Goal: Task Accomplishment & Management: Manage account settings

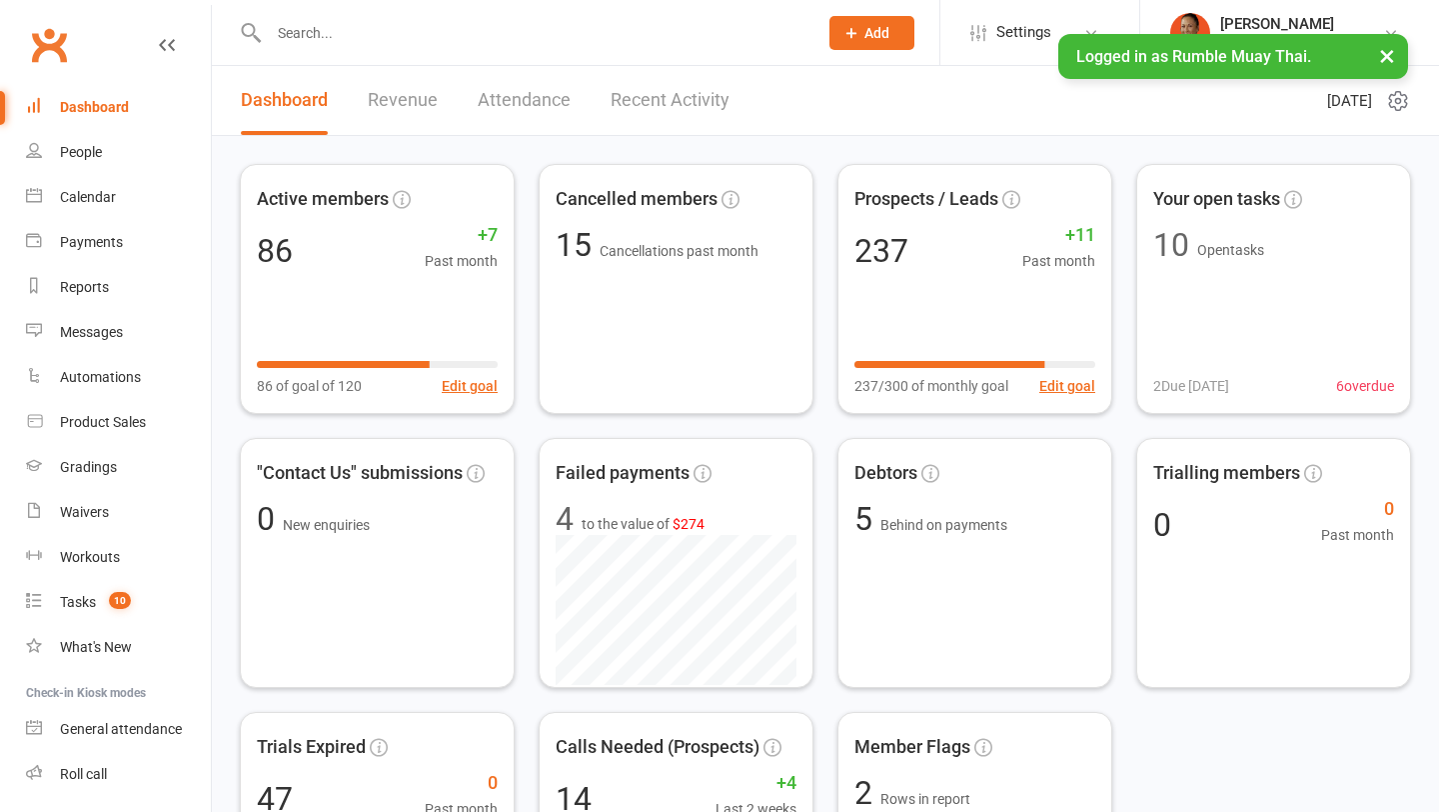
type input "Rang and left voicemail"
click at [372, 30] on input "Rang and left voicemail" at bounding box center [533, 33] width 541 height 28
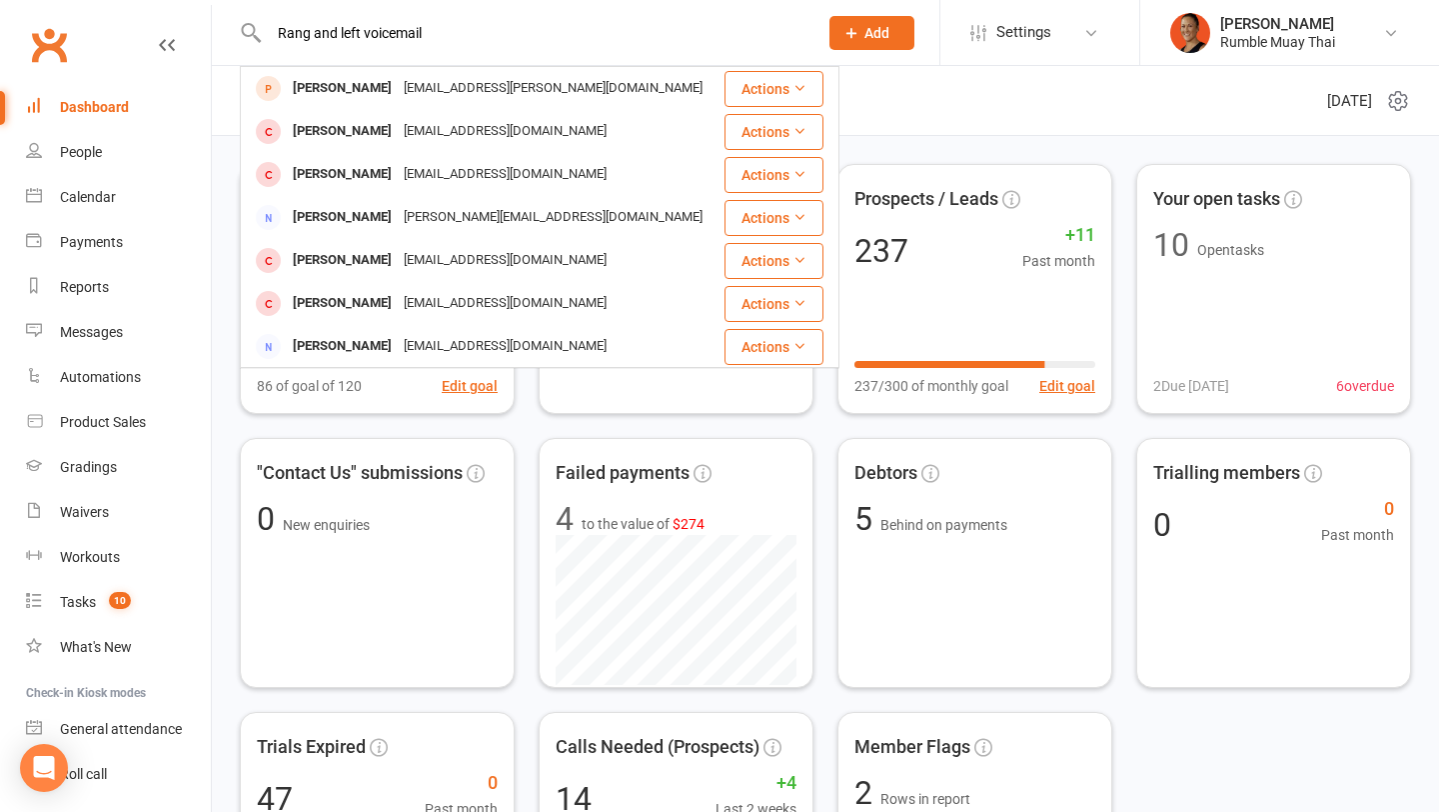
click at [372, 30] on input "Rang and left voicemail" at bounding box center [533, 33] width 541 height 28
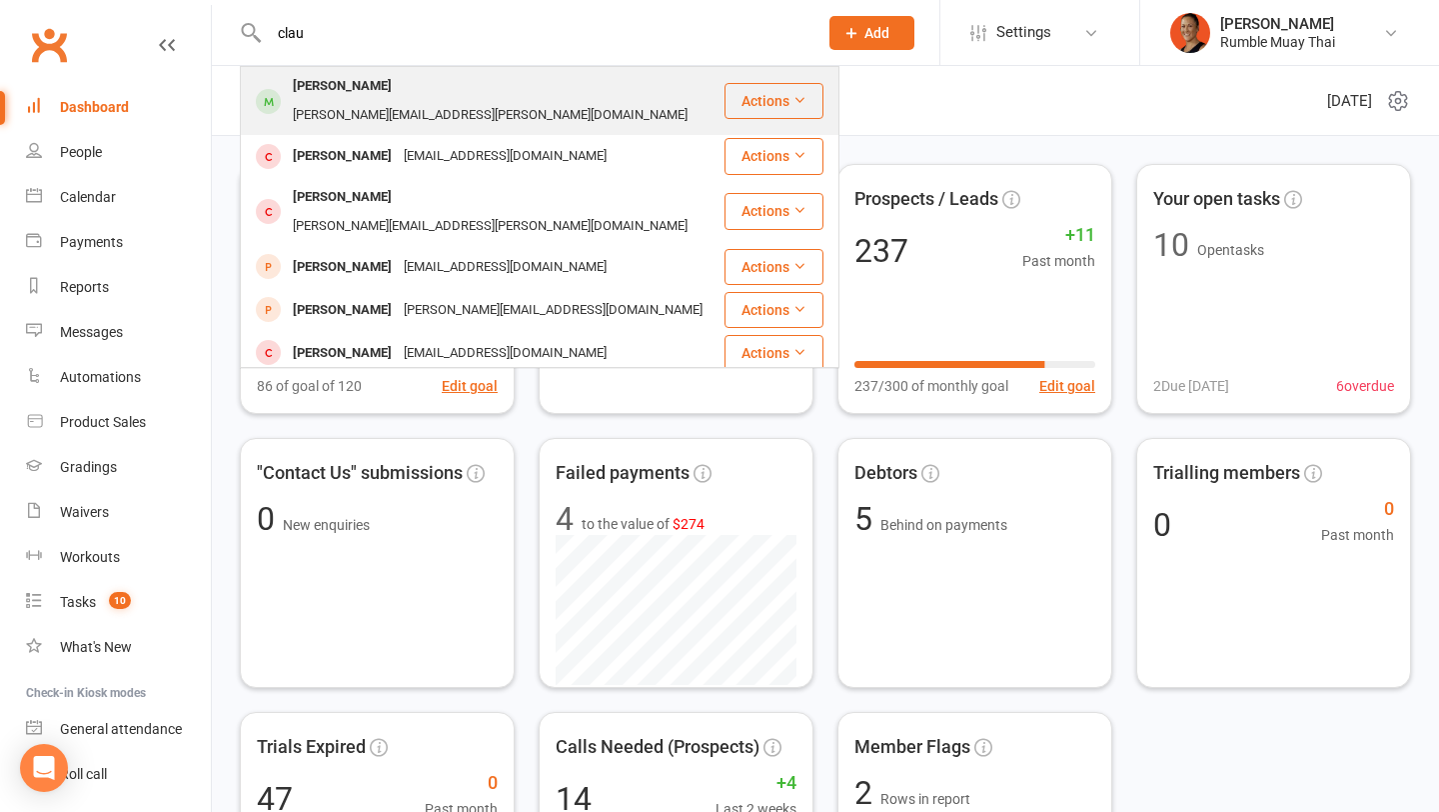
type input "clau"
click at [393, 101] on div "claudia.lowles@icloud.com" at bounding box center [490, 115] width 407 height 29
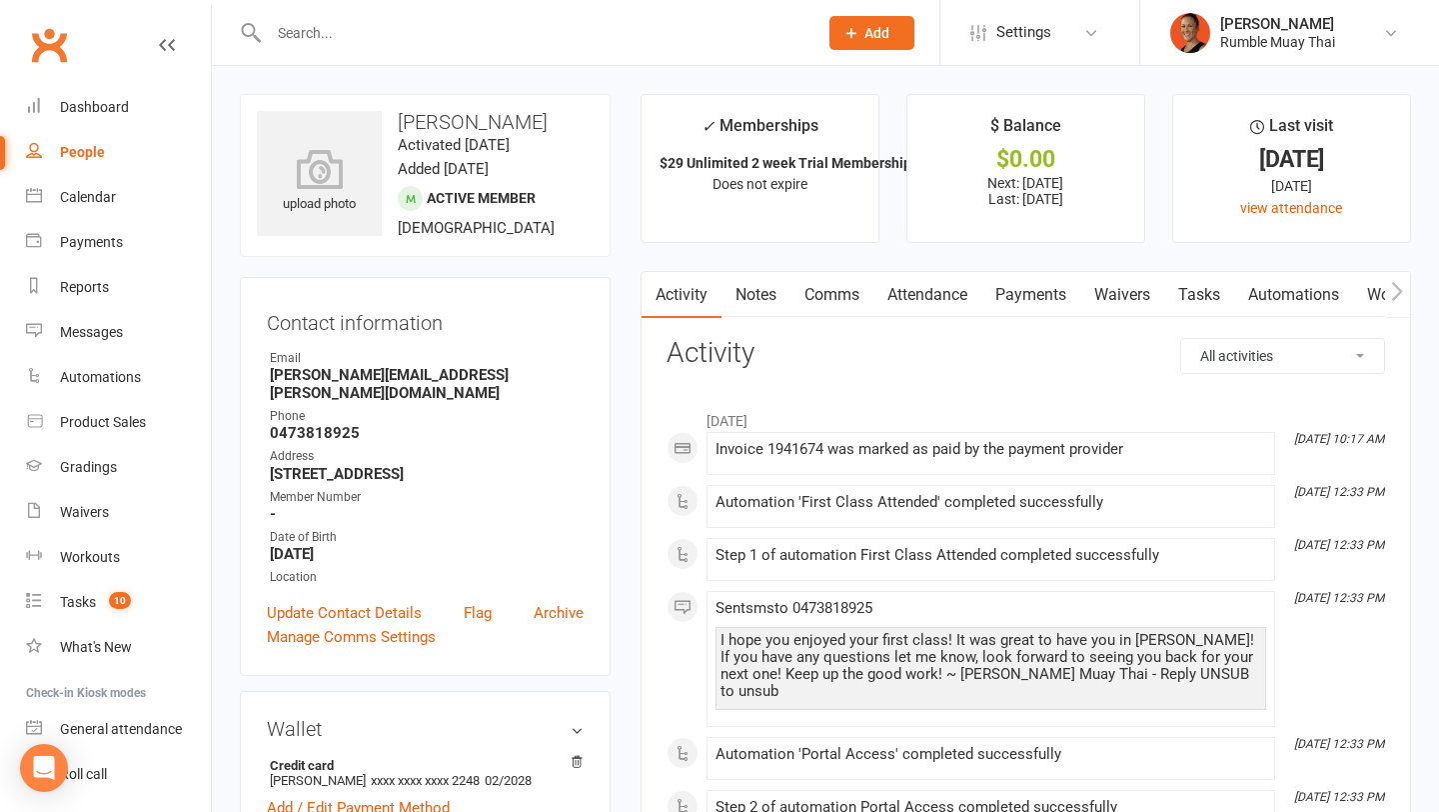
click at [1028, 301] on link "Payments" at bounding box center [1030, 295] width 99 height 46
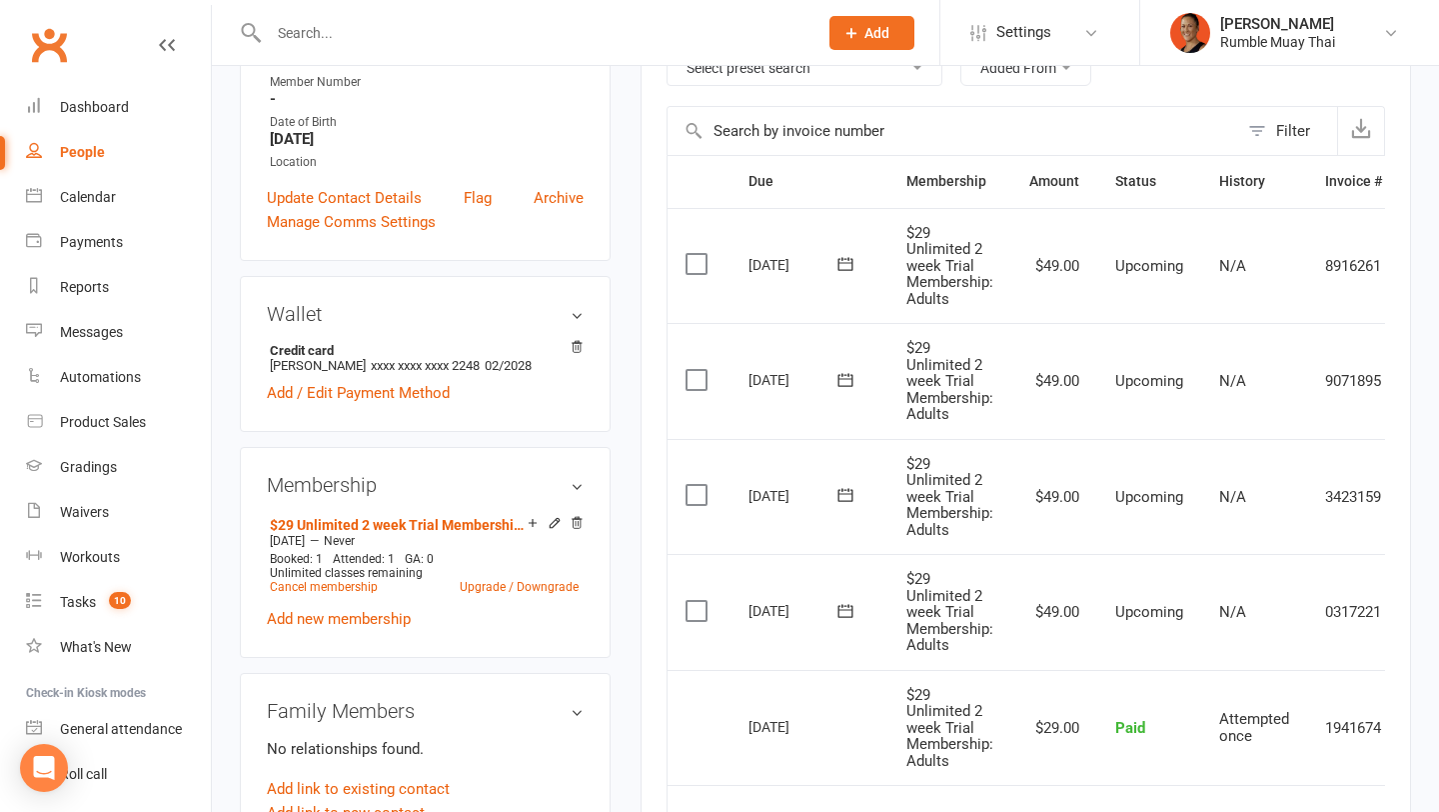
scroll to position [416, 0]
click at [851, 600] on icon at bounding box center [846, 610] width 20 height 20
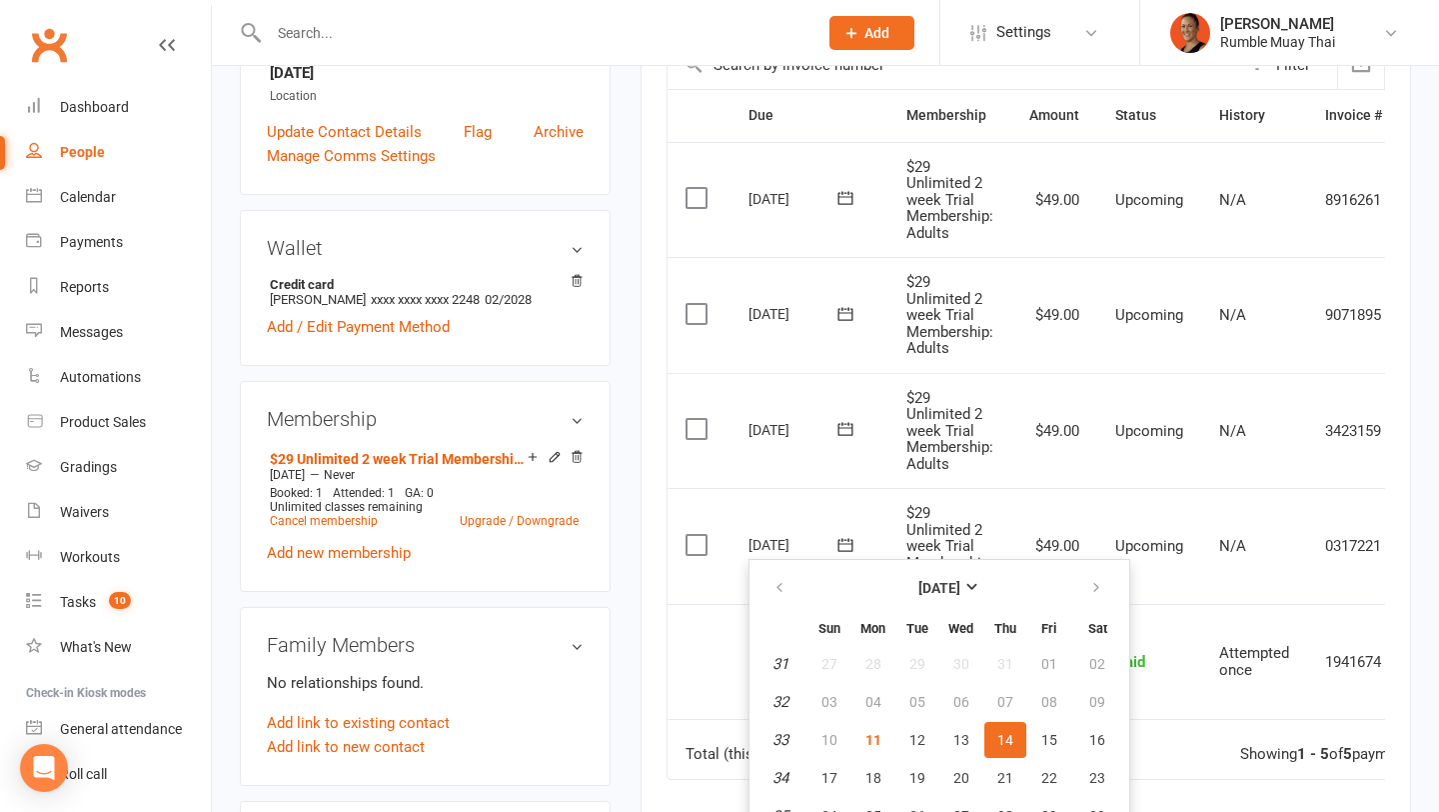
scroll to position [523, 0]
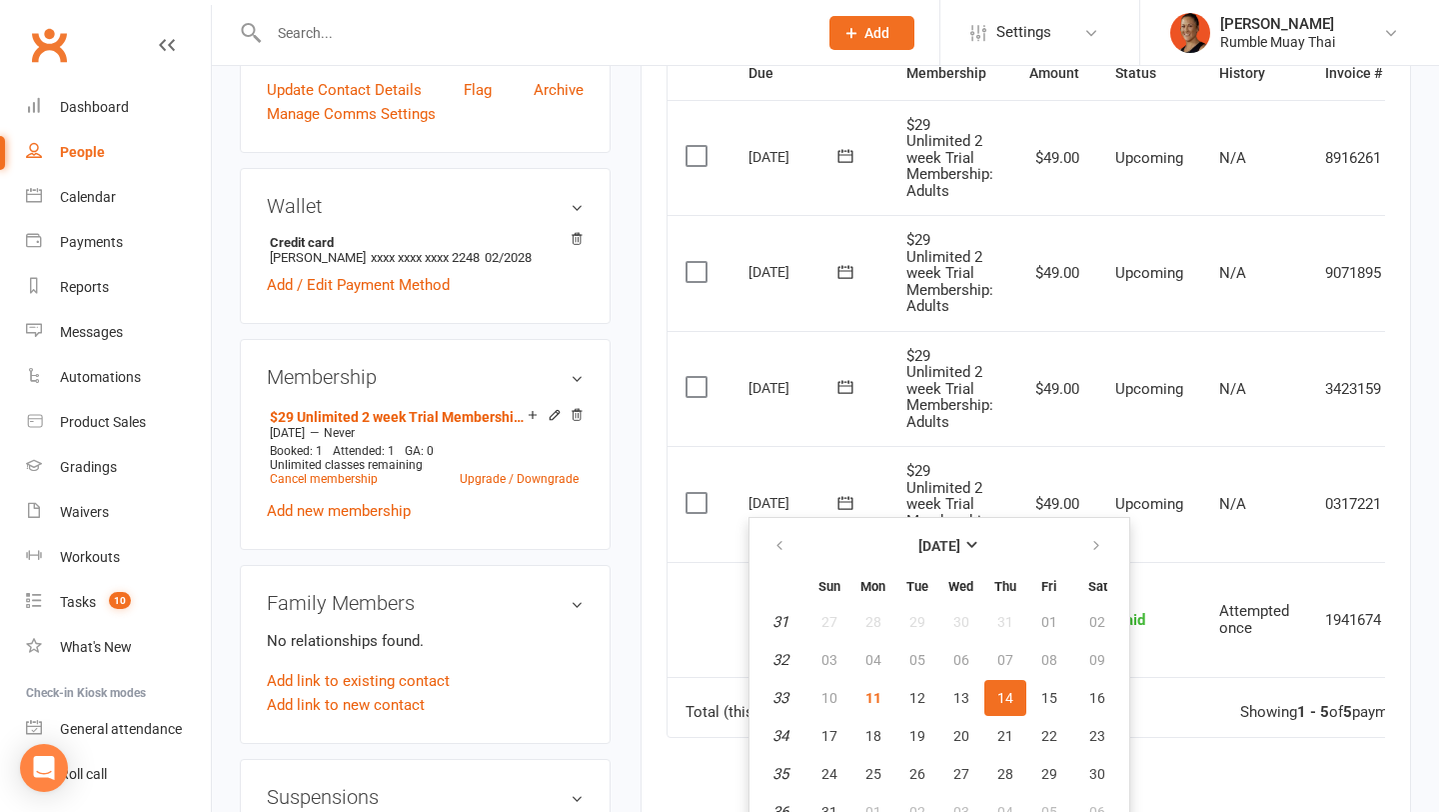
click at [984, 473] on td "$29 Unlimited 2 week Trial Membership: Adults" at bounding box center [950, 504] width 123 height 116
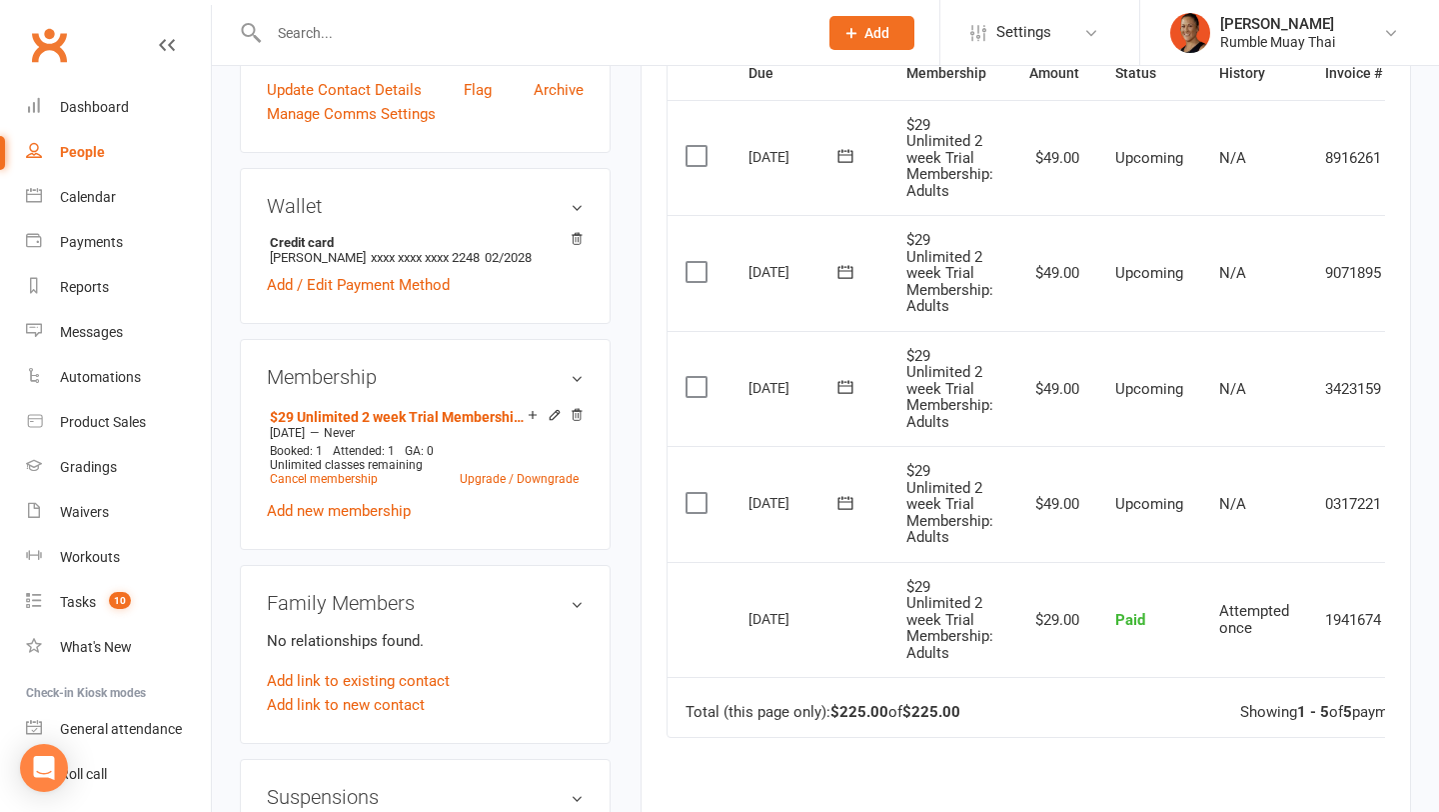
click at [1138, 16] on li "Settings Membership Plans Event Templates Appointment Types Mobile App Website …" at bounding box center [1039, 32] width 200 height 65
drag, startPoint x: 76, startPoint y: 607, endPoint x: 804, endPoint y: 13, distance: 939.1
click at [716, 607] on td "Select this" at bounding box center [699, 620] width 63 height 116
click at [351, 472] on link "Cancel membership" at bounding box center [324, 479] width 108 height 14
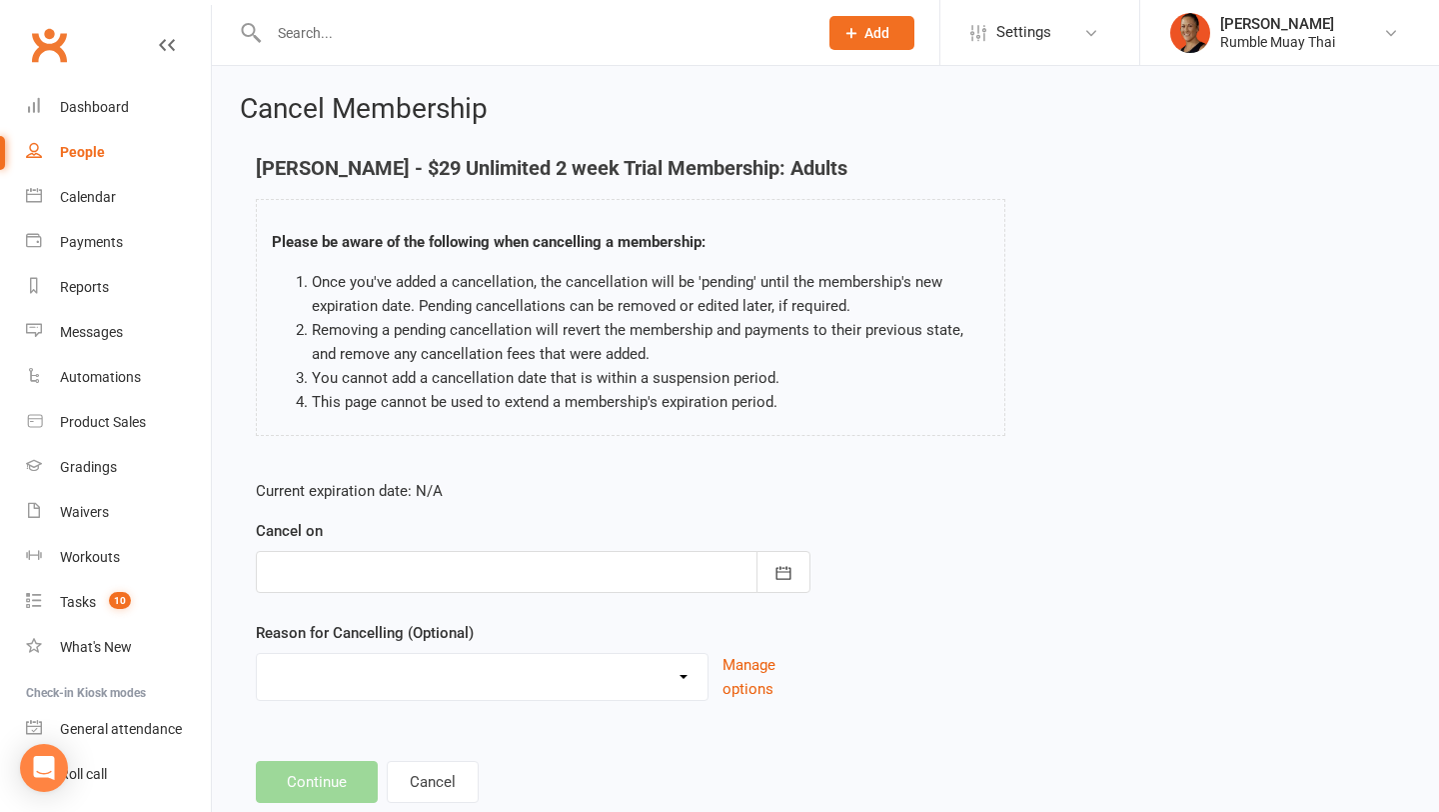
click at [428, 574] on div at bounding box center [533, 572] width 555 height 42
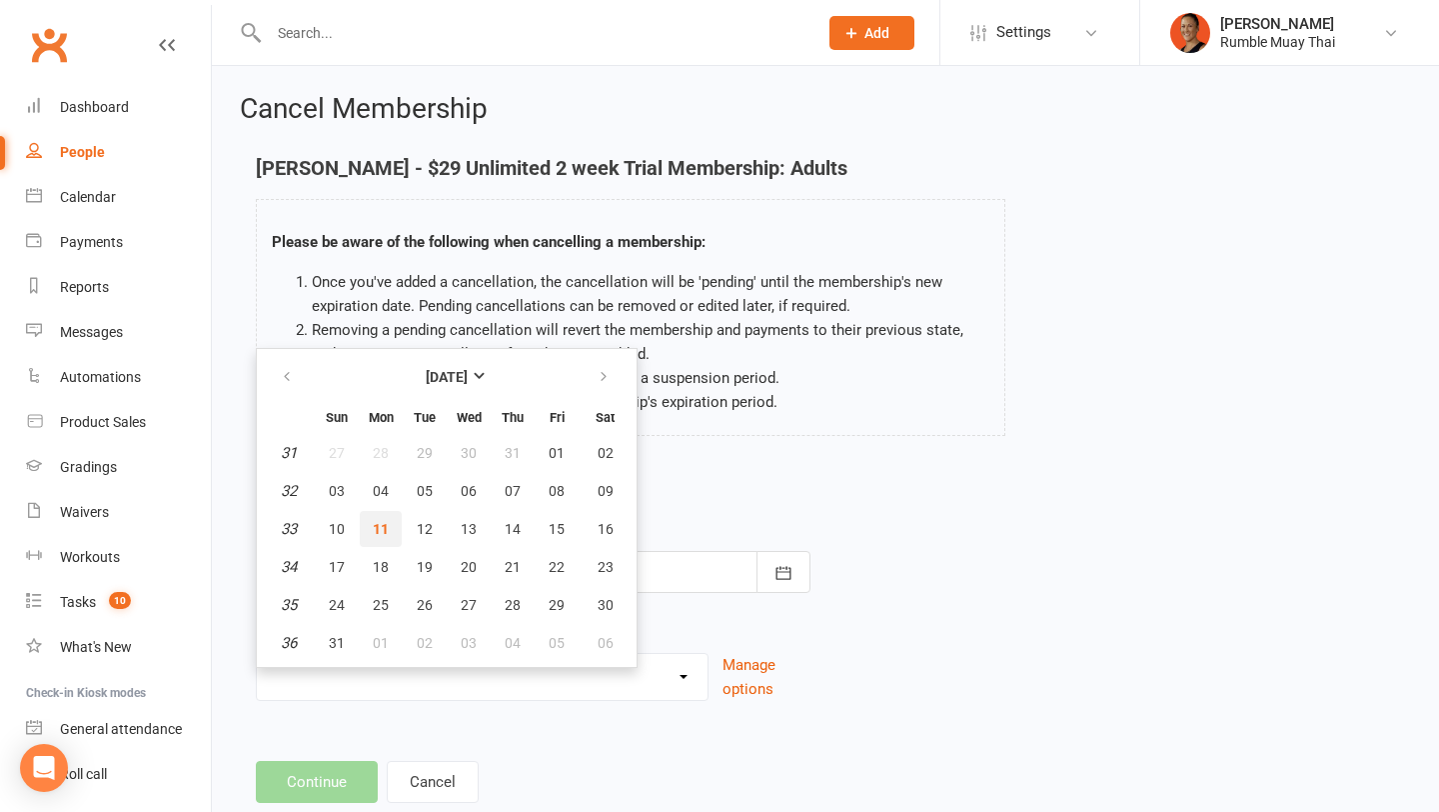
click at [375, 522] on span "11" at bounding box center [381, 529] width 16 height 16
type input "11 Aug 2025"
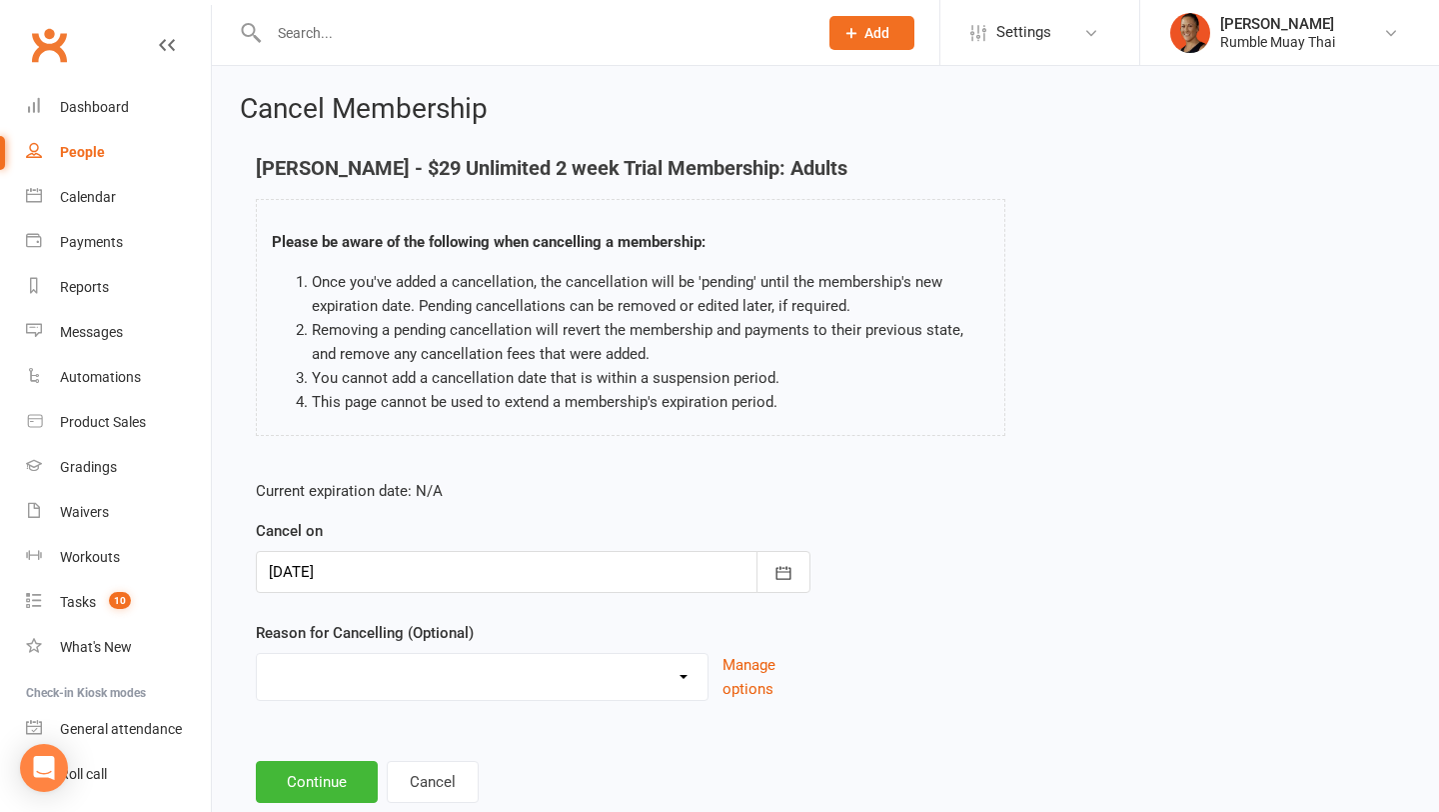
click at [321, 676] on select "BAD DEBT Changed to Casual Payments Downgrade Membership Failed Payments Non At…" at bounding box center [482, 674] width 451 height 40
select select "10"
click at [313, 781] on button "Continue" at bounding box center [317, 782] width 122 height 42
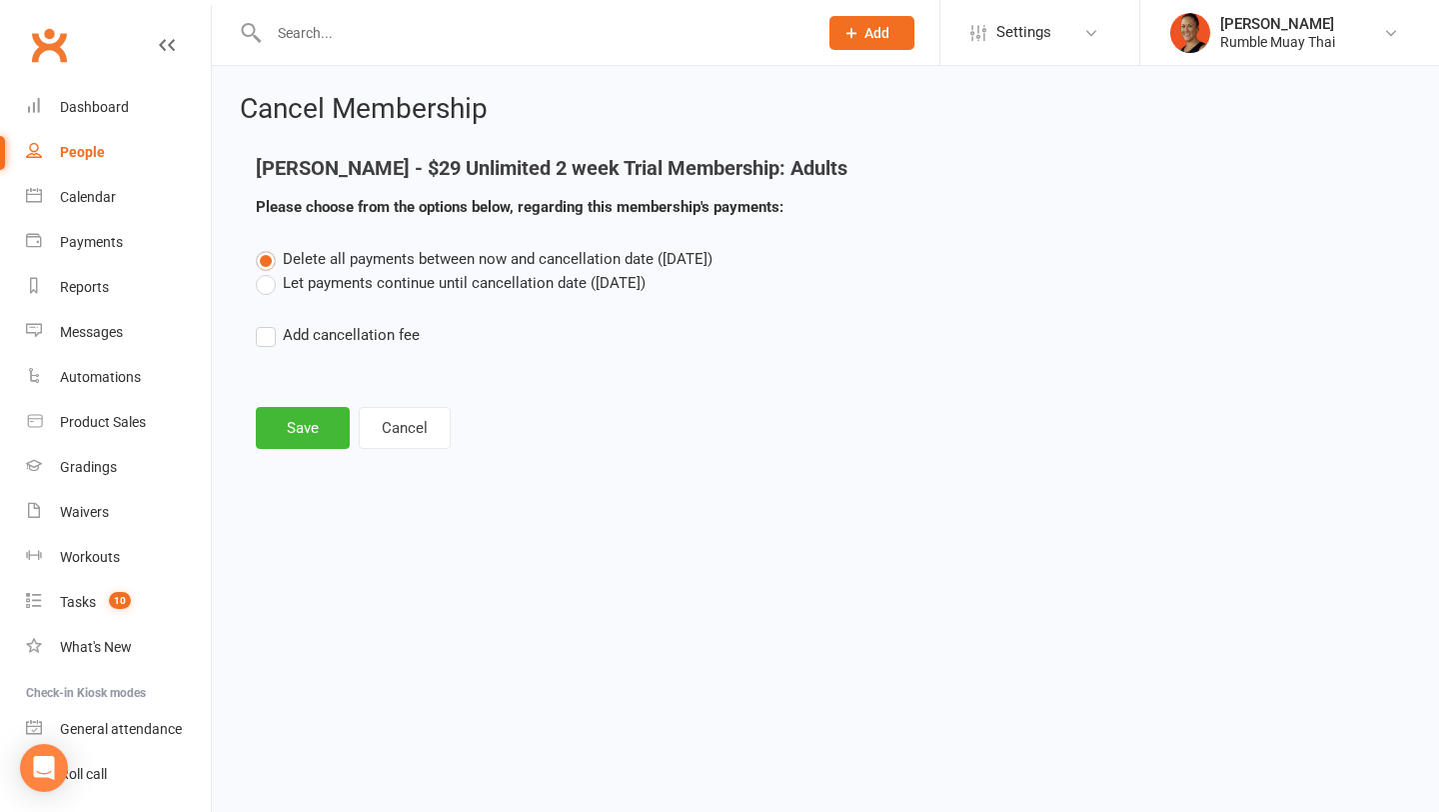
click at [465, 290] on label "Let payments continue until cancellation date (Aug 11, 2025)" at bounding box center [451, 283] width 390 height 24
click at [269, 271] on input "Let payments continue until cancellation date (Aug 11, 2025)" at bounding box center [262, 271] width 13 height 0
click at [306, 426] on button "Save" at bounding box center [303, 428] width 94 height 42
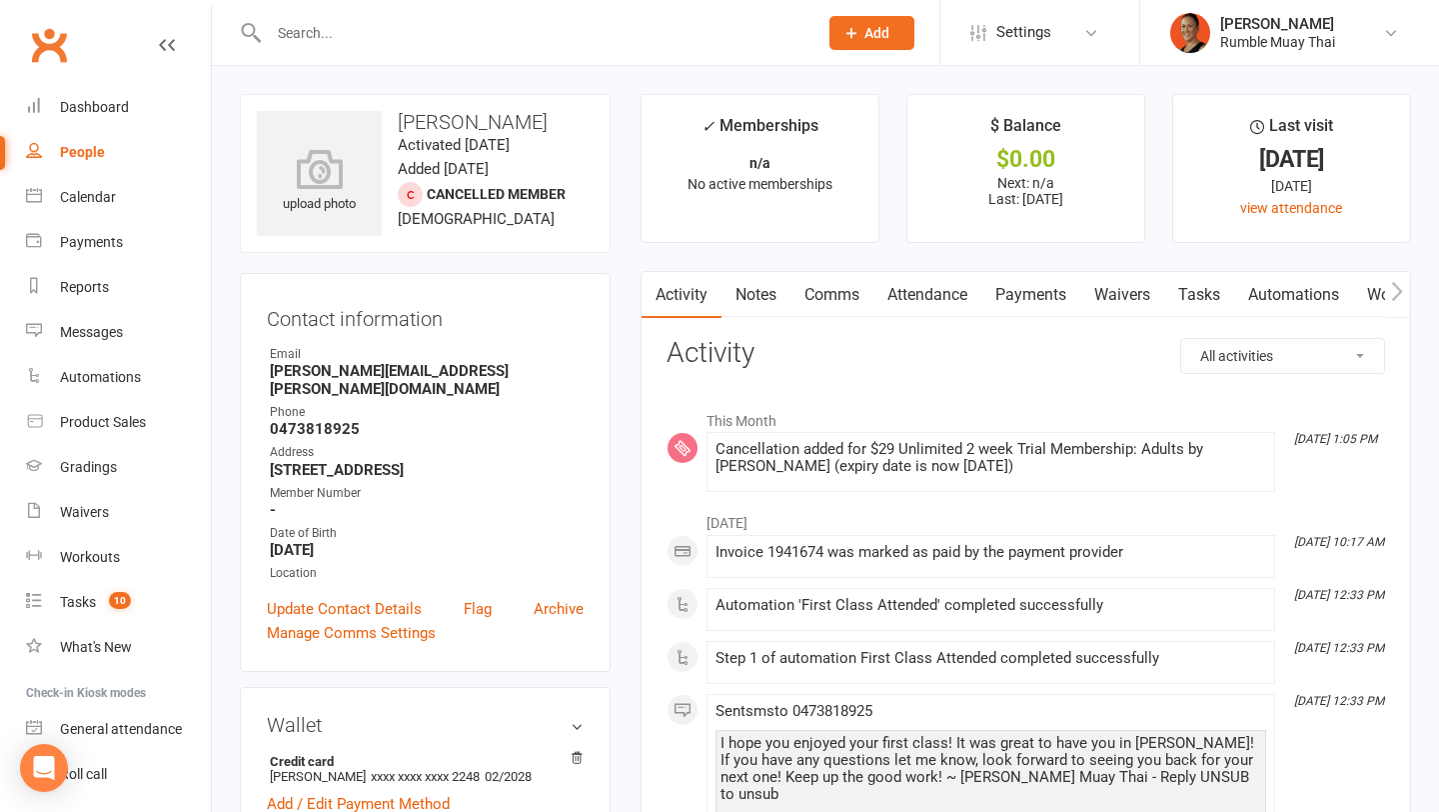
click at [754, 307] on link "Notes" at bounding box center [756, 295] width 69 height 46
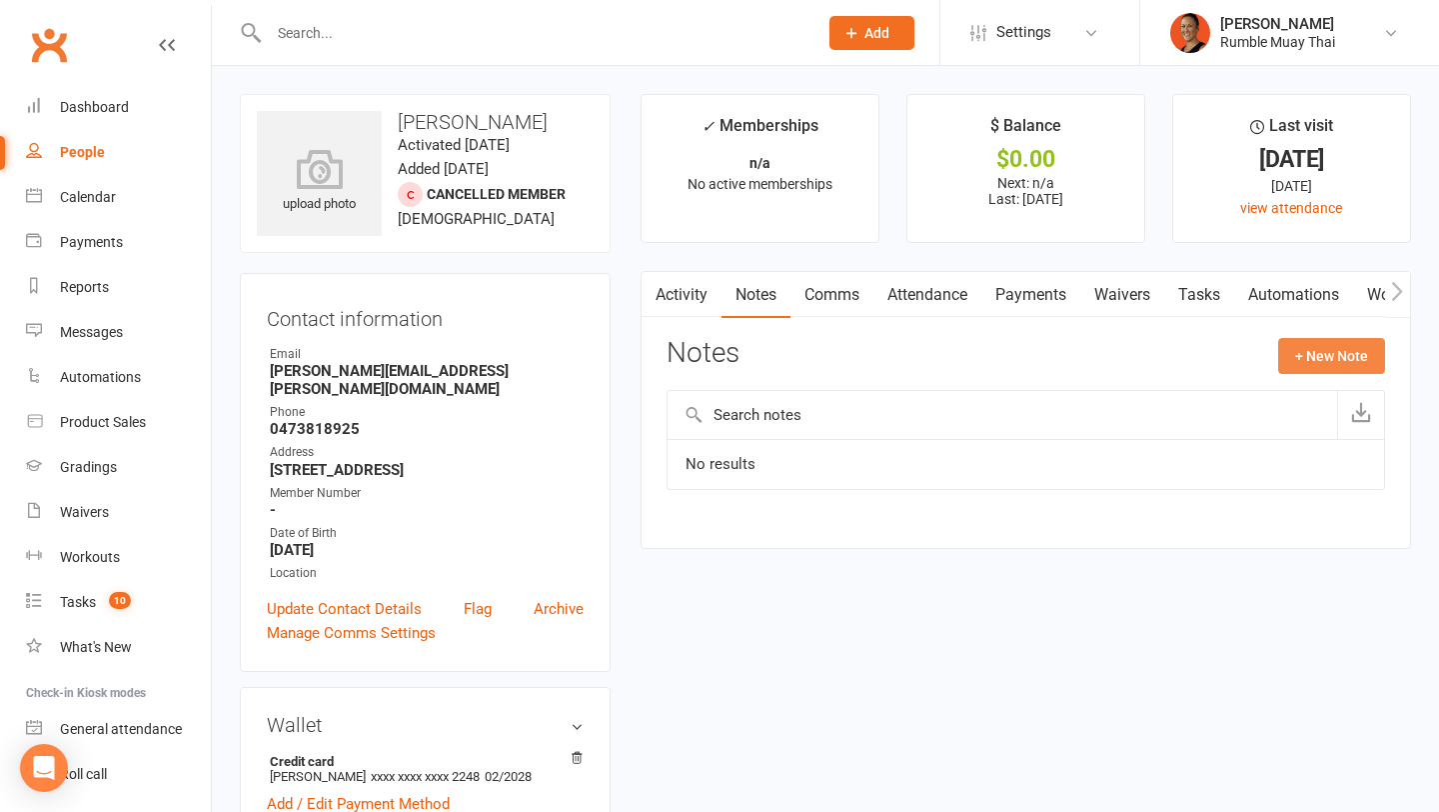
click at [1352, 365] on button "+ New Note" at bounding box center [1331, 356] width 107 height 36
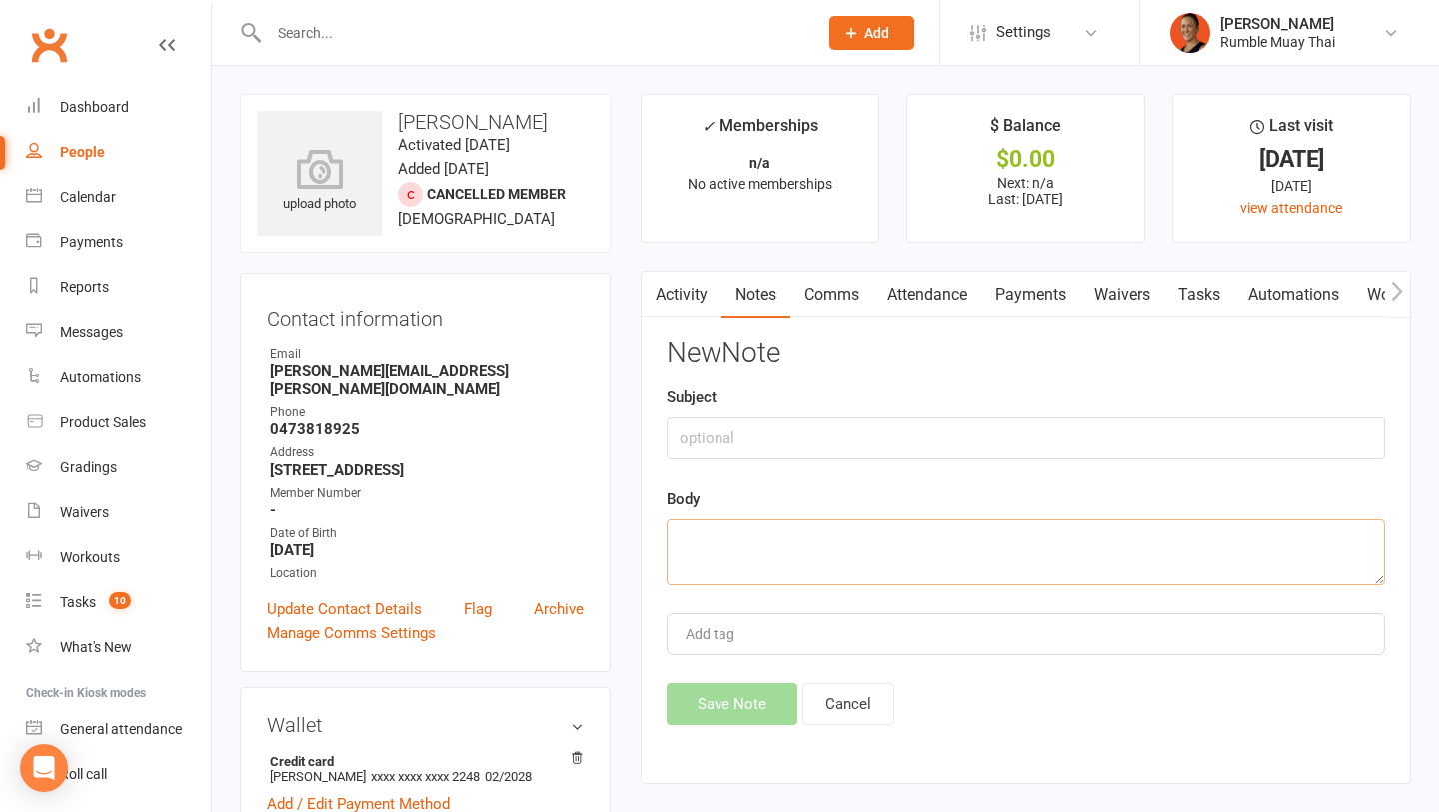
click at [945, 556] on textarea at bounding box center [1026, 552] width 719 height 66
paste textarea "Subject: Please cancel membership From: Claudia Lowles <claudia.lowles@icloud.c…"
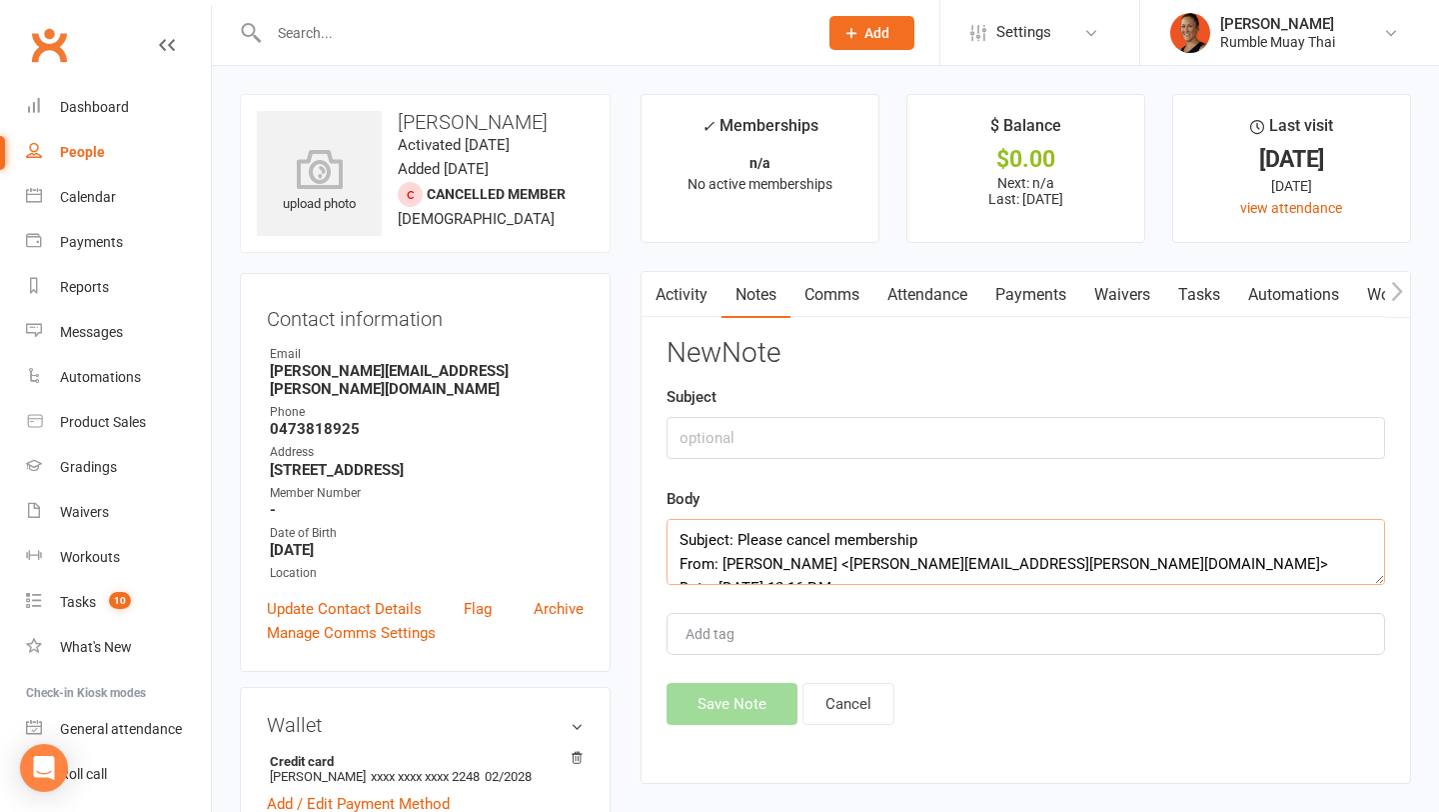
scroll to position [252, 0]
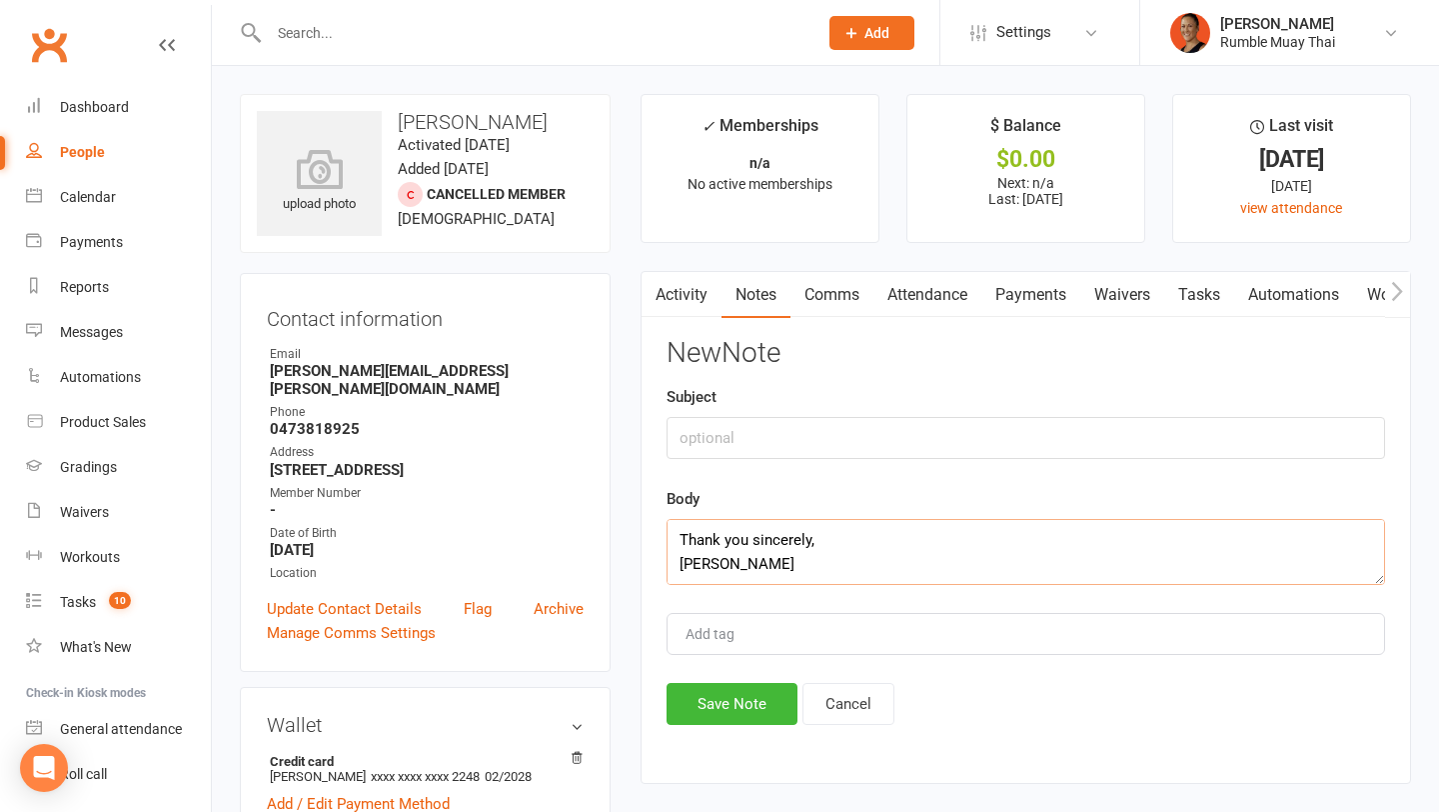
type textarea "Subject: Please cancel membership From: Claudia Lowles <claudia.lowles@icloud.c…"
click at [898, 439] on input "text" at bounding box center [1026, 438] width 719 height 42
type input "Cancel"
click at [713, 685] on button "Save Note" at bounding box center [732, 704] width 131 height 42
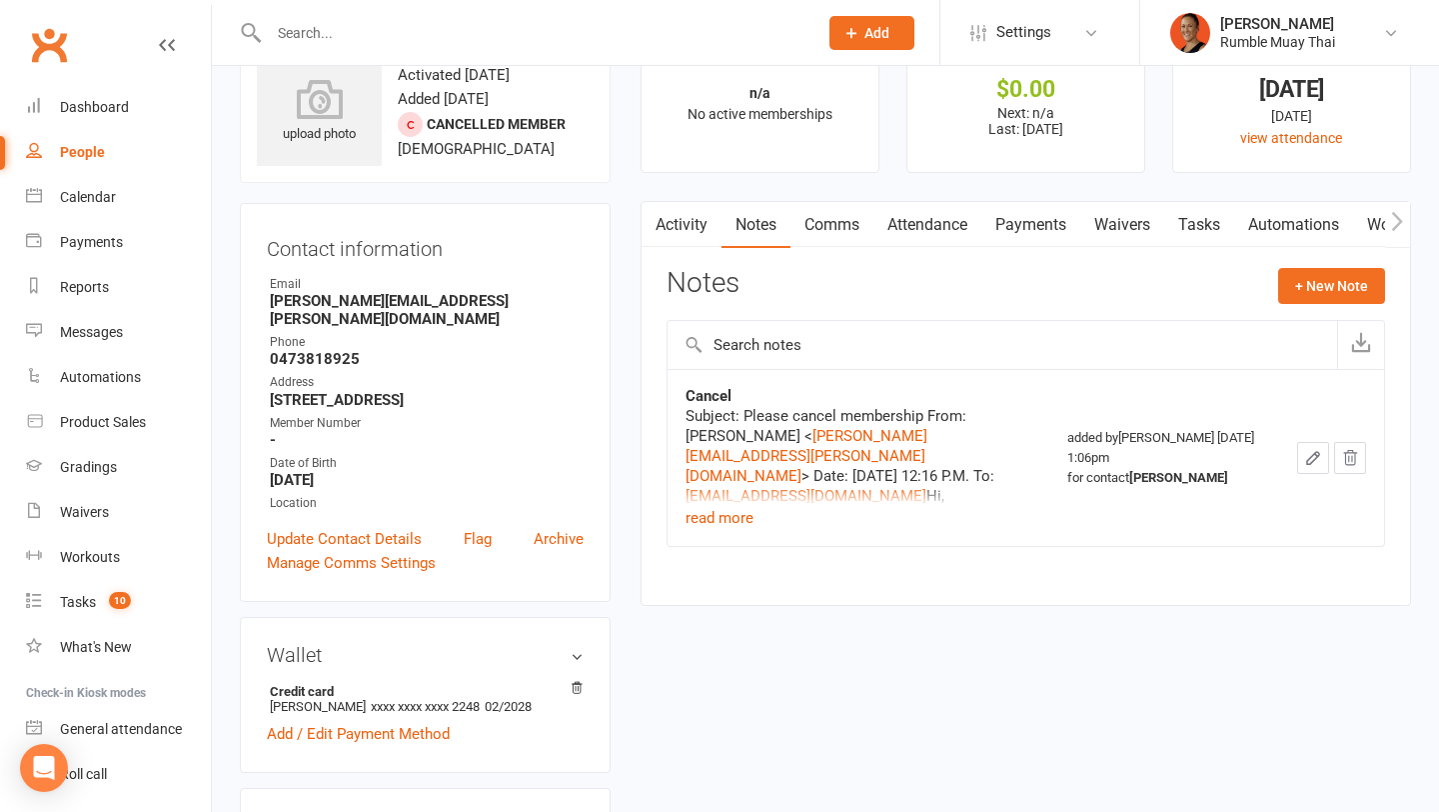
scroll to position [23, 0]
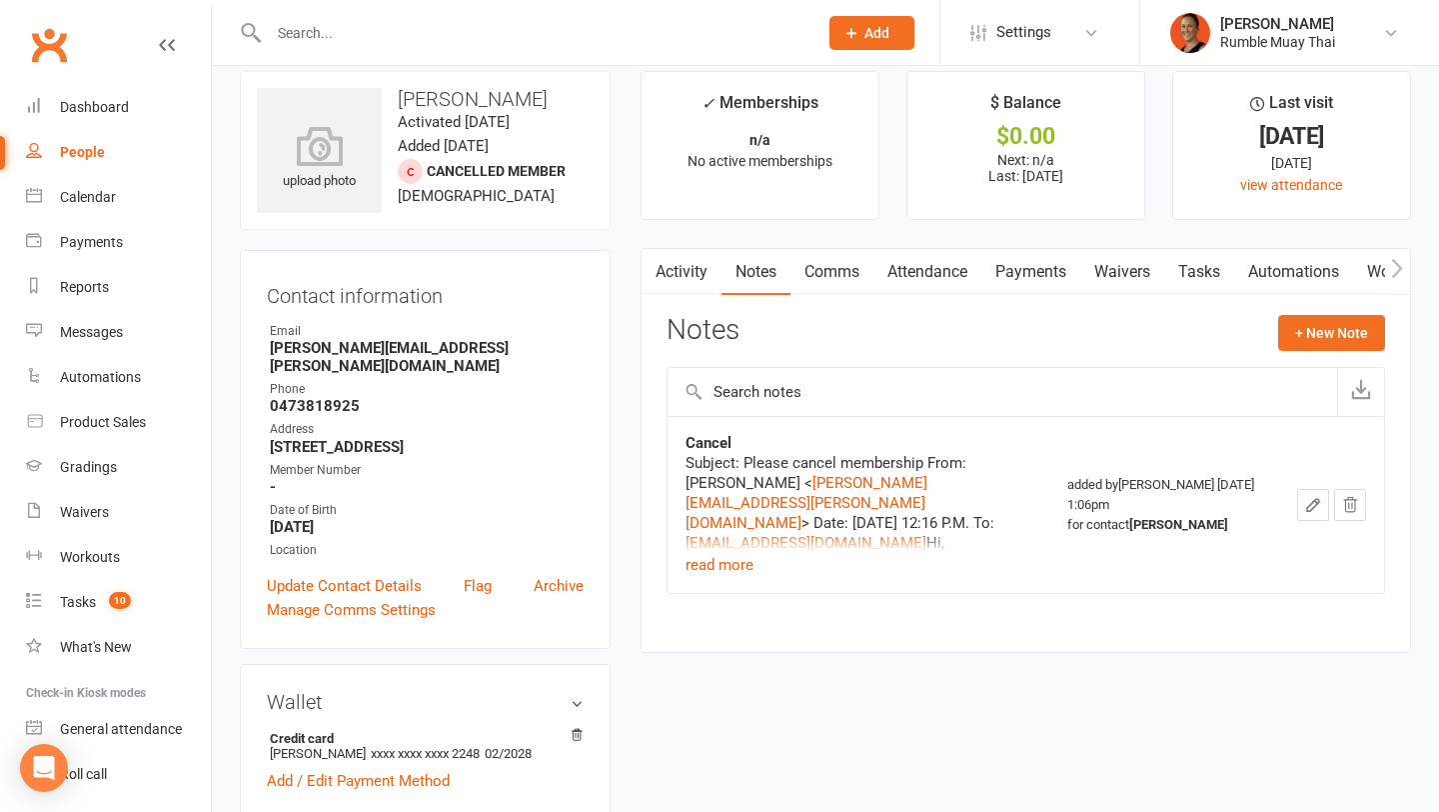
click at [847, 277] on link "Comms" at bounding box center [832, 272] width 83 height 46
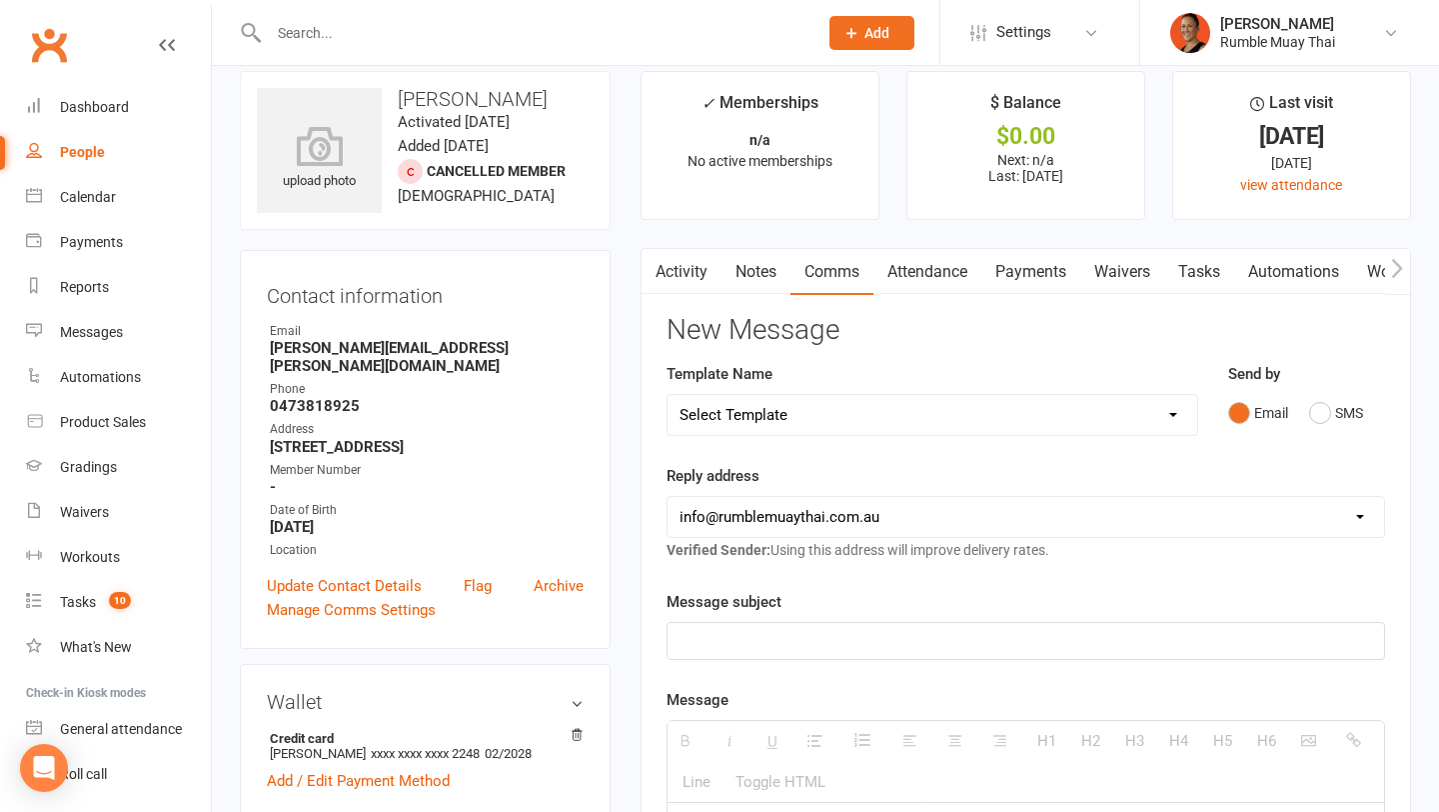
click at [771, 425] on select "Select Template [Email] $29 Trial (paid upfront) Ended - Did not Sign Up [SMS] …" at bounding box center [933, 415] width 530 height 40
select select "50"
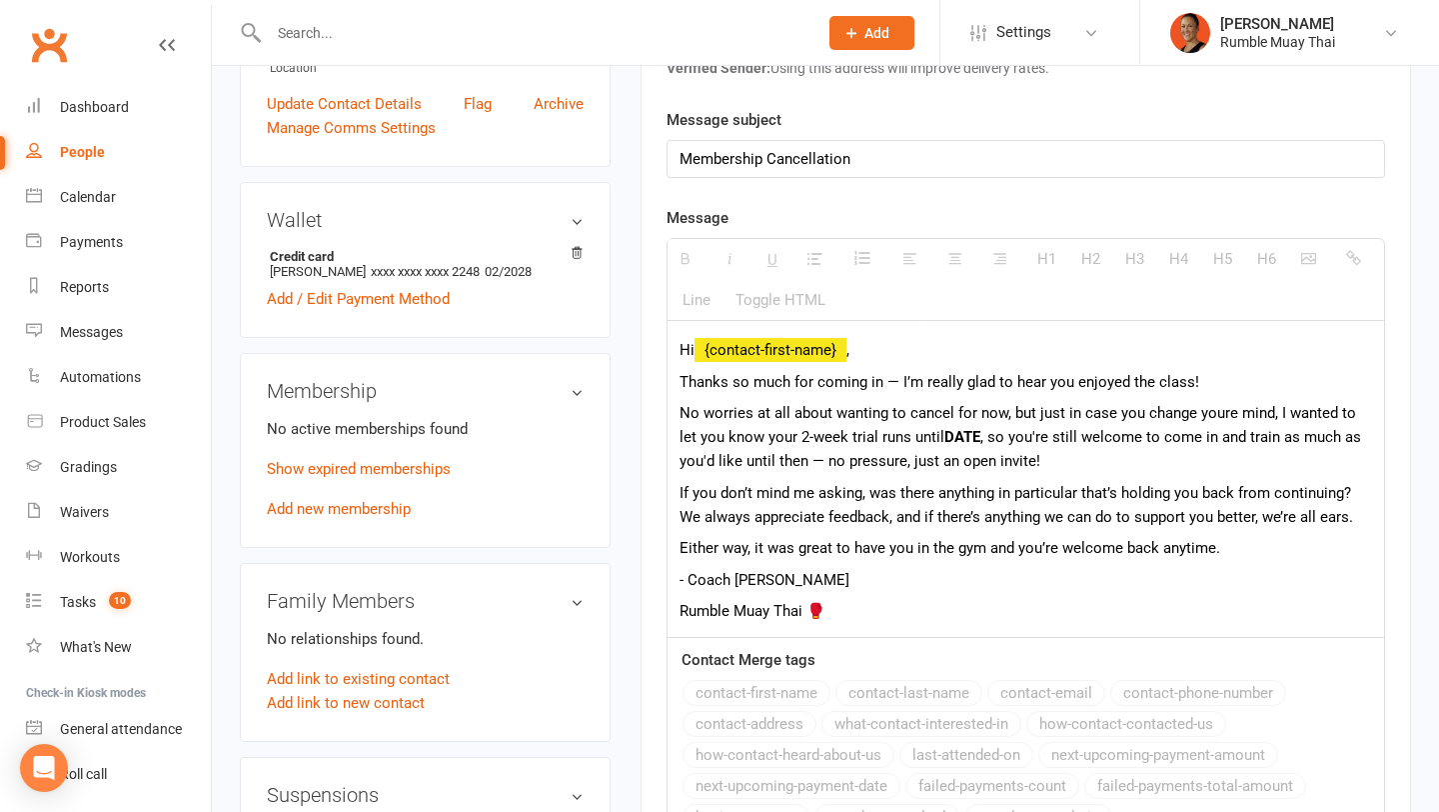
scroll to position [511, 0]
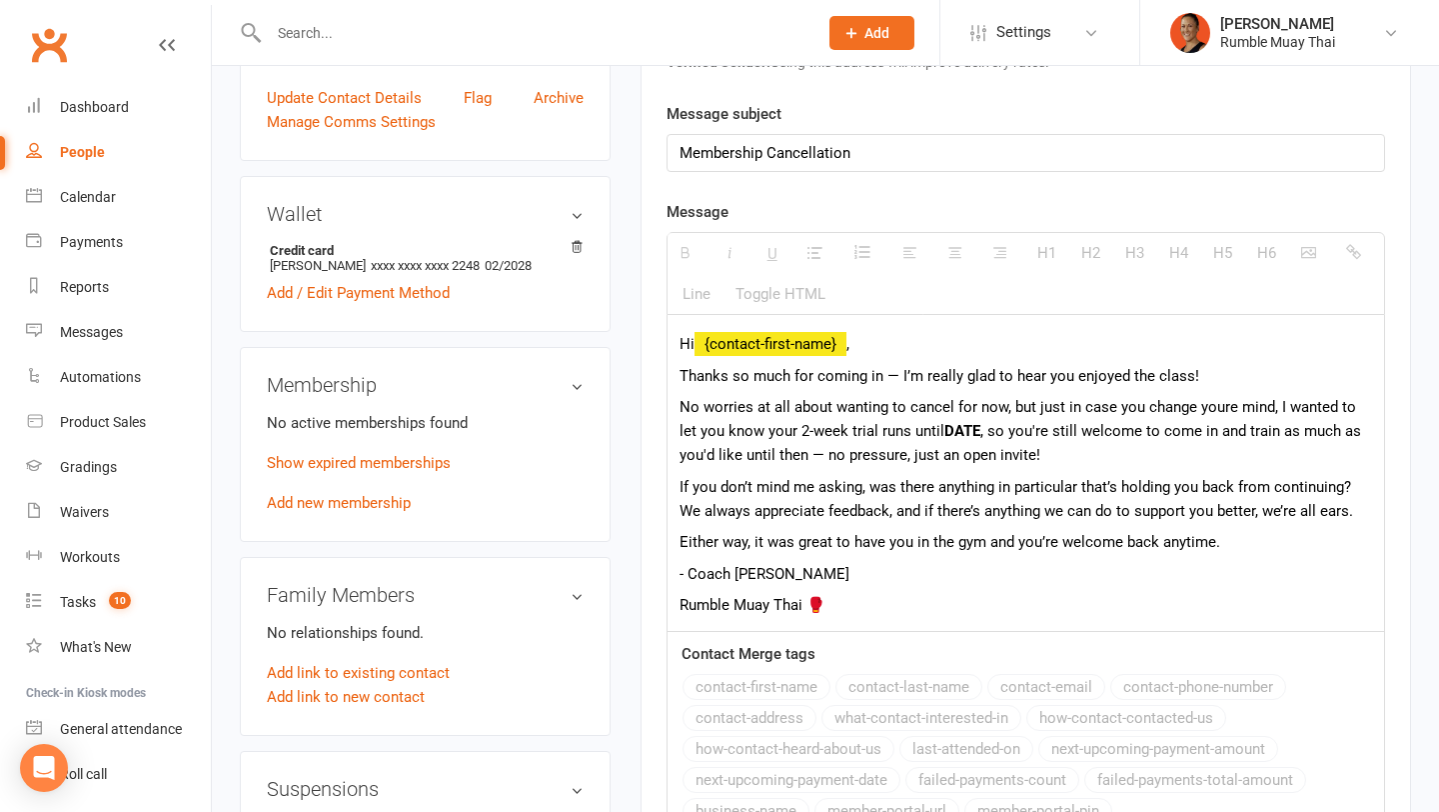
click at [1088, 394] on div "Hi {contact-first-name} , Thanks so much for coming in — I’m really glad to hea…" at bounding box center [1026, 473] width 717 height 316
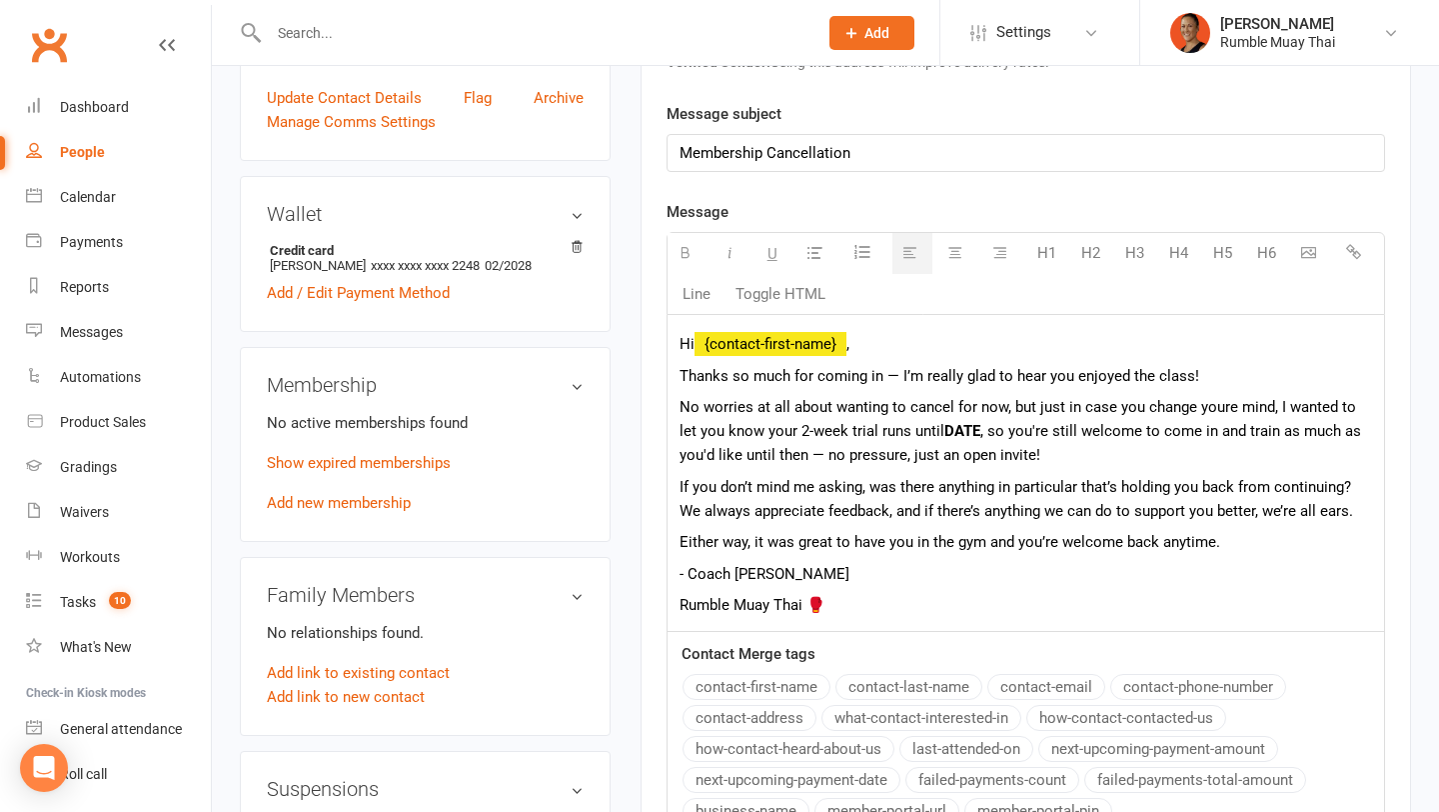
click at [1135, 376] on p "Thanks so much for coming in — I’m really glad to hear you enjoyed the class!" at bounding box center [1026, 376] width 693 height 24
click at [1195, 378] on p "Thanks so much for coming in — I’m really glad to hear you enjoyed your class!" at bounding box center [1026, 376] width 693 height 24
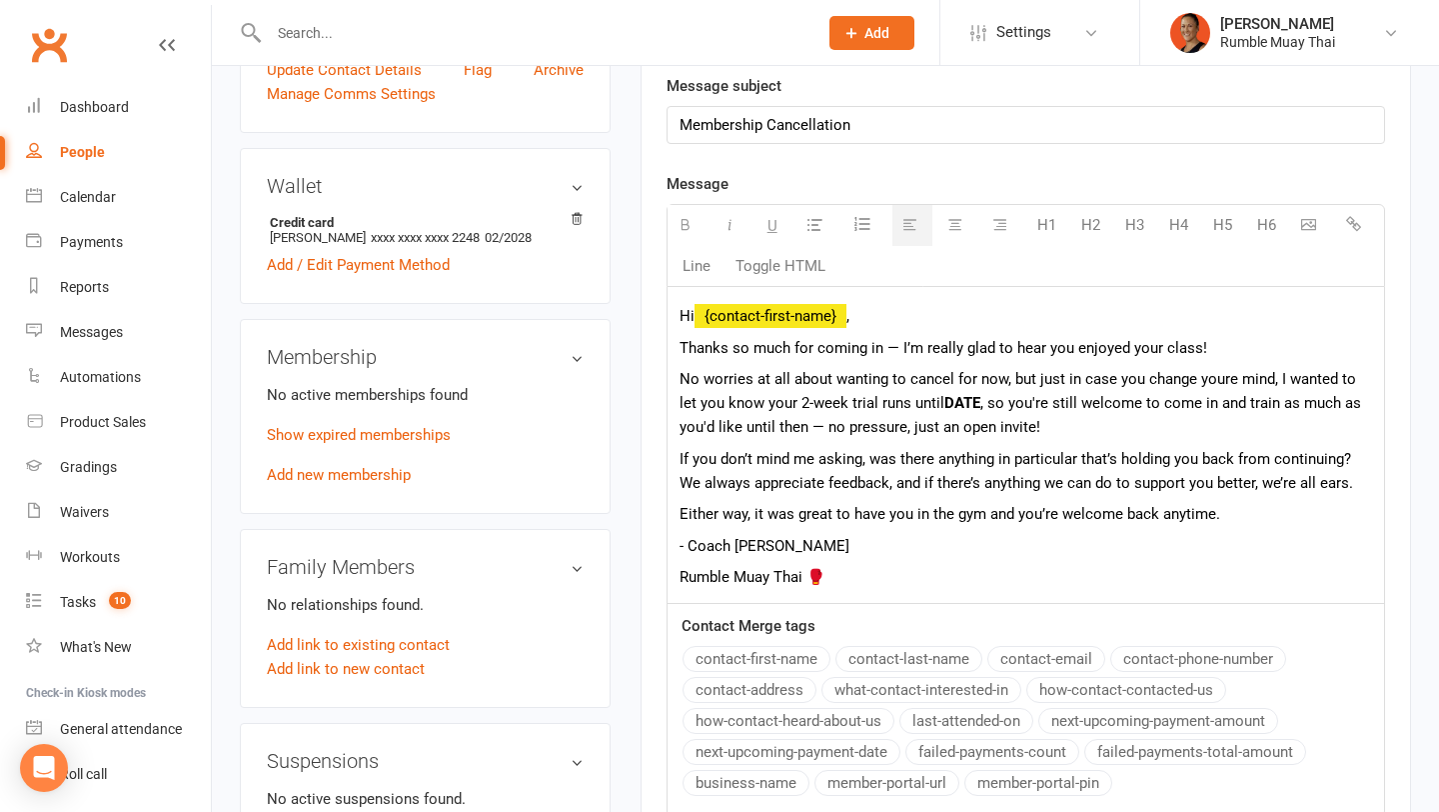
scroll to position [543, 0]
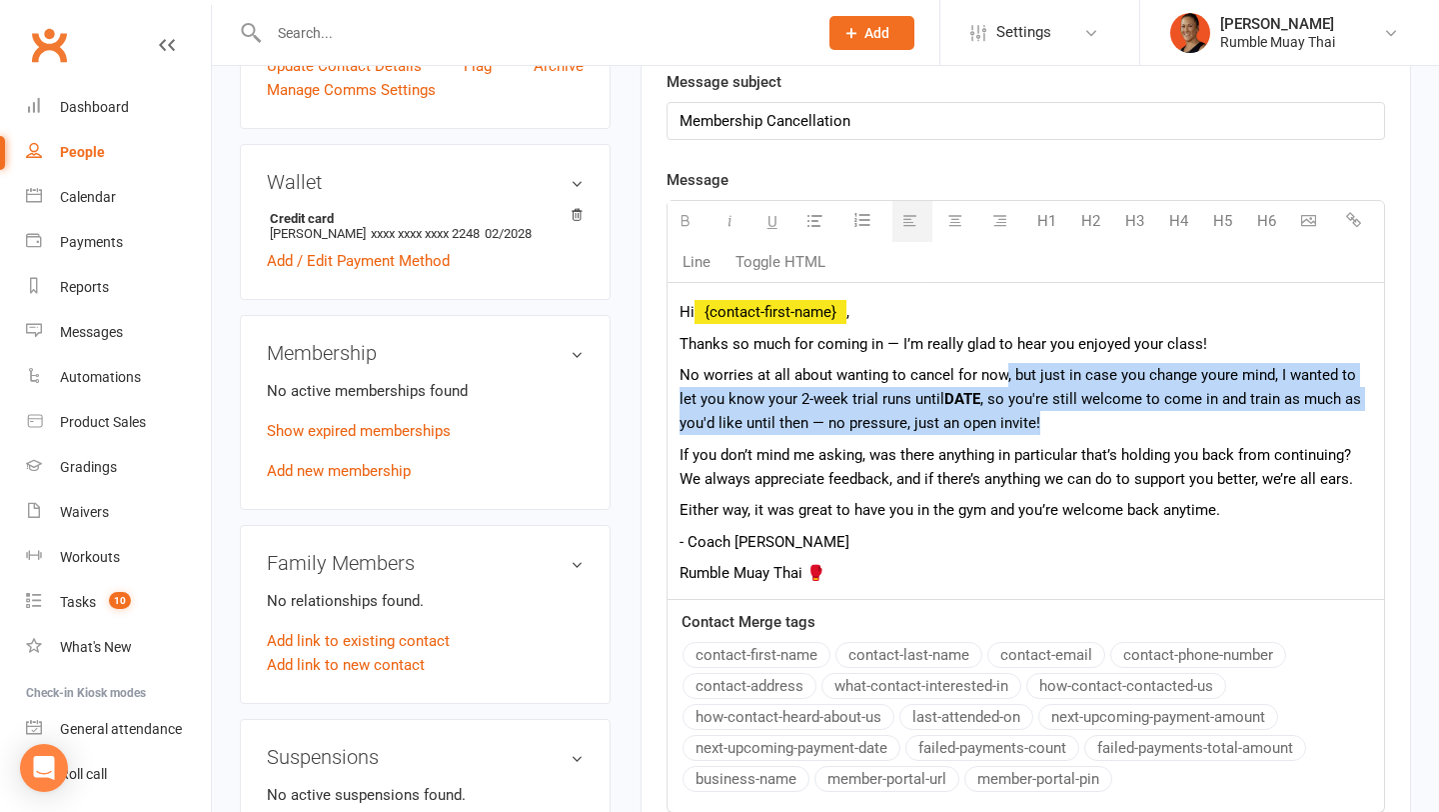
drag, startPoint x: 1001, startPoint y: 377, endPoint x: 1087, endPoint y: 430, distance: 101.0
click at [1087, 430] on p "No worries at all about wanting to cancel for now, but just in case you change …" at bounding box center [1026, 399] width 693 height 72
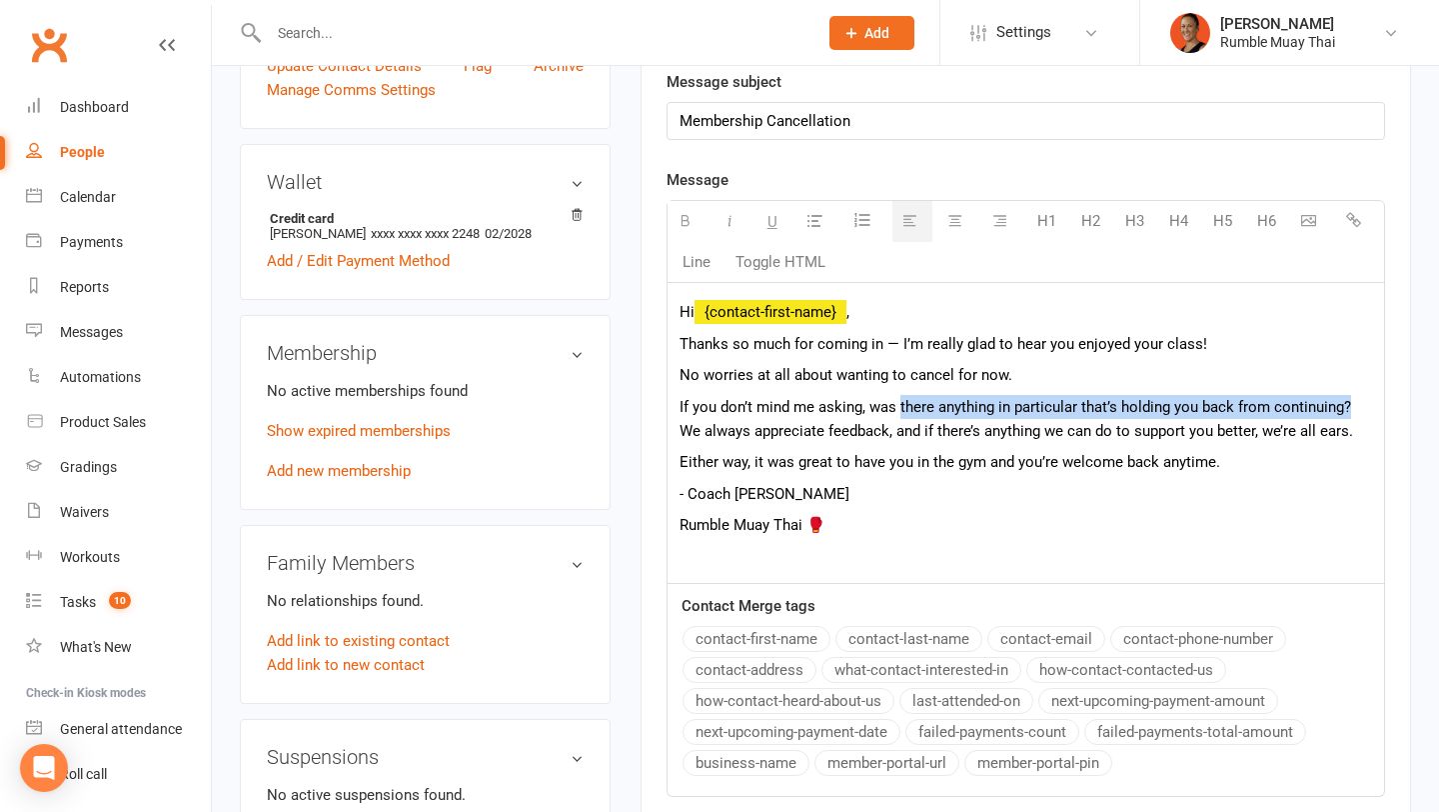
drag, startPoint x: 1360, startPoint y: 402, endPoint x: 905, endPoint y: 404, distance: 454.8
click at [905, 404] on p "If you don’t mind me asking, was there anything in particular that’s holding yo…" at bounding box center [1026, 419] width 693 height 48
click at [955, 433] on p "If you don’t mind me asking, was there anything in particular that’s holding yo…" at bounding box center [1026, 419] width 693 height 48
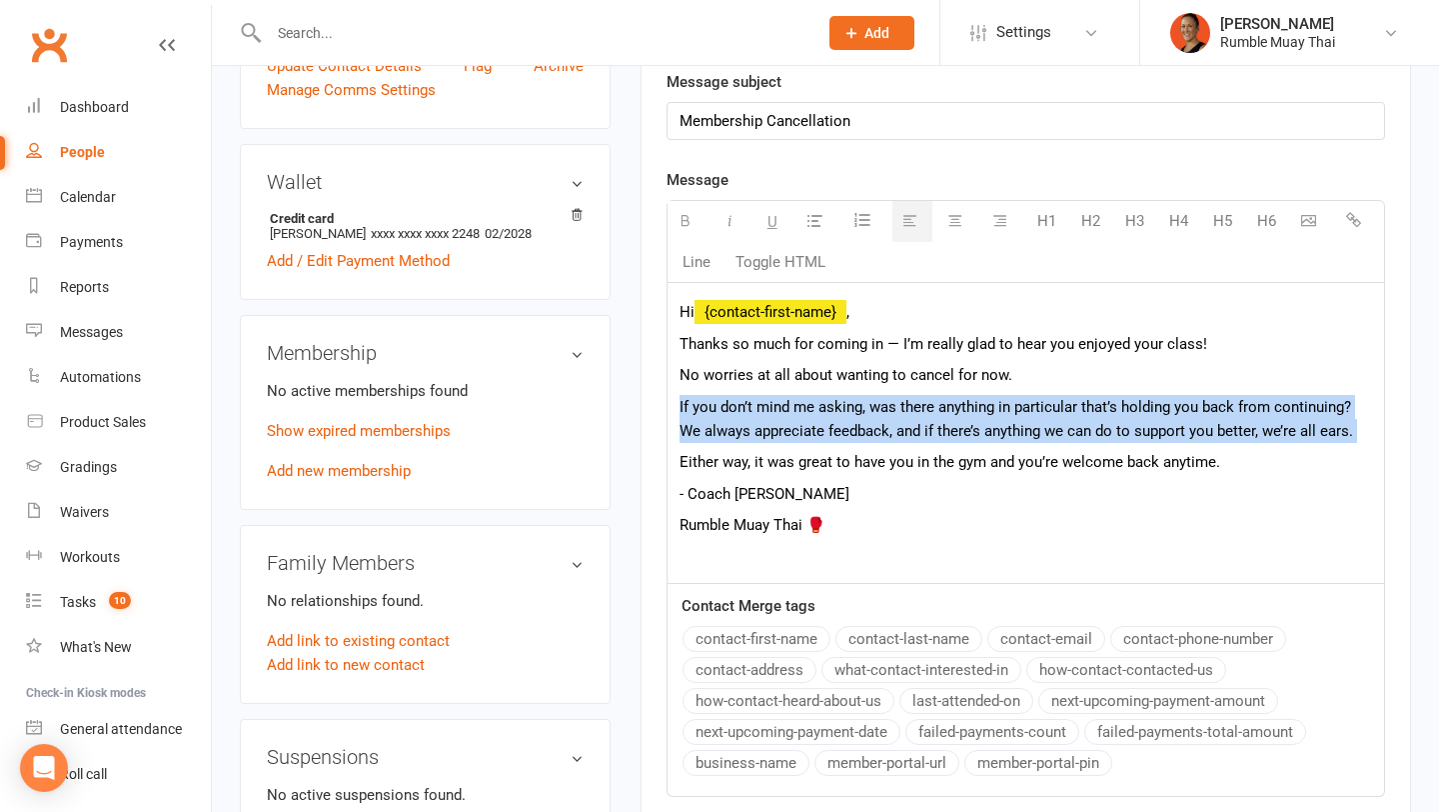
click at [955, 433] on p "If you don’t mind me asking, was there anything in particular that’s holding yo…" at bounding box center [1026, 419] width 693 height 48
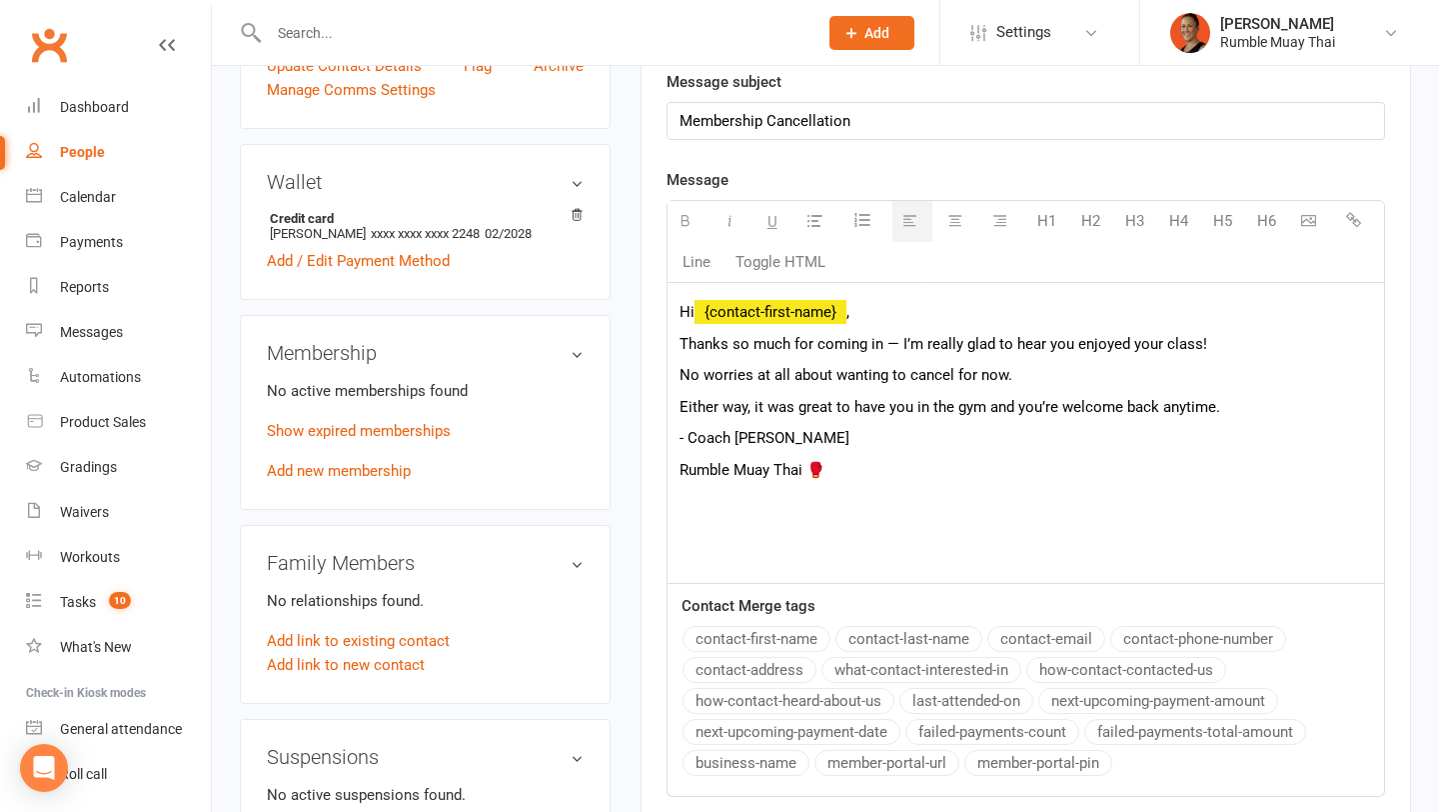
click at [691, 408] on span "Either way, it was great to have you in the gym and you’re welcome back anytime." at bounding box center [950, 407] width 541 height 18
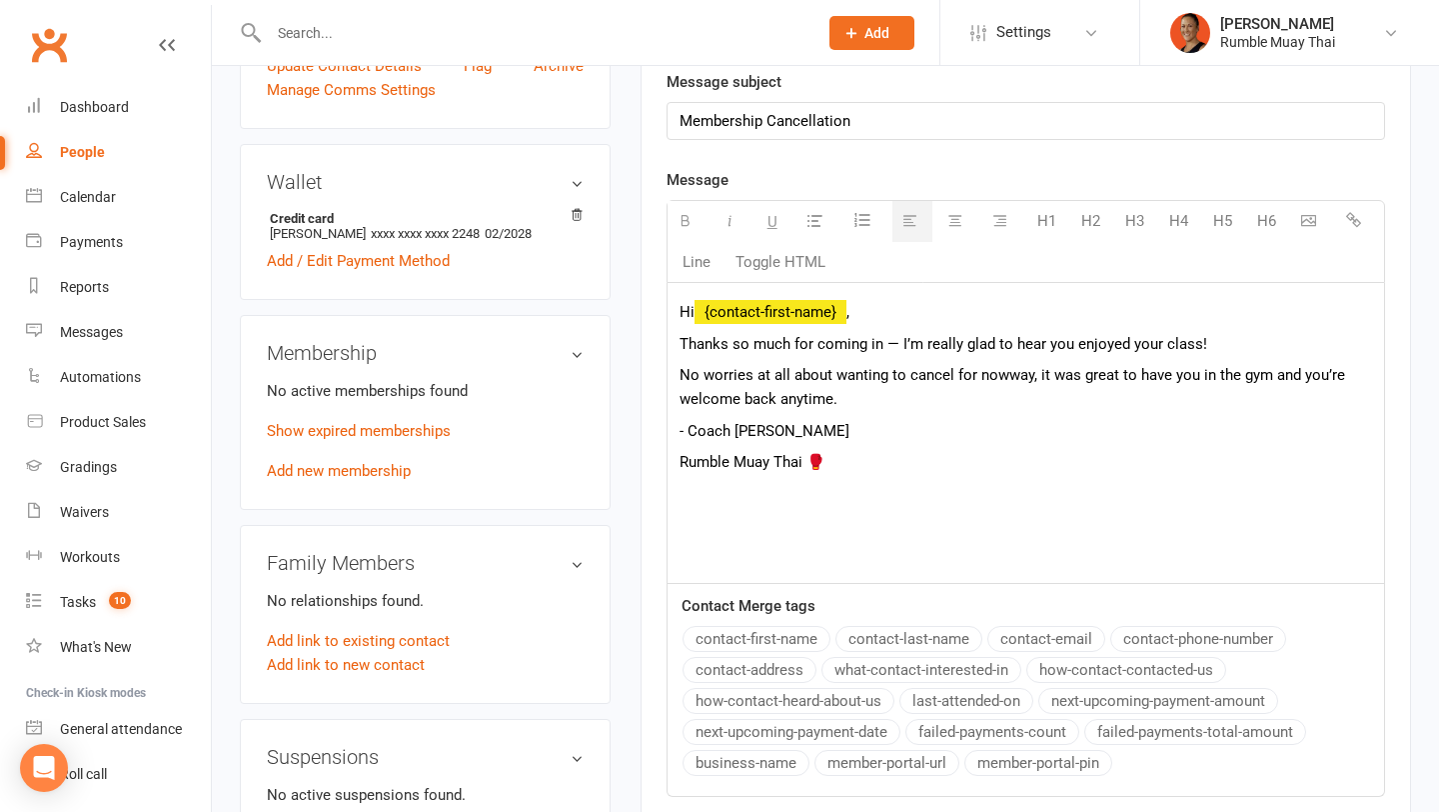
click at [1032, 375] on span "way, it was great to have you in the gym and you’re welcome back anytime." at bounding box center [1013, 387] width 666 height 42
click at [939, 384] on p "No worries at all about wanting to cancel for now, it was great to have you in …" at bounding box center [1026, 387] width 693 height 48
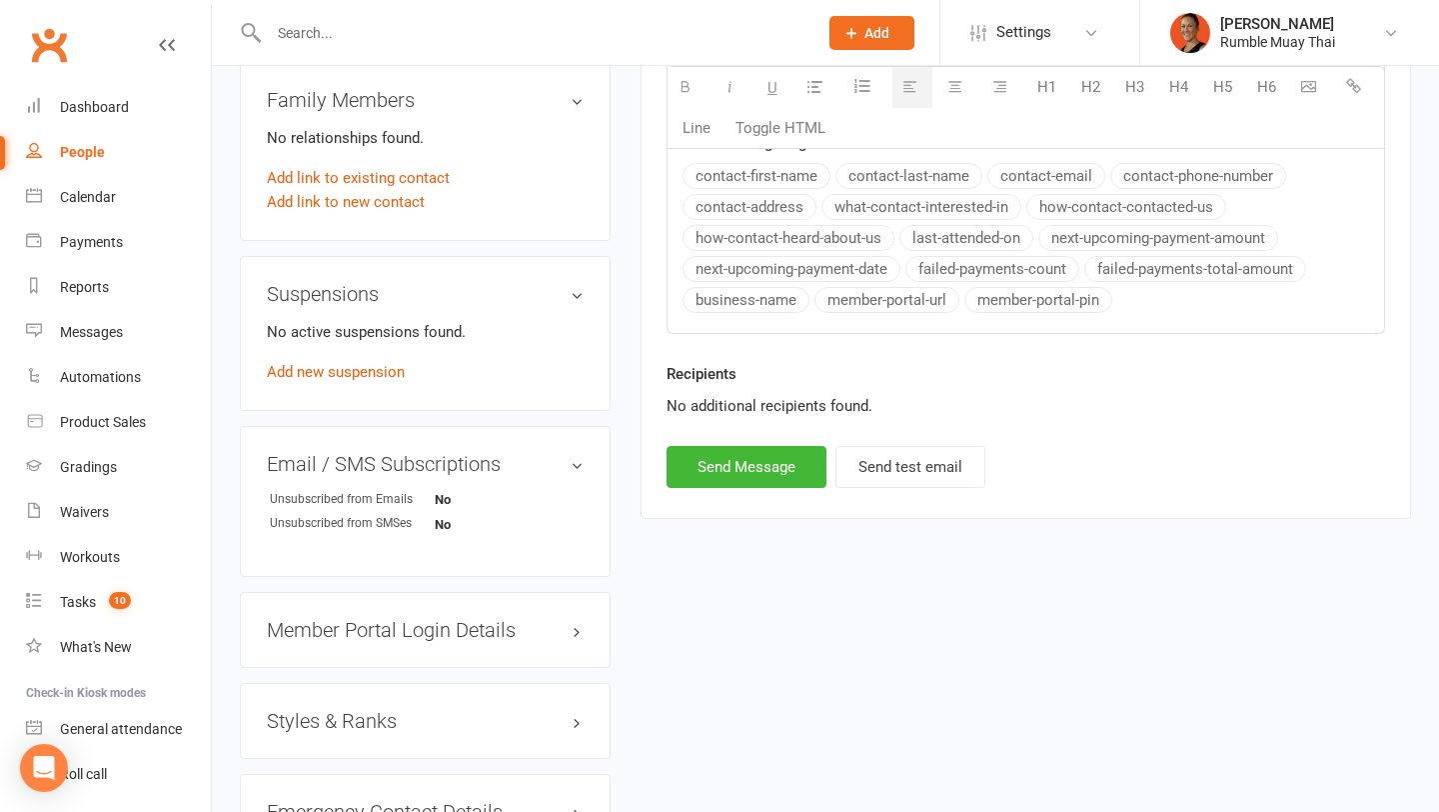
scroll to position [1170, 0]
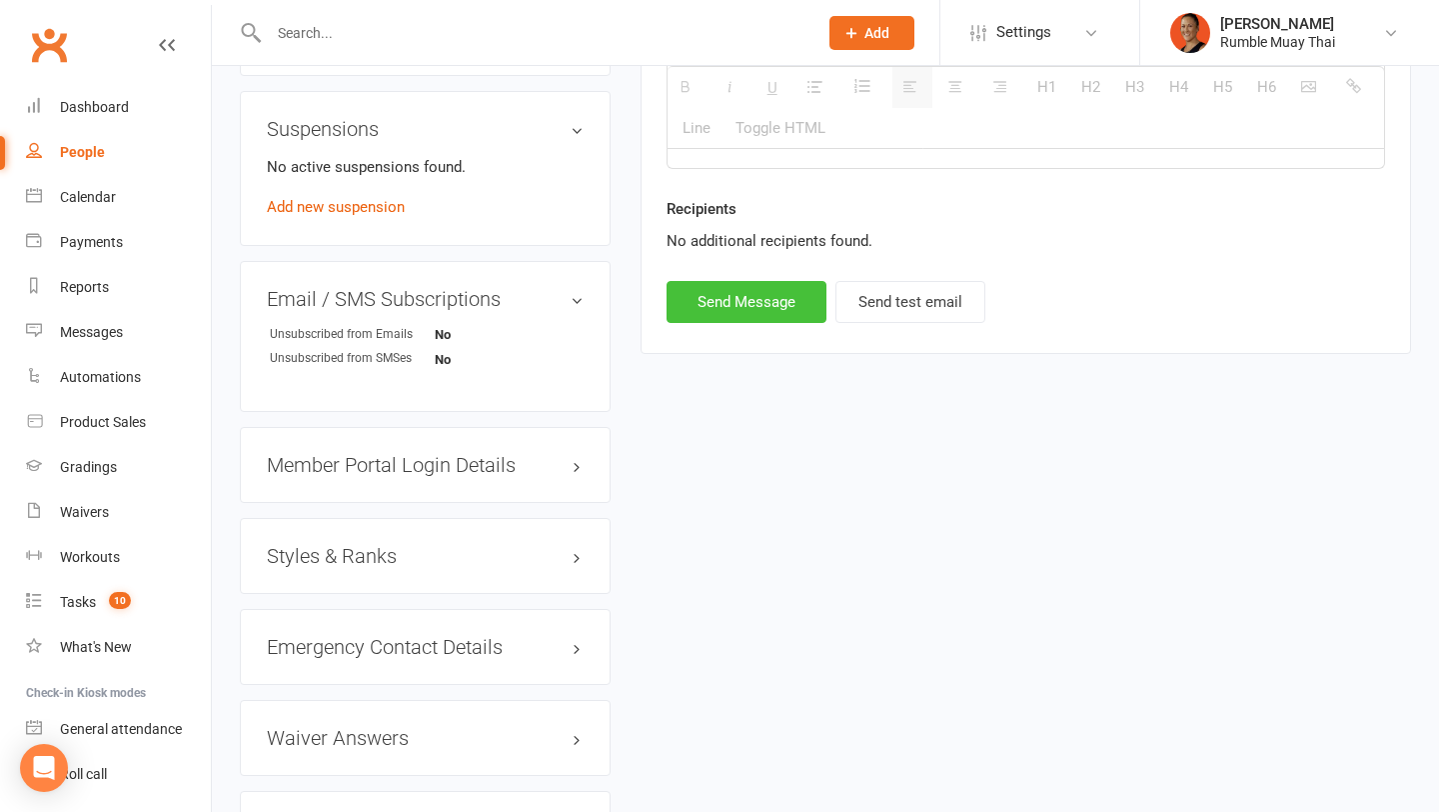
click at [712, 297] on button "Send Message" at bounding box center [747, 302] width 160 height 42
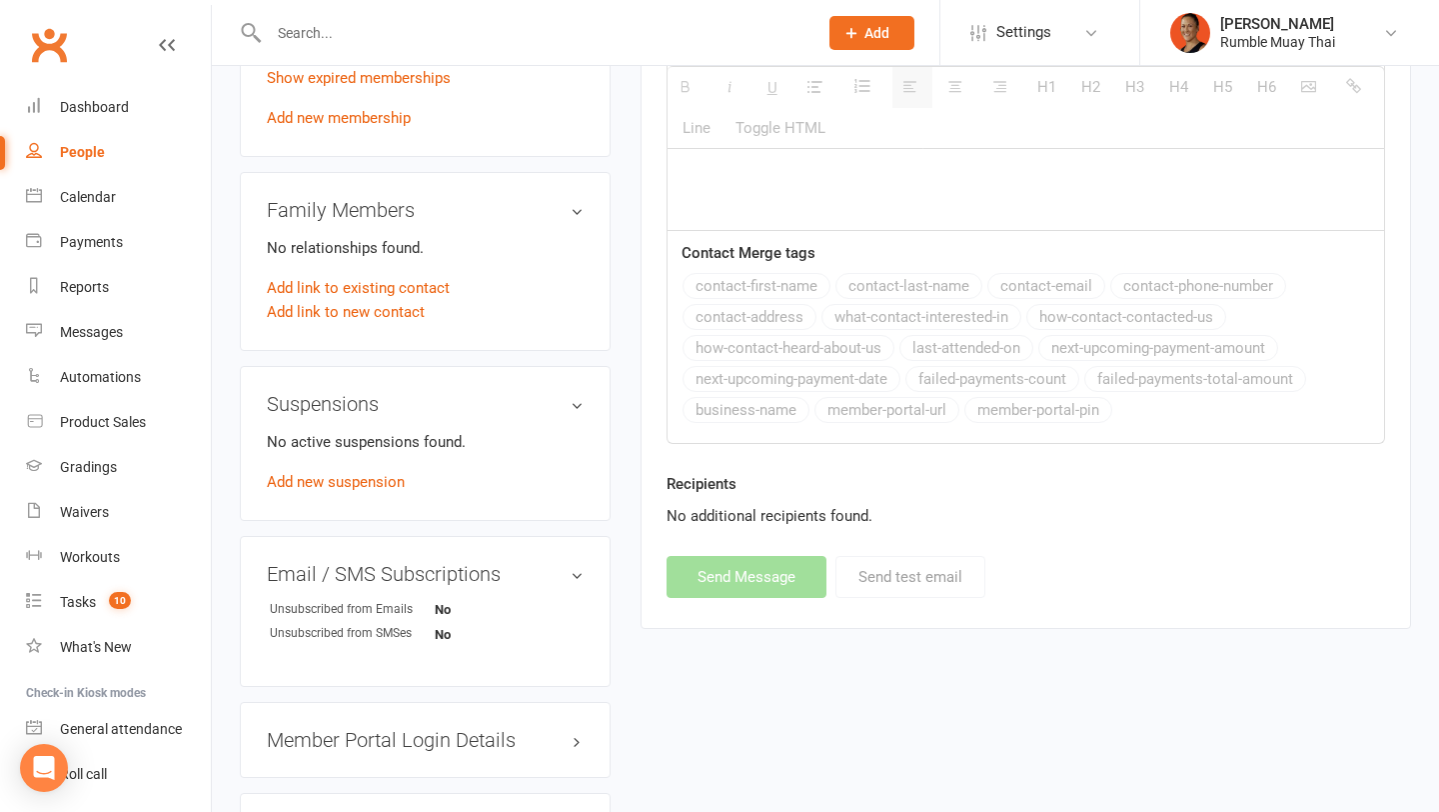
scroll to position [462, 0]
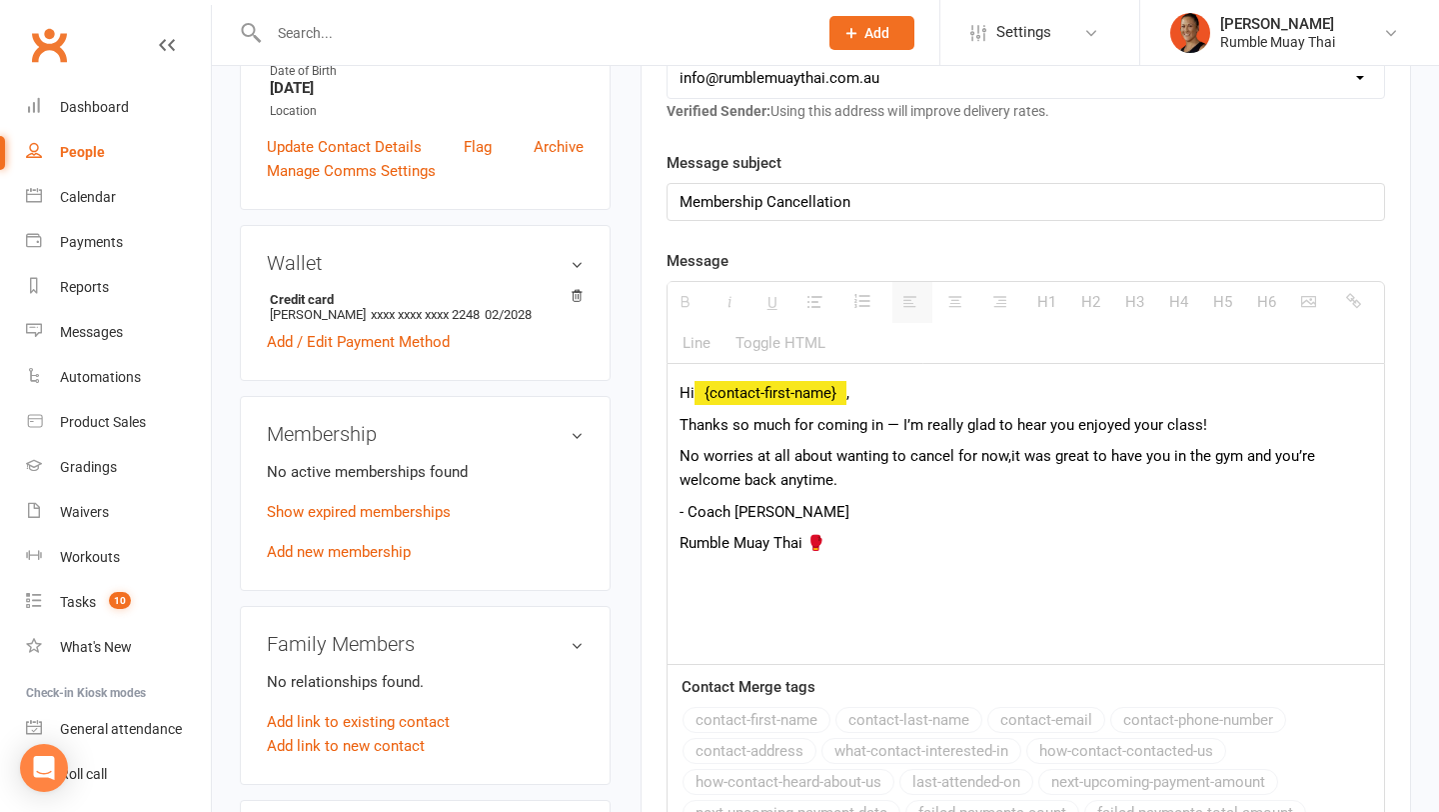
select select
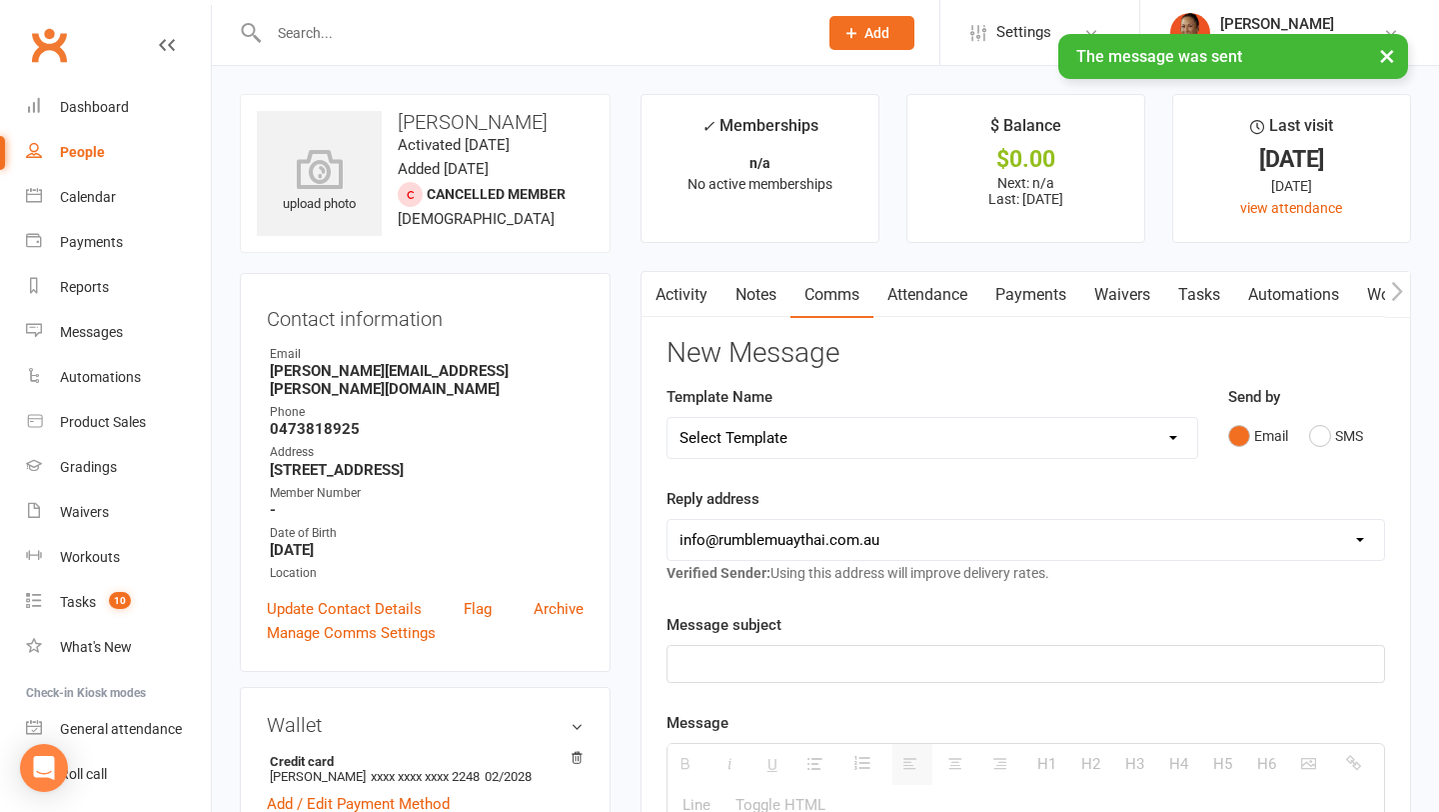
click at [743, 301] on link "Notes" at bounding box center [756, 295] width 69 height 46
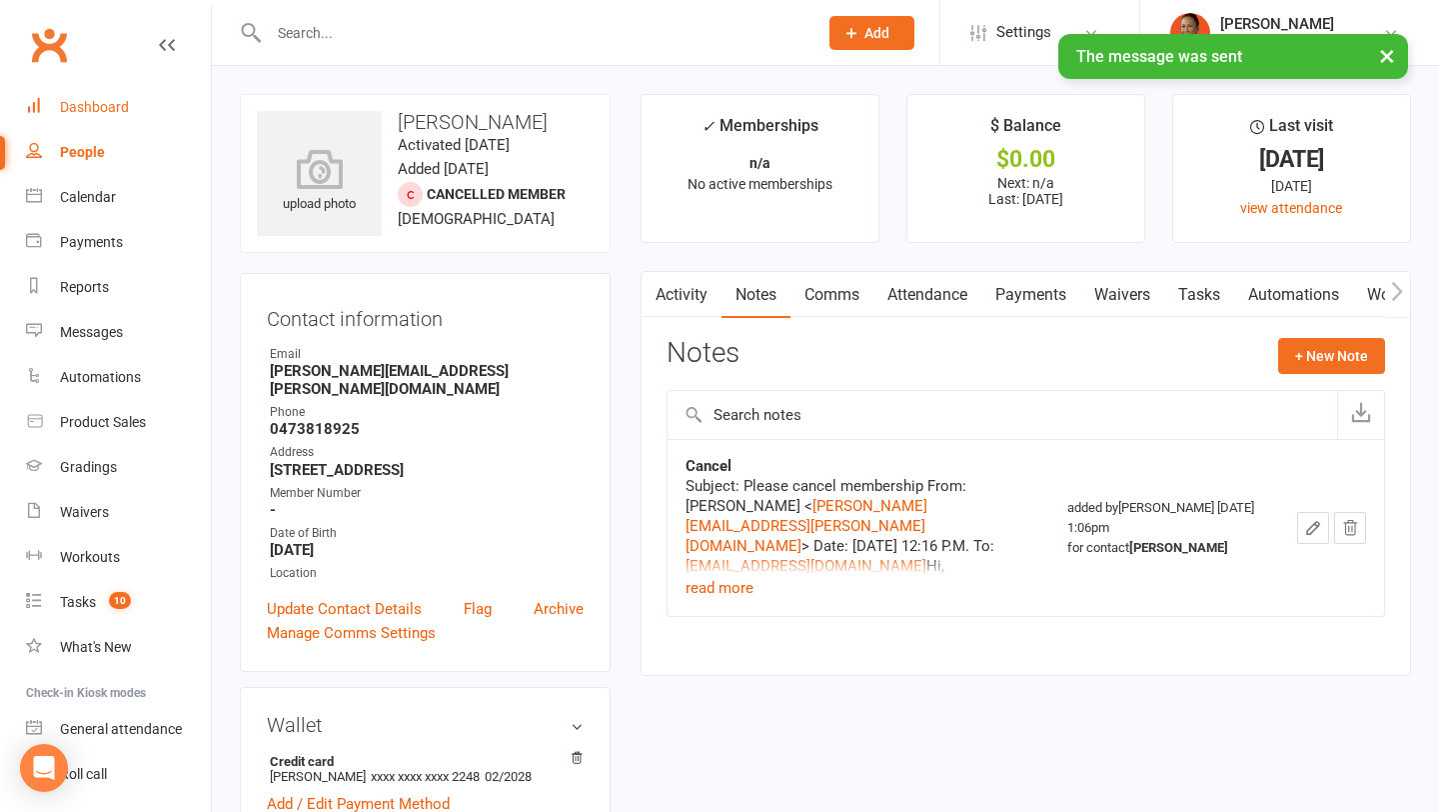
click at [101, 106] on div "Dashboard" at bounding box center [94, 107] width 69 height 16
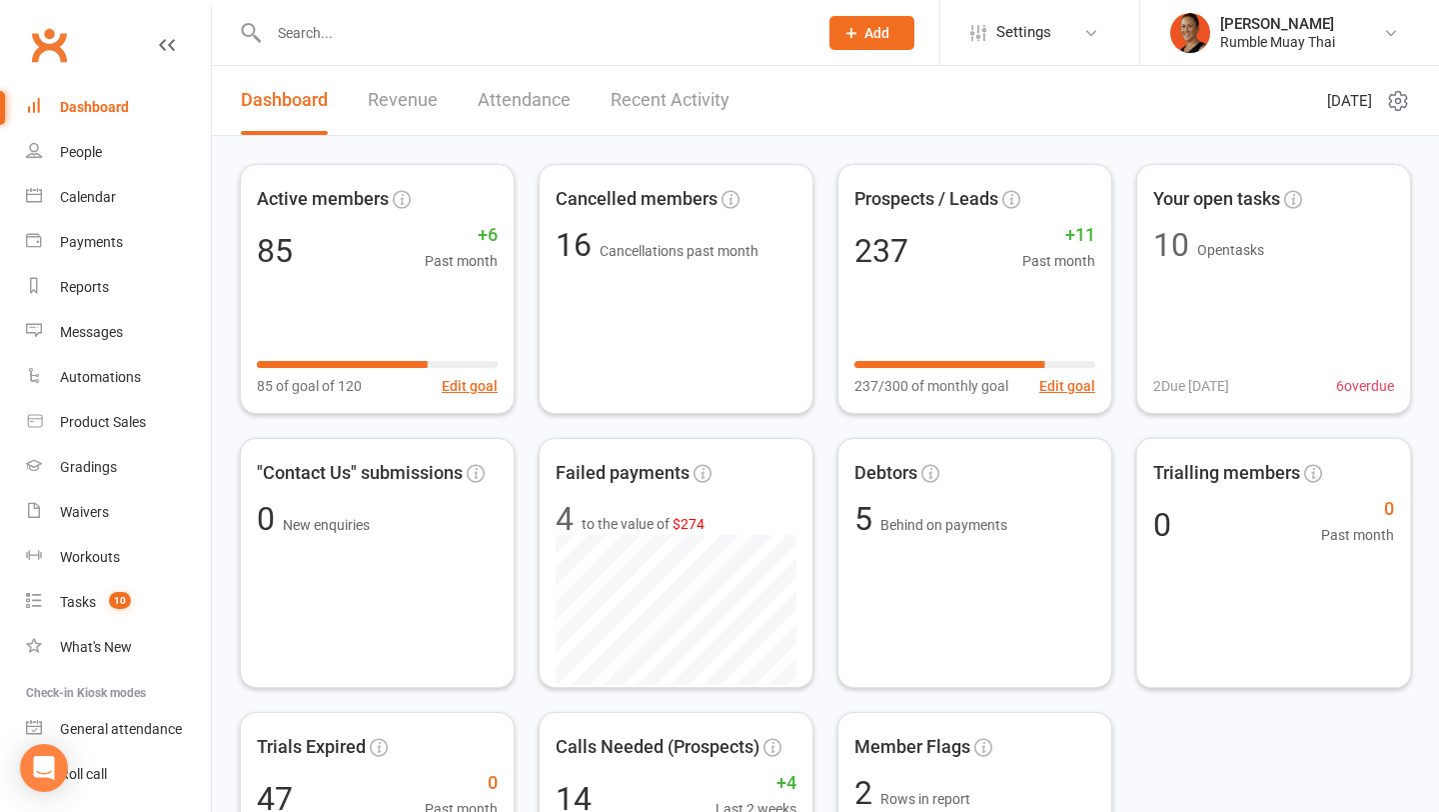
click at [1185, 742] on div "Active members 85 +6 Past month 85 of goal of 120 Edit goal Cancelled members 1…" at bounding box center [825, 563] width 1171 height 798
click at [1263, 27] on div "[PERSON_NAME]" at bounding box center [1277, 24] width 115 height 18
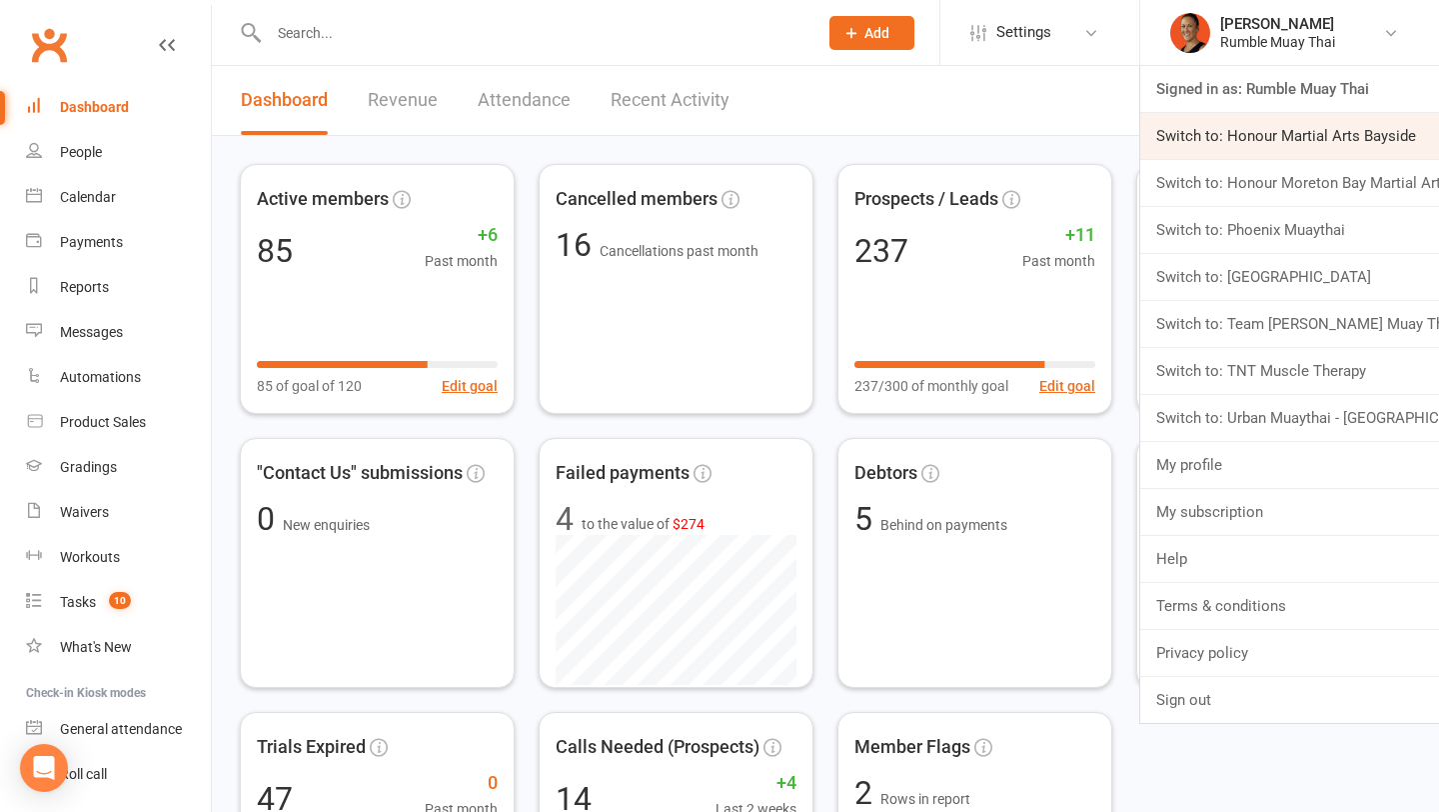
click at [1240, 137] on link "Switch to: Honour Martial Arts Bayside" at bounding box center [1289, 136] width 299 height 46
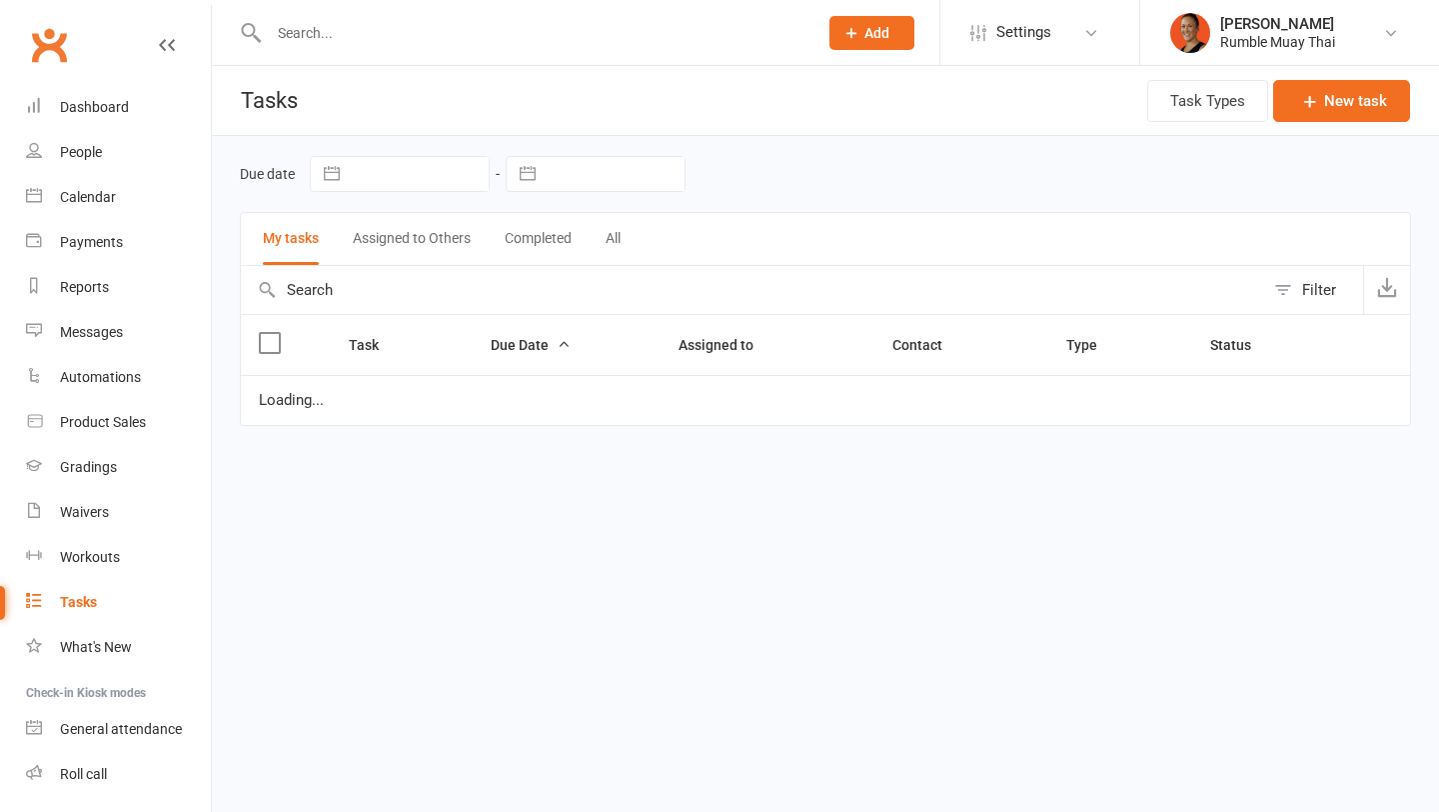
select select "waiting"
select select "started"
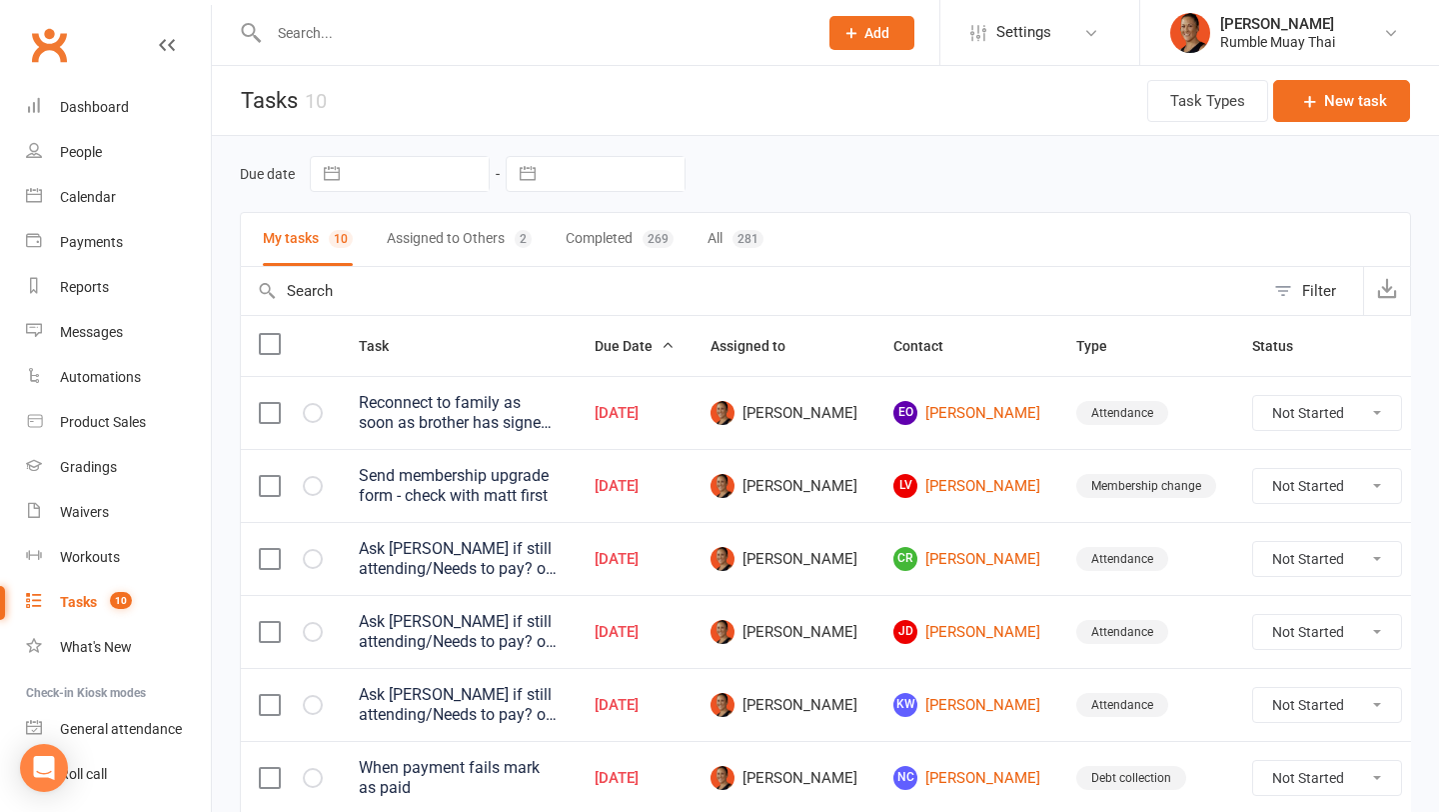
click at [453, 234] on button "Assigned to Others 2" at bounding box center [459, 239] width 145 height 53
select select "waiting"
select select "started"
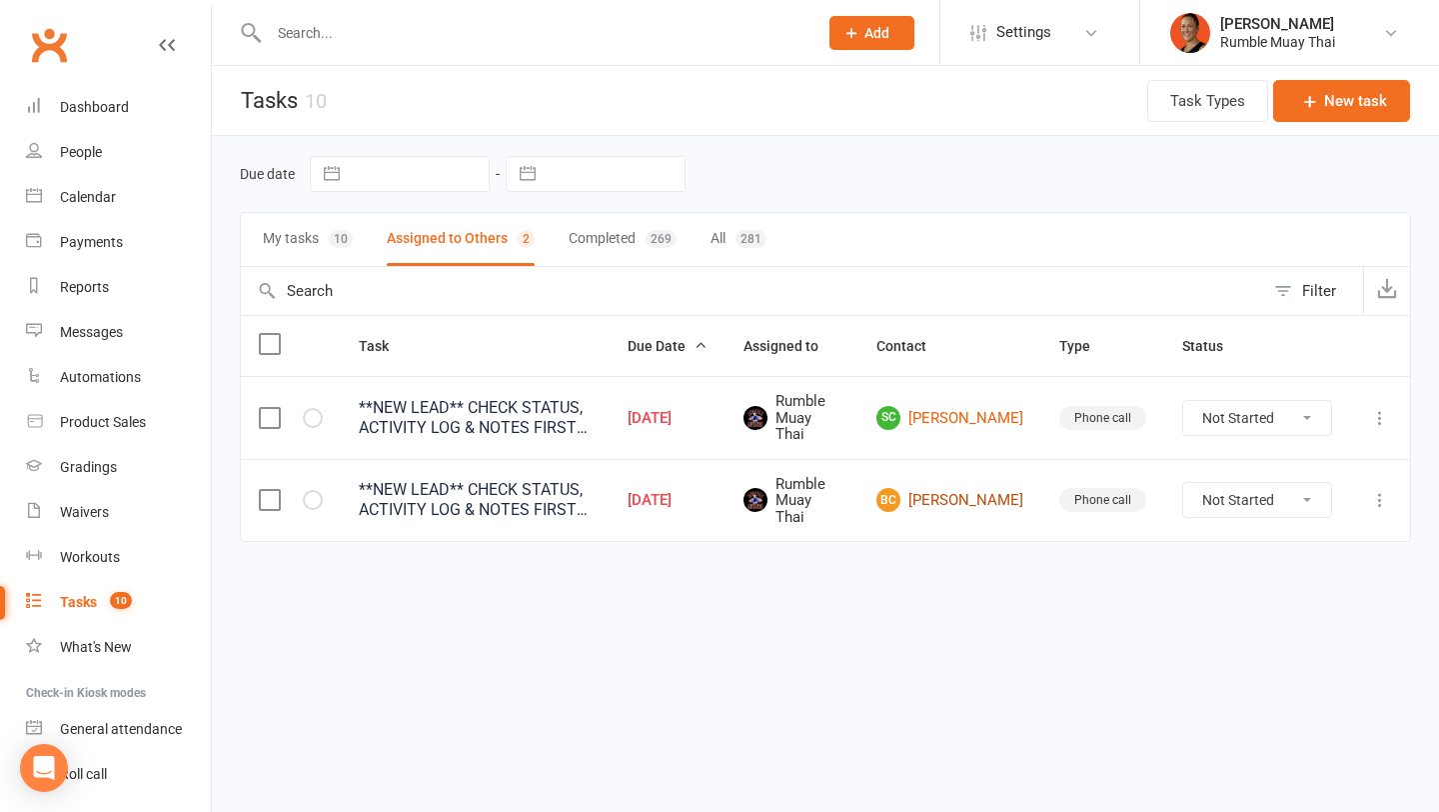
click at [983, 492] on link "BC Brayden Carruthers" at bounding box center [950, 500] width 147 height 24
click at [988, 440] on td "SC Shayanne Cummings" at bounding box center [950, 417] width 183 height 83
click at [983, 422] on link "SC Shayanne Cummings" at bounding box center [950, 418] width 147 height 24
click at [1232, 398] on td "Not Started In Progress Waiting Complete" at bounding box center [1257, 417] width 186 height 83
click at [1229, 426] on select "Not Started In Progress Waiting Complete" at bounding box center [1257, 418] width 148 height 34
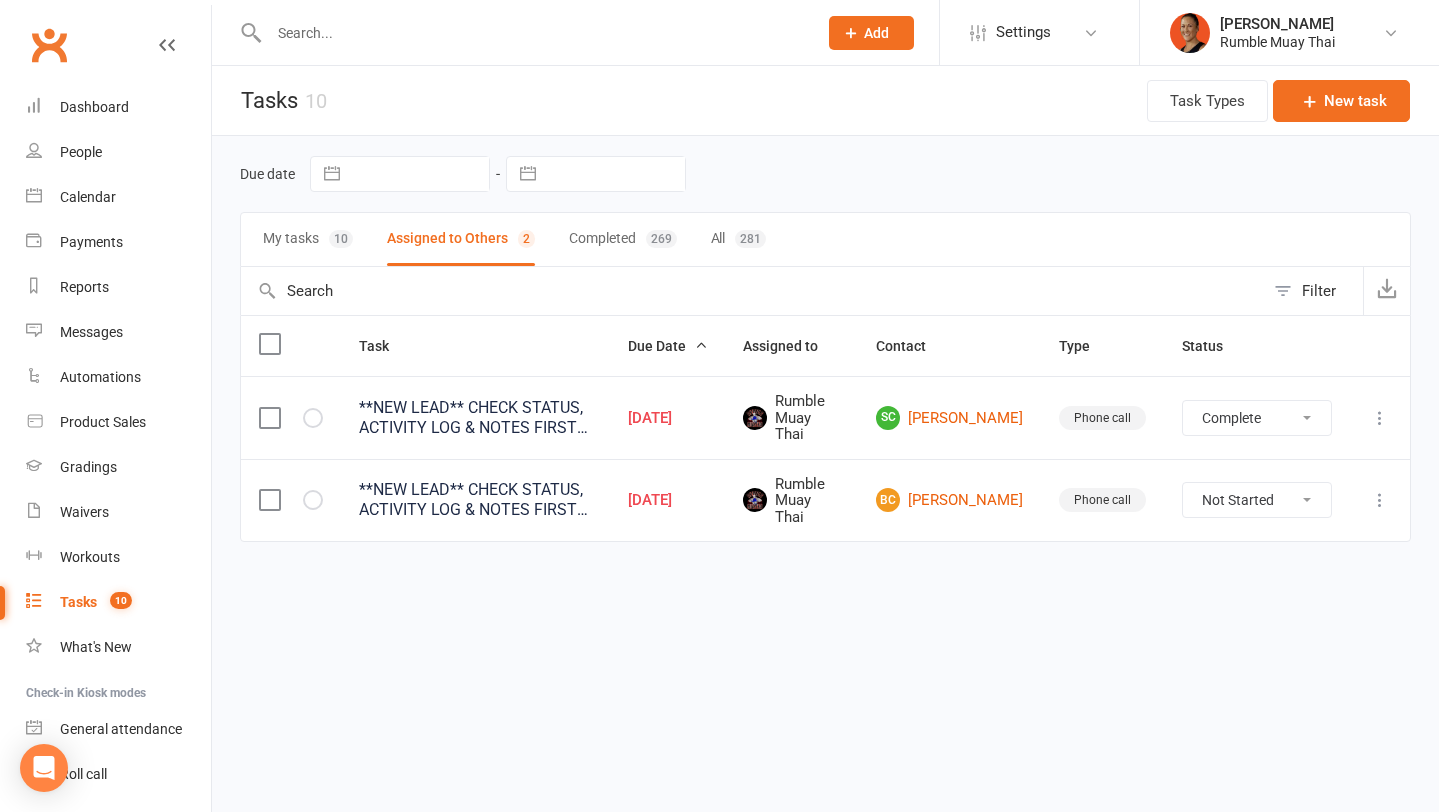
select select "unstarted"
drag, startPoint x: 1229, startPoint y: 426, endPoint x: 1228, endPoint y: 493, distance: 67.0
click at [1228, 493] on select "Not Started In Progress Waiting Complete" at bounding box center [1257, 500] width 148 height 34
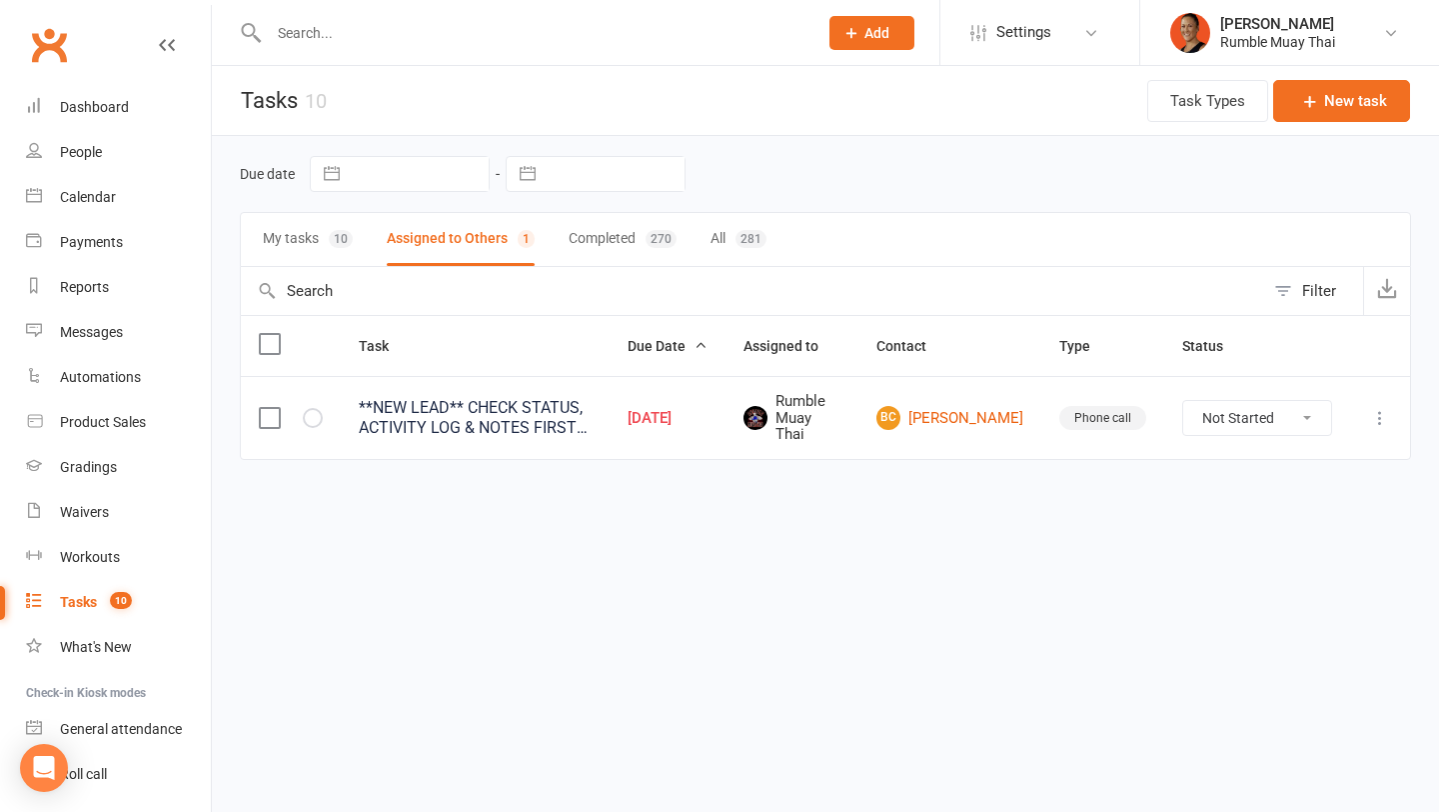
click at [1248, 428] on select "Not Started In Progress Waiting Complete" at bounding box center [1257, 418] width 148 height 34
select select "unstarted"
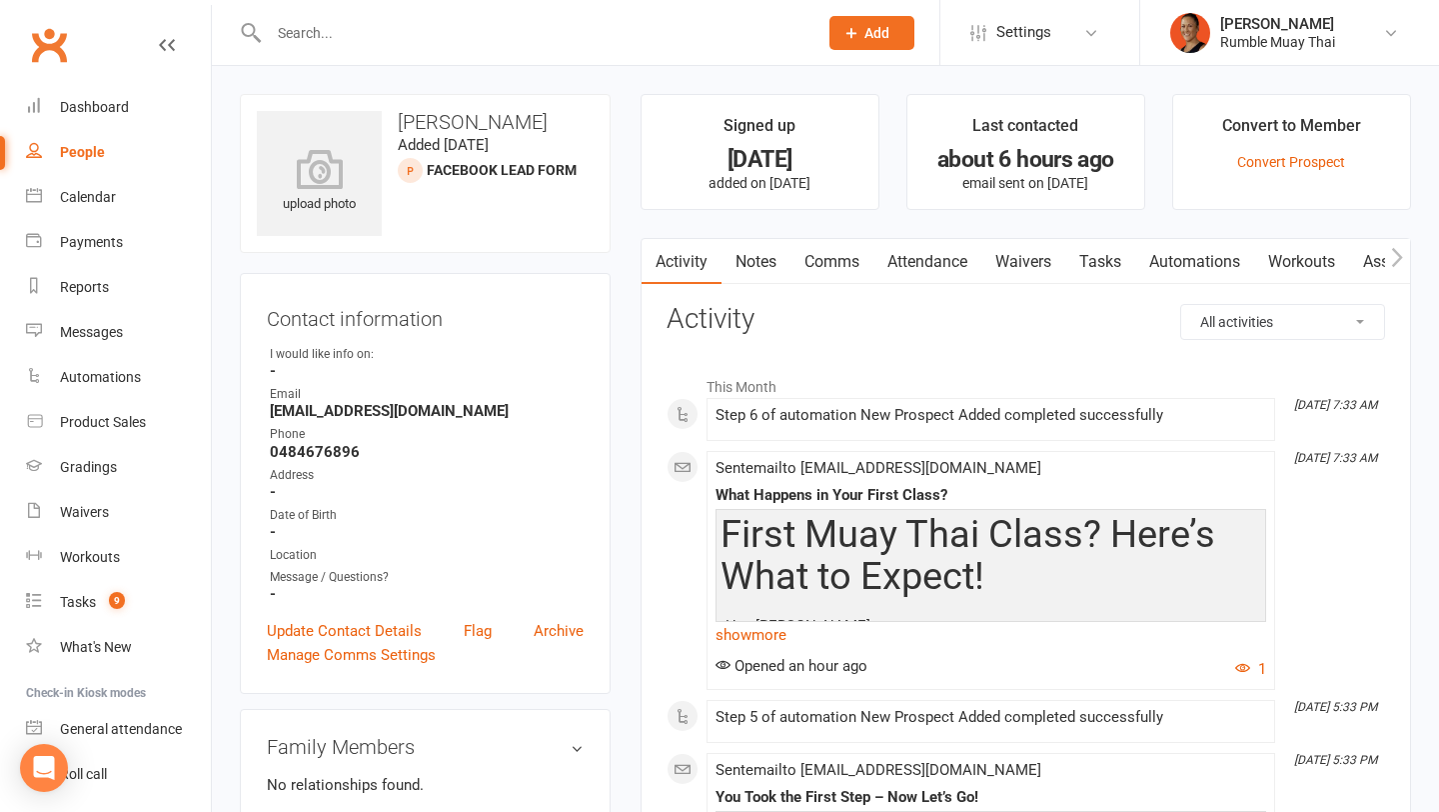
click at [756, 265] on link "Notes" at bounding box center [756, 262] width 69 height 46
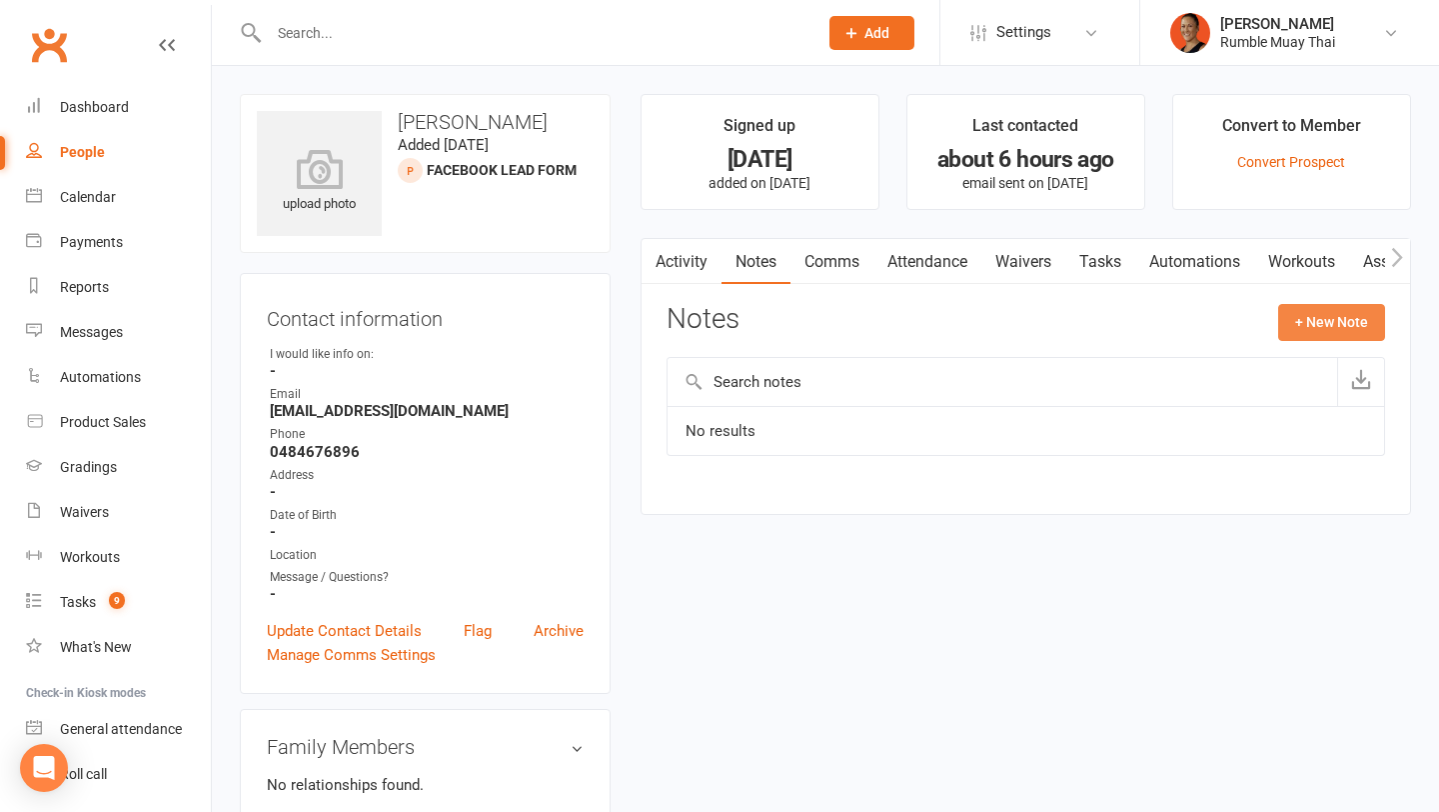
click at [1317, 323] on button "+ New Note" at bounding box center [1331, 322] width 107 height 36
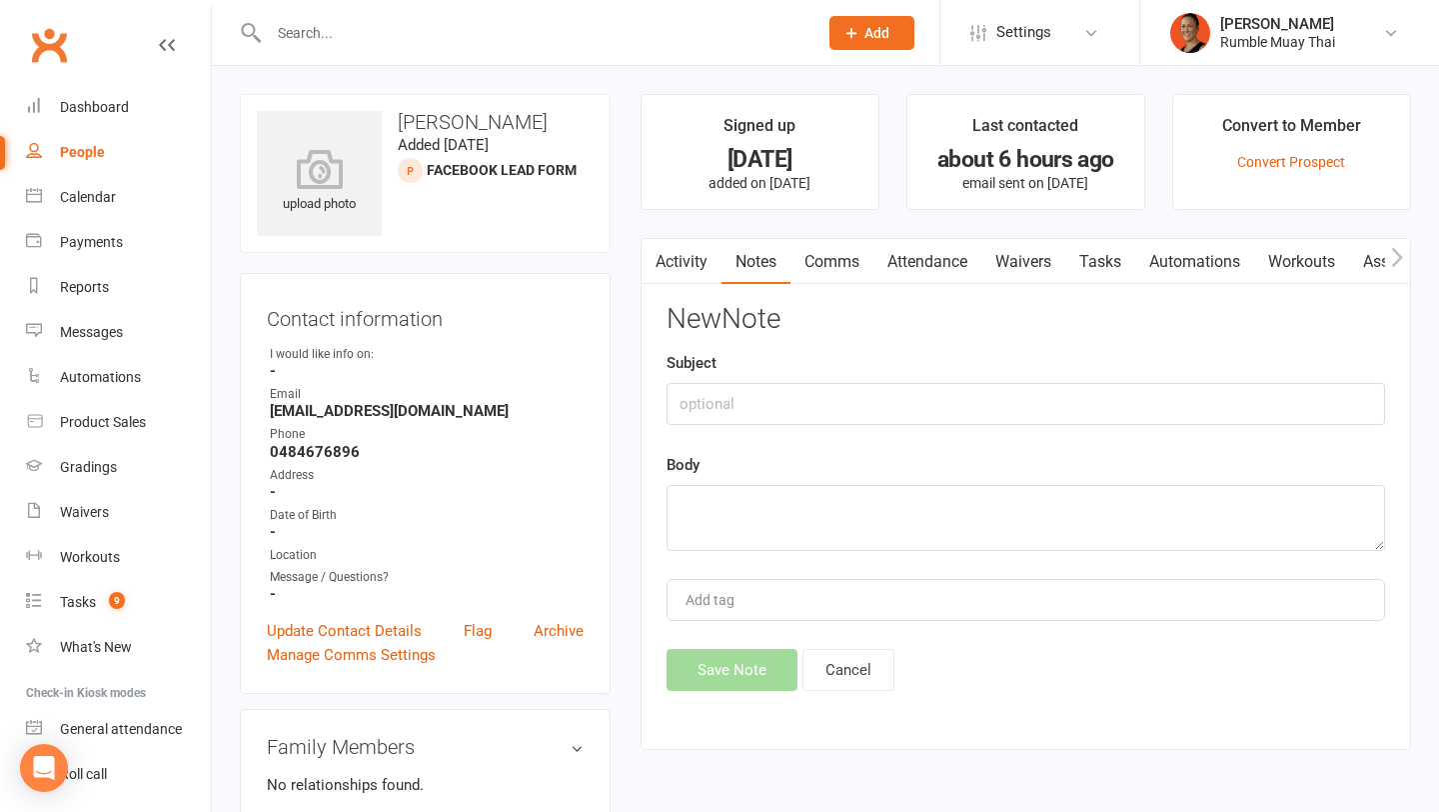
click at [944, 475] on div "Body" at bounding box center [1026, 502] width 719 height 98
click at [938, 514] on textarea at bounding box center [1026, 518] width 719 height 66
paste textarea "Rang and left voicemail"
type textarea "Rang and left voicemail"
click at [869, 390] on input "text" at bounding box center [1026, 404] width 719 height 42
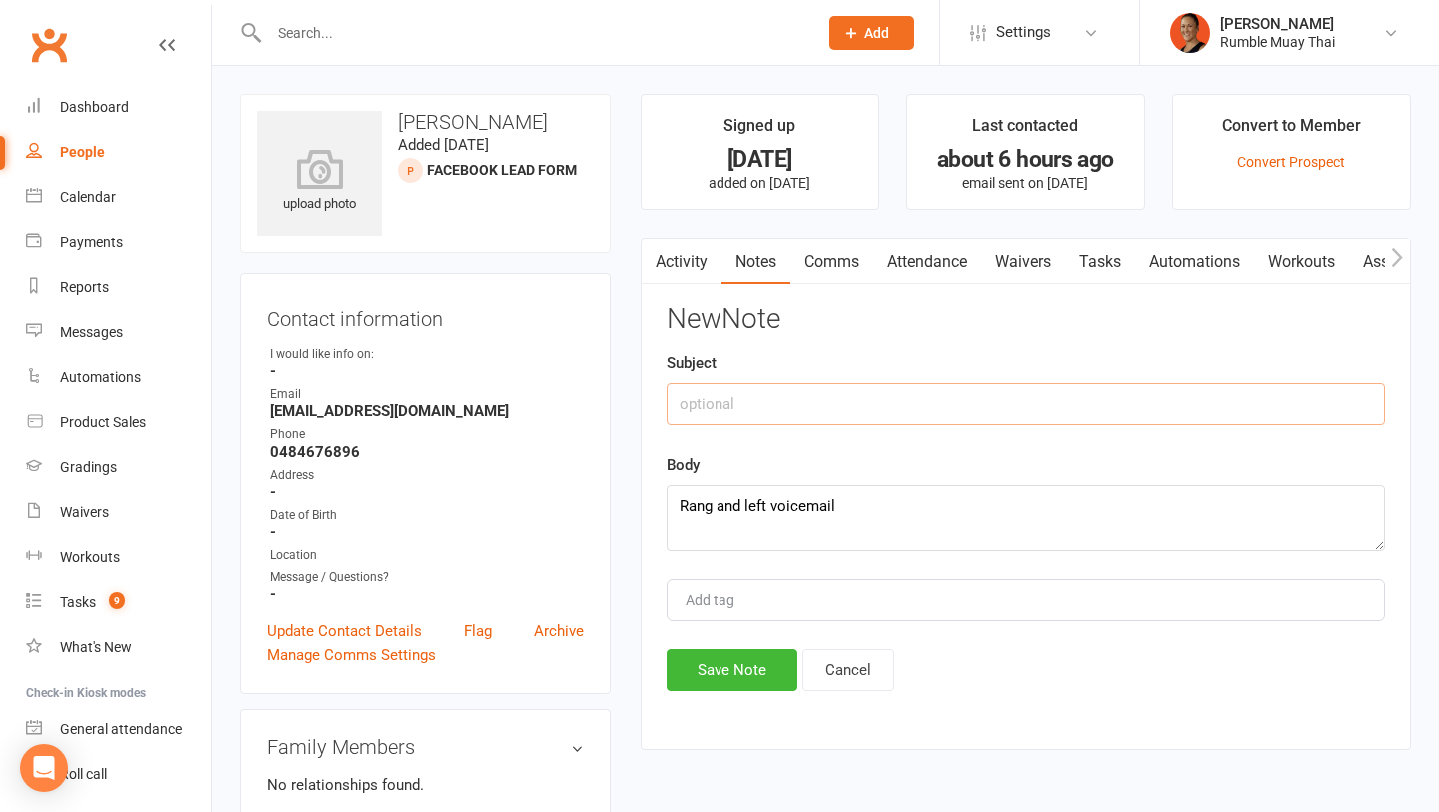
type input "N"
type input "Matt called"
click at [750, 673] on button "Save Note" at bounding box center [732, 670] width 131 height 42
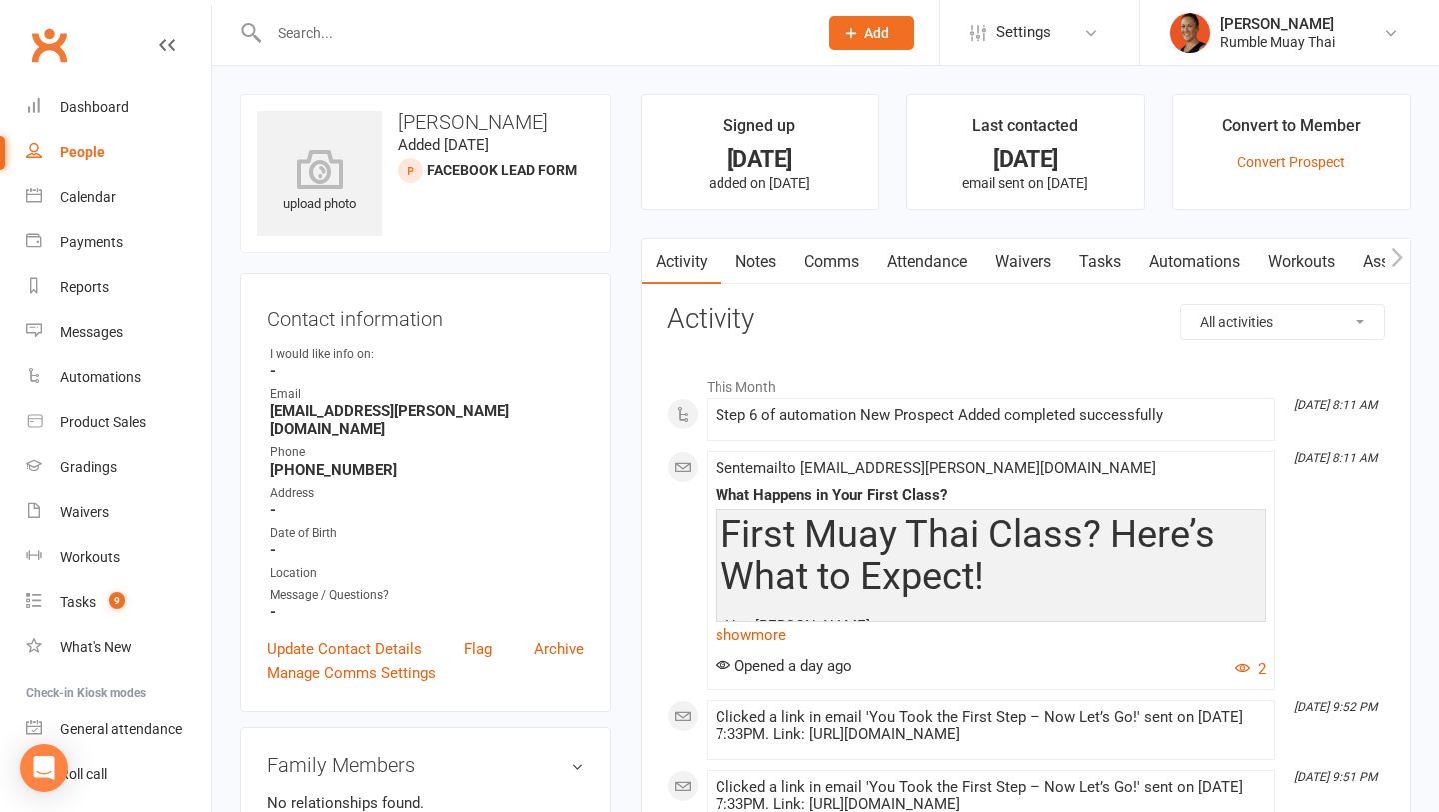
click at [769, 263] on link "Notes" at bounding box center [756, 262] width 69 height 46
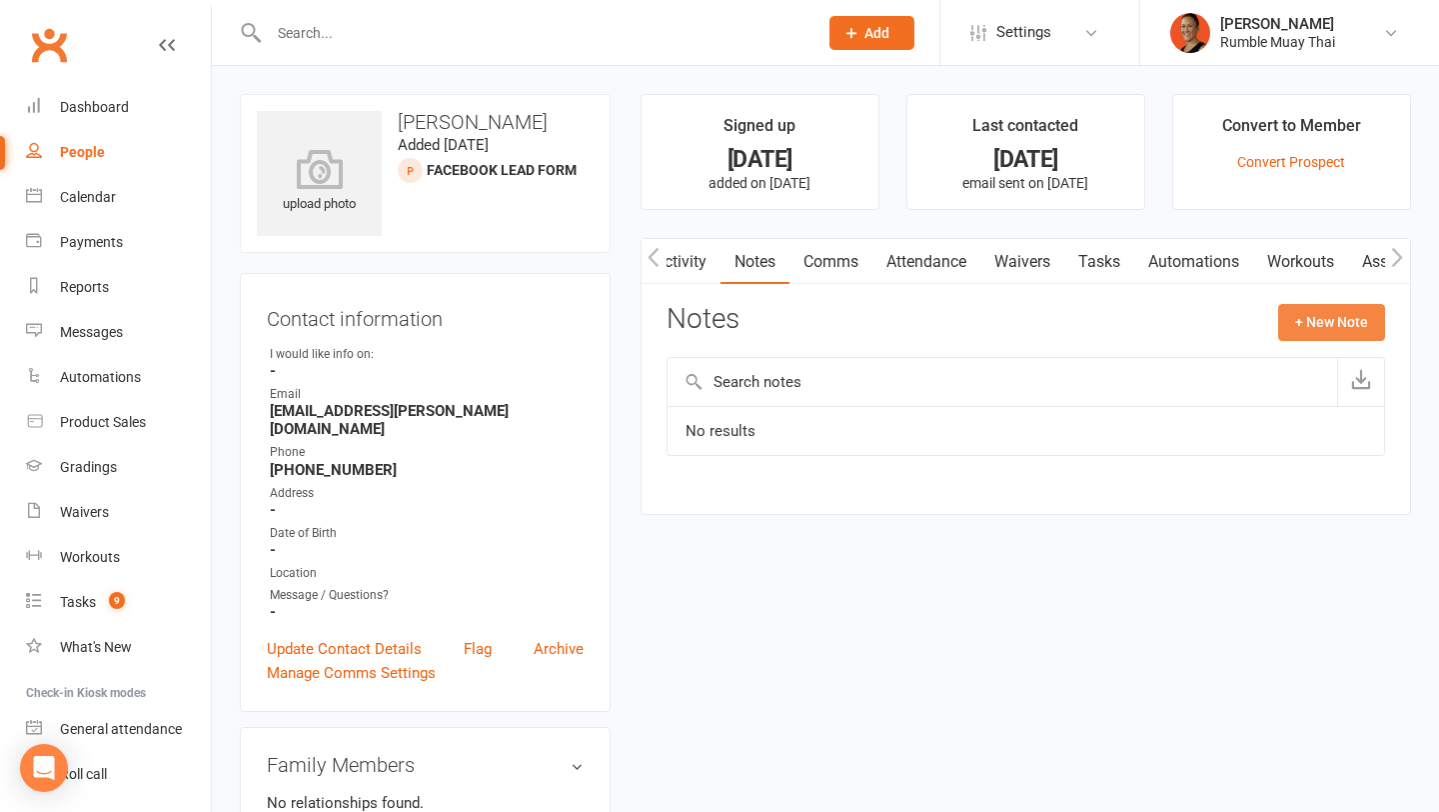
click at [1316, 311] on button "+ New Note" at bounding box center [1331, 322] width 107 height 36
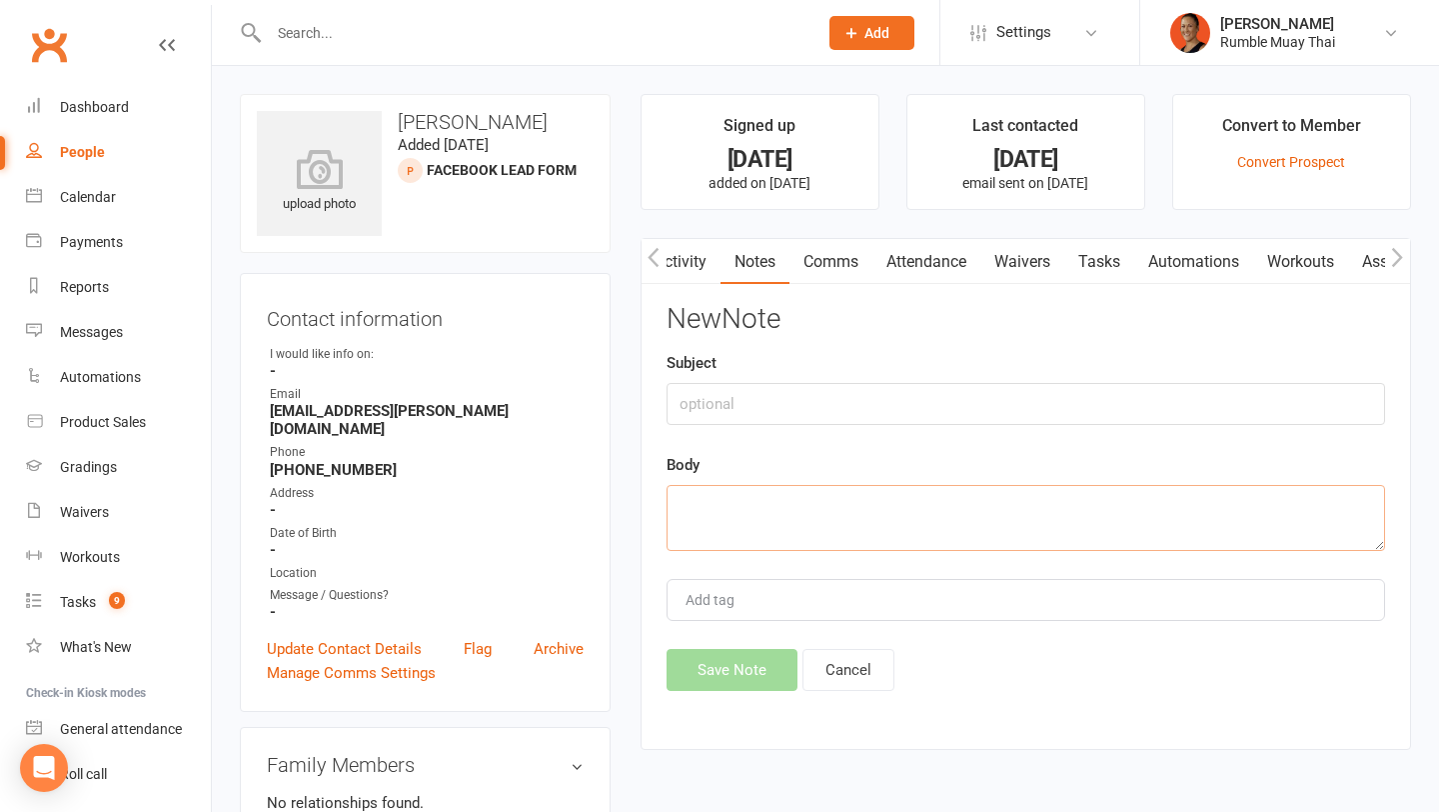
click at [953, 529] on textarea at bounding box center [1026, 518] width 719 height 66
paste textarea "Rang and left voicemail"
type textarea "Rang and left voicemail"
click at [903, 401] on input "text" at bounding box center [1026, 404] width 719 height 42
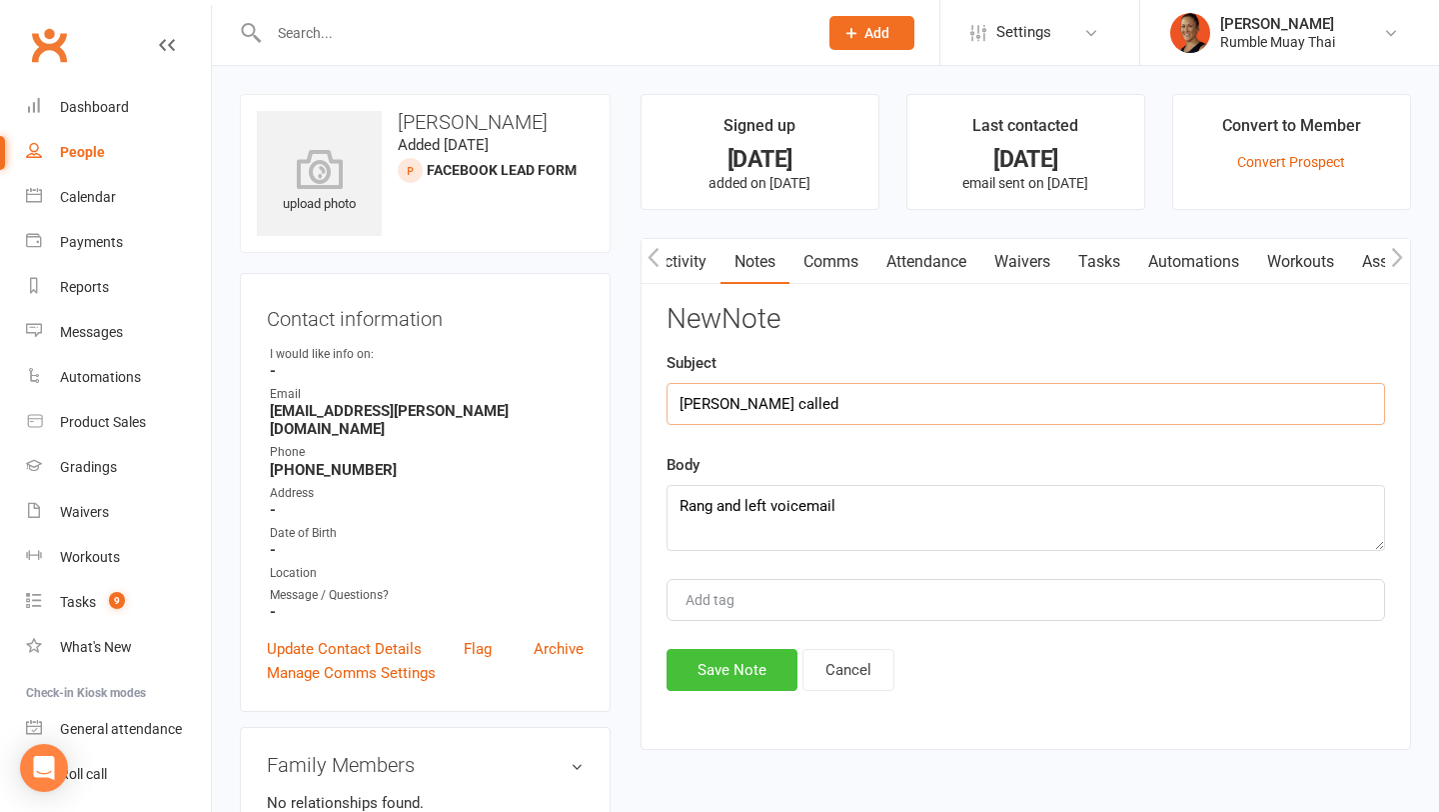
type input "Matt called"
click at [729, 673] on button "Save Note" at bounding box center [732, 670] width 131 height 42
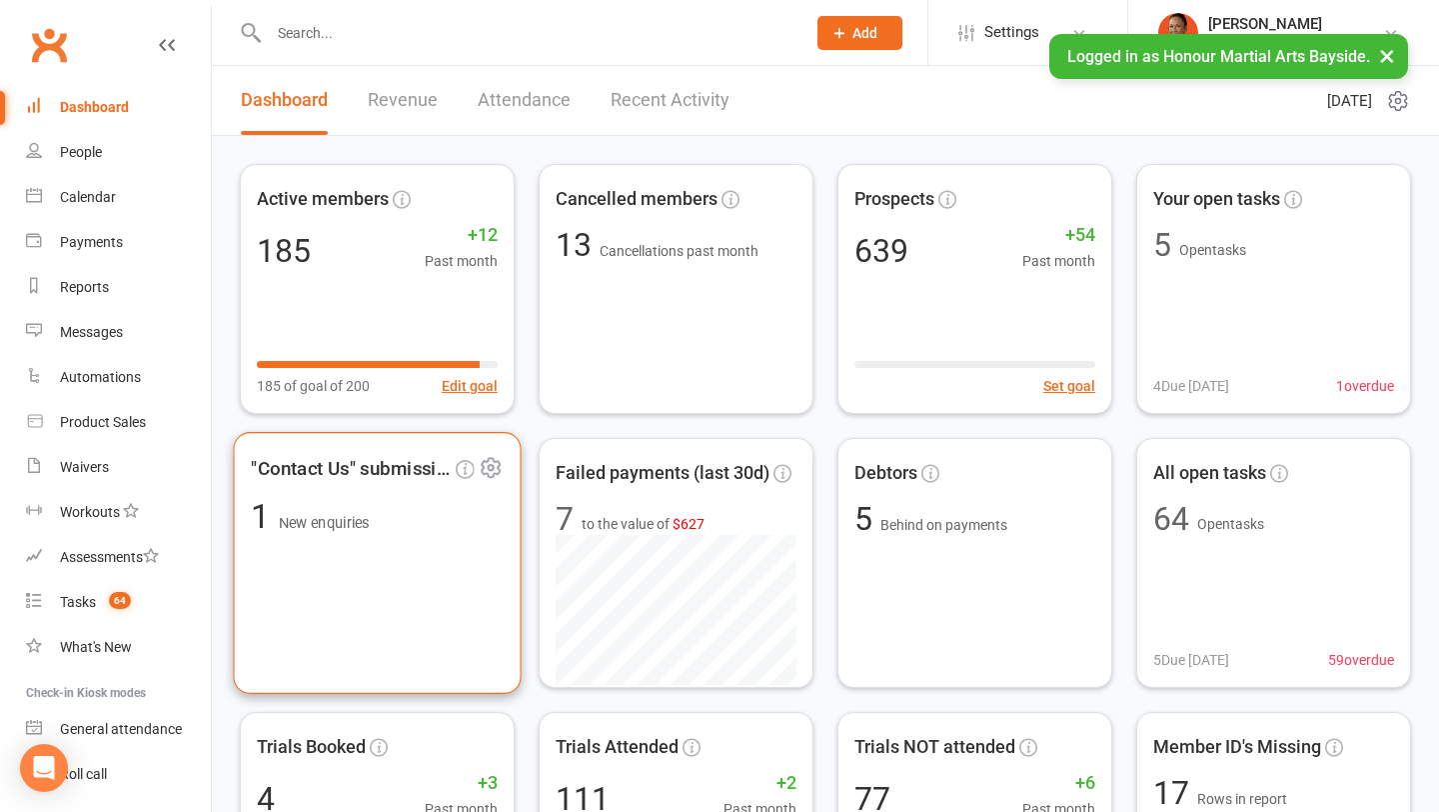
click at [392, 578] on div ""Contact Us" submissions 1 New enquiries" at bounding box center [377, 563] width 288 height 262
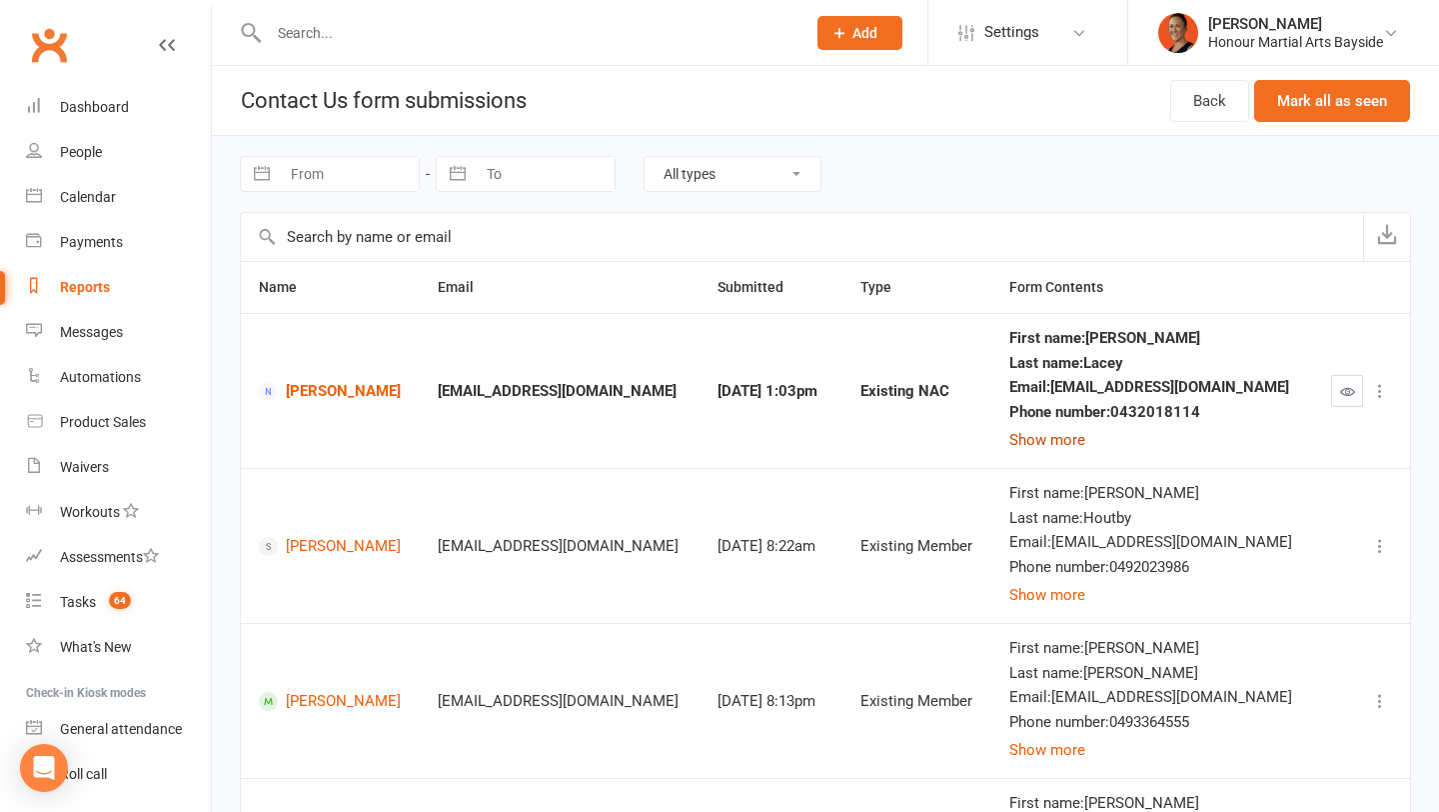
click at [1063, 439] on button "Show more" at bounding box center [1047, 440] width 76 height 24
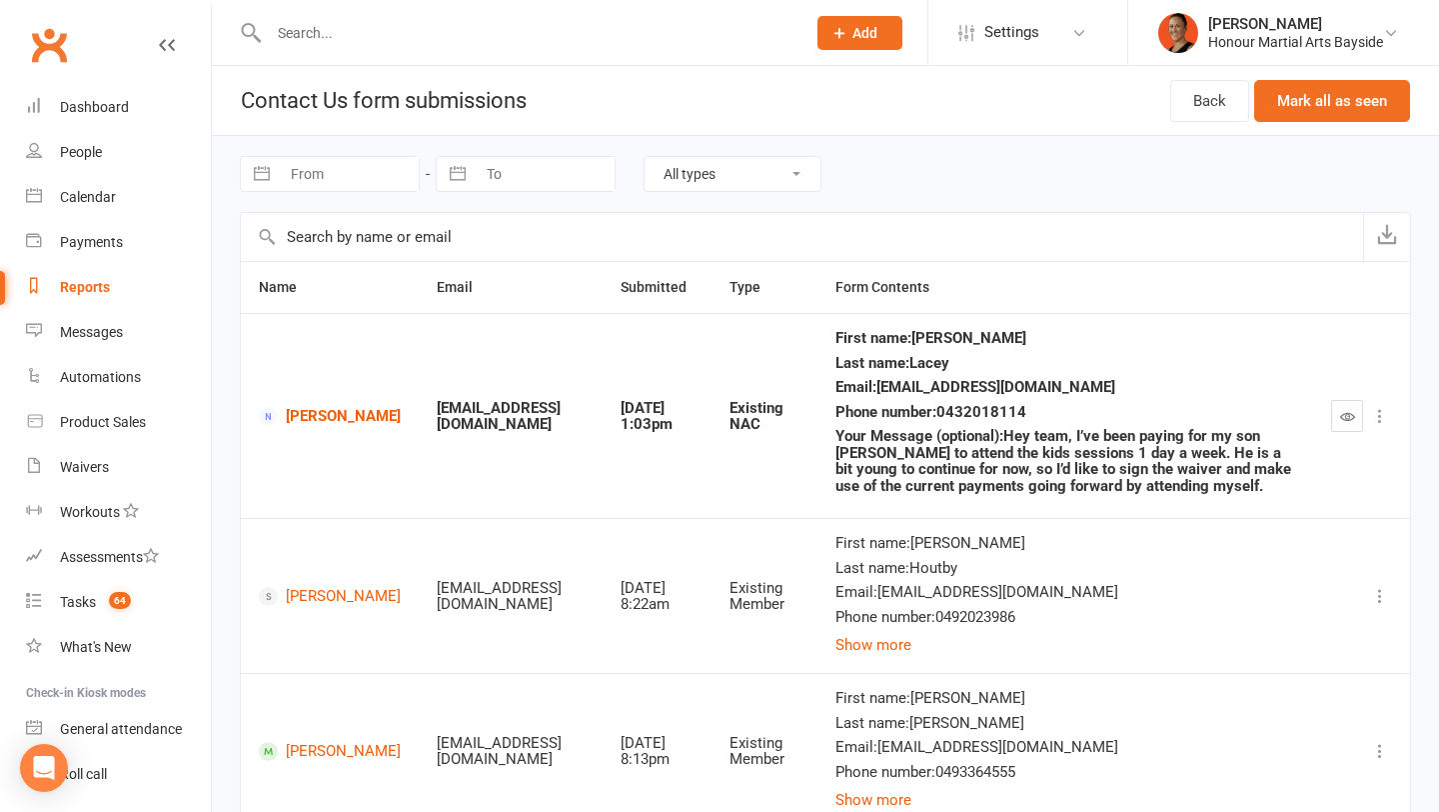
click at [1349, 414] on icon "button" at bounding box center [1347, 416] width 15 height 15
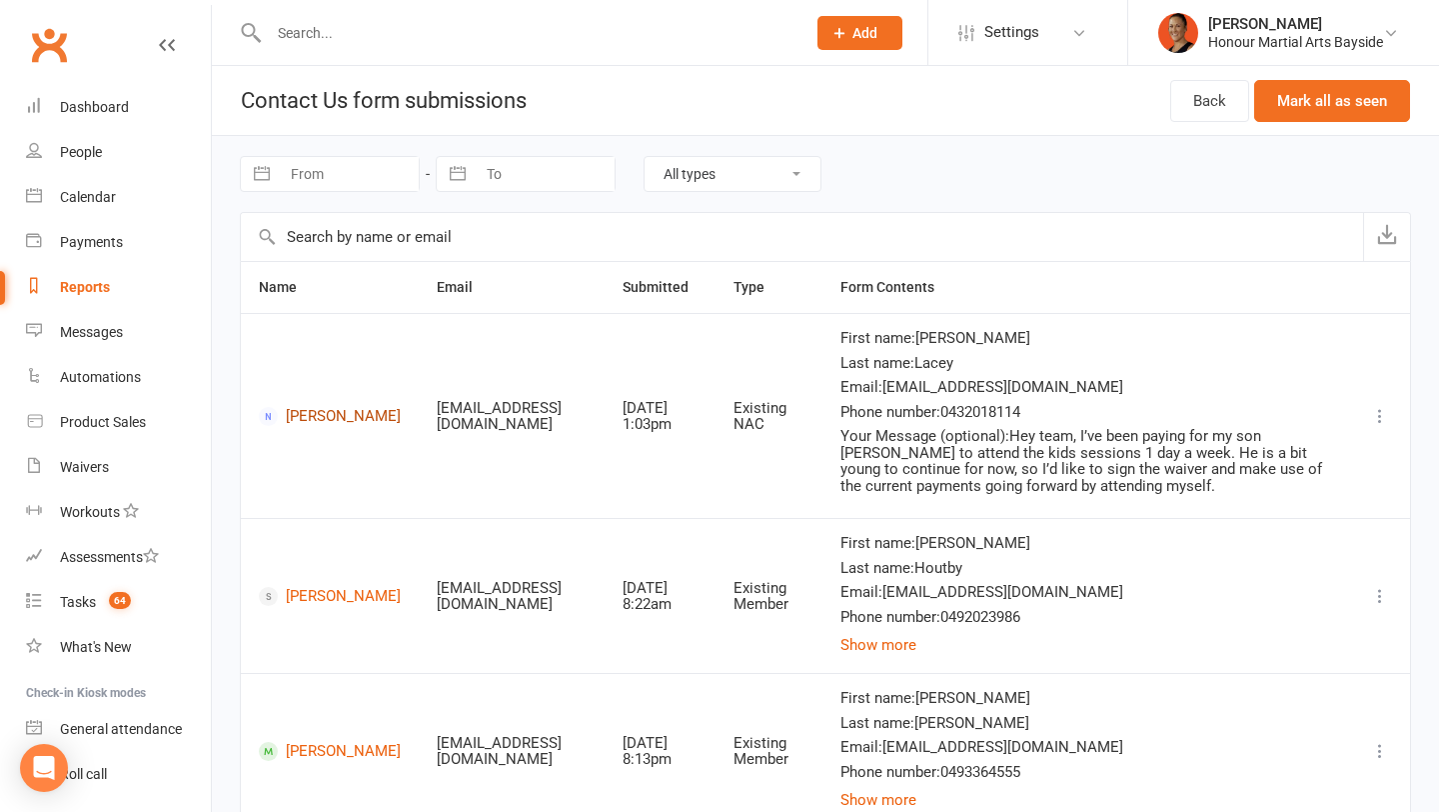
click at [312, 412] on link "[PERSON_NAME]" at bounding box center [330, 416] width 142 height 19
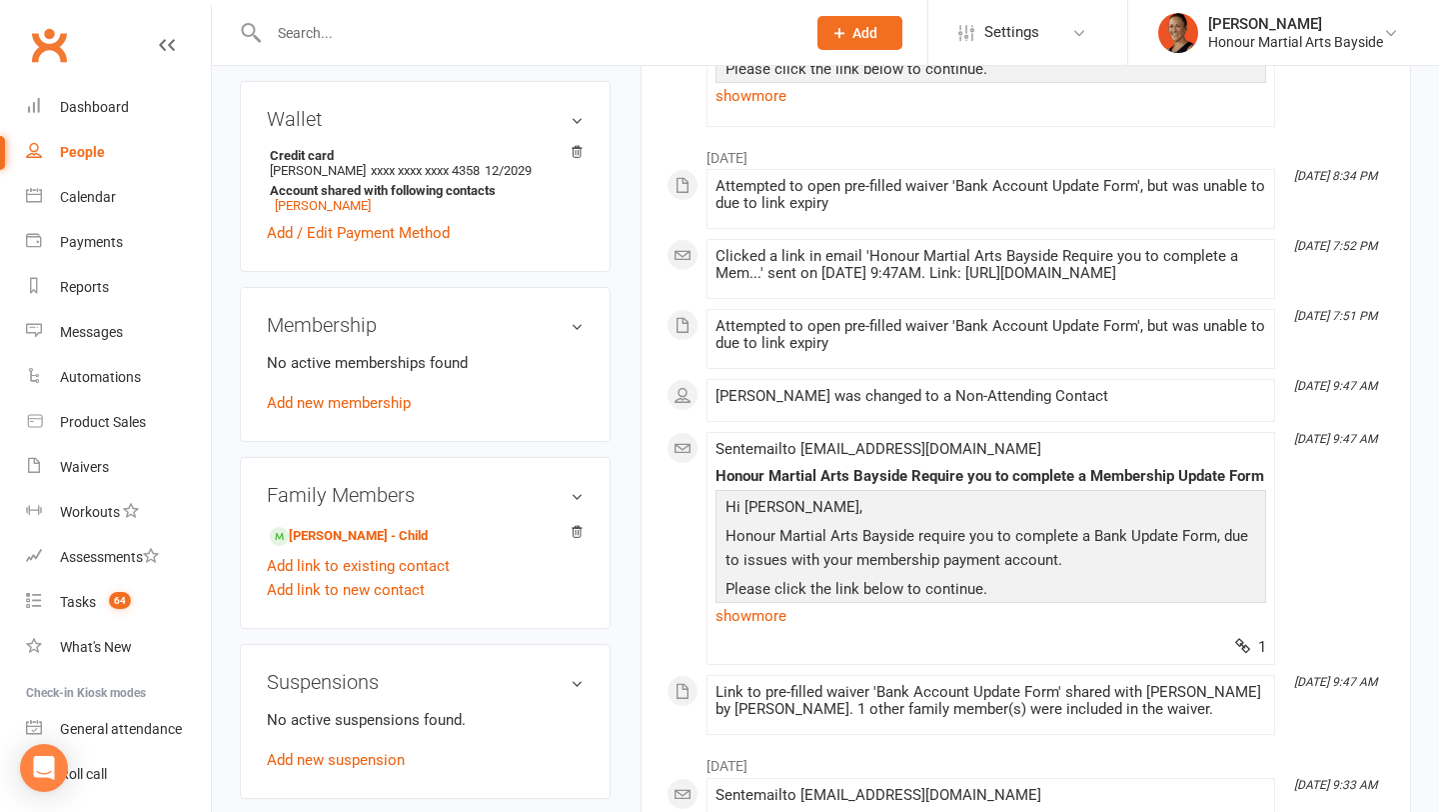
scroll to position [583, 0]
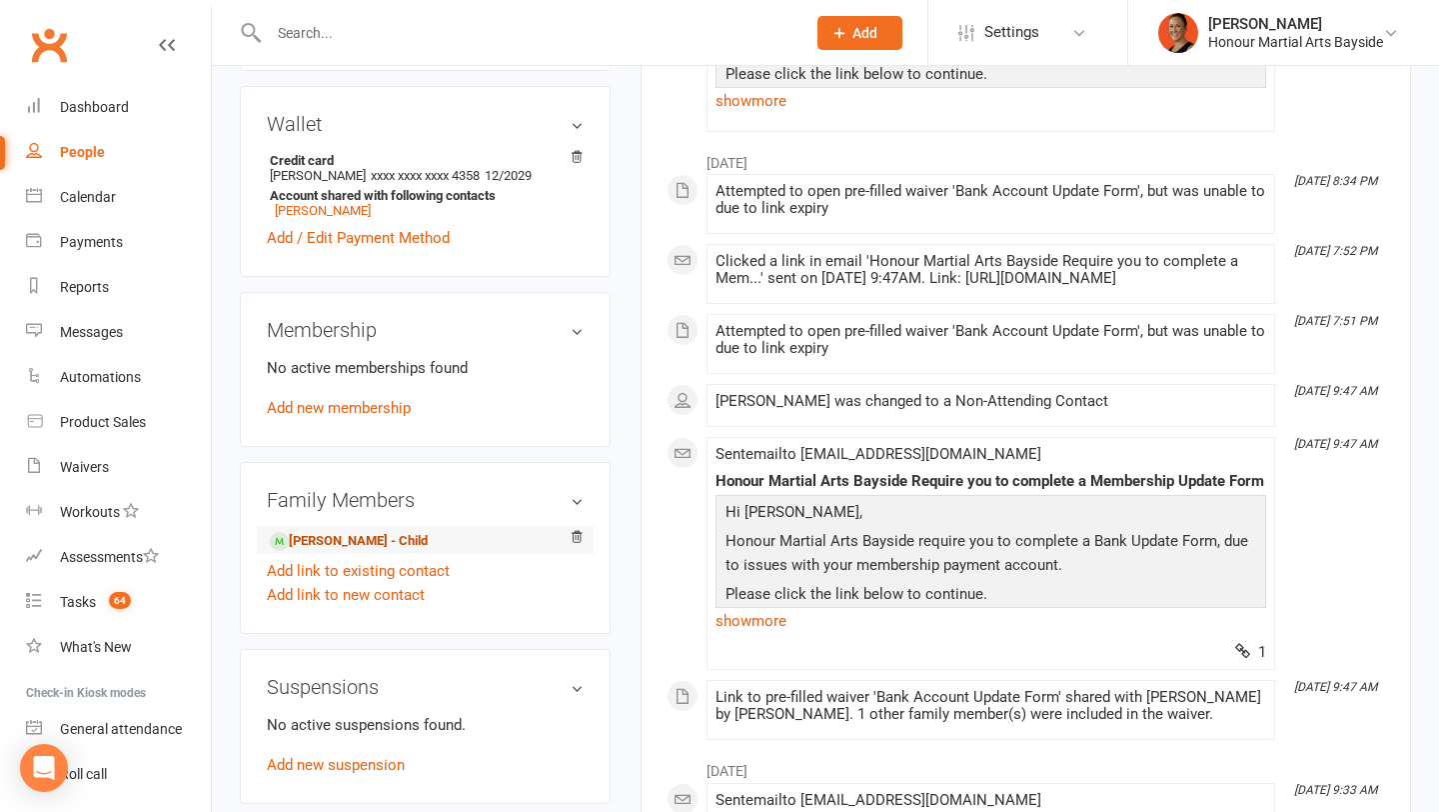
click at [349, 538] on link "[PERSON_NAME] - Child" at bounding box center [349, 541] width 158 height 21
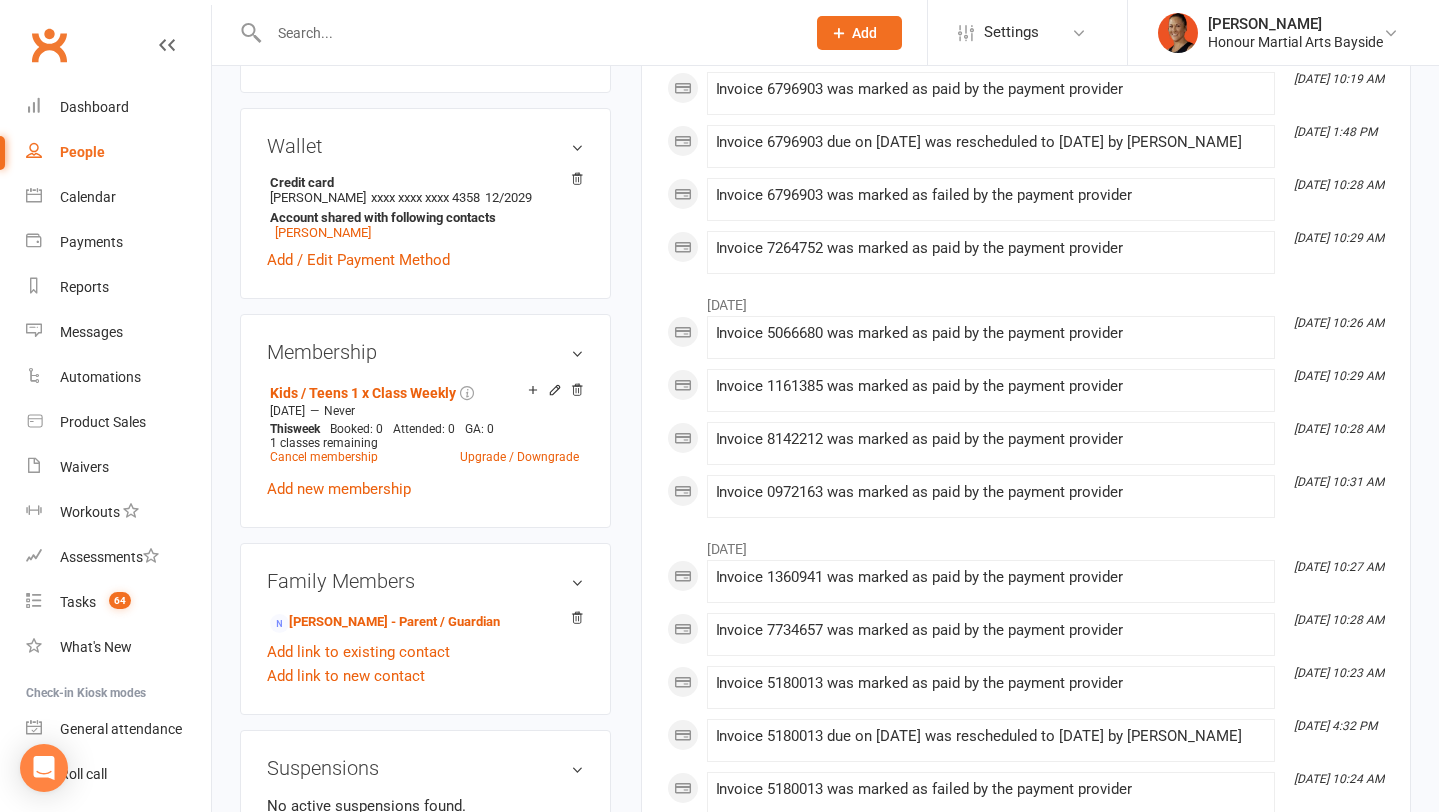
scroll to position [615, 0]
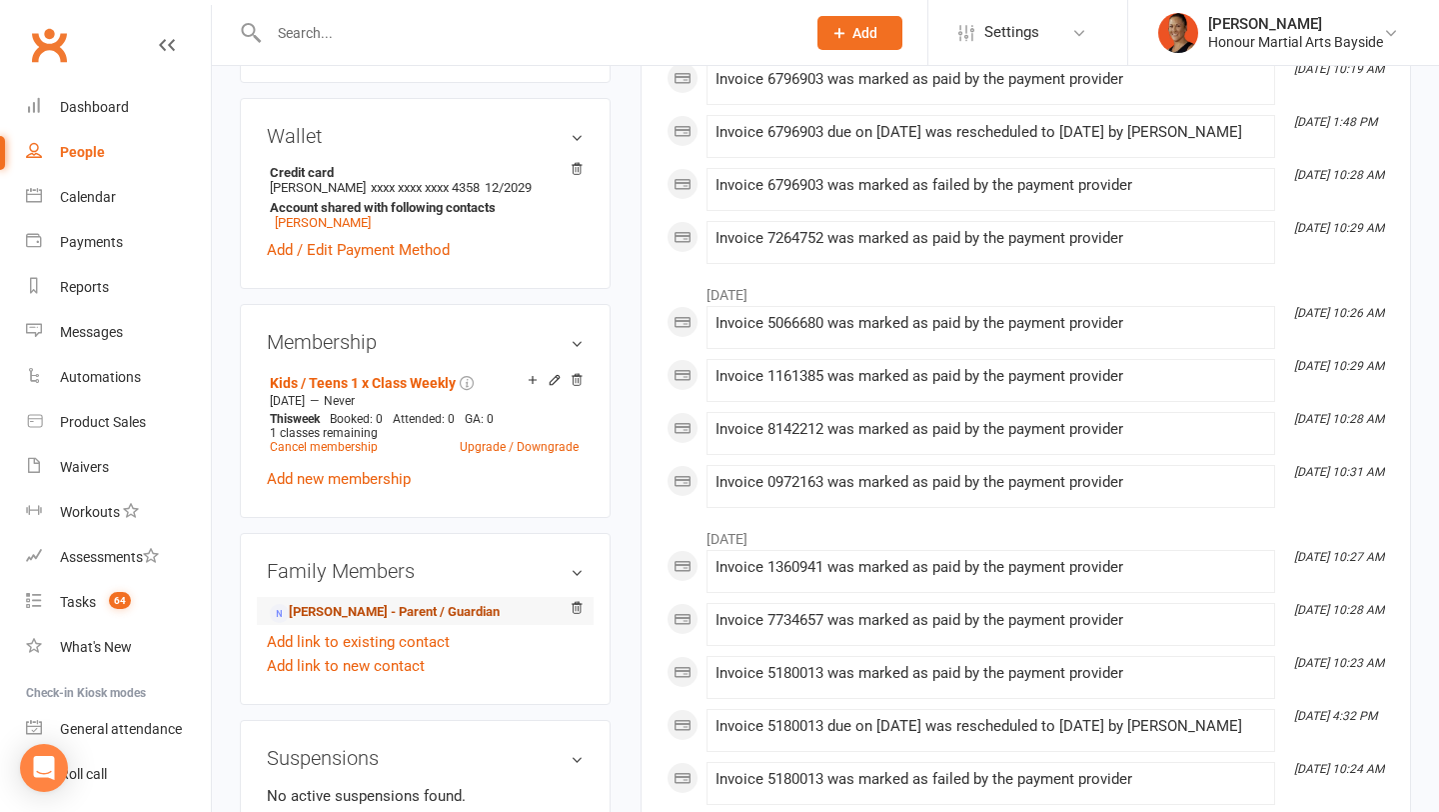
click at [440, 613] on link "[PERSON_NAME] - Parent / Guardian" at bounding box center [385, 612] width 230 height 21
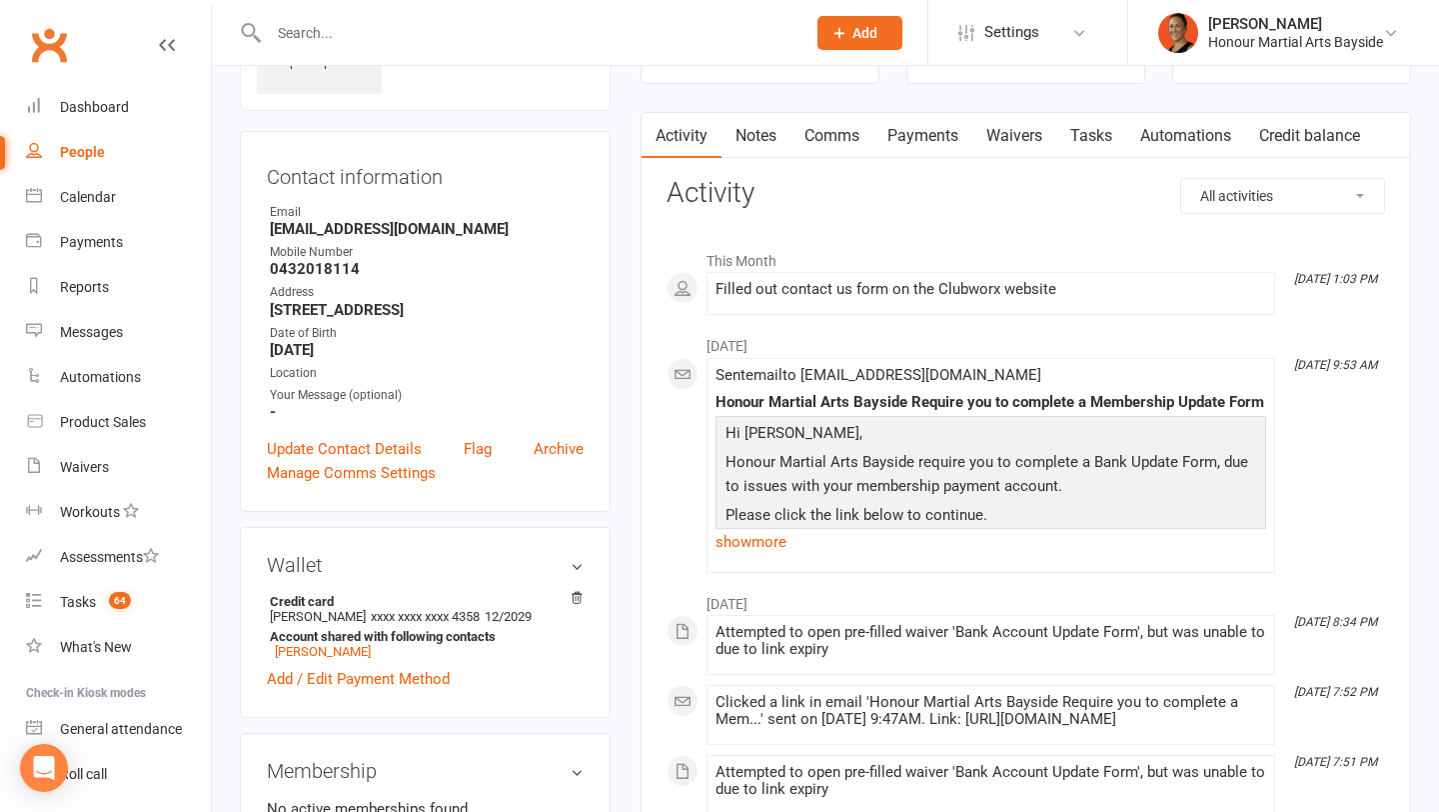
scroll to position [144, 0]
click at [107, 114] on div "Dashboard" at bounding box center [94, 107] width 69 height 16
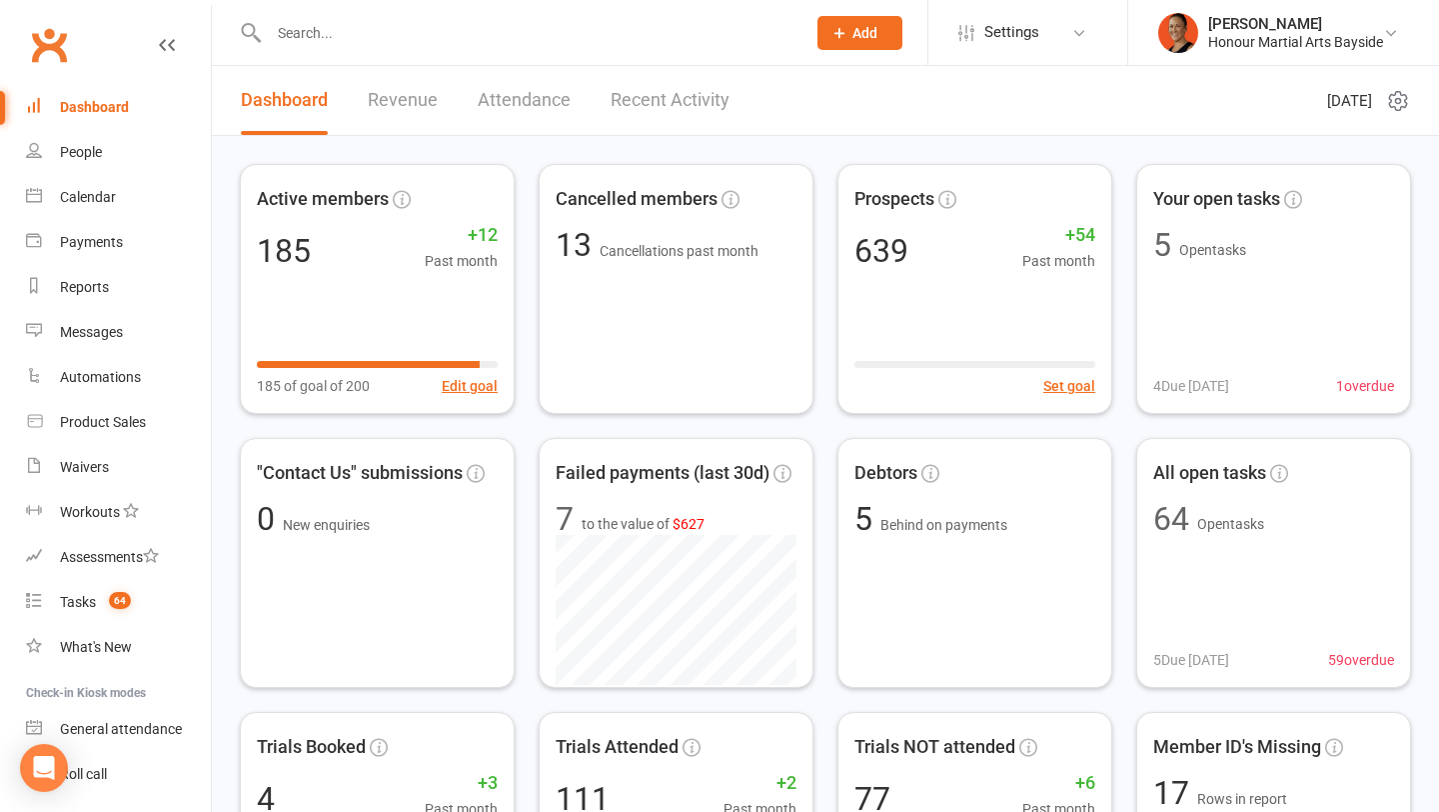
click at [400, 121] on link "Revenue" at bounding box center [403, 100] width 70 height 69
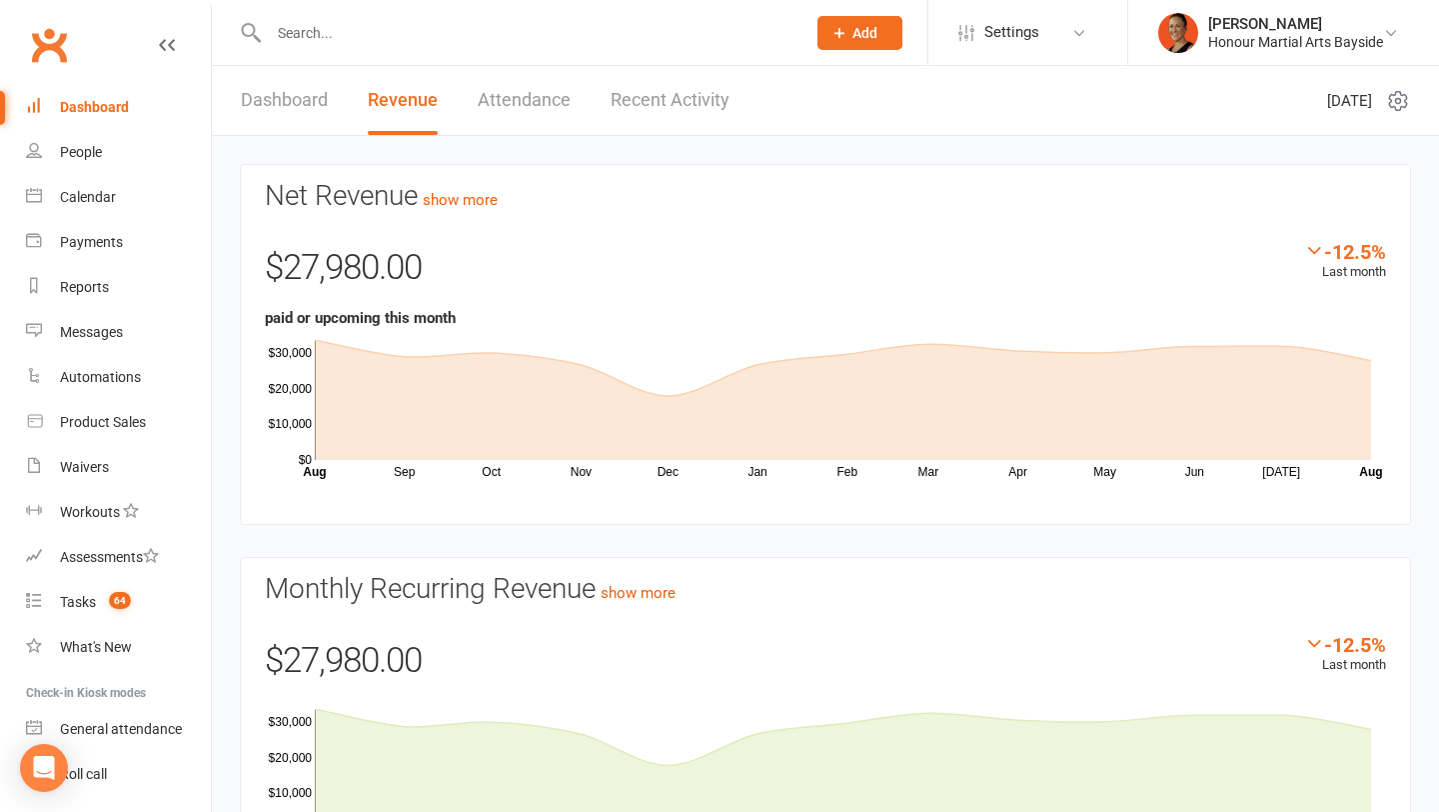
click at [255, 109] on link "Dashboard" at bounding box center [284, 100] width 87 height 69
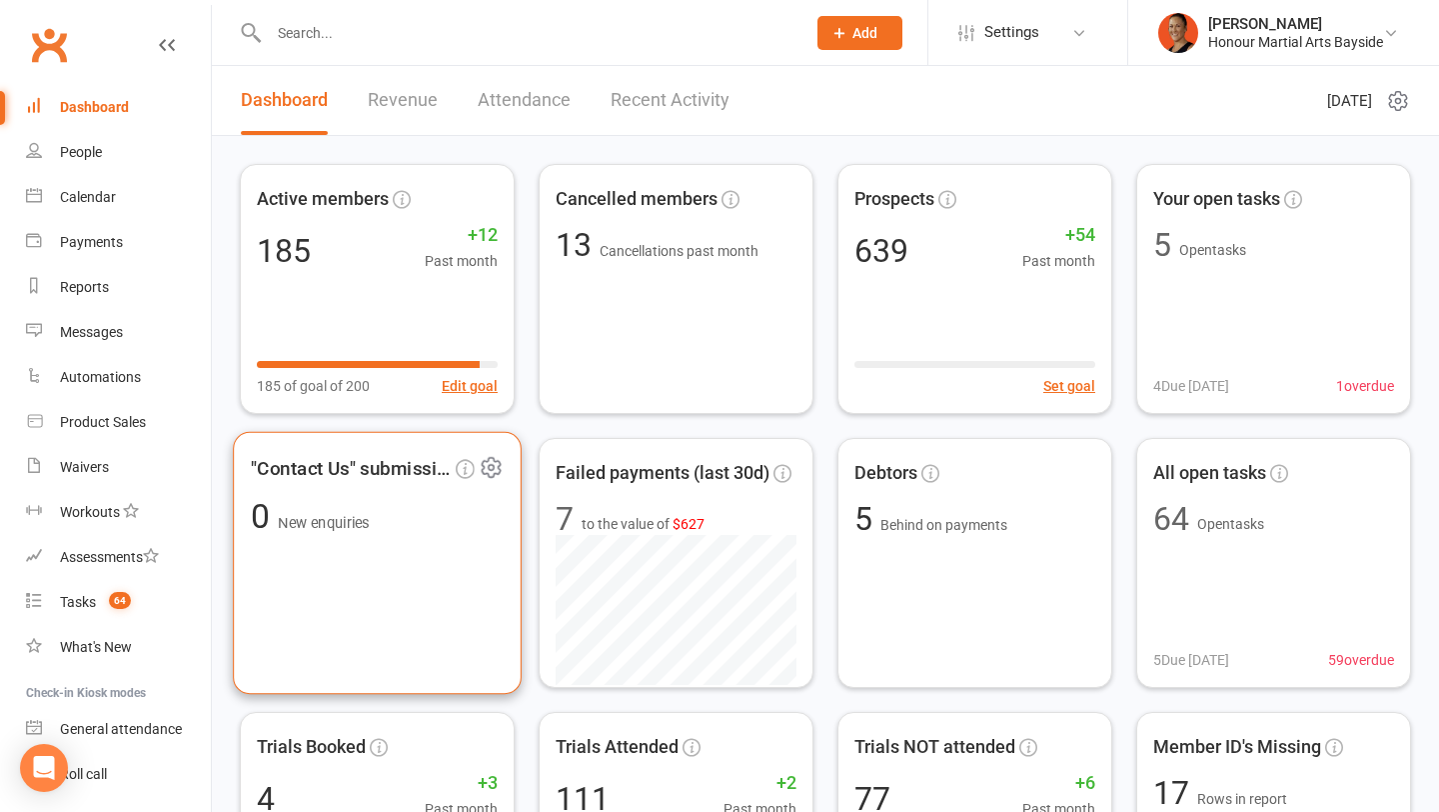
click at [445, 554] on div ""Contact Us" submissions 0 New enquiries" at bounding box center [377, 563] width 289 height 263
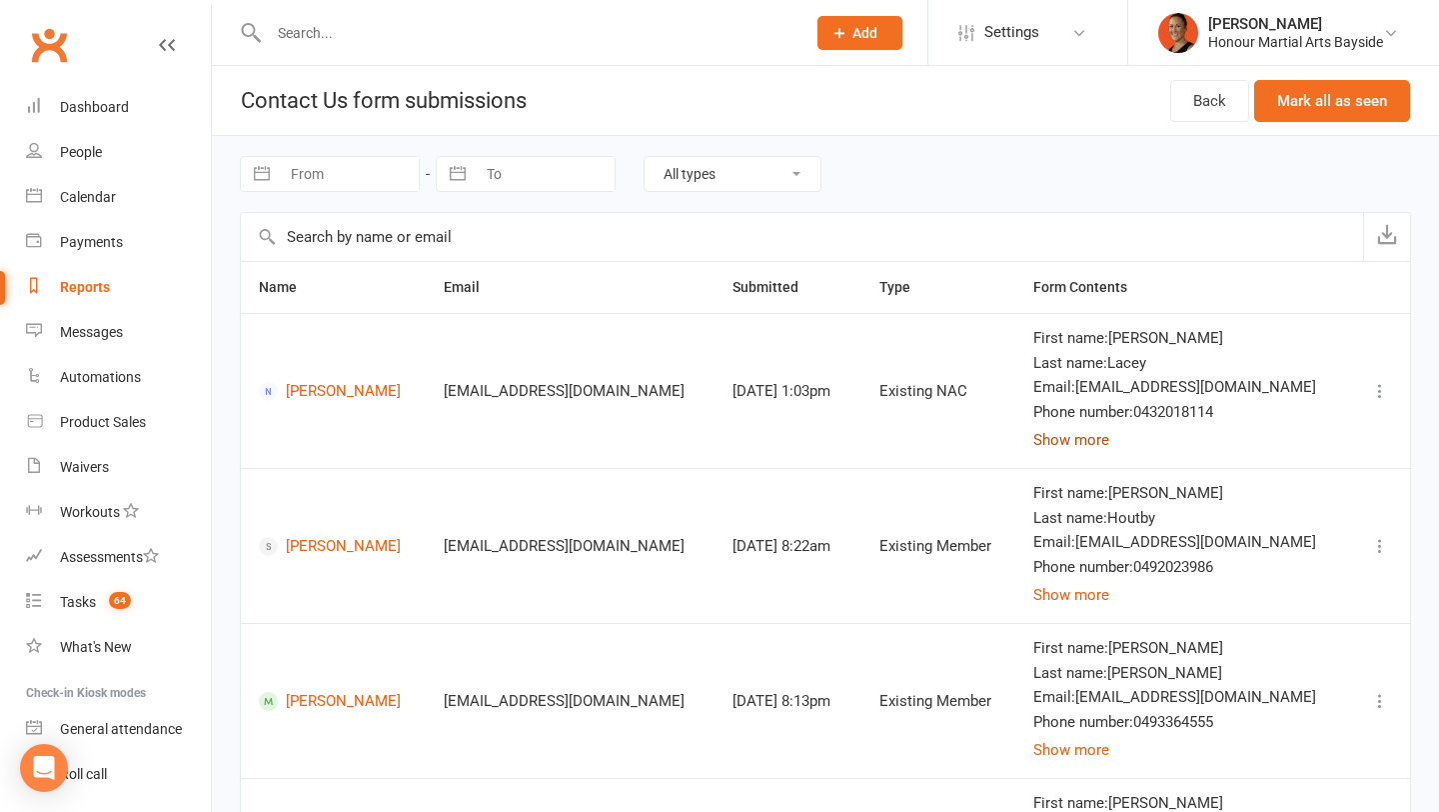
click at [1103, 434] on button "Show more" at bounding box center [1071, 440] width 76 height 24
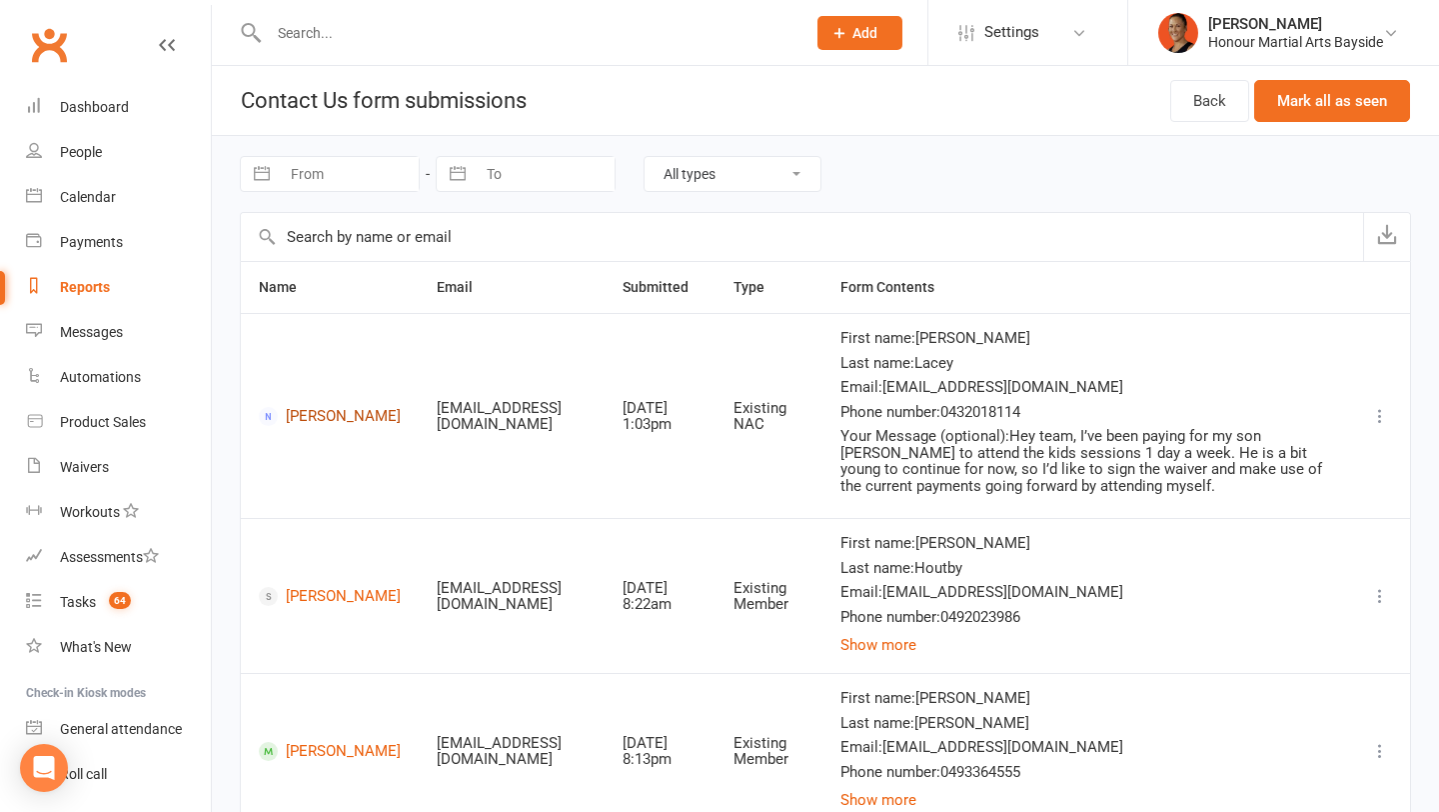
click at [306, 407] on link "[PERSON_NAME]" at bounding box center [330, 416] width 142 height 19
click at [80, 125] on link "Dashboard" at bounding box center [118, 107] width 185 height 45
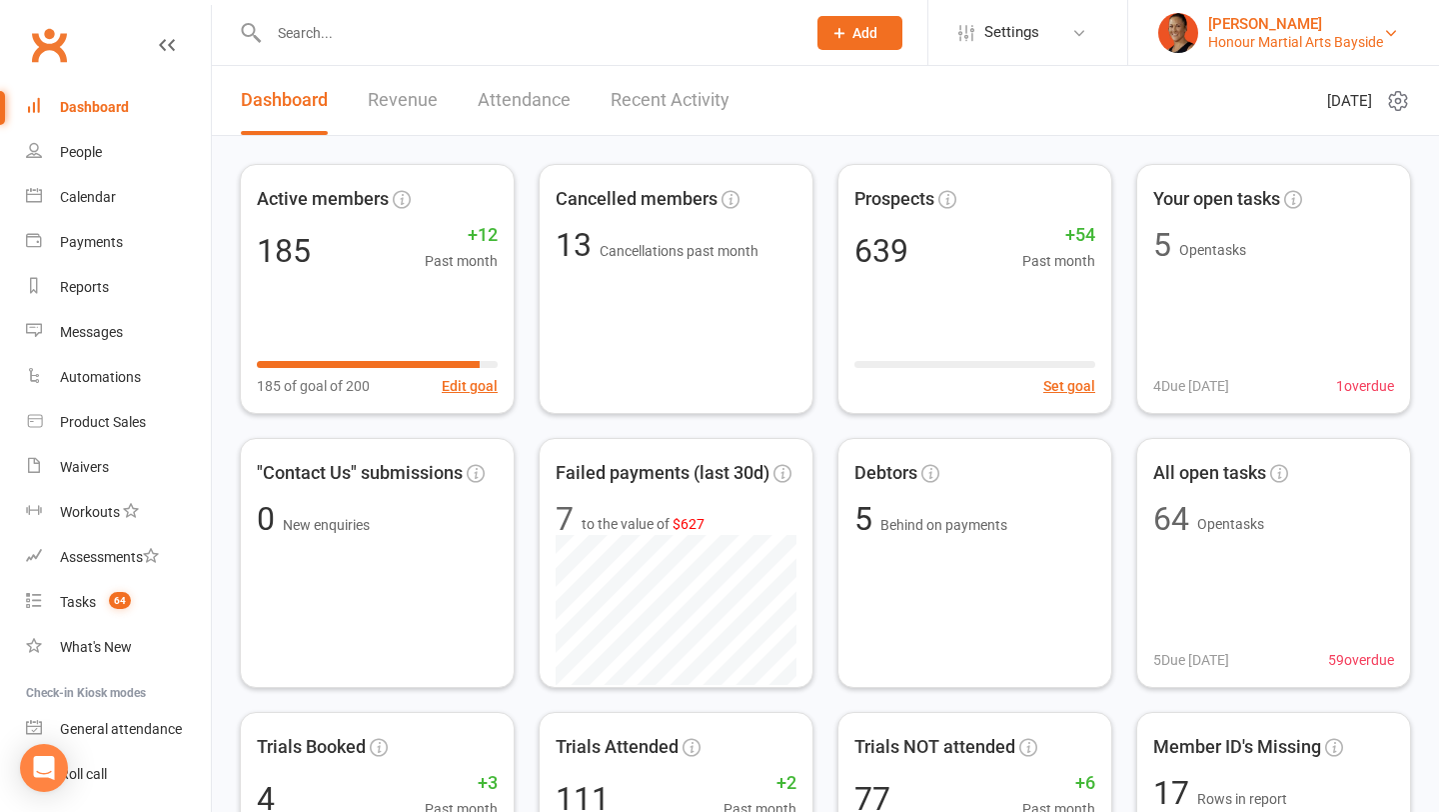
click at [1230, 33] on div "Honour Martial Arts Bayside" at bounding box center [1295, 42] width 175 height 18
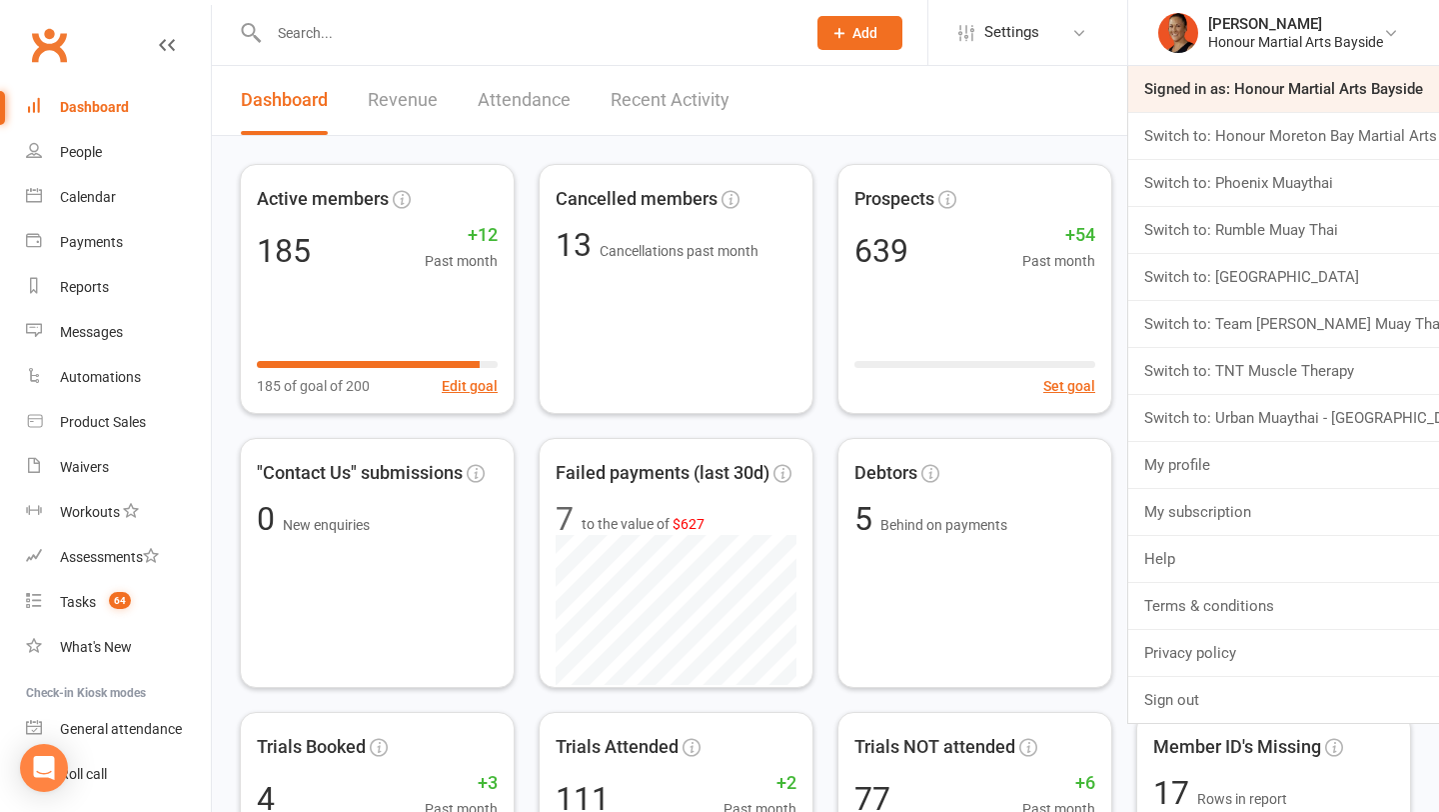
click at [1197, 108] on link "Signed in as: Honour Martial Arts Bayside" at bounding box center [1283, 89] width 311 height 46
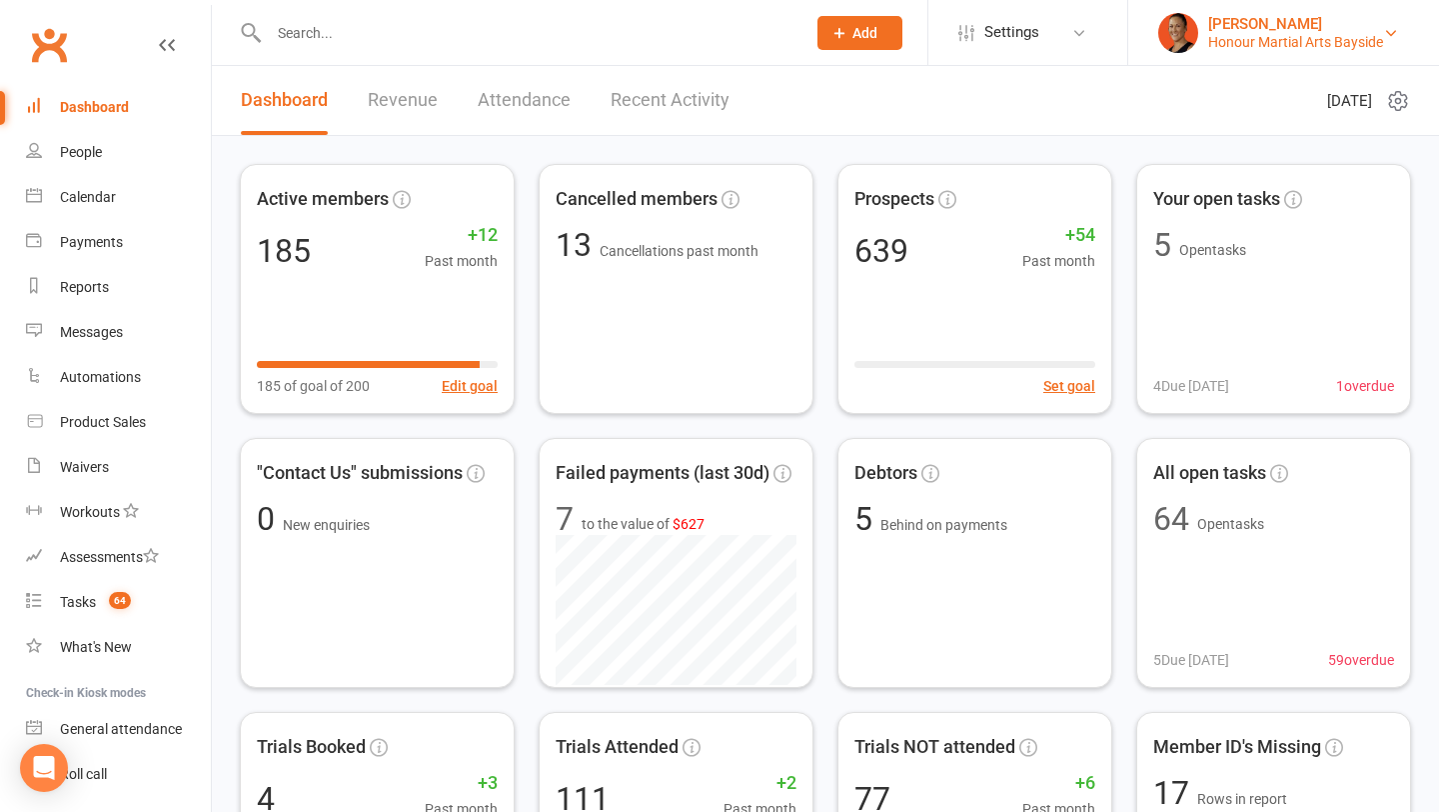
click at [1217, 46] on div "Honour Martial Arts Bayside" at bounding box center [1295, 42] width 175 height 18
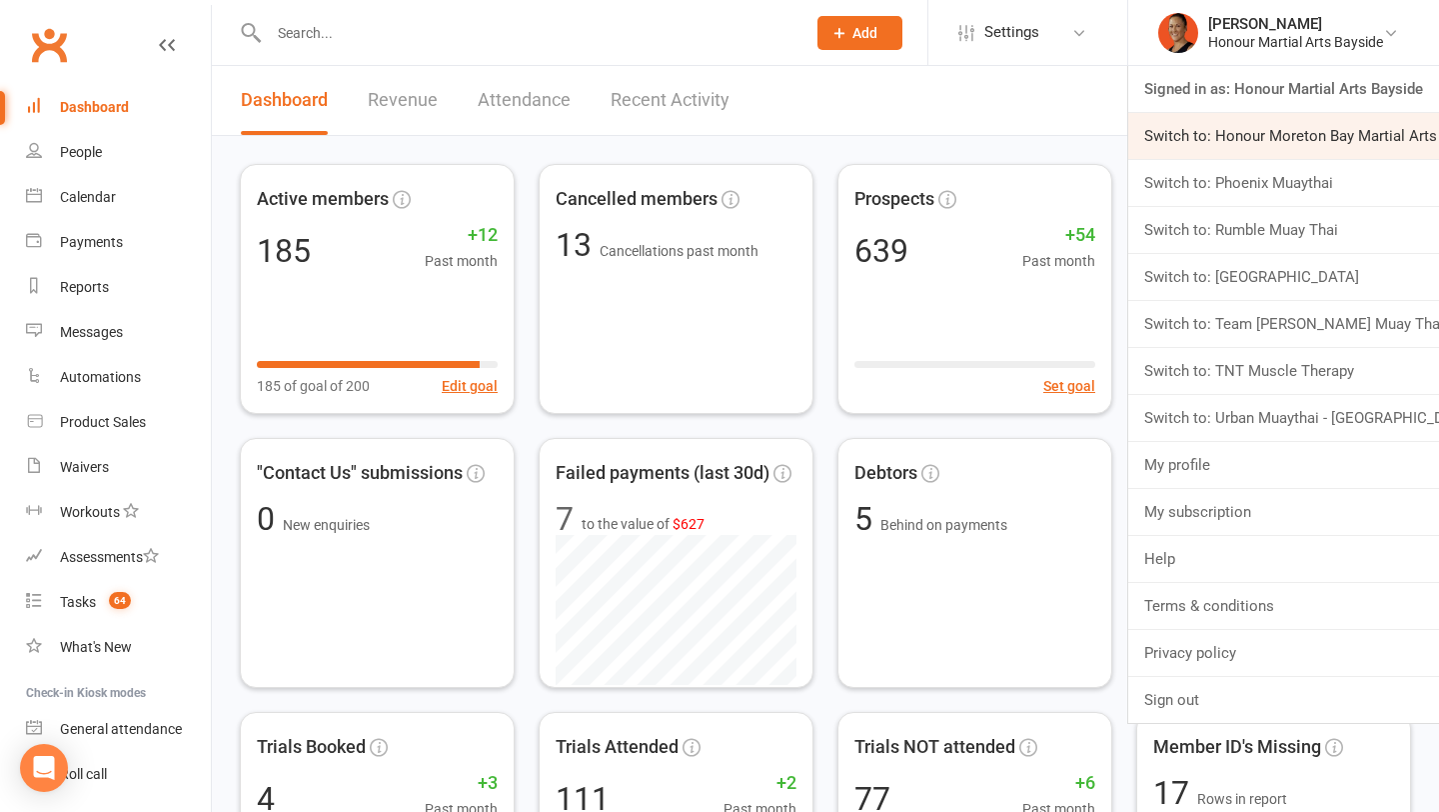
click at [1197, 129] on link "Switch to: Honour Moreton Bay Martial Arts Academy" at bounding box center [1283, 136] width 311 height 46
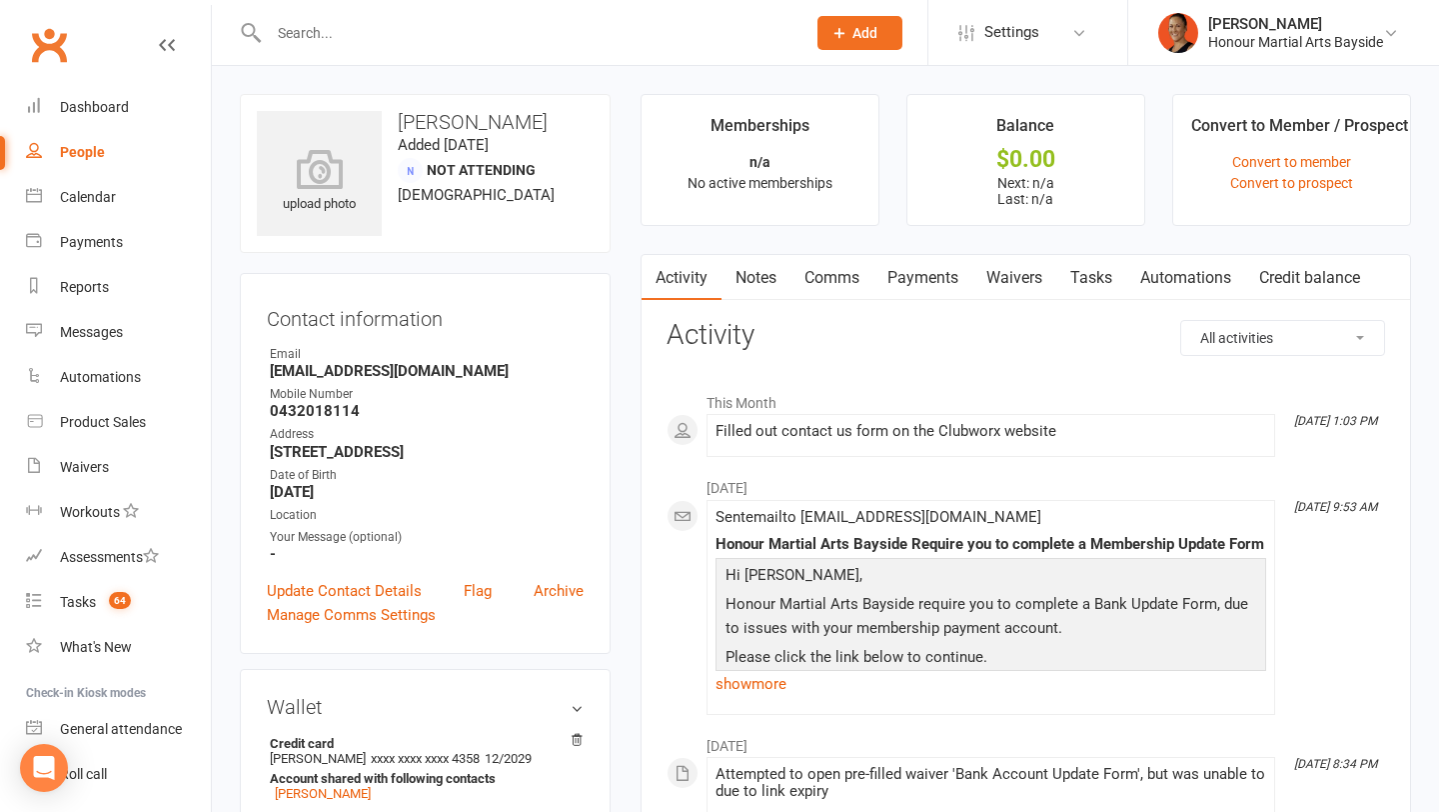
click at [1015, 296] on link "Waivers" at bounding box center [1014, 278] width 84 height 46
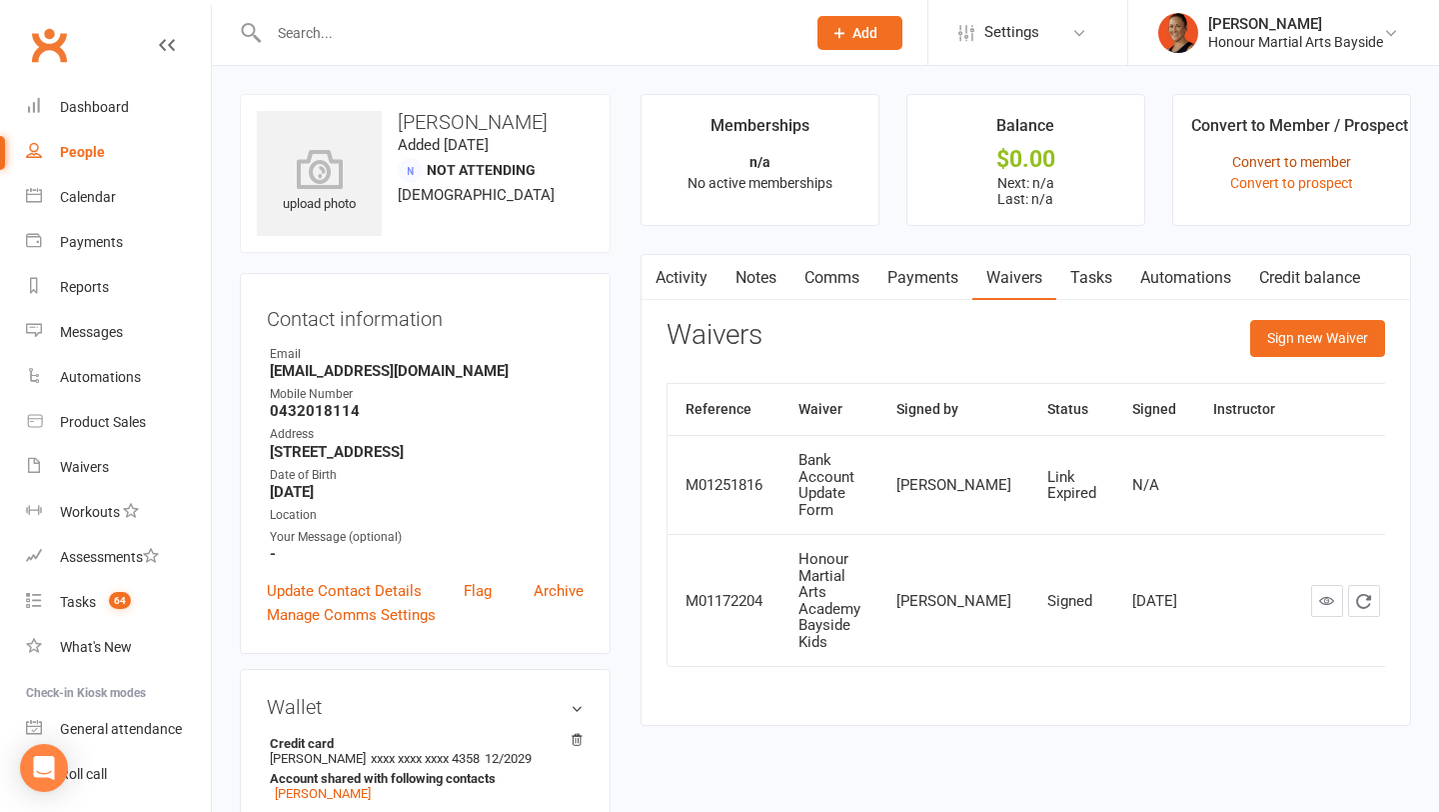
click at [1316, 163] on link "Convert to member" at bounding box center [1291, 162] width 119 height 16
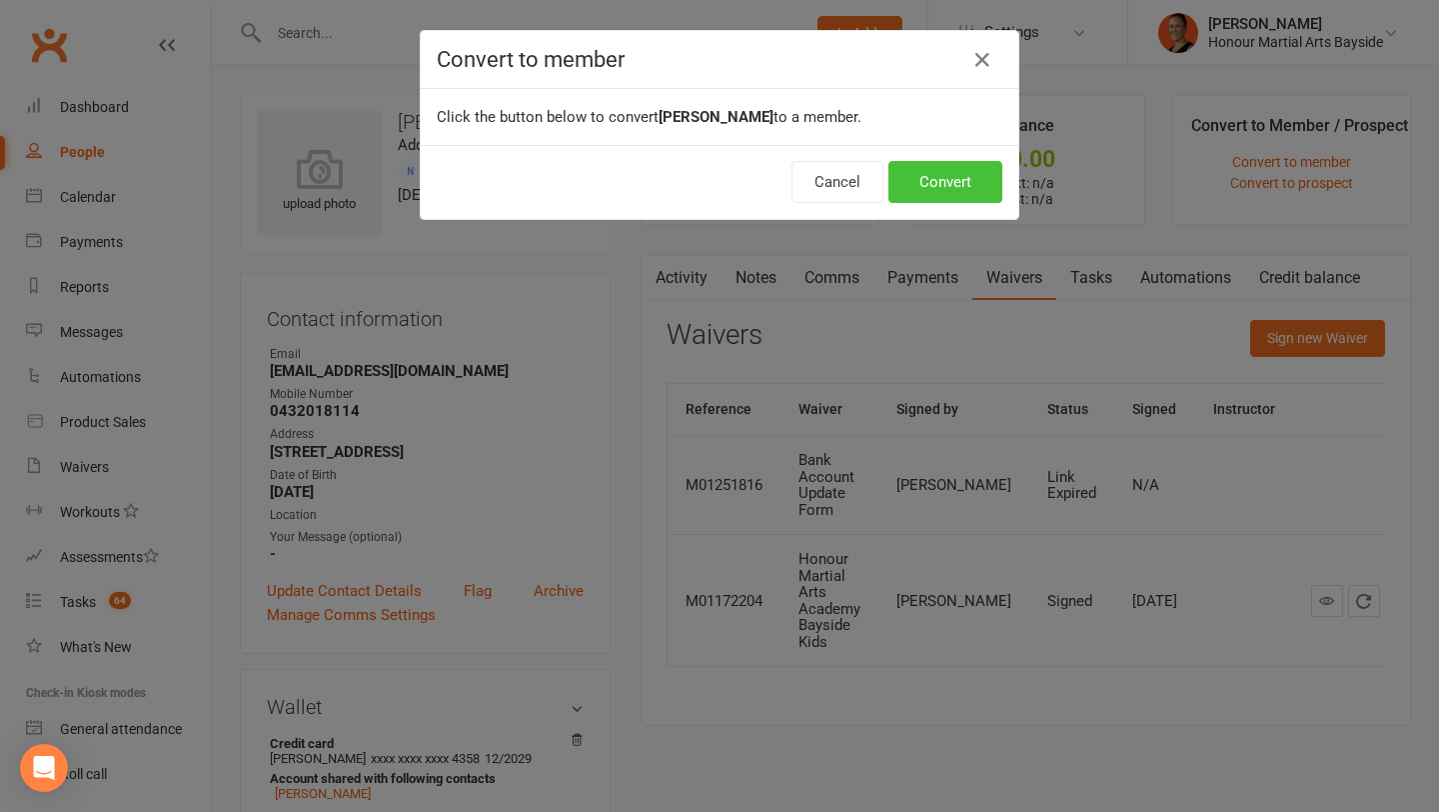
click at [942, 169] on button "Convert" at bounding box center [946, 182] width 114 height 42
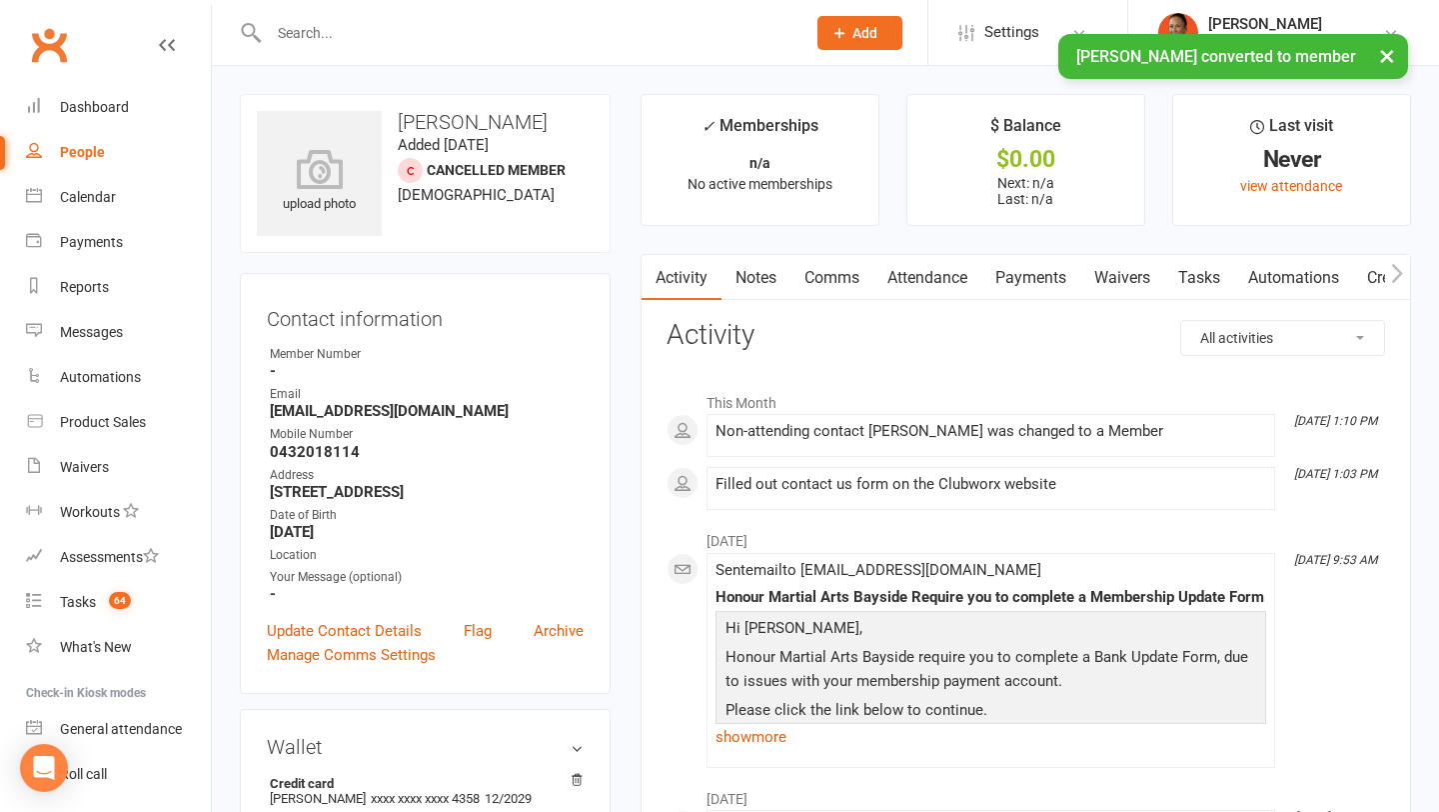
click at [1264, 341] on select "All activities Bookings / Attendances Communications Notes Failed SMSes Grading…" at bounding box center [1282, 338] width 203 height 34
click at [1009, 282] on link "Payments" at bounding box center [1030, 278] width 99 height 46
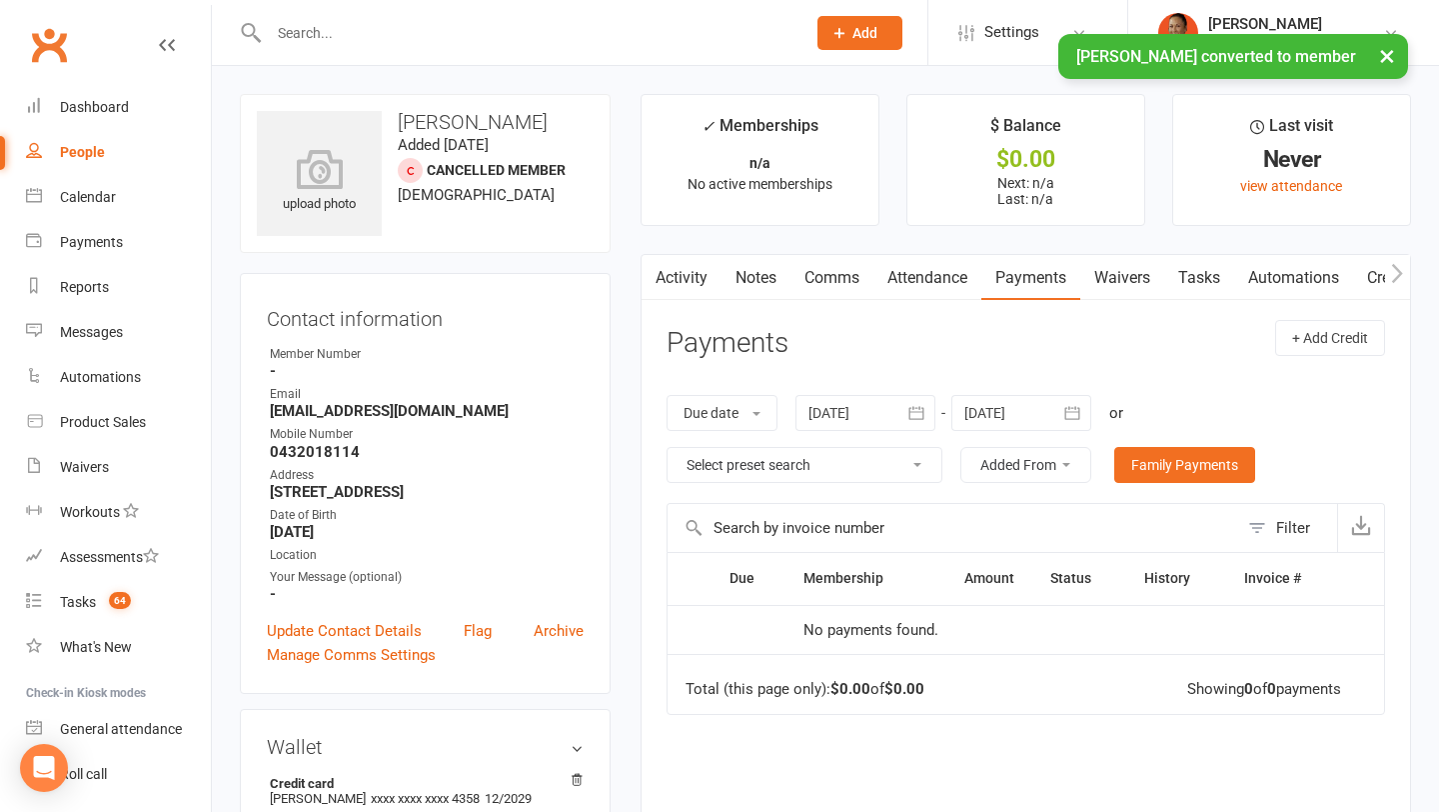
click at [1164, 268] on link "Waivers" at bounding box center [1122, 278] width 84 height 46
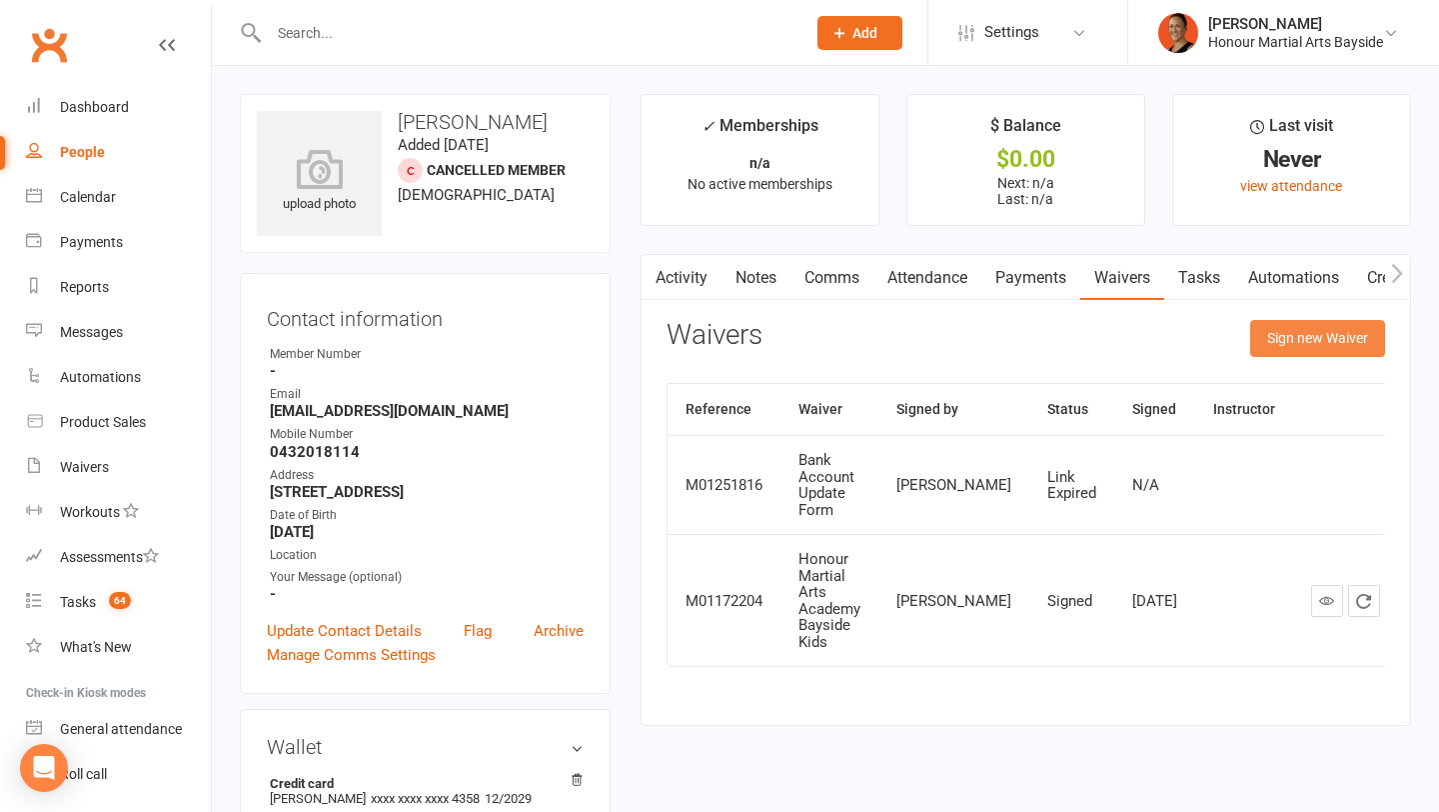
click at [1290, 339] on button "Sign new Waiver" at bounding box center [1317, 338] width 135 height 36
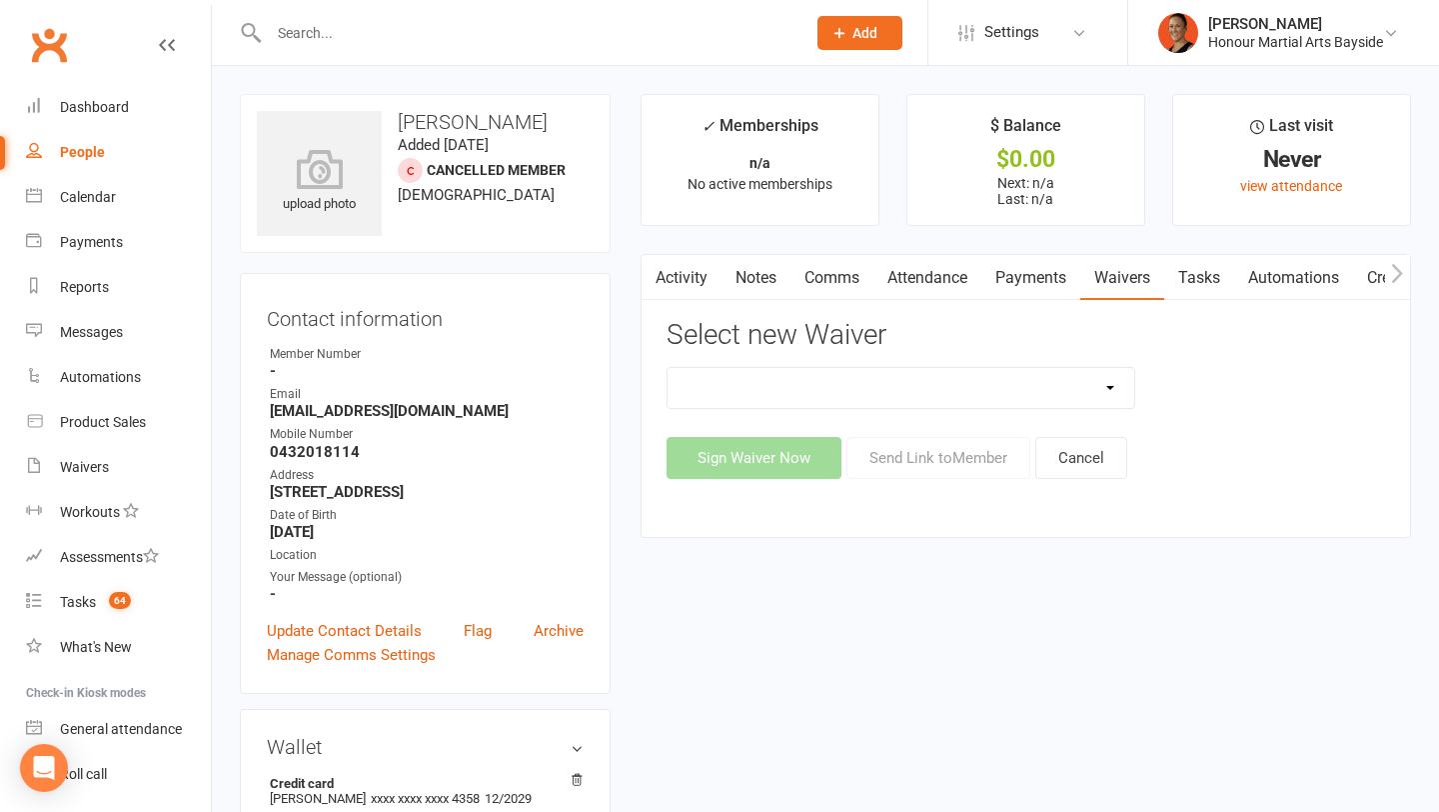
click at [907, 378] on select "Bank Account Update Form Free Trial Waiver (Adults/kids/teens) Membership Activ…" at bounding box center [902, 388] width 468 height 40
select select "10599"
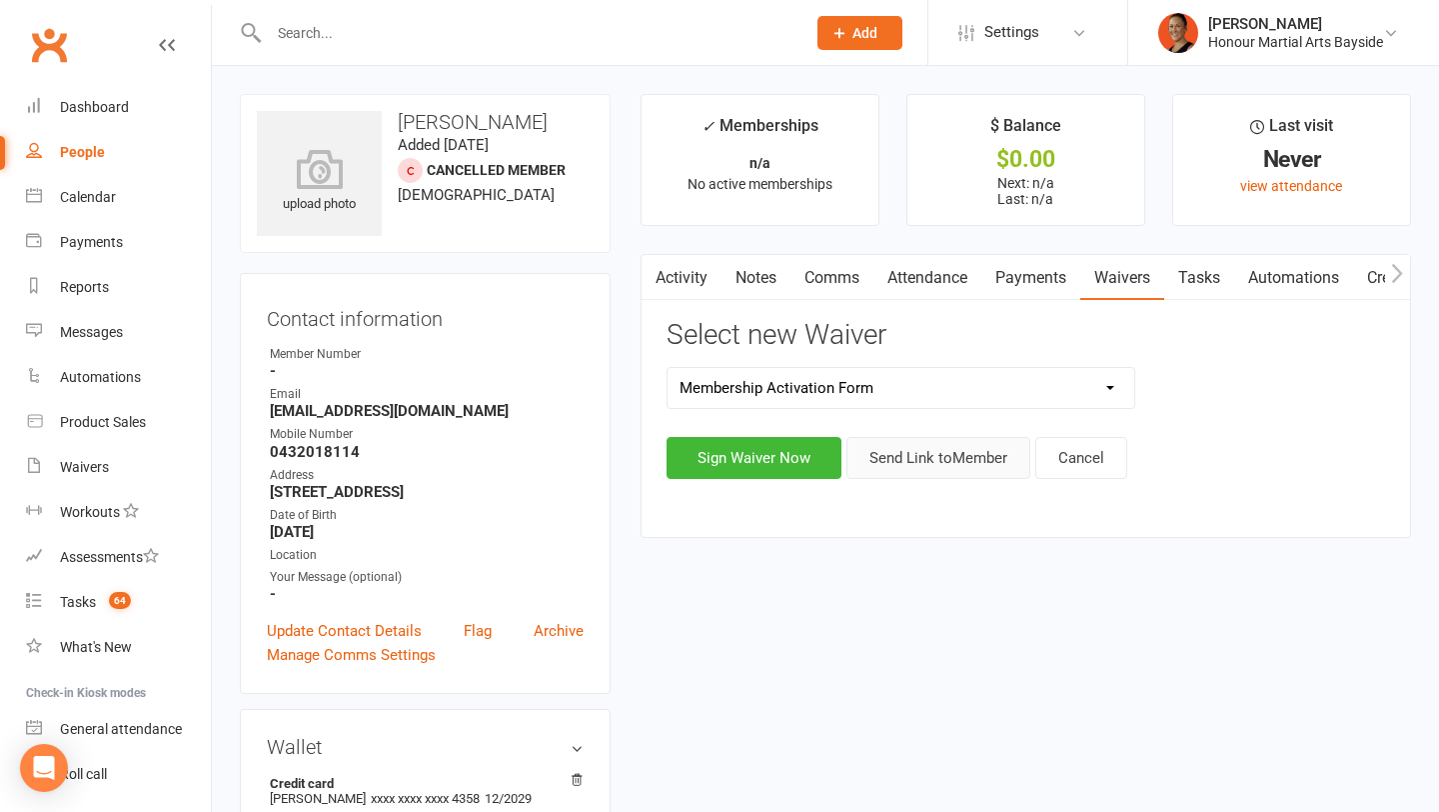
click at [922, 465] on button "Send Link to Member" at bounding box center [939, 458] width 184 height 42
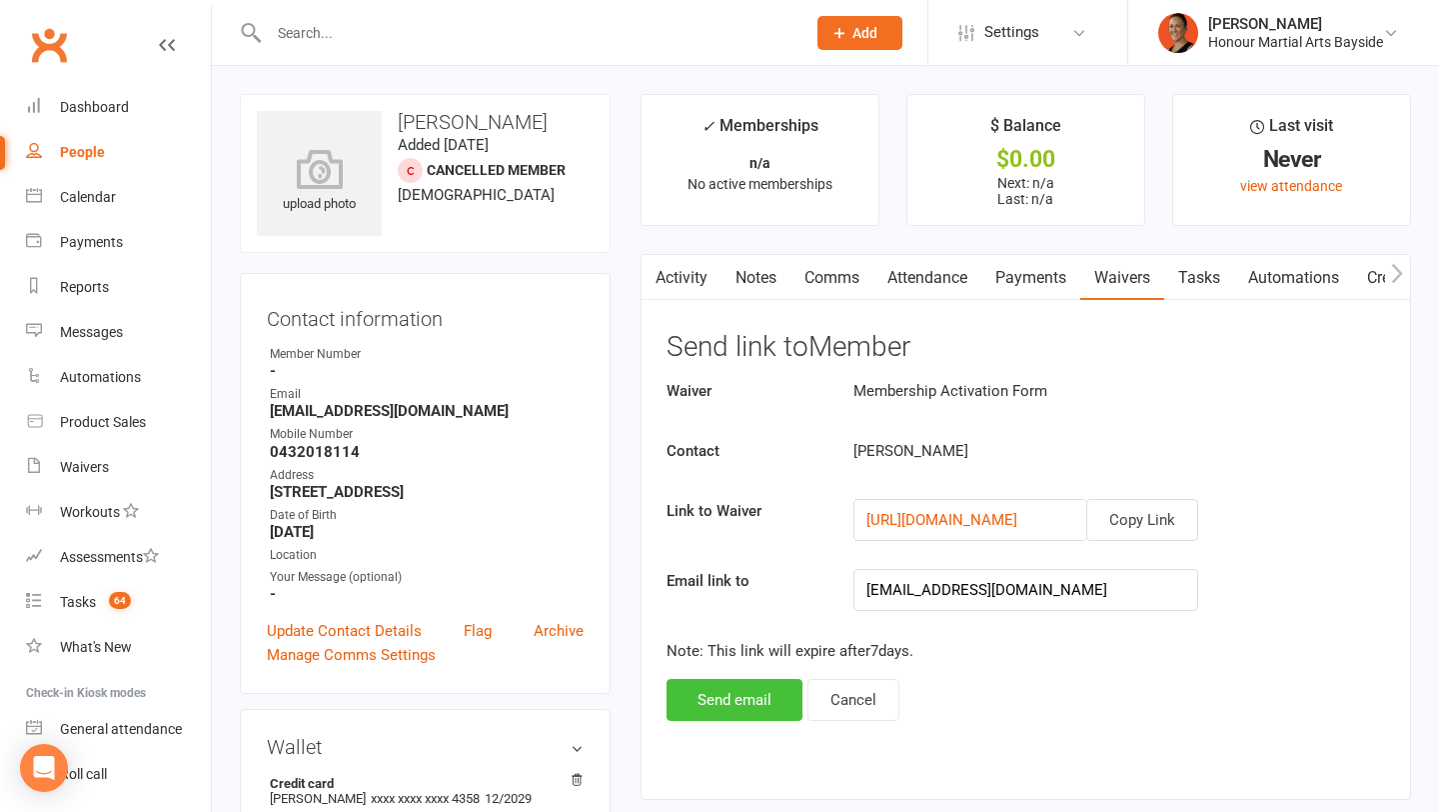
click at [727, 689] on button "Send email" at bounding box center [735, 700] width 136 height 42
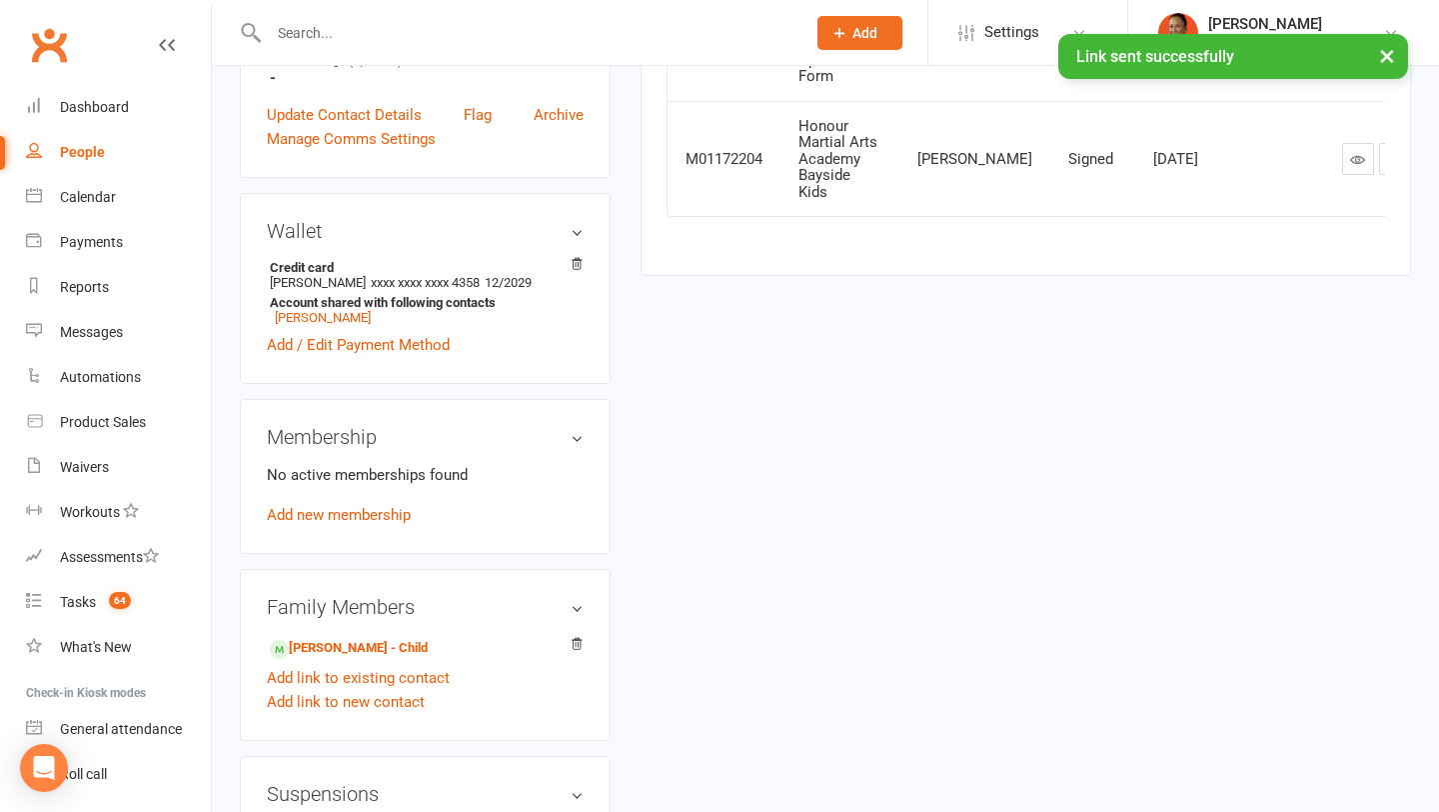
scroll to position [551, 0]
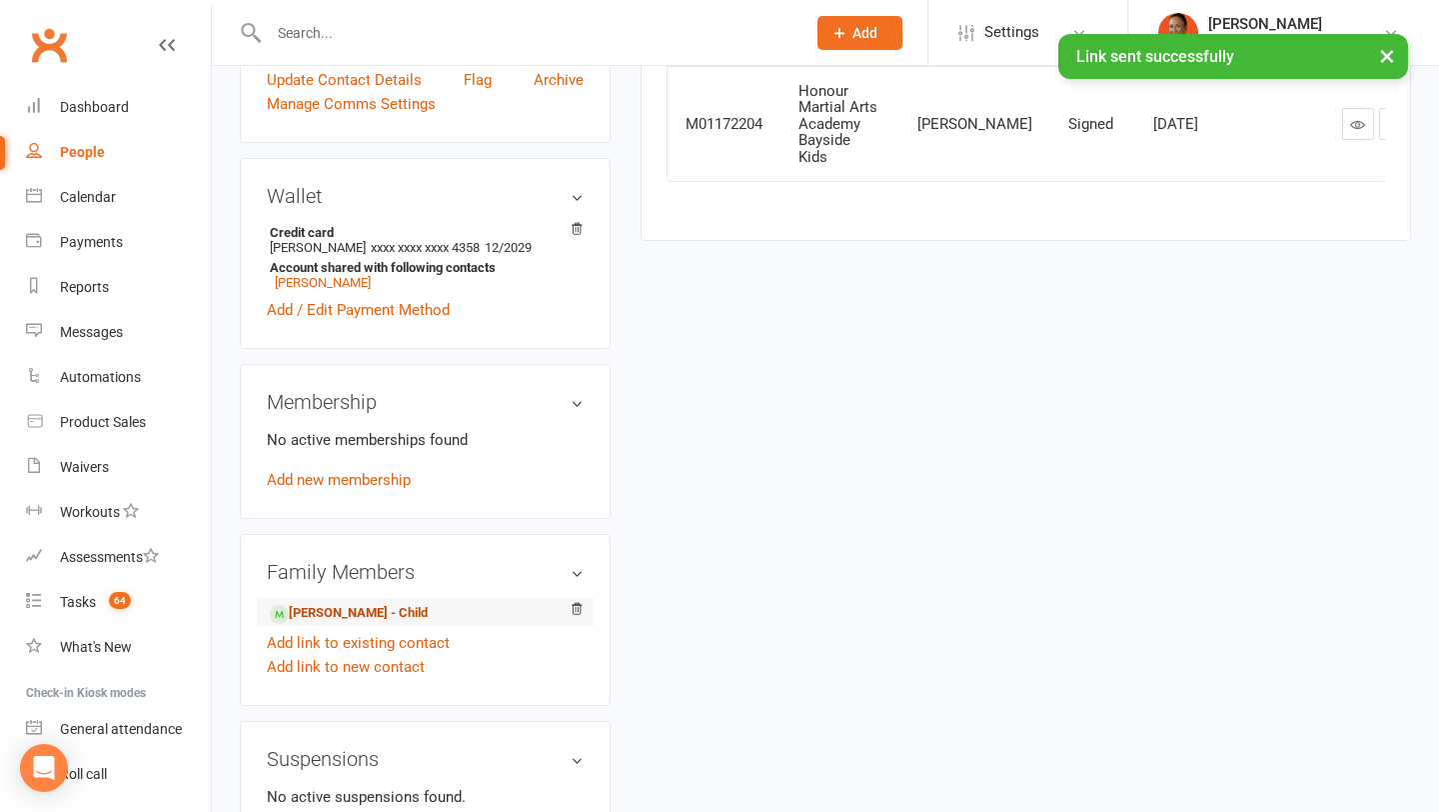
click at [373, 606] on link "[PERSON_NAME] - Child" at bounding box center [349, 613] width 158 height 21
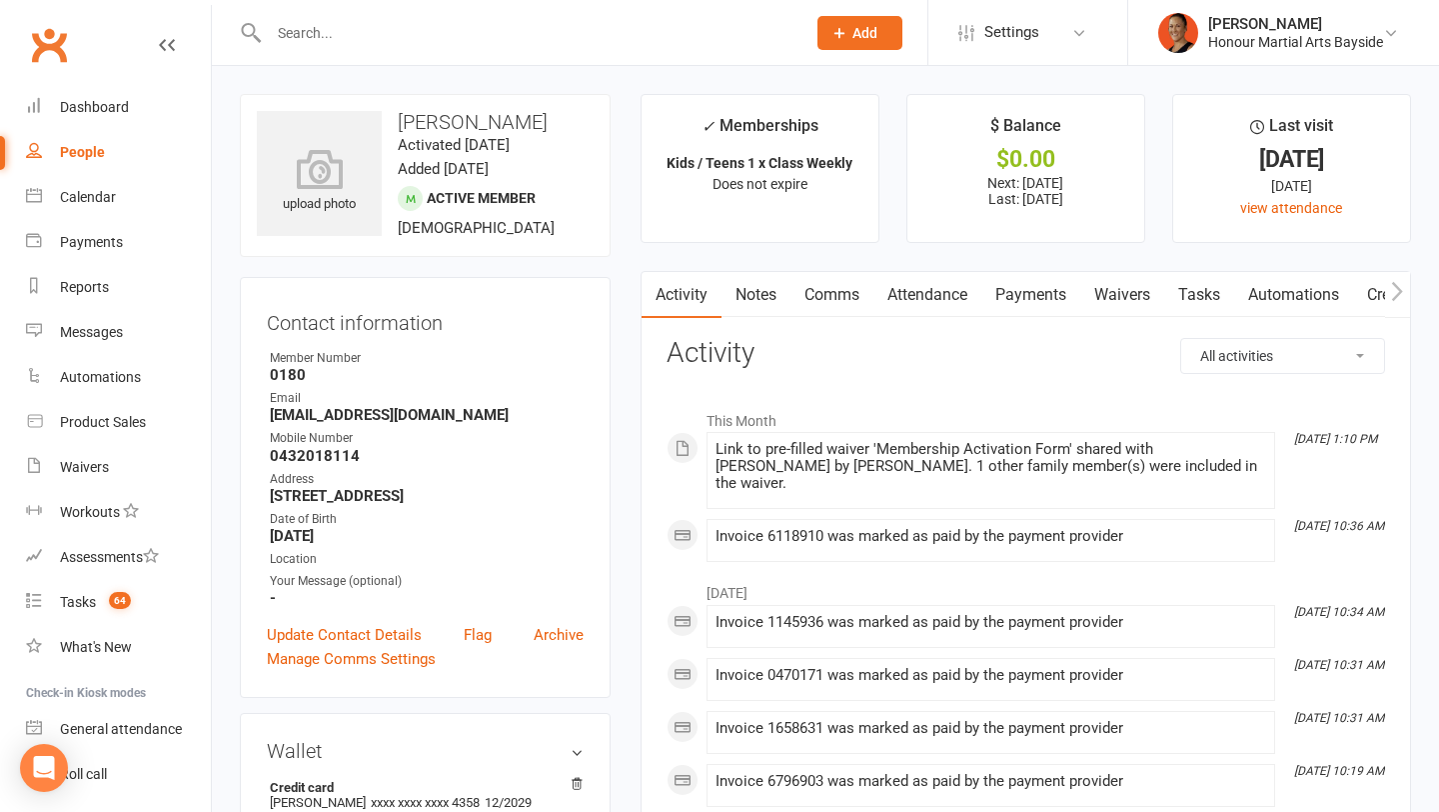
click at [1017, 296] on link "Payments" at bounding box center [1030, 295] width 99 height 46
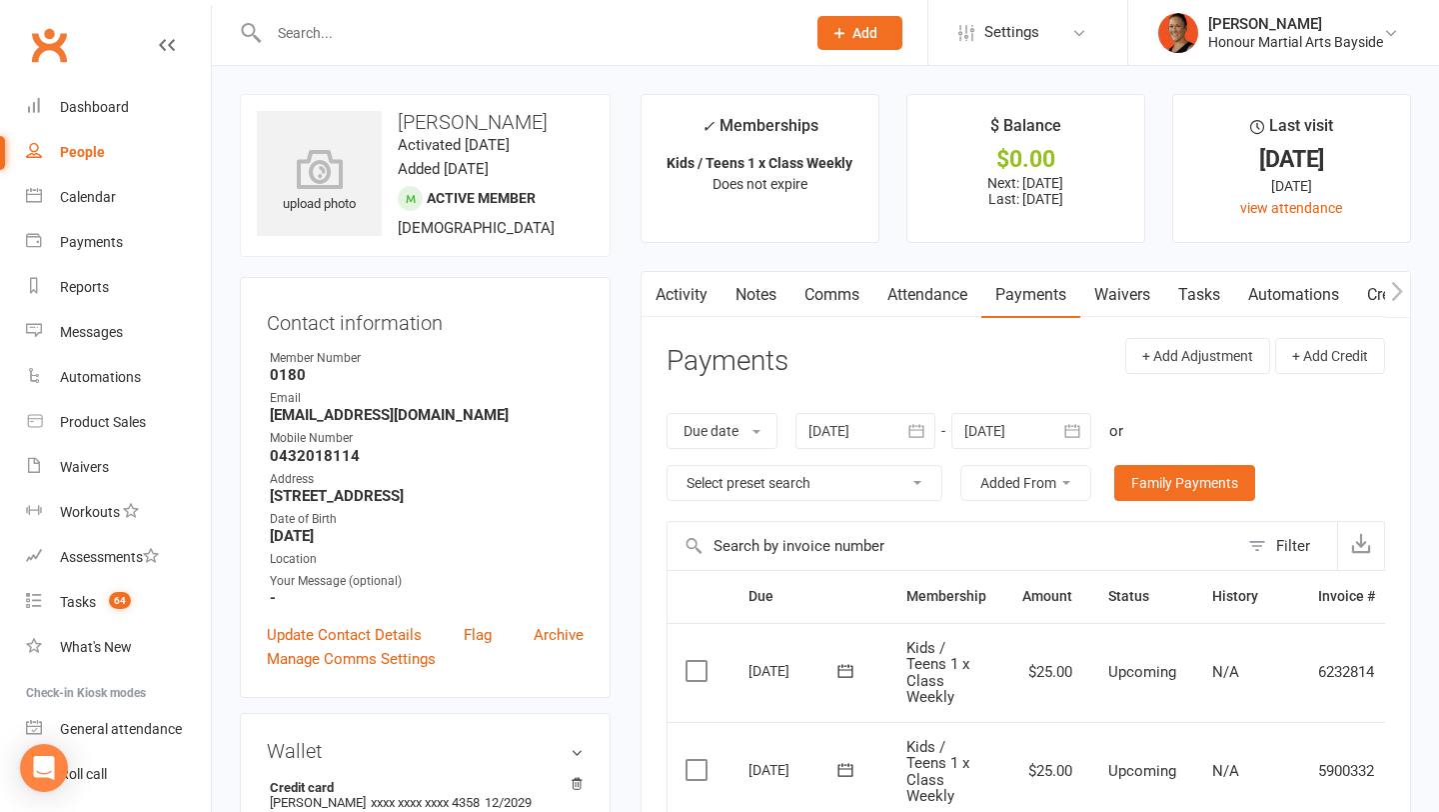
click at [825, 292] on link "Comms" at bounding box center [832, 295] width 83 height 46
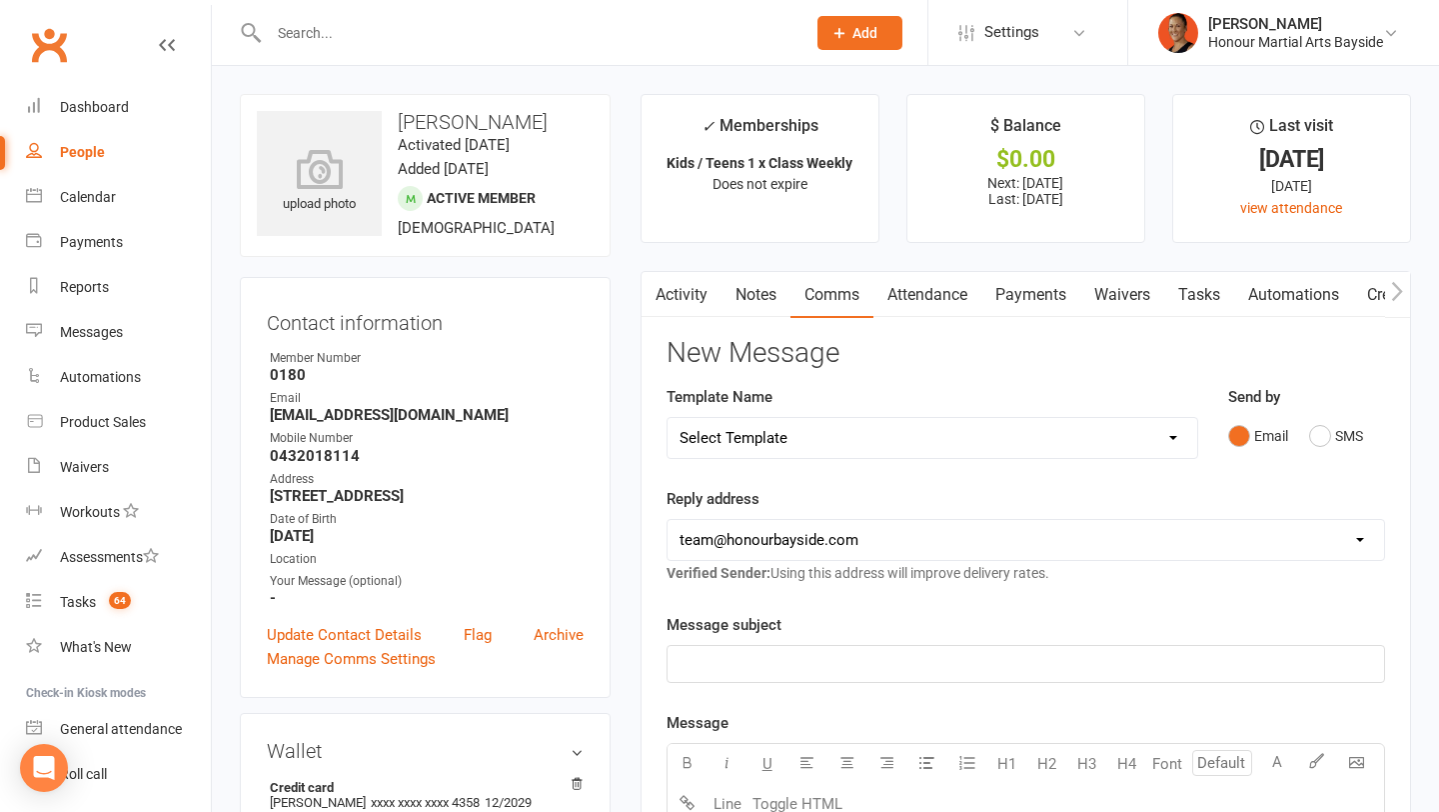
click at [984, 431] on select "Select Template [Email] EziDebit Deactivation / Invalid Account [SMS] Failed Mu…" at bounding box center [933, 438] width 530 height 40
select select "35"
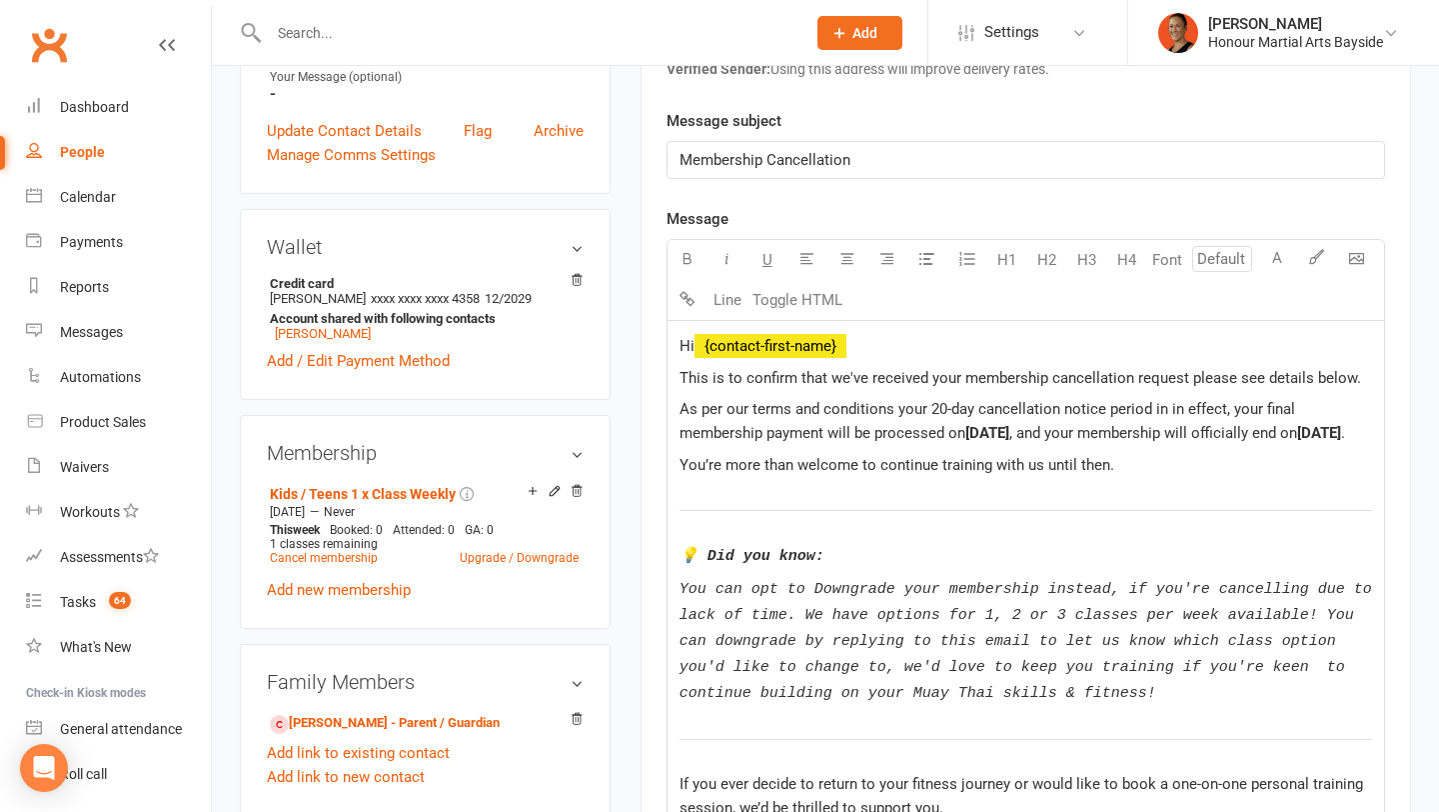
scroll to position [508, 0]
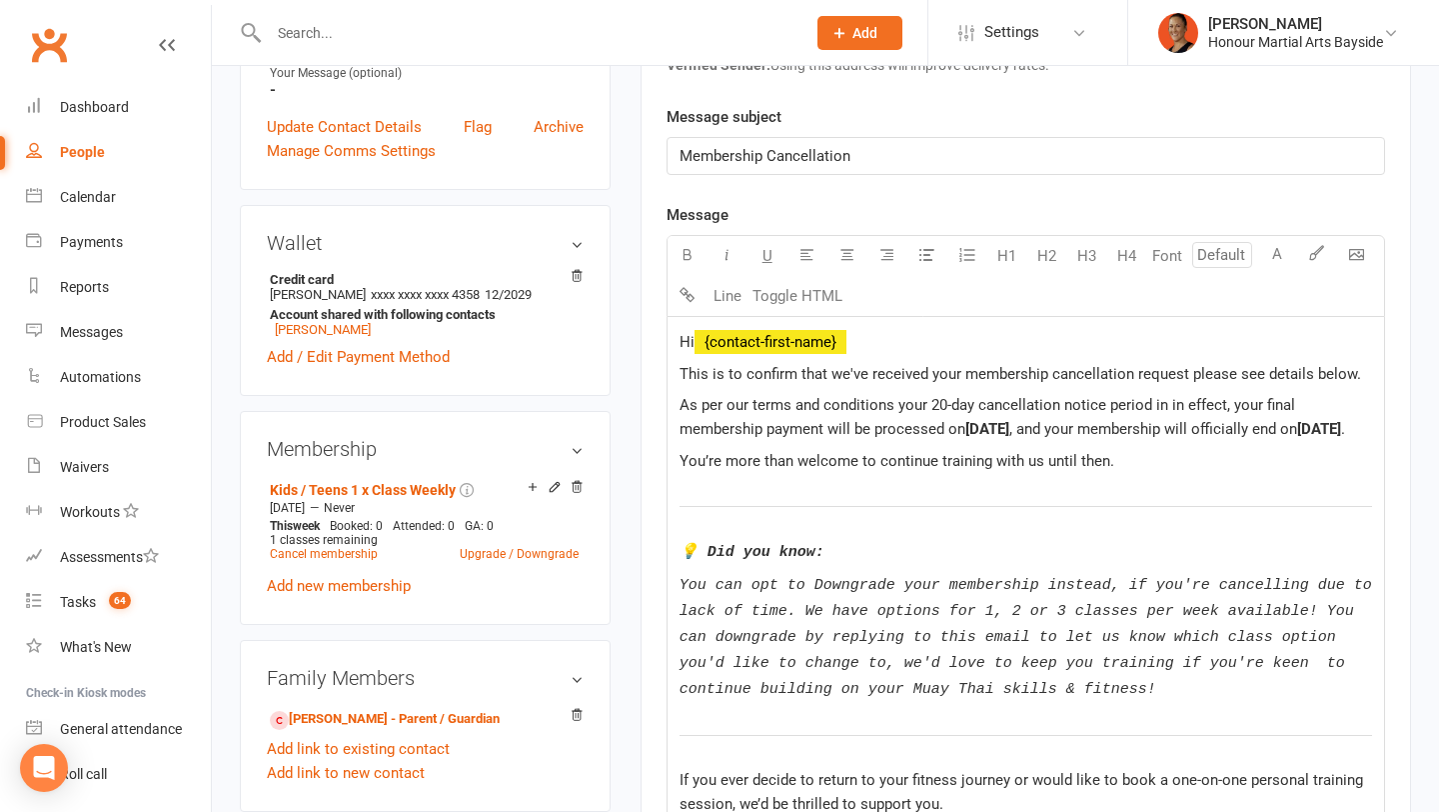
drag, startPoint x: 878, startPoint y: 339, endPoint x: 697, endPoint y: 331, distance: 181.1
click at [697, 331] on p "Hi ﻿ {contact-first-name}" at bounding box center [1026, 342] width 693 height 24
click at [1183, 375] on span "This is to confirm that we've received your membership cancellation request ple…" at bounding box center [1021, 374] width 682 height 18
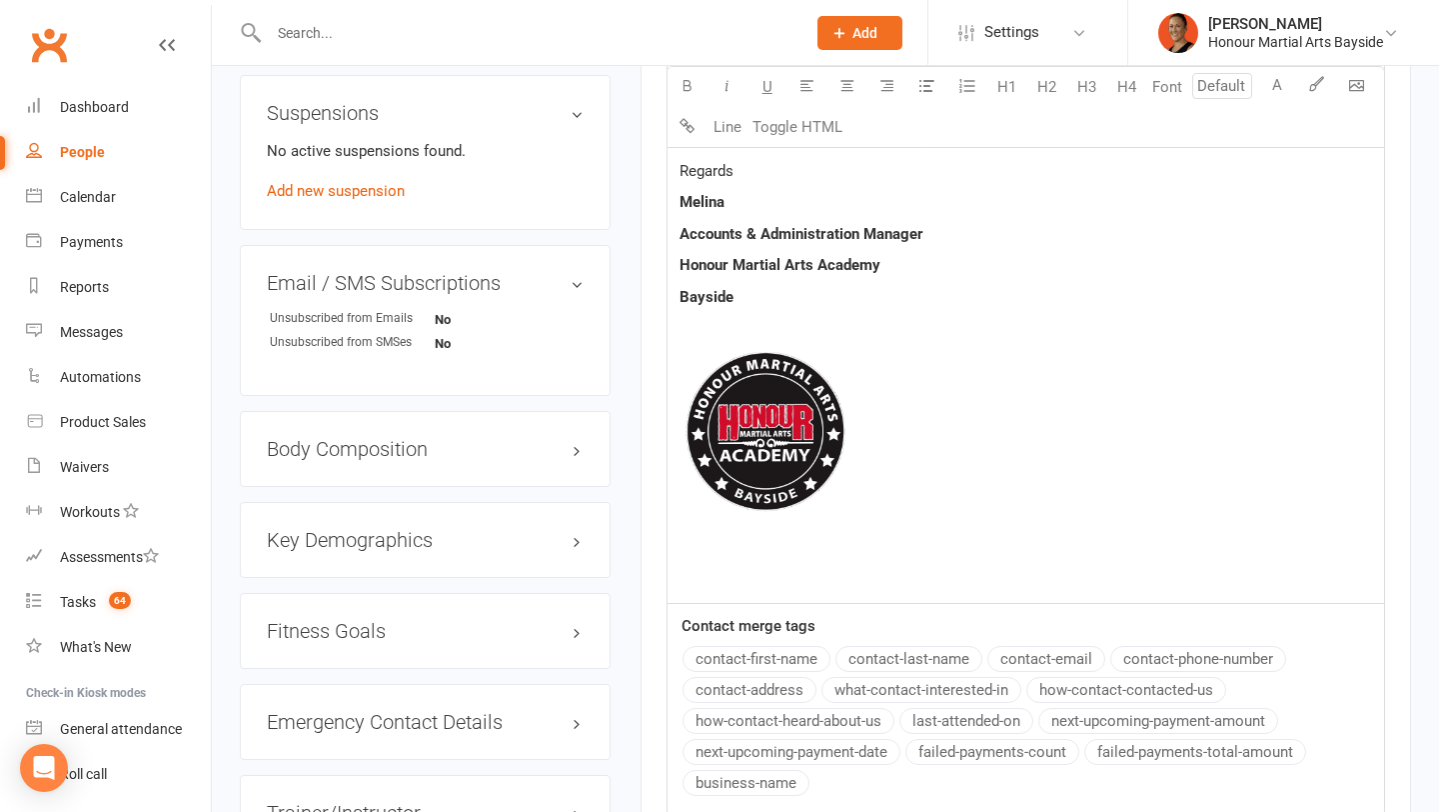
click at [798, 653] on div "Message U H1 H2 H3 H4 Font A Line Toggle HTML Hi Andrew, ﻿ This is to confirm t…" at bounding box center [1026, 133] width 719 height 1365
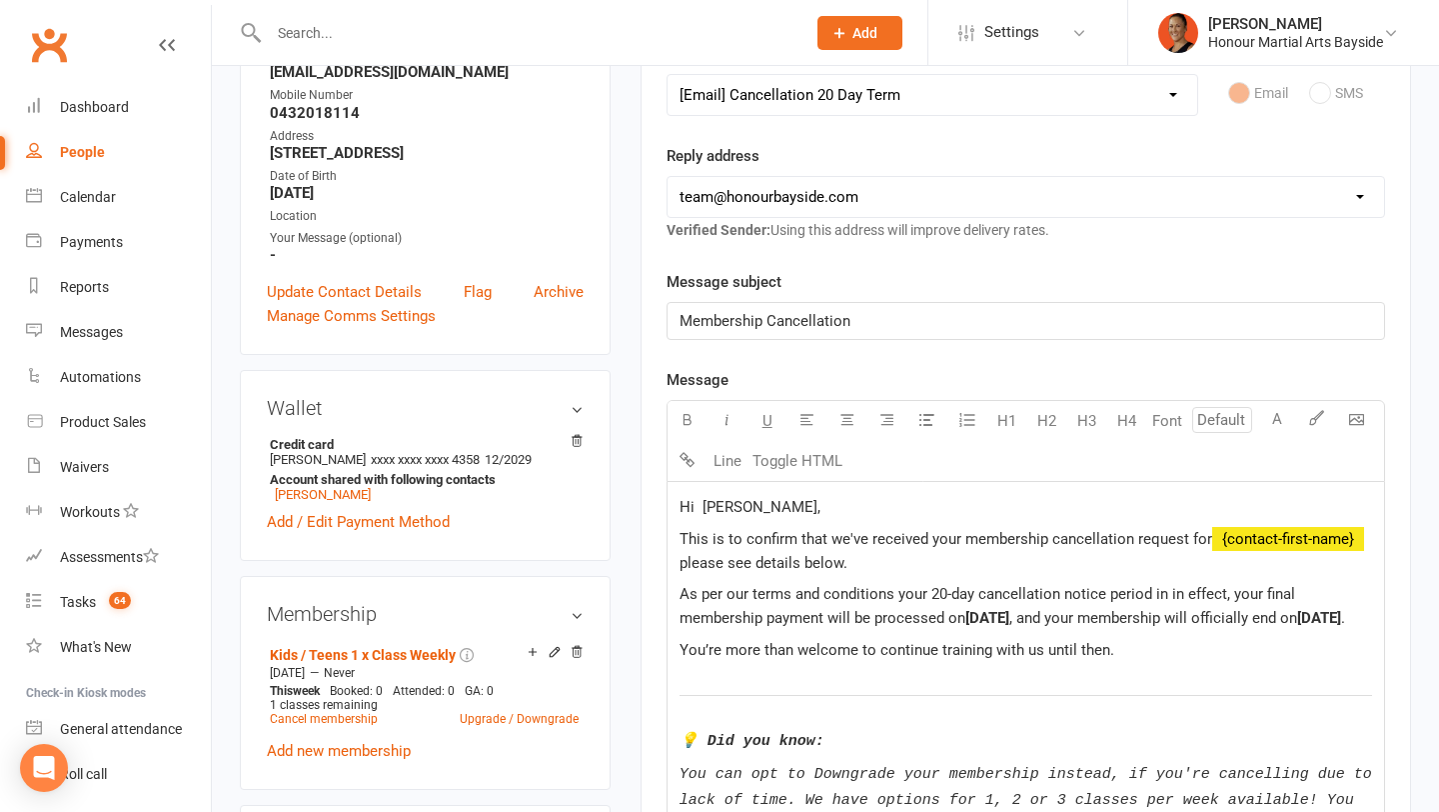
scroll to position [345, 0]
click at [856, 556] on p "This is to confirm that we've received your membership cancellation request for…" at bounding box center [1026, 549] width 693 height 48
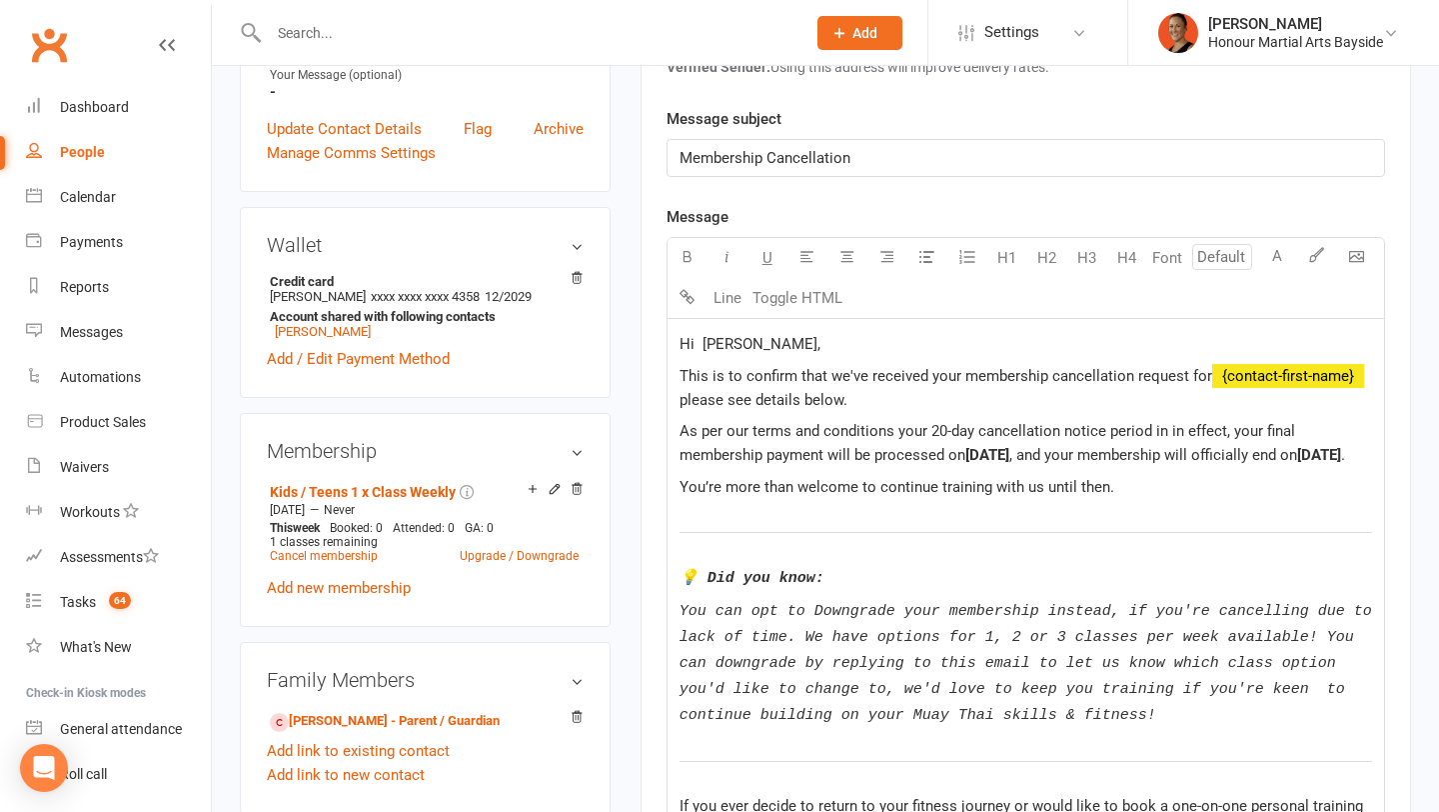
scroll to position [553, 0]
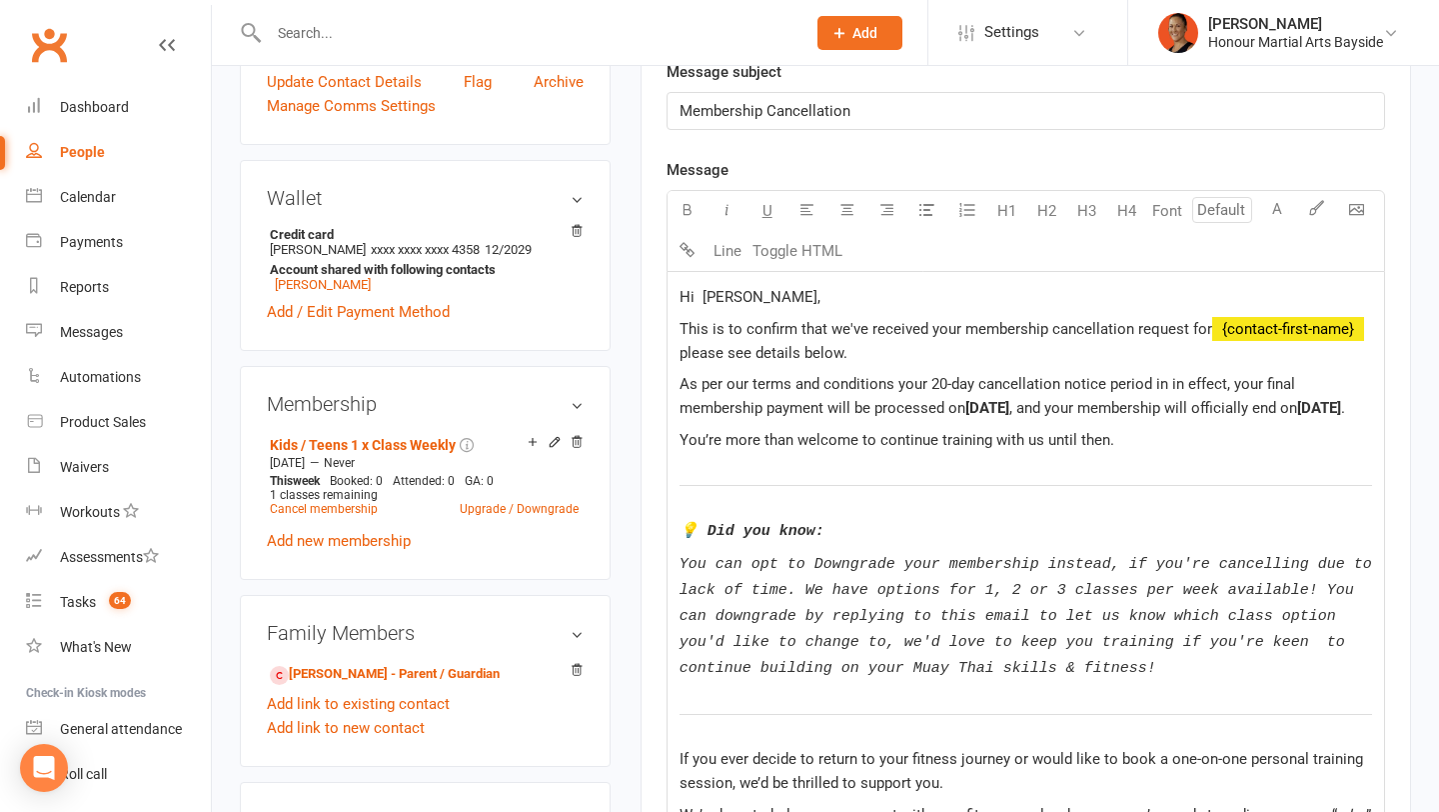
drag, startPoint x: 875, startPoint y: 356, endPoint x: 1076, endPoint y: 435, distance: 216.8
click at [1076, 435] on div "Hi Andrew, ﻿ This is to confirm that we've received your membership cancellatio…" at bounding box center [1026, 790] width 717 height 1037
drag, startPoint x: 675, startPoint y: 352, endPoint x: 1127, endPoint y: 773, distance: 618.1
click at [1127, 773] on div "Hi Andrew, ﻿ This is to confirm that we've received your membership cancellatio…" at bounding box center [1026, 790] width 717 height 1037
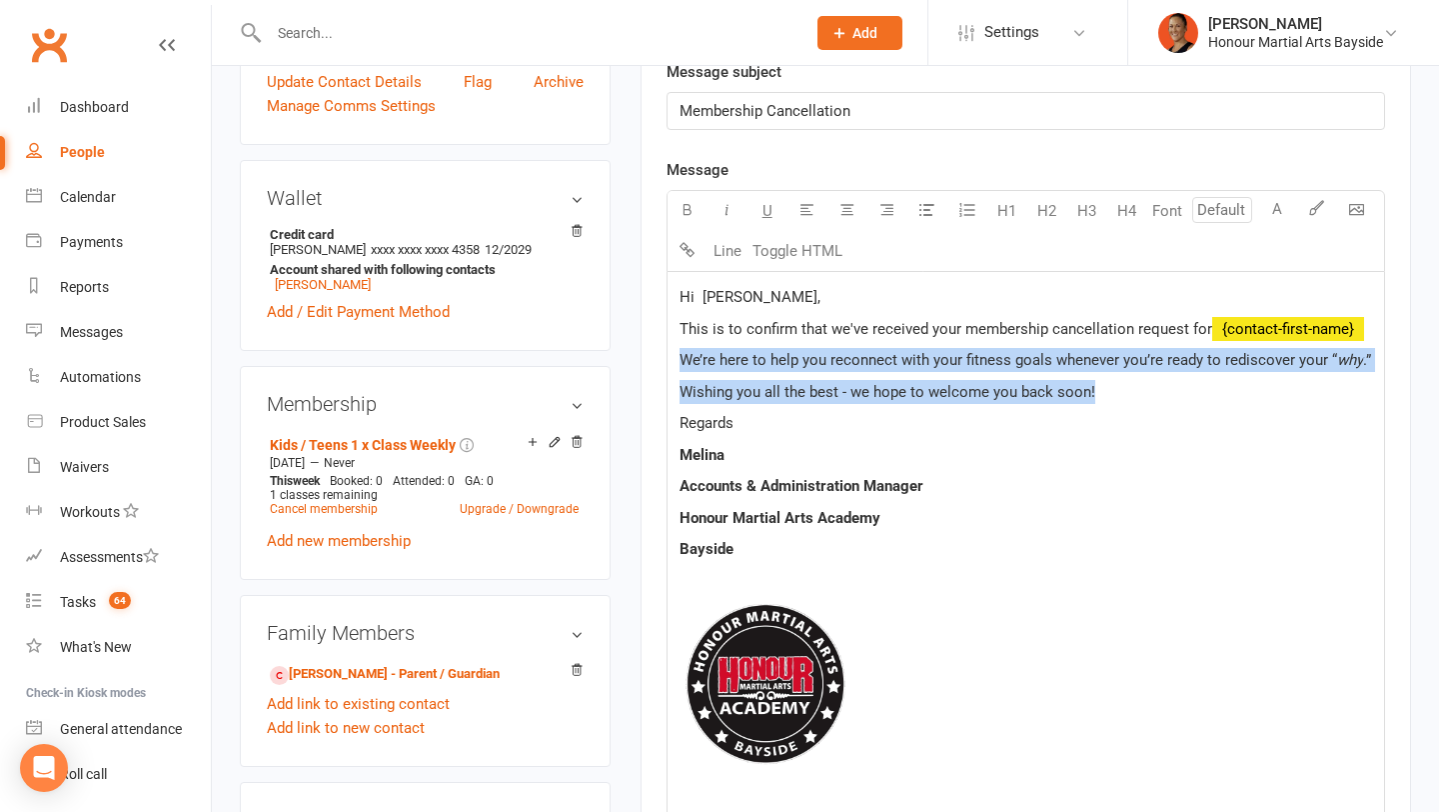
drag, startPoint x: 1112, startPoint y: 389, endPoint x: 606, endPoint y: 366, distance: 507.2
click at [605, 366] on div "upload photo Angus Lacey Activated 17 January, 2025 Added 16 January, 2025 Acti…" at bounding box center [825, 626] width 1201 height 2170
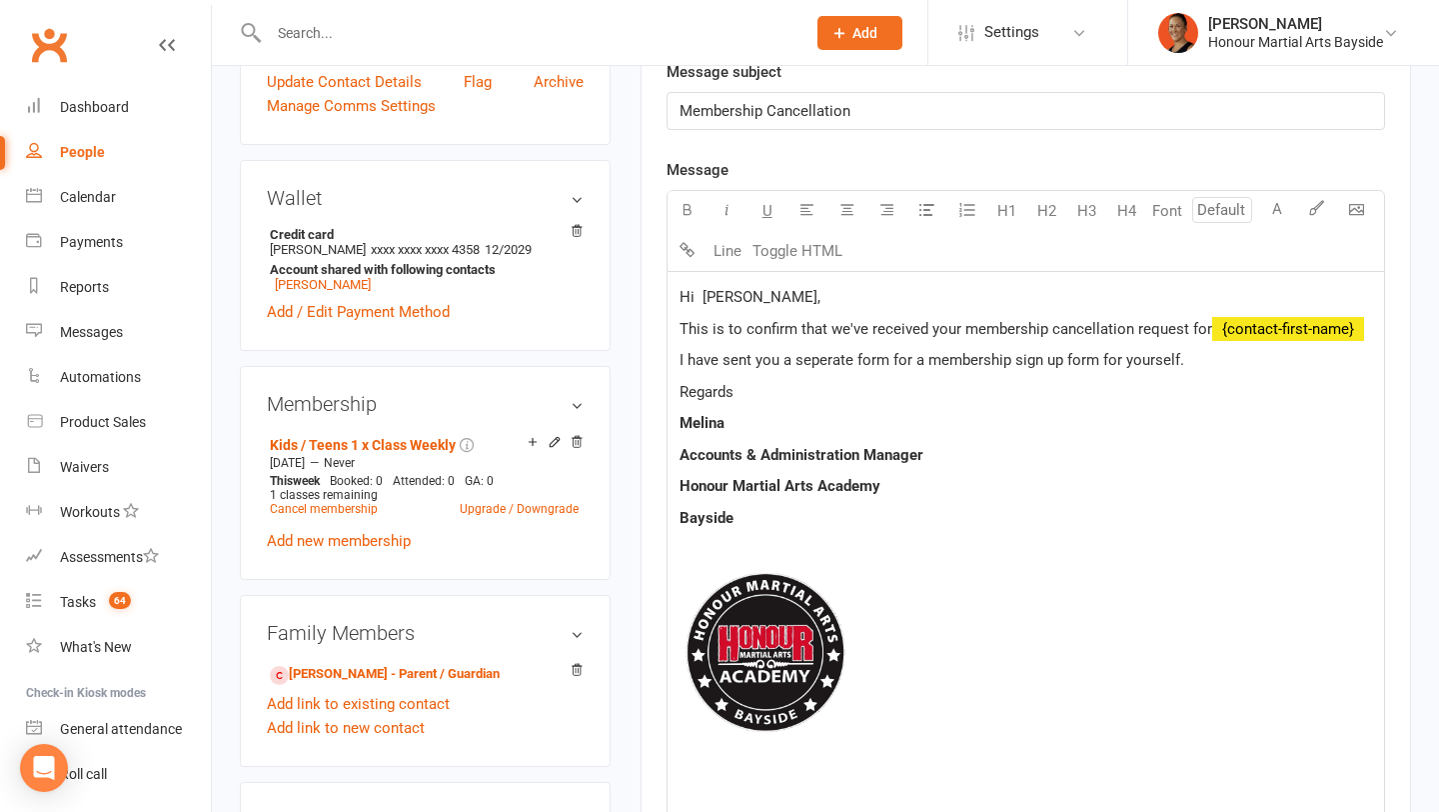
click at [1153, 362] on span "I have sent you a seperate form for a membership sign up form for yourself." at bounding box center [932, 360] width 505 height 18
click at [1188, 366] on p "I have sent you a seperate form for a membership sign up form for your self." at bounding box center [1026, 360] width 693 height 24
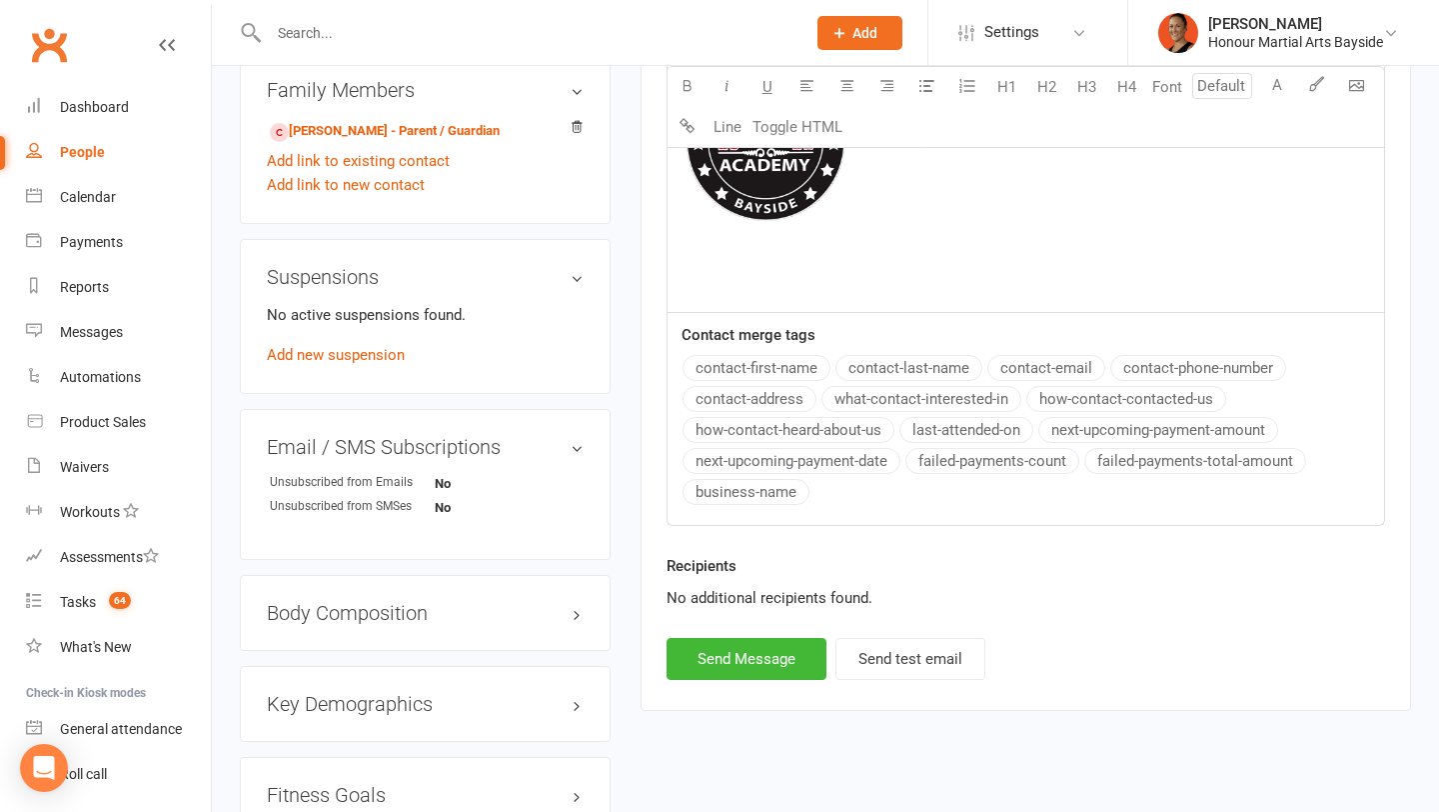
scroll to position [1124, 0]
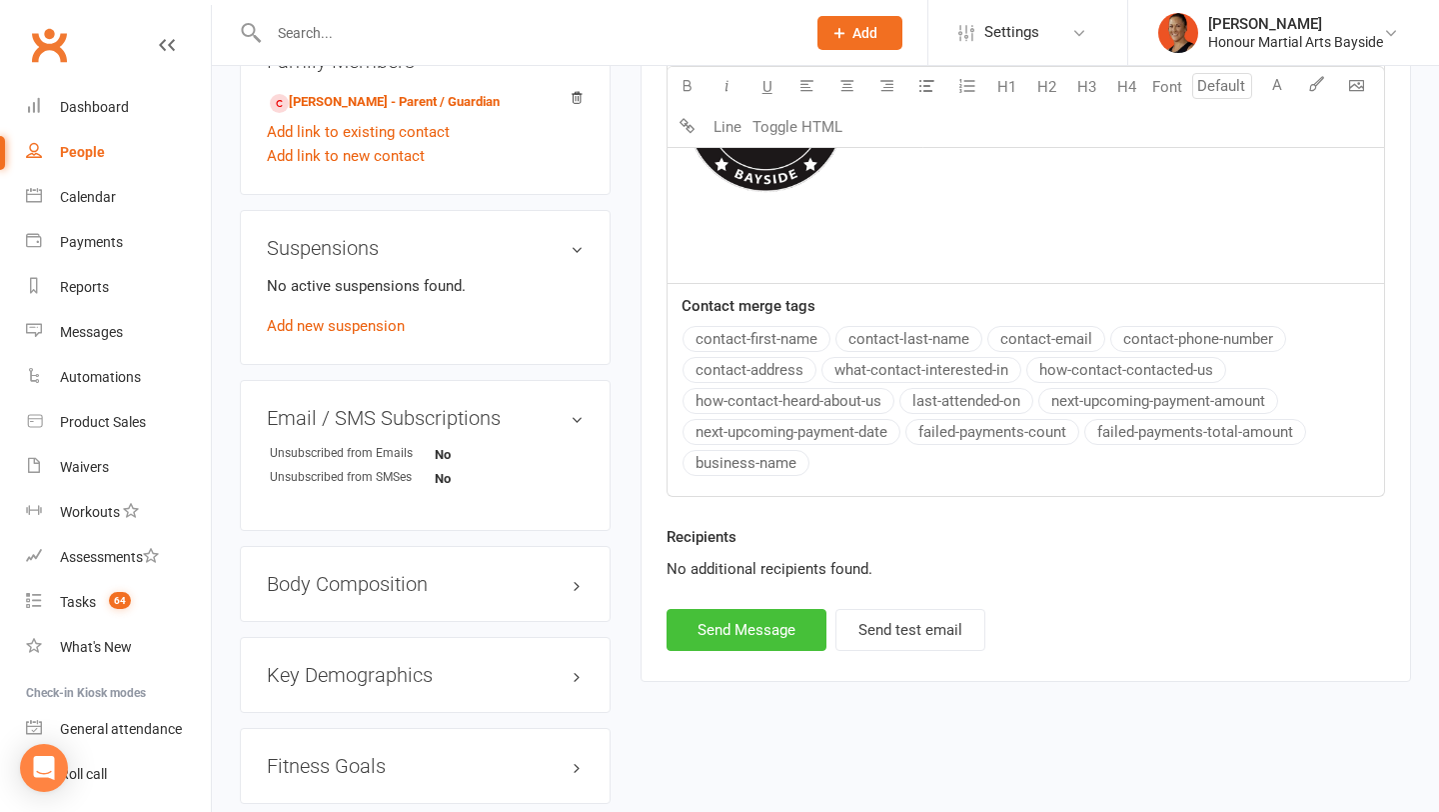
click at [806, 621] on button "Send Message" at bounding box center [747, 630] width 160 height 42
select select
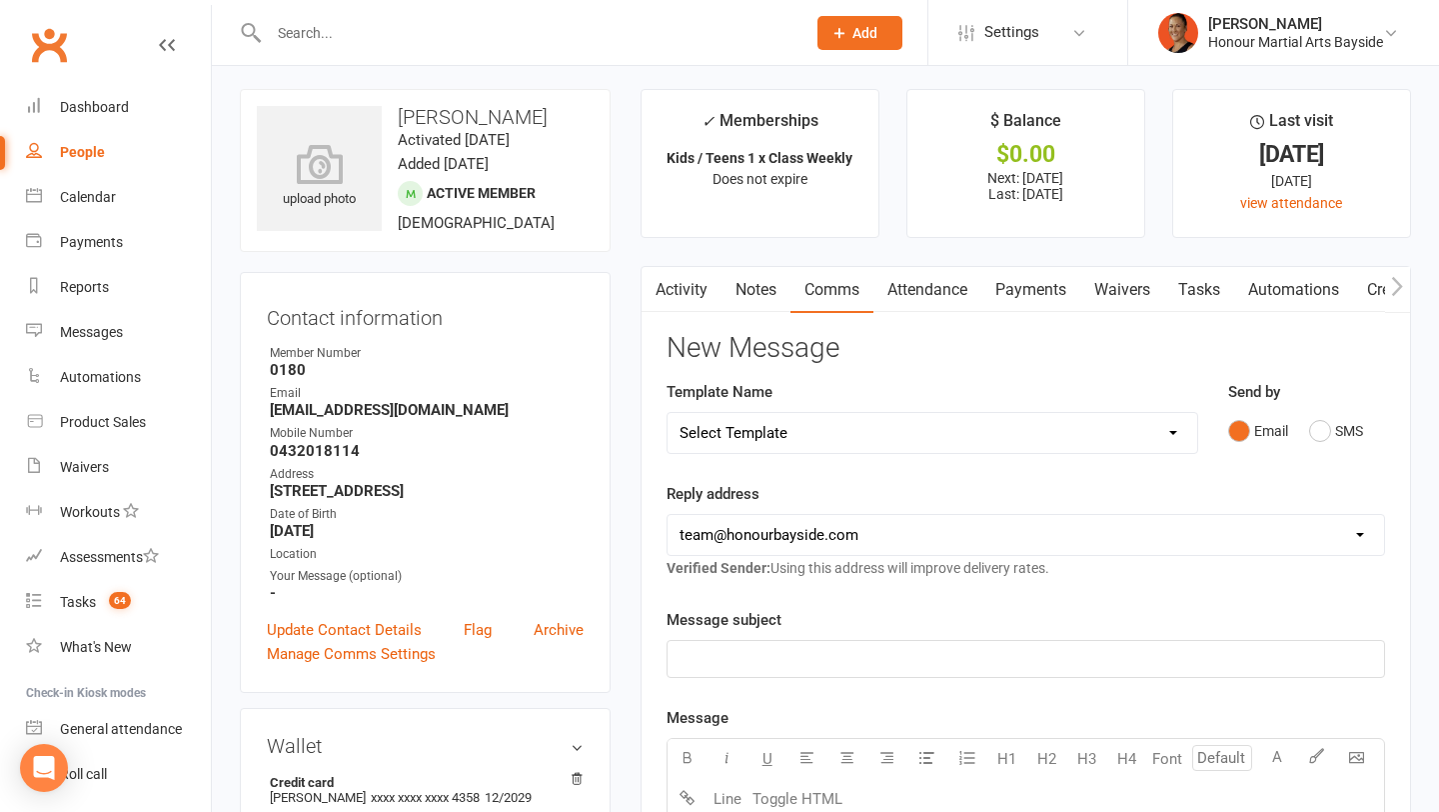
scroll to position [0, 0]
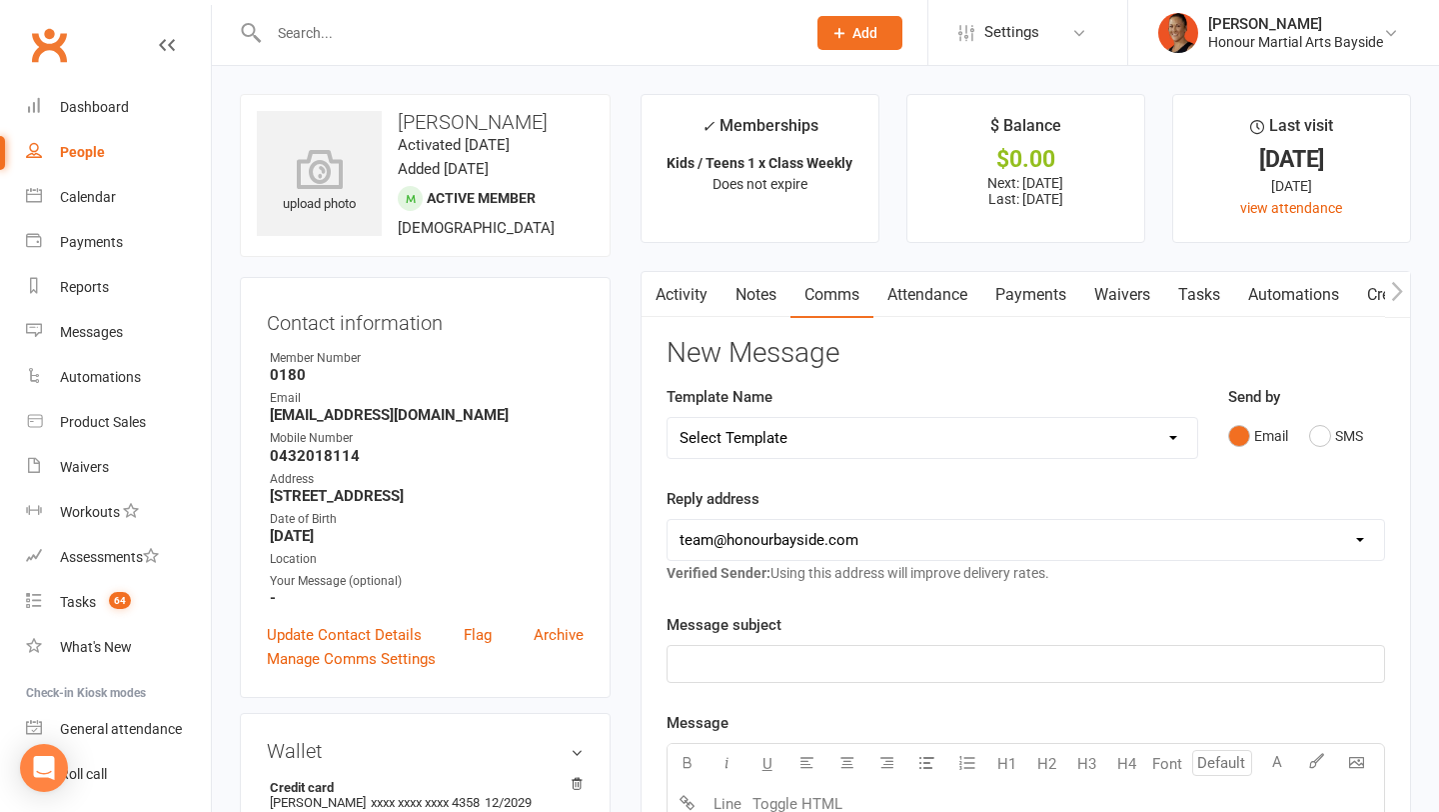
click at [676, 291] on link "Activity" at bounding box center [682, 295] width 80 height 46
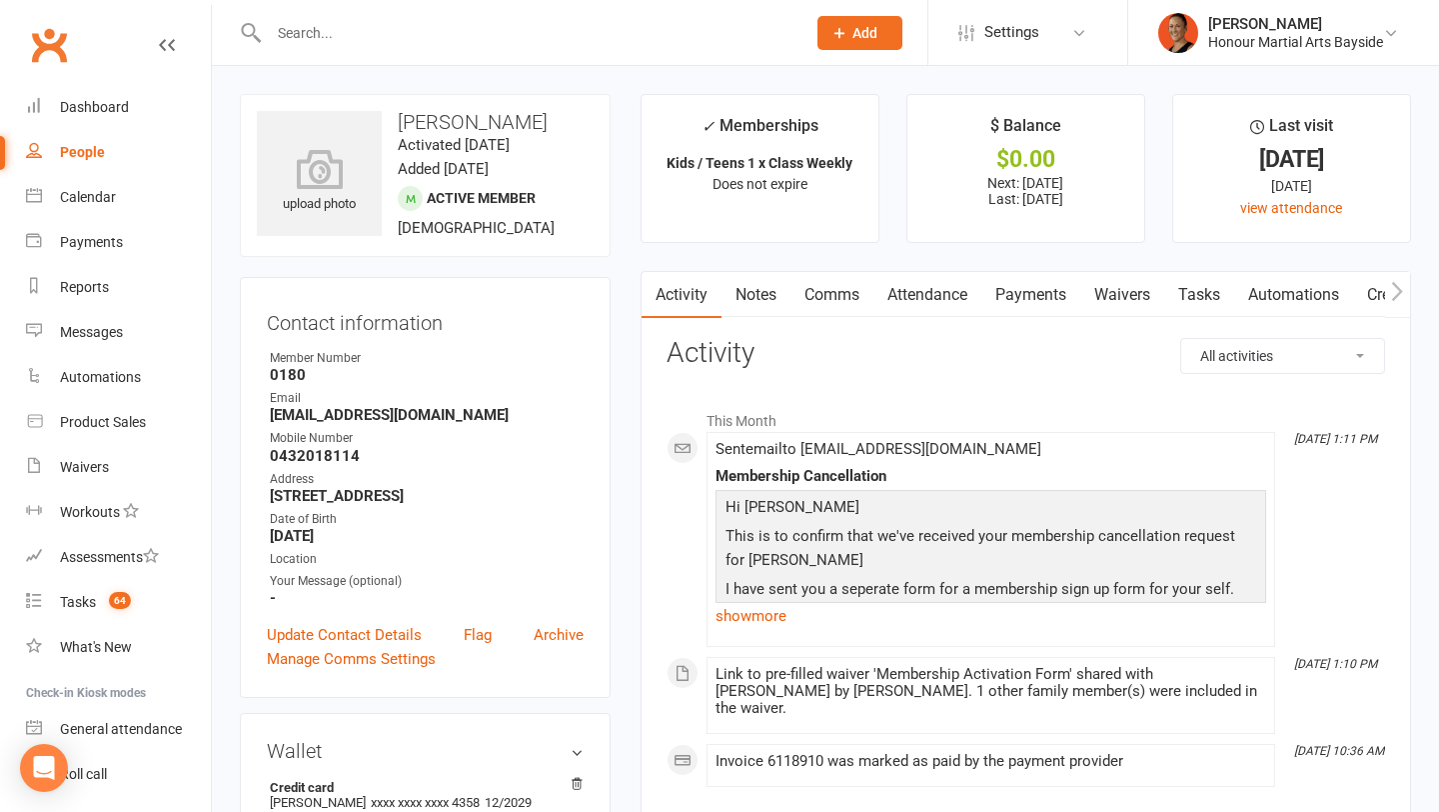
click at [1055, 303] on link "Payments" at bounding box center [1030, 295] width 99 height 46
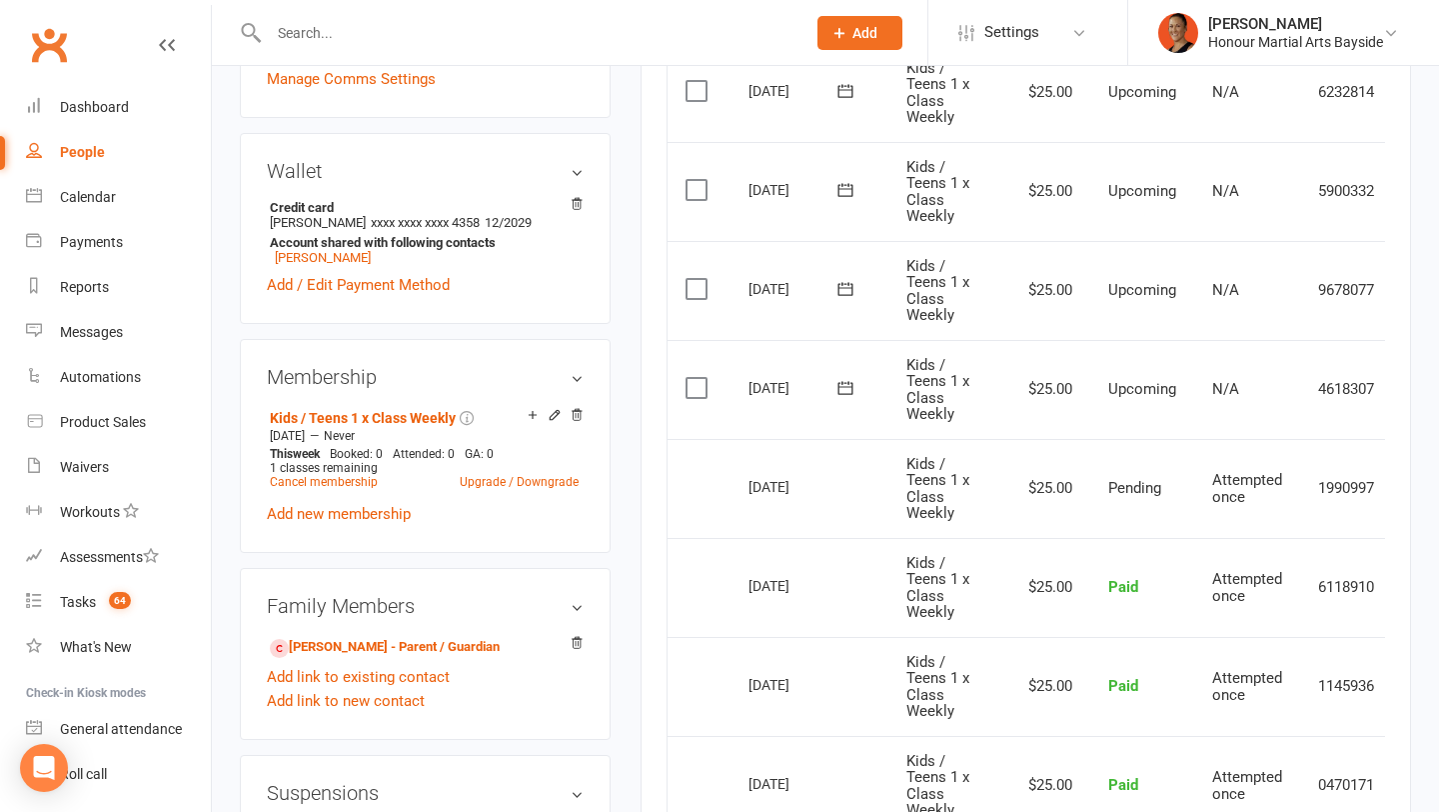
scroll to position [582, 0]
click at [354, 473] on link "Cancel membership" at bounding box center [324, 480] width 108 height 14
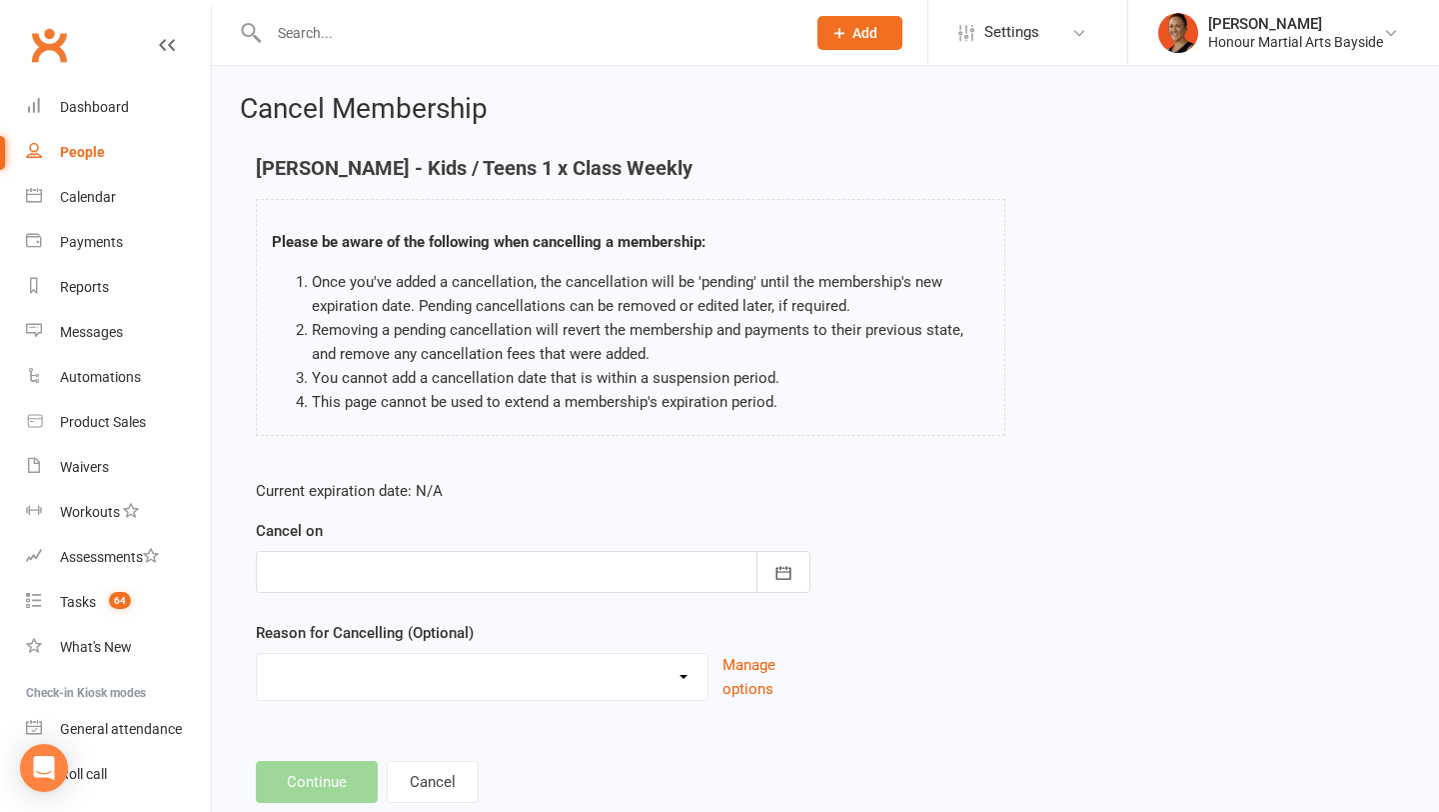
click at [492, 581] on div at bounding box center [533, 572] width 555 height 42
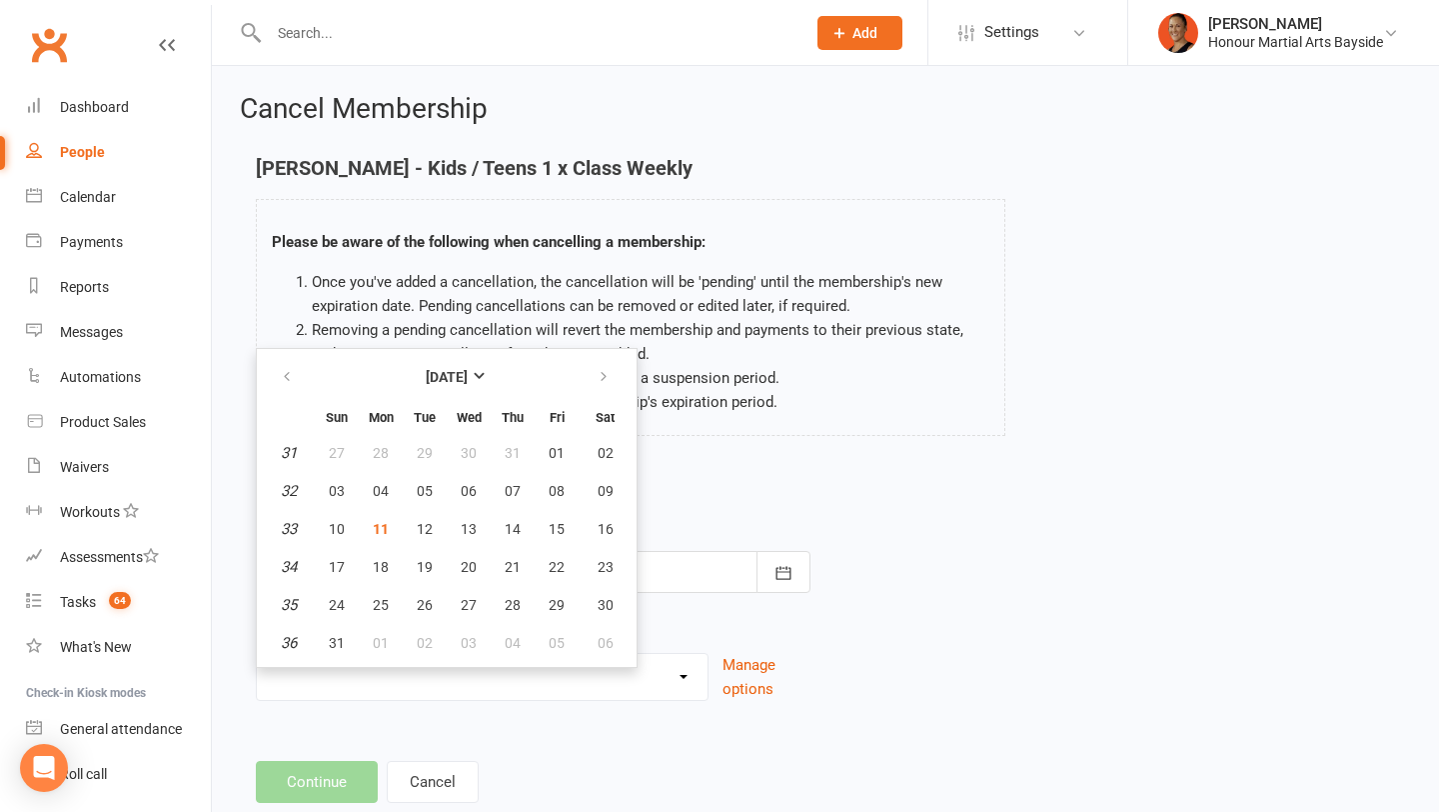
click at [1016, 565] on div "Current expiration date: N/A Cancel on August 2025 Sun Mon Tue Wed Thu Fri Sat …" at bounding box center [825, 596] width 1169 height 265
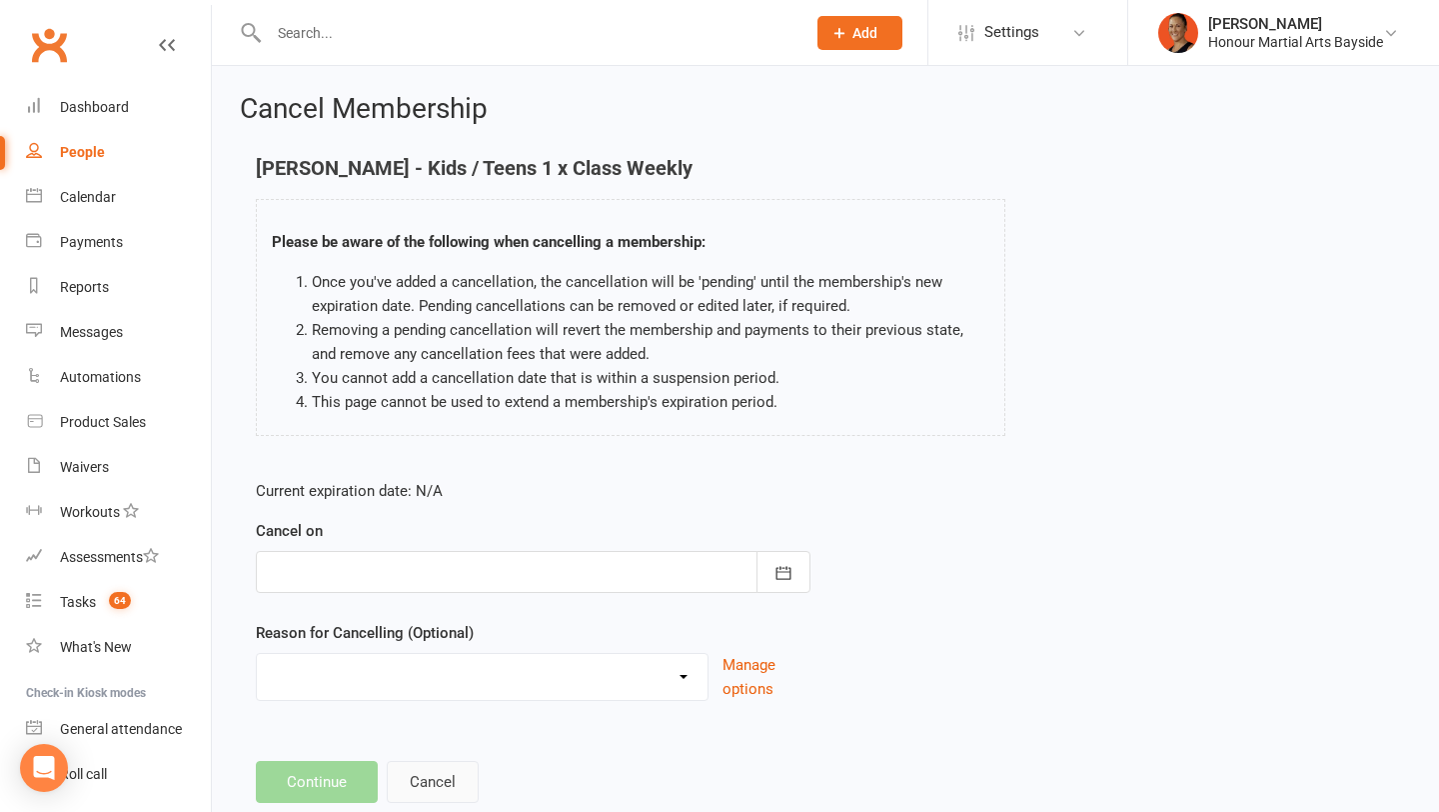
click at [414, 780] on button "Cancel" at bounding box center [433, 782] width 92 height 42
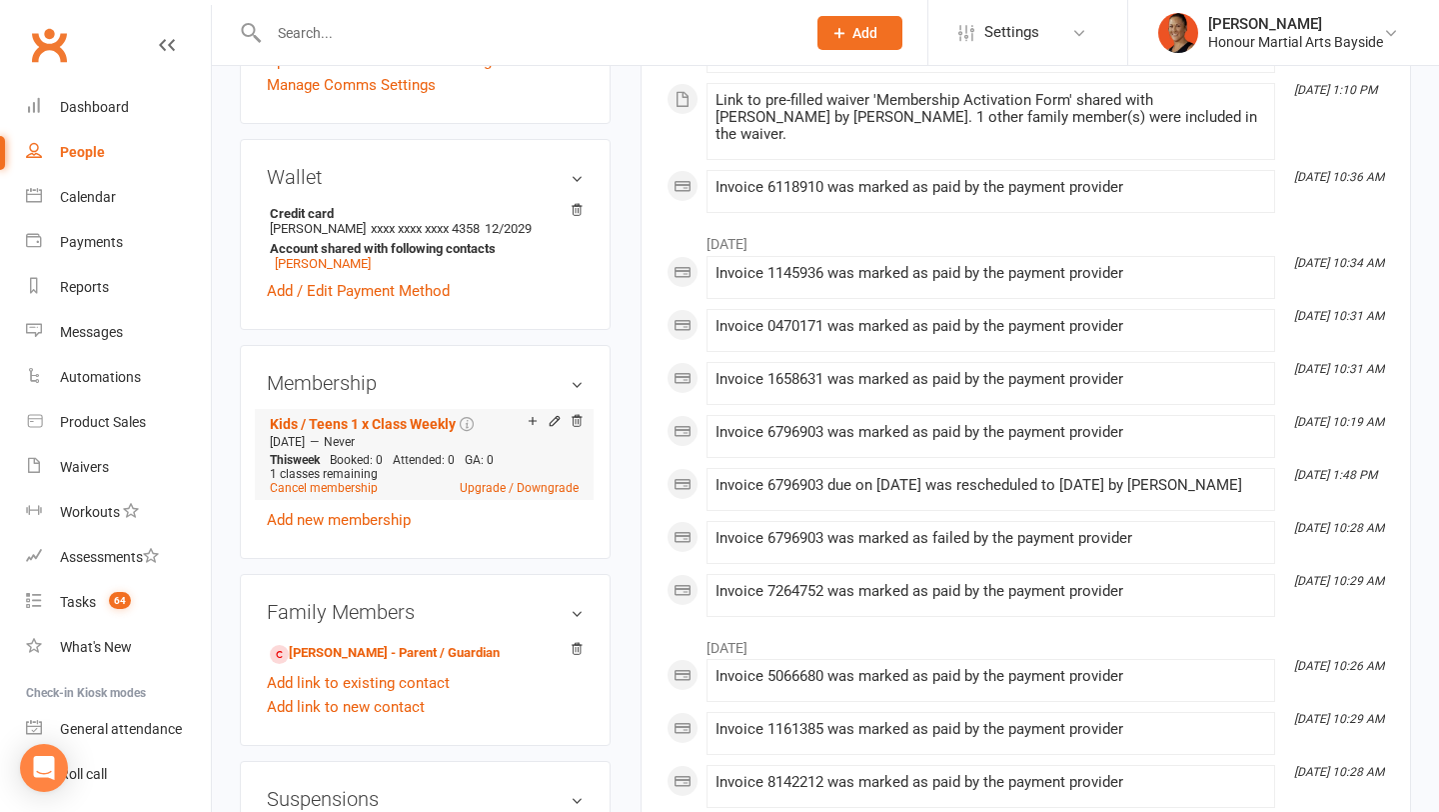
scroll to position [596, 0]
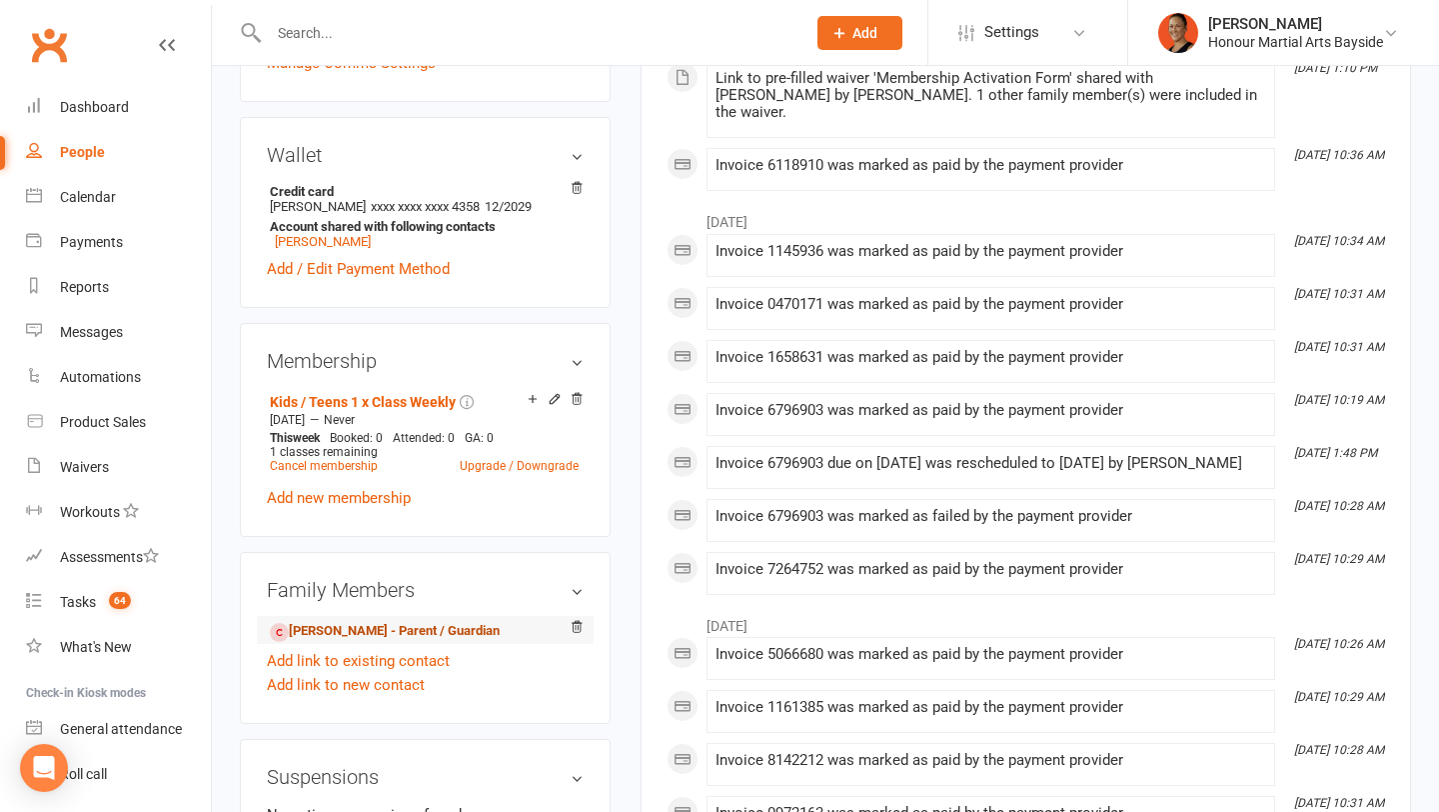
click at [390, 633] on link "Andrew Lacey - Parent / Guardian" at bounding box center [385, 631] width 230 height 21
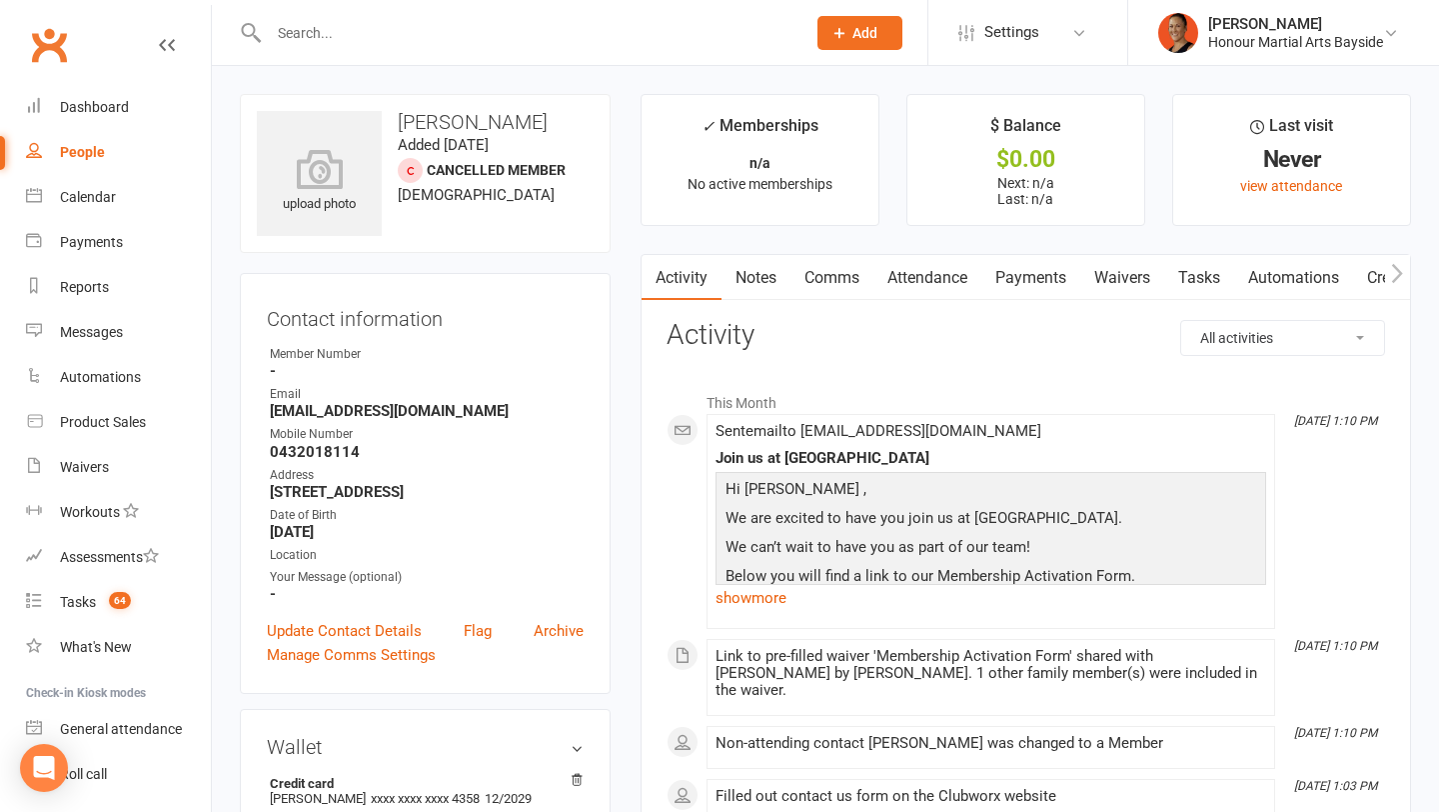
click at [1111, 270] on link "Waivers" at bounding box center [1122, 278] width 84 height 46
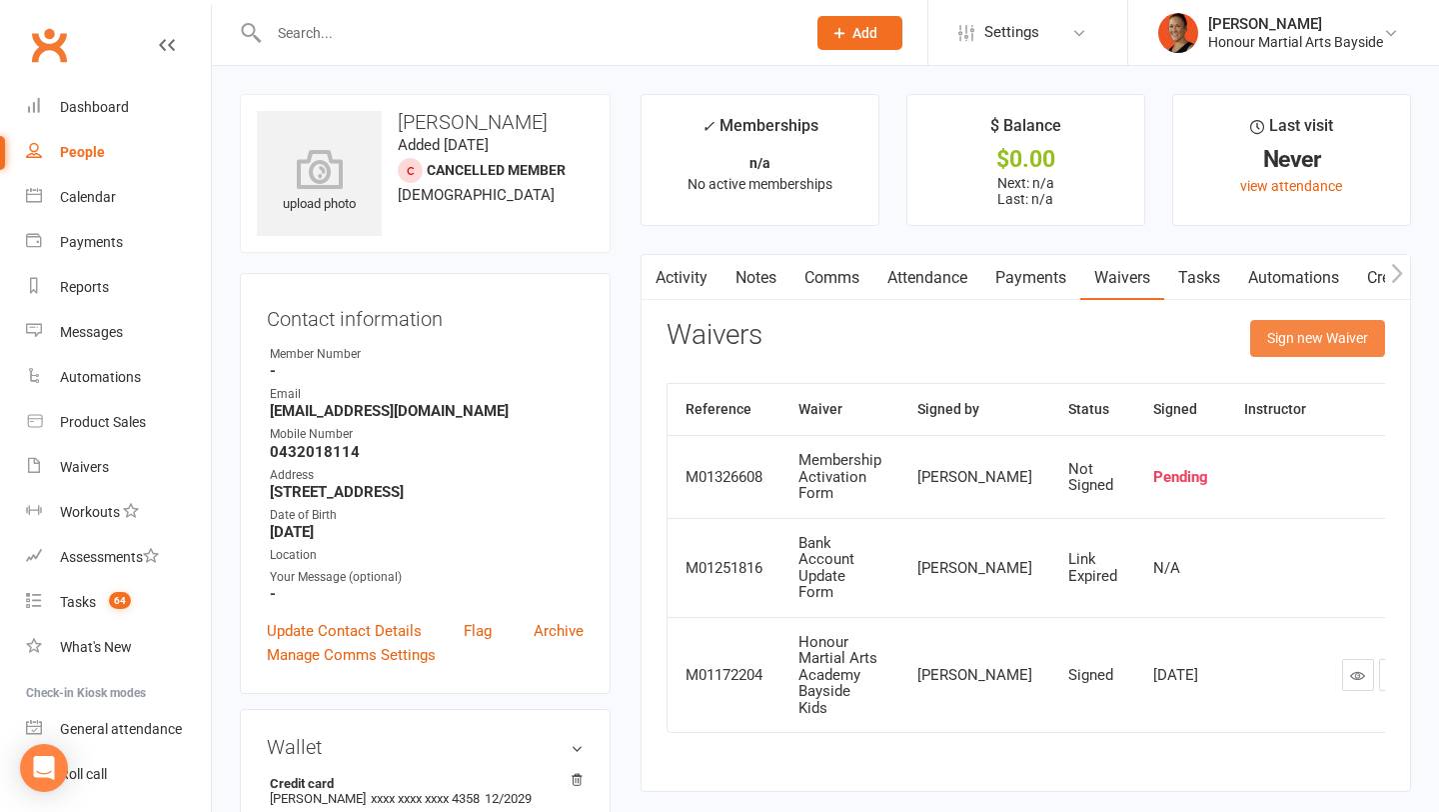
click at [1286, 340] on button "Sign new Waiver" at bounding box center [1317, 338] width 135 height 36
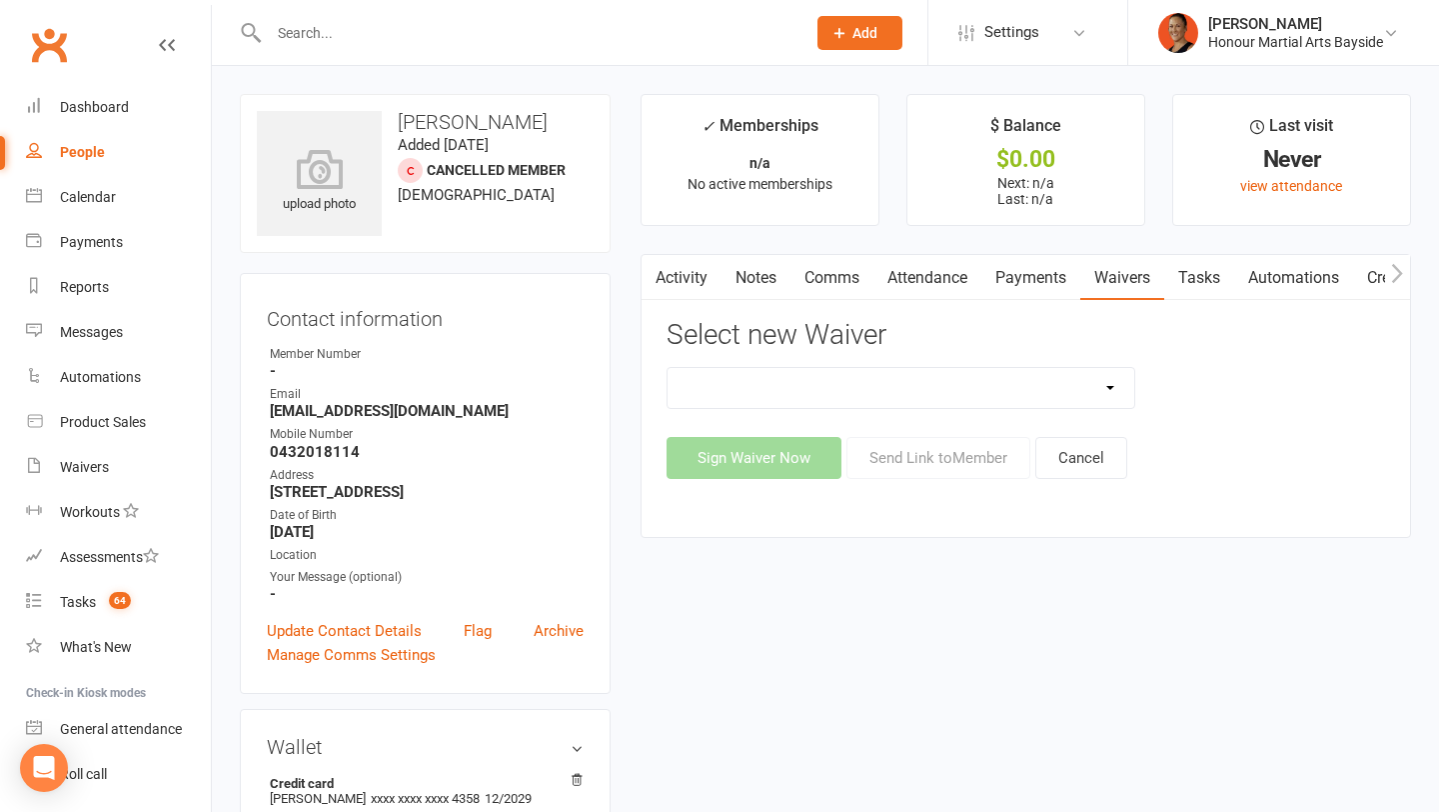
click at [924, 391] on select "Bank Account Update Form Free Trial Waiver (Adults/kids/teens) Membership Activ…" at bounding box center [902, 388] width 468 height 40
click at [1094, 468] on button "Cancel" at bounding box center [1081, 458] width 92 height 42
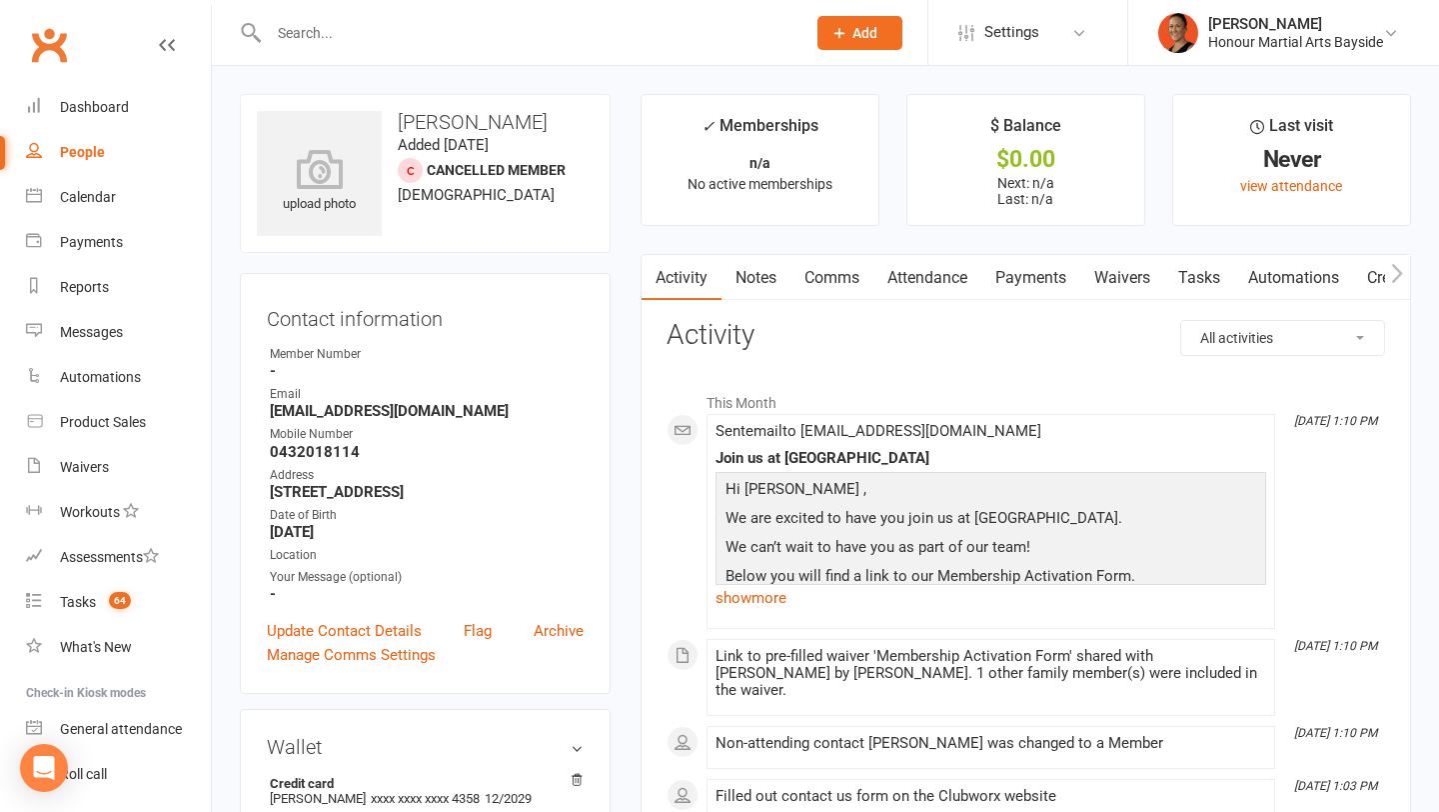
click at [1118, 287] on link "Waivers" at bounding box center [1122, 278] width 84 height 46
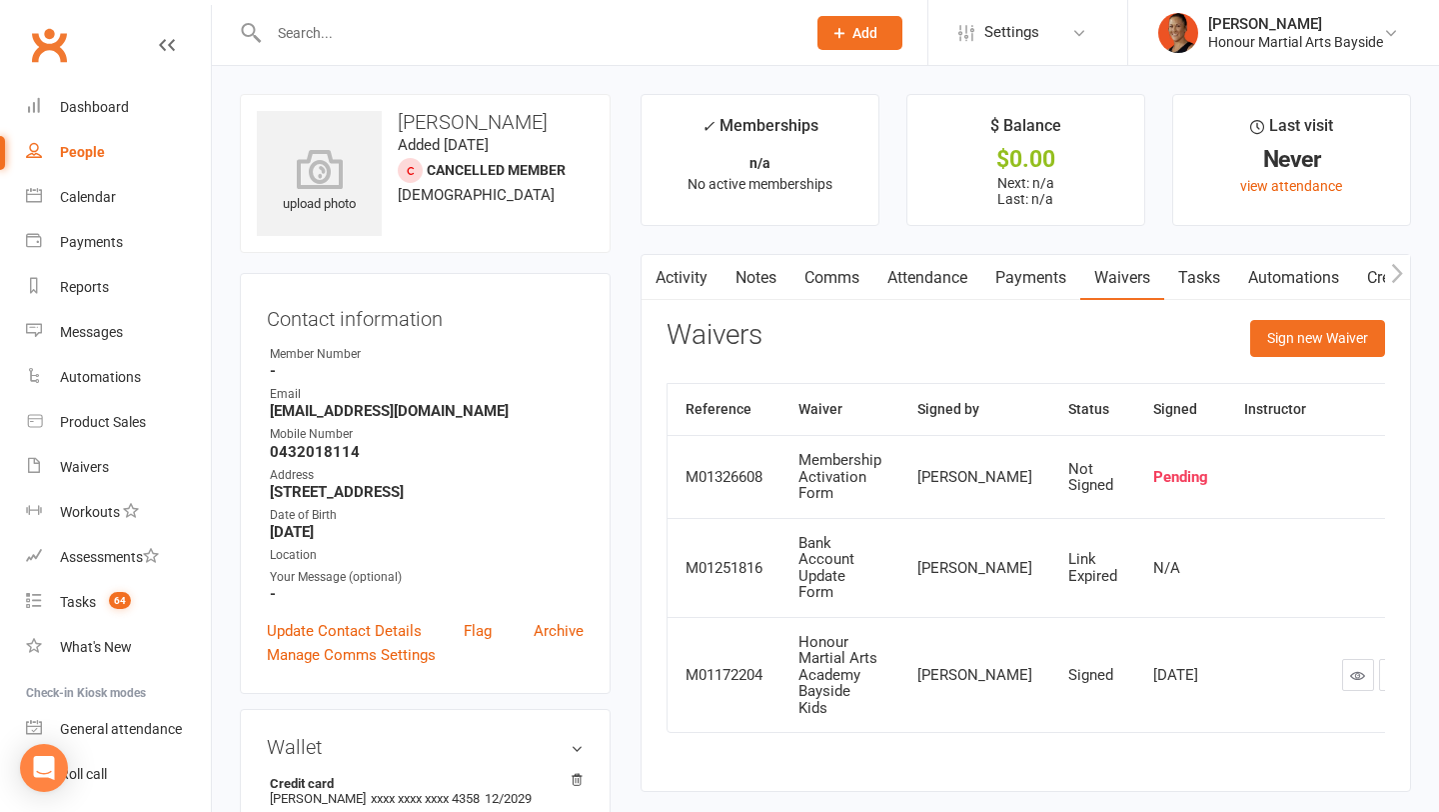
click at [676, 276] on link "Activity" at bounding box center [682, 278] width 80 height 46
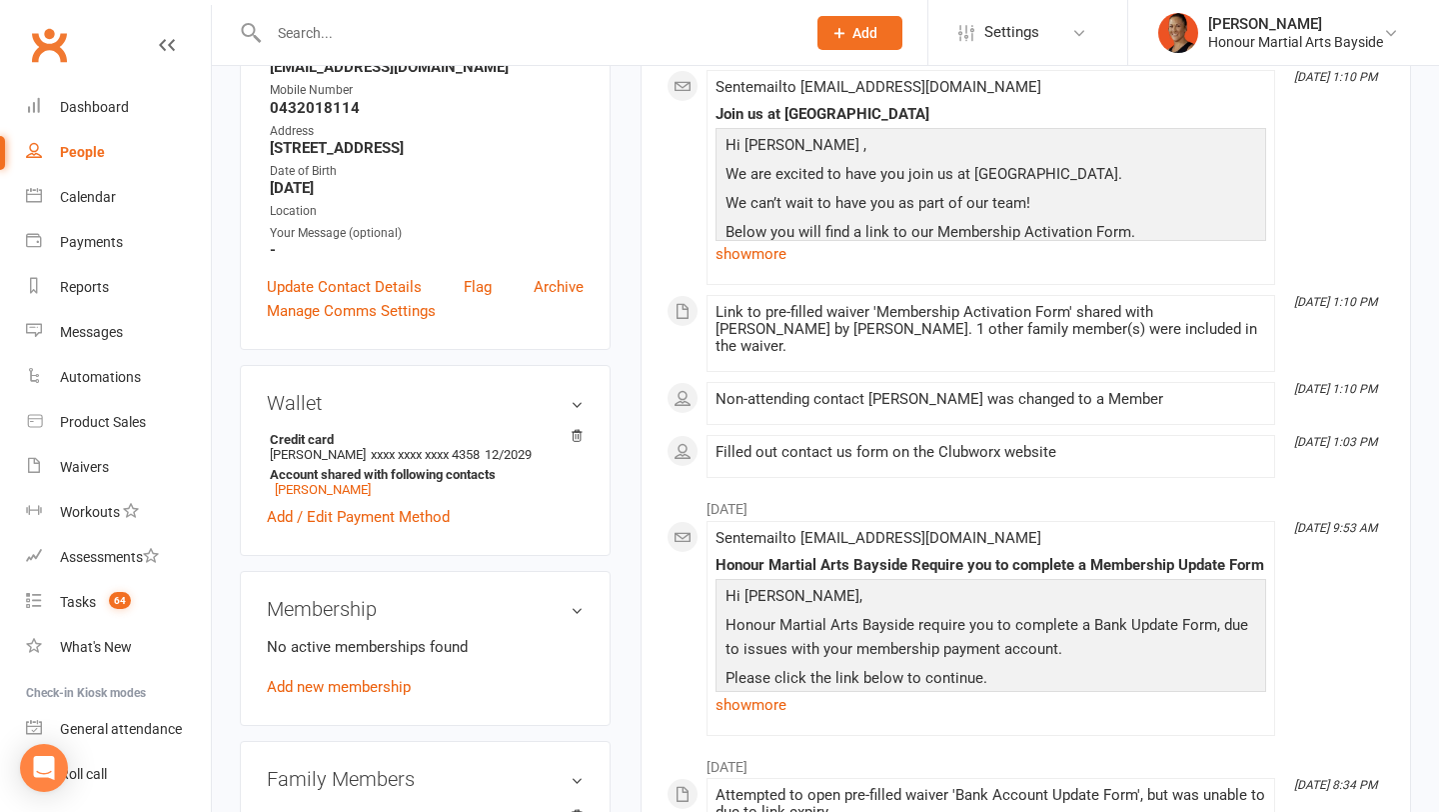
scroll to position [455, 0]
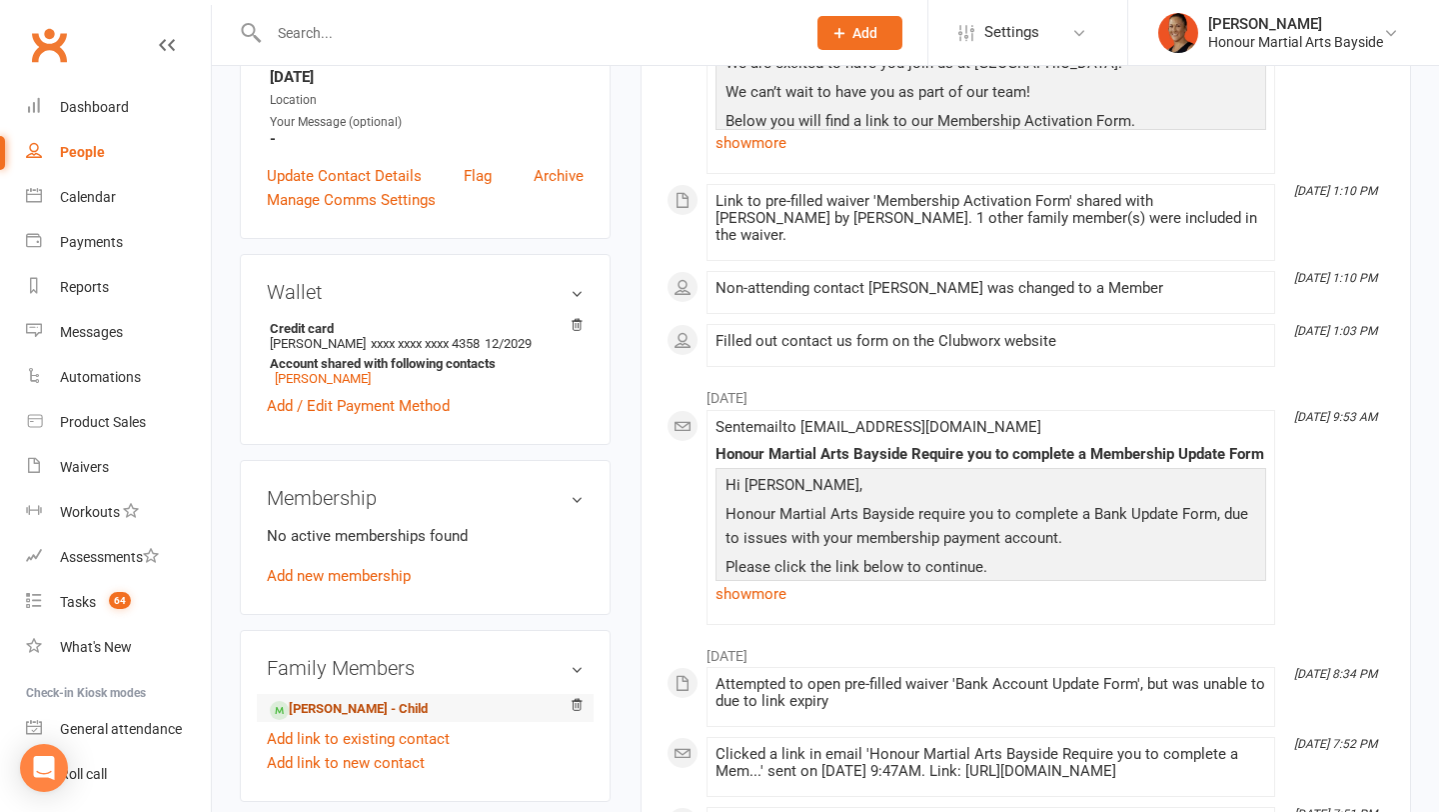
click at [350, 706] on link "[PERSON_NAME] - Child" at bounding box center [349, 709] width 158 height 21
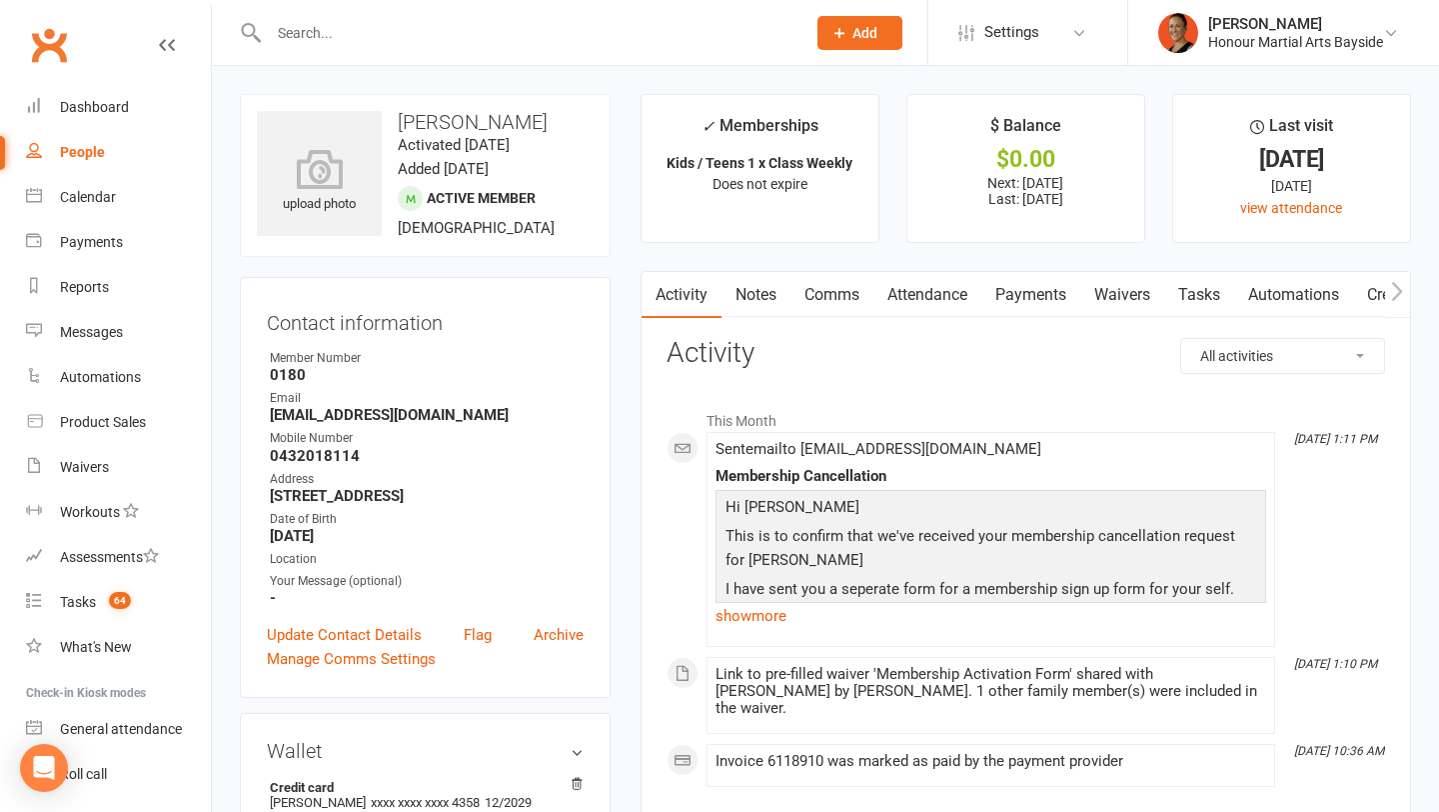
click at [1030, 310] on link "Payments" at bounding box center [1030, 295] width 99 height 46
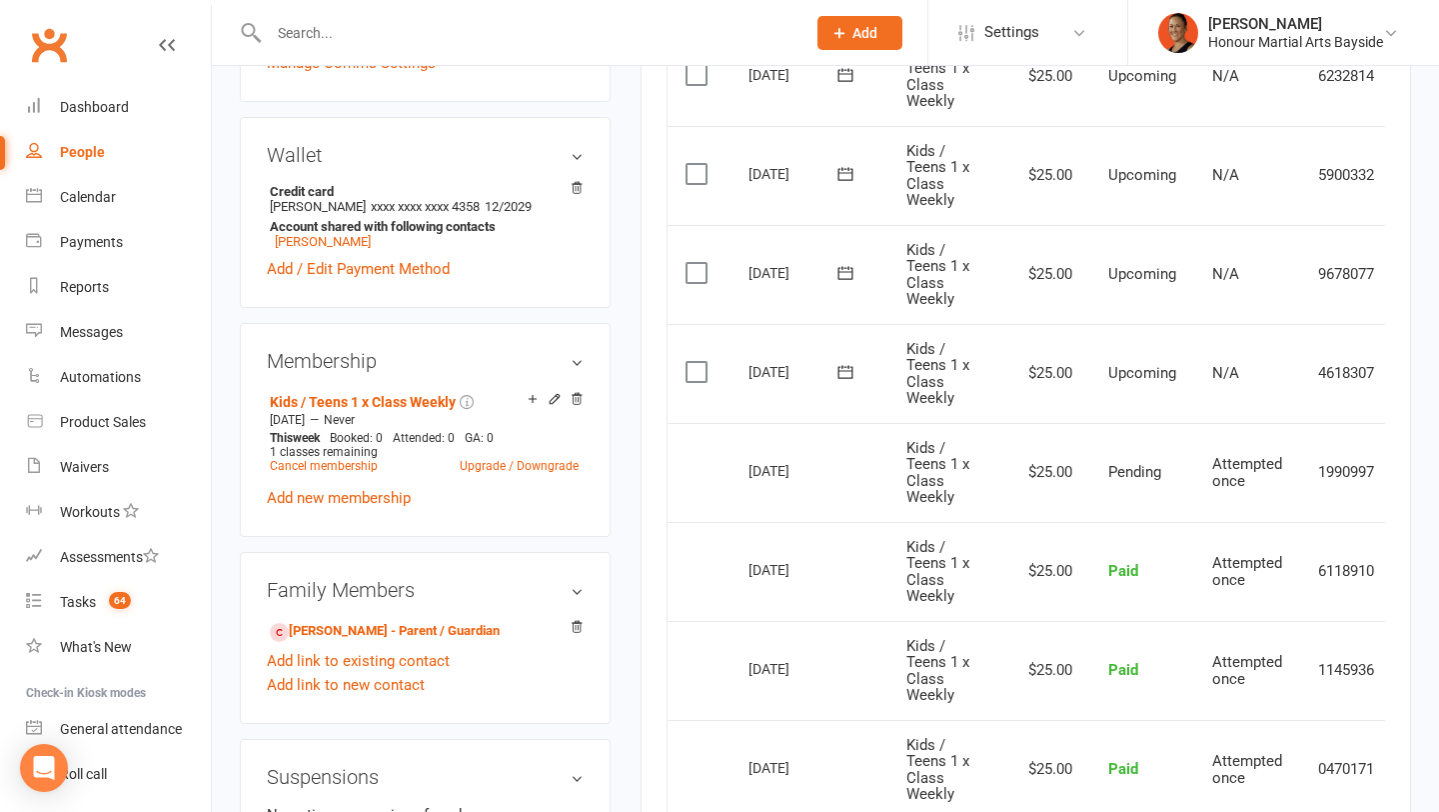
scroll to position [597, 0]
click at [841, 365] on icon at bounding box center [845, 370] width 15 height 13
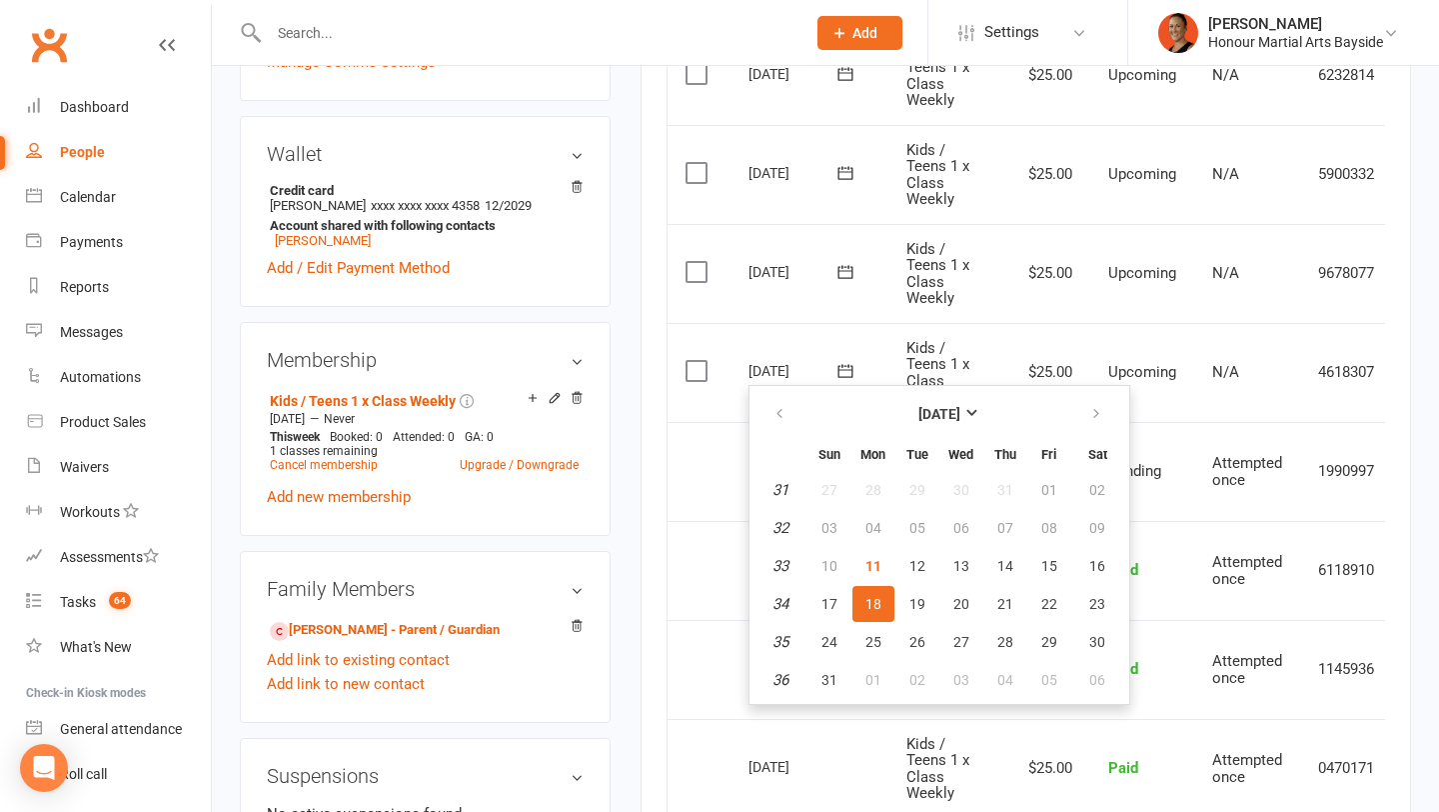
click at [841, 365] on icon at bounding box center [845, 370] width 15 height 13
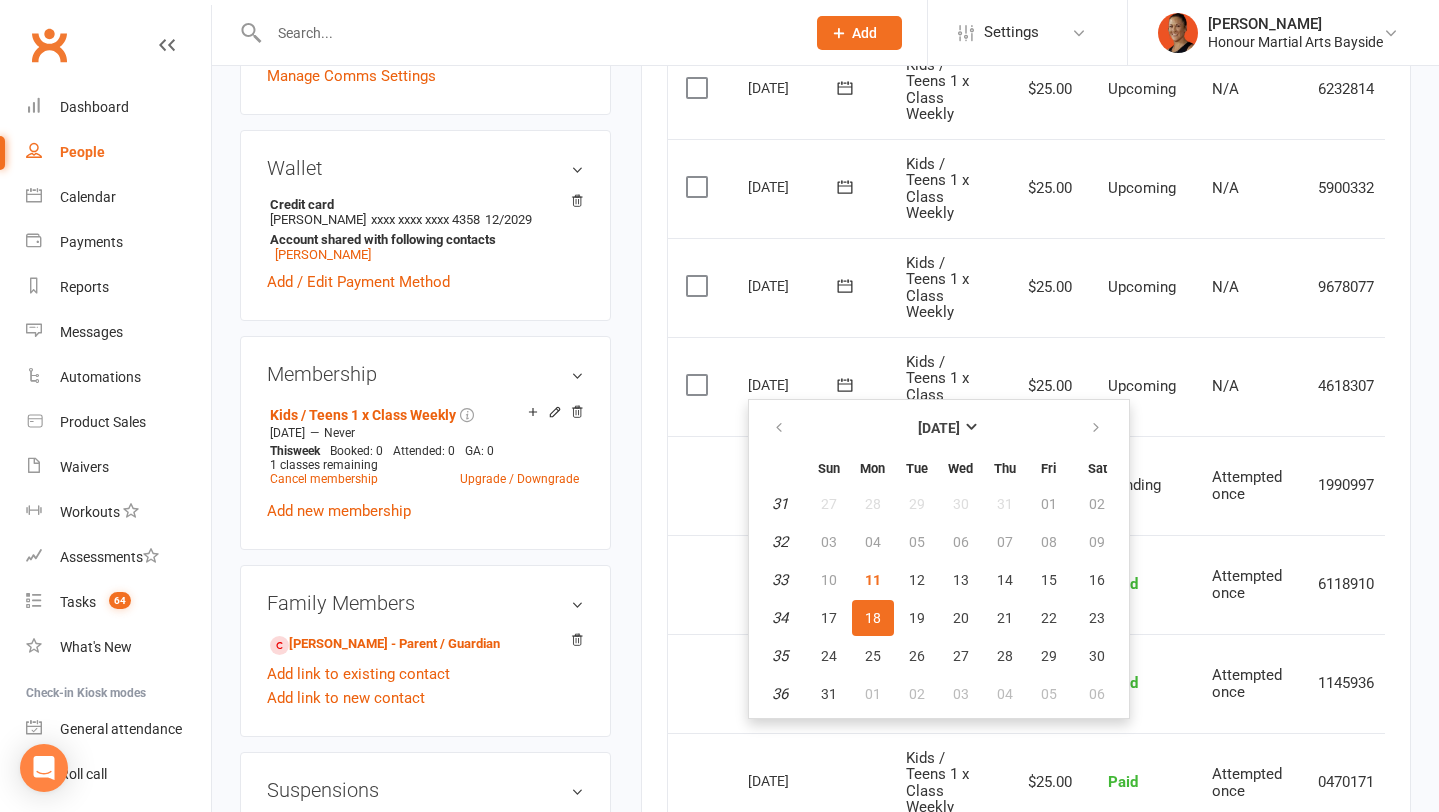
scroll to position [735, 0]
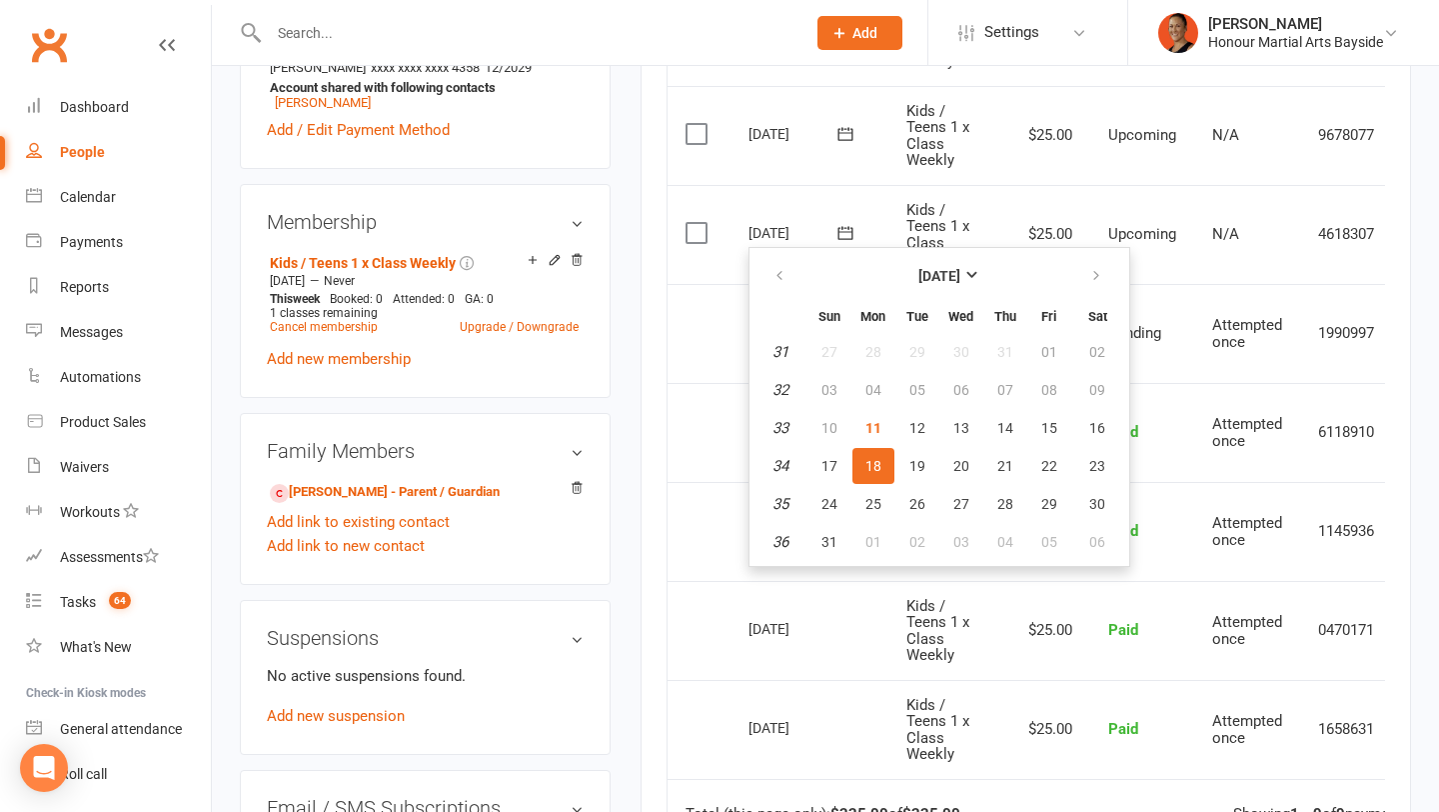
click at [1221, 293] on td "Attempted once" at bounding box center [1247, 333] width 106 height 99
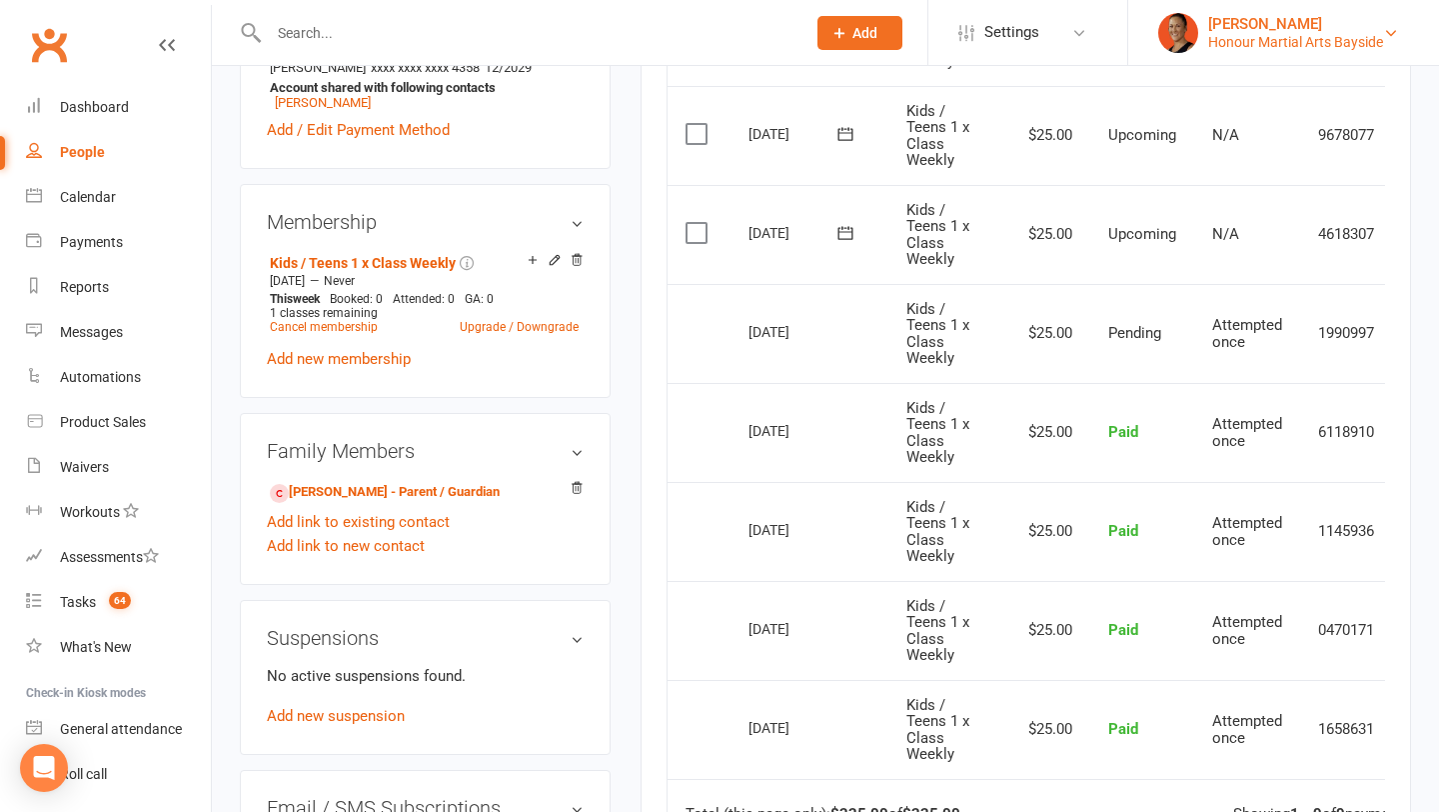
click at [1264, 47] on div "Honour Martial Arts Bayside" at bounding box center [1295, 42] width 175 height 18
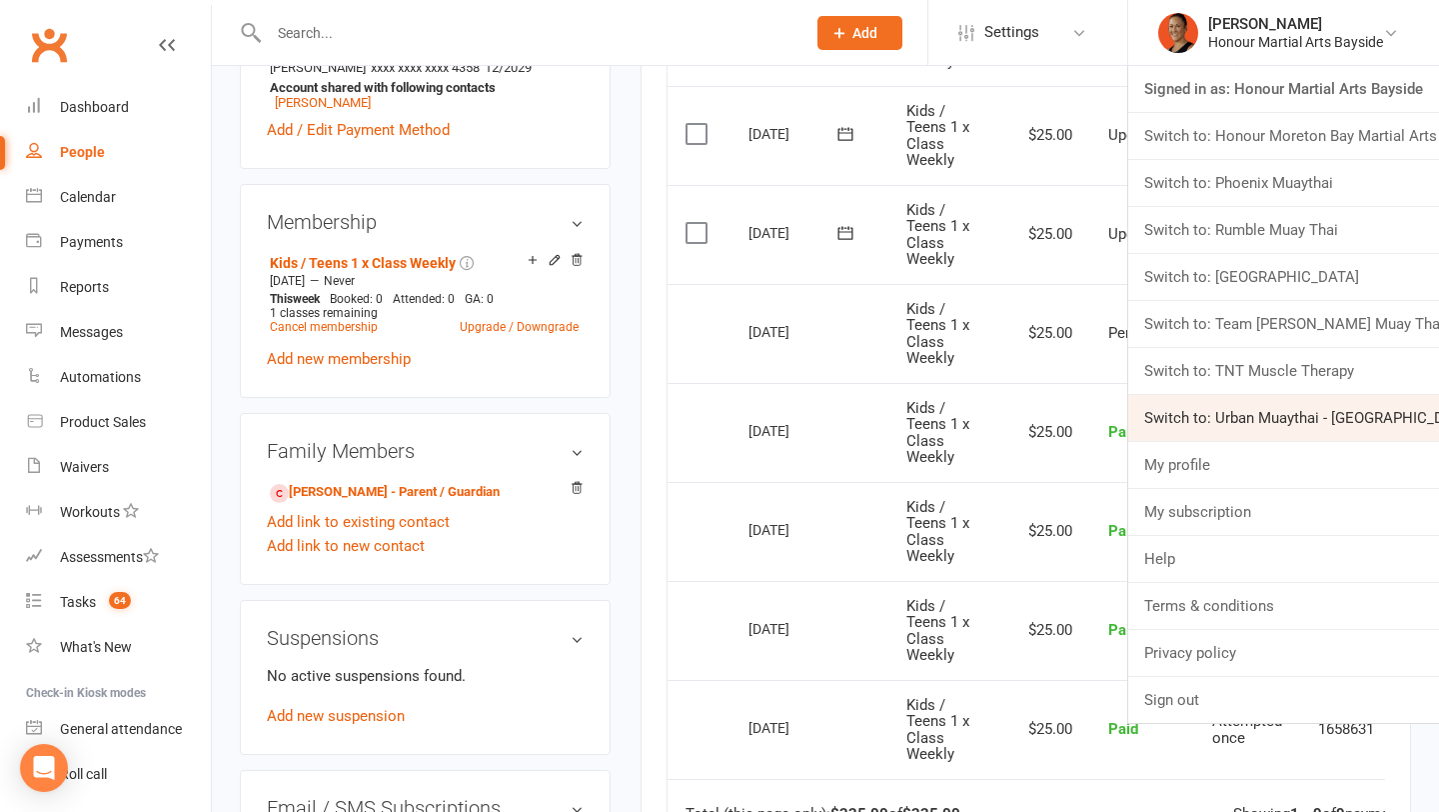
click at [1277, 413] on link "Switch to: Urban Muaythai - [GEOGRAPHIC_DATA]" at bounding box center [1283, 418] width 311 height 46
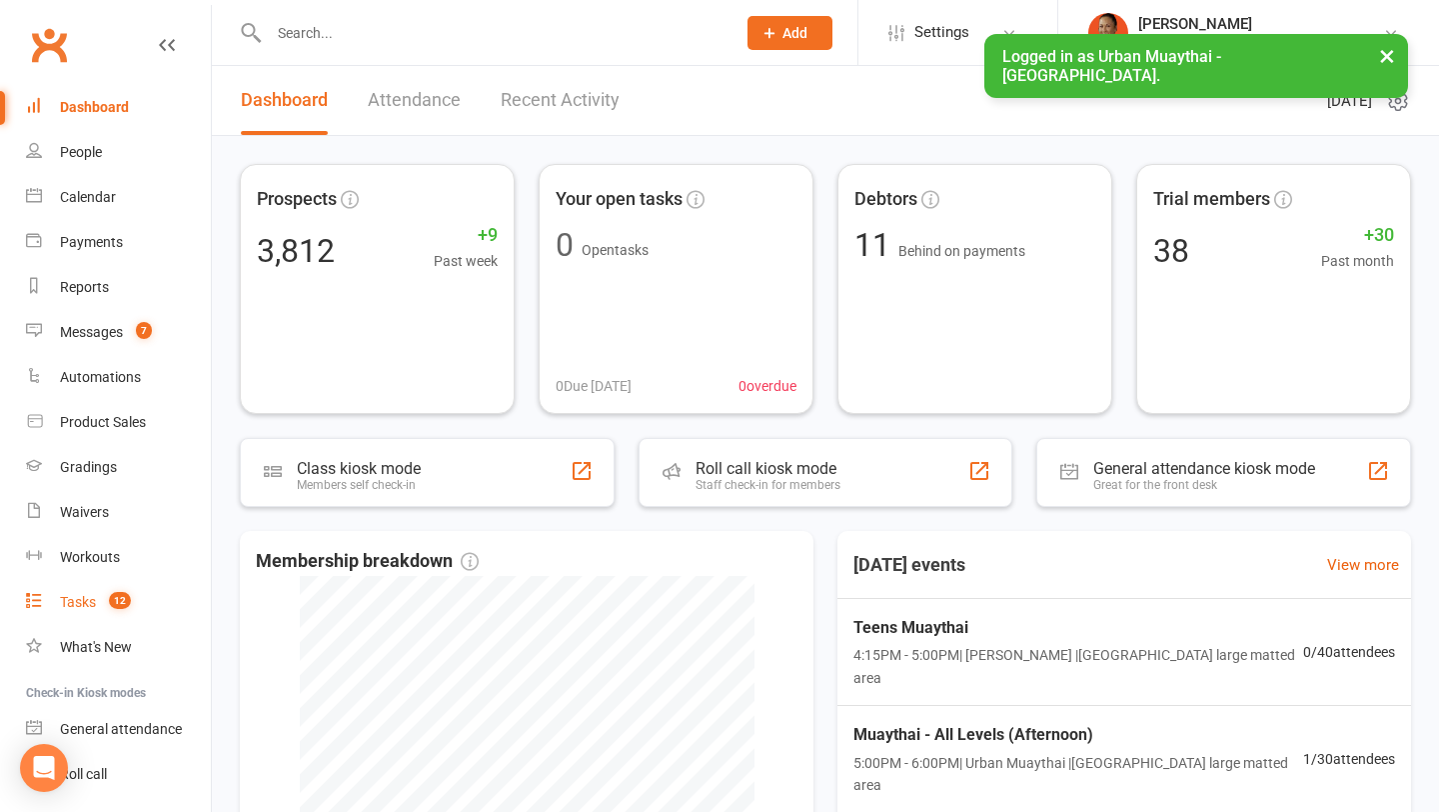
click at [57, 611] on link "Tasks 12" at bounding box center [118, 602] width 185 height 45
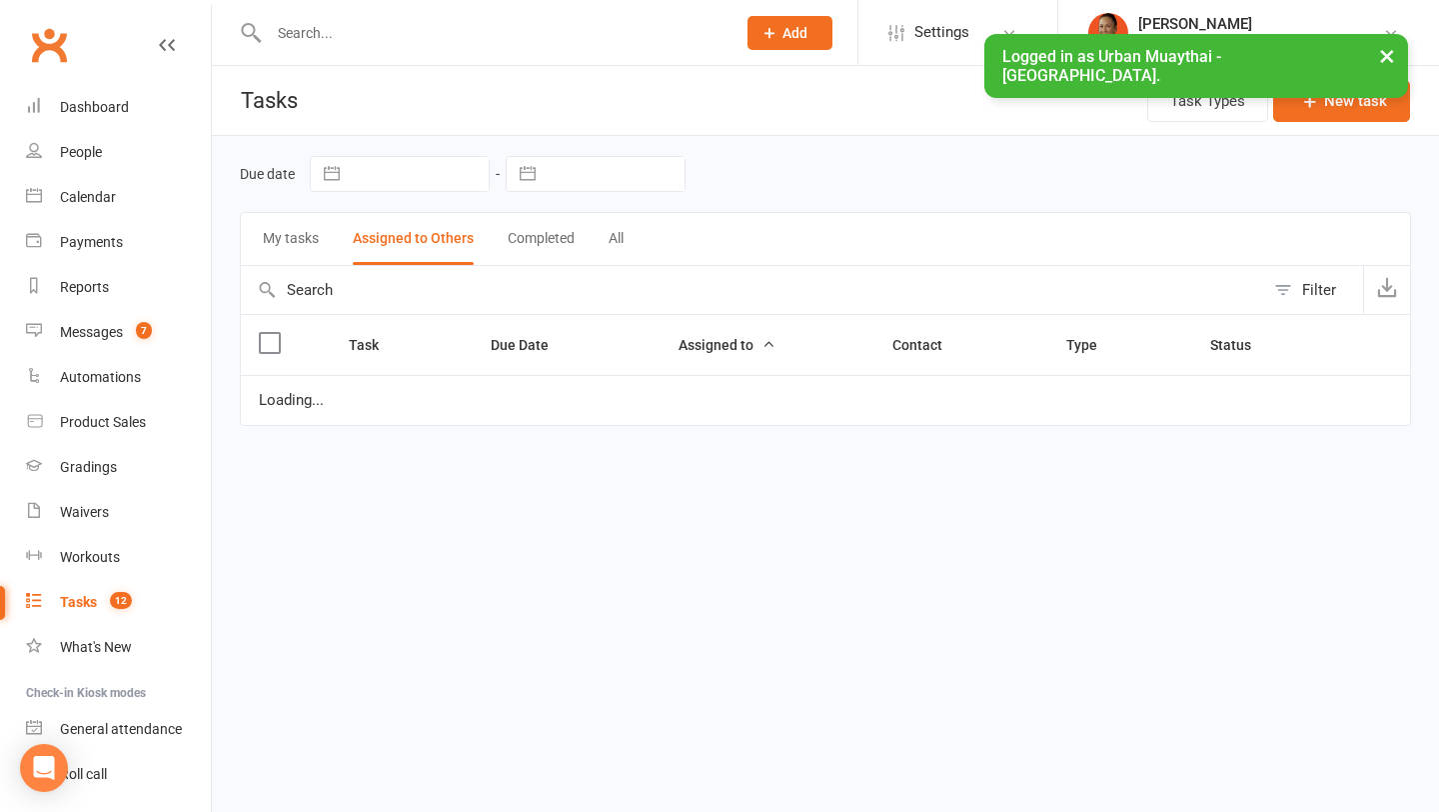
select select "started"
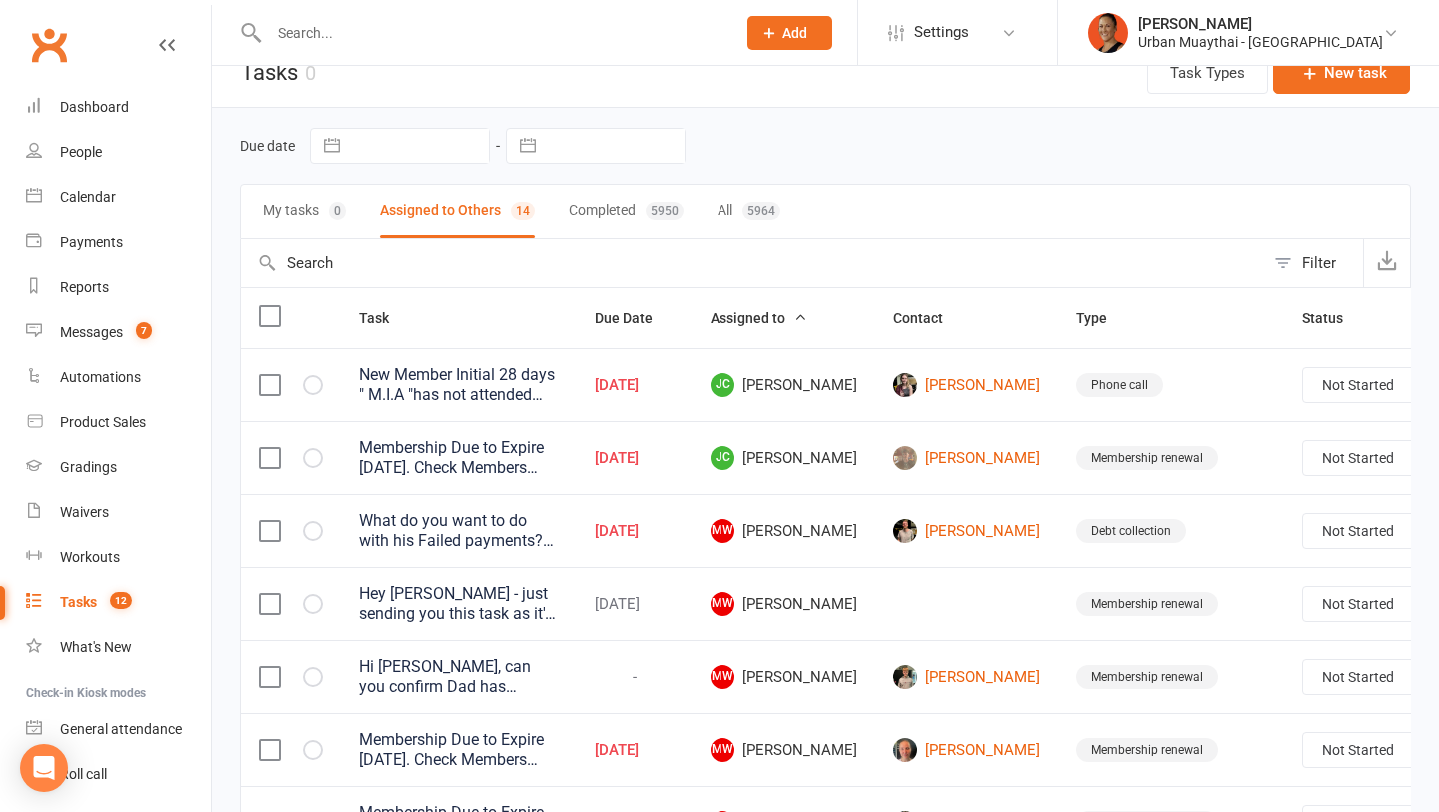
scroll to position [32, 0]
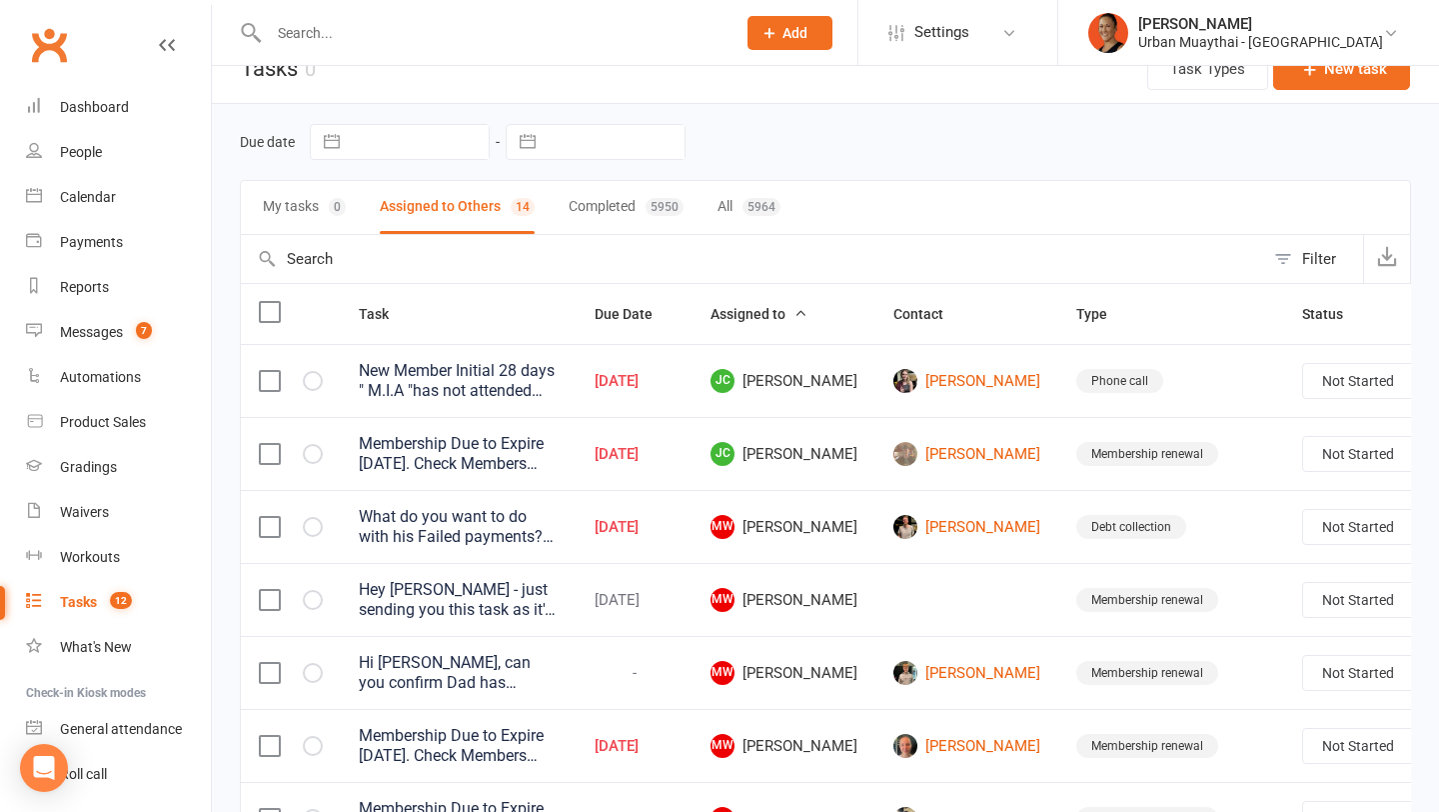
click at [302, 210] on button "My tasks 0" at bounding box center [304, 207] width 83 height 53
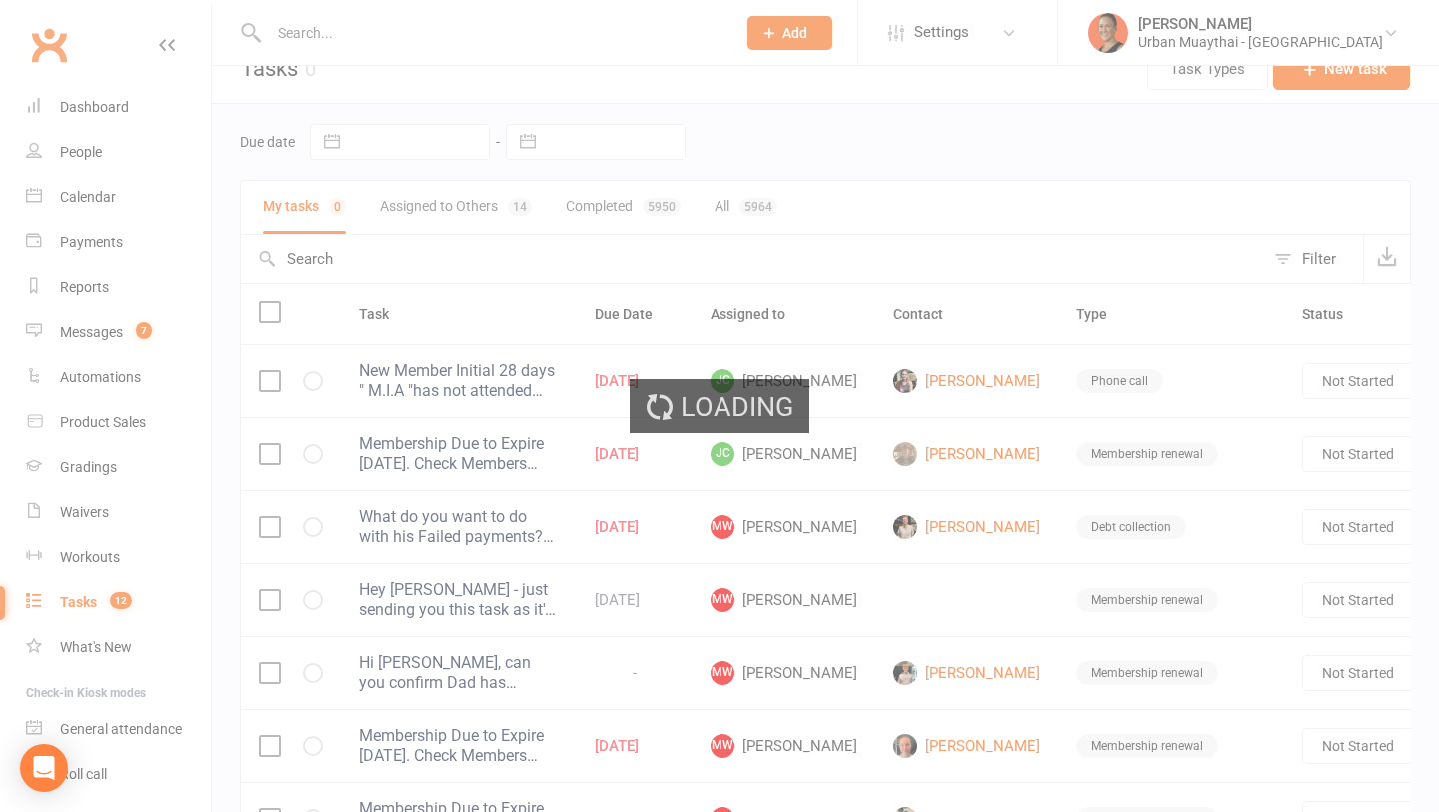
select select "started"
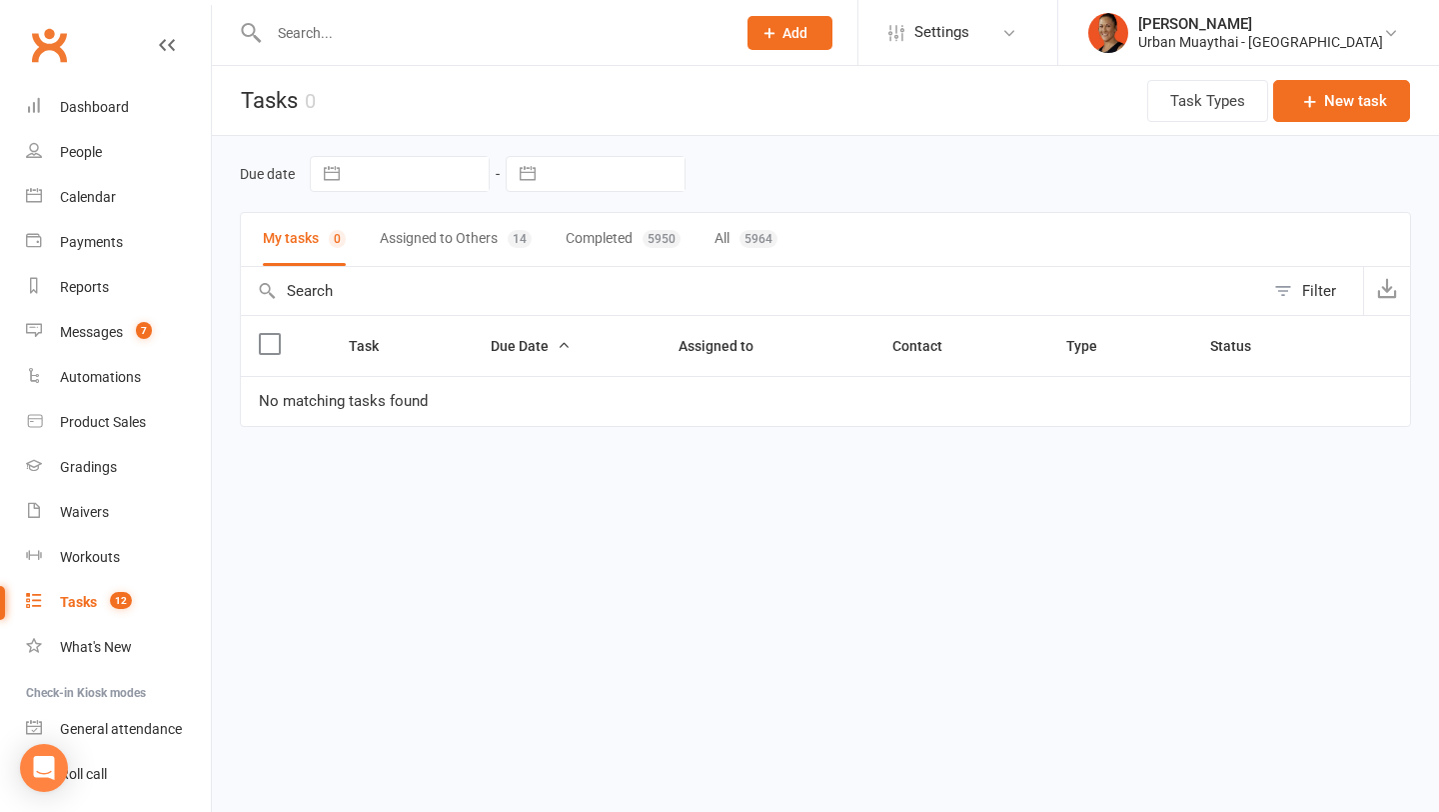
click at [445, 222] on button "Assigned to Others 14" at bounding box center [456, 239] width 152 height 53
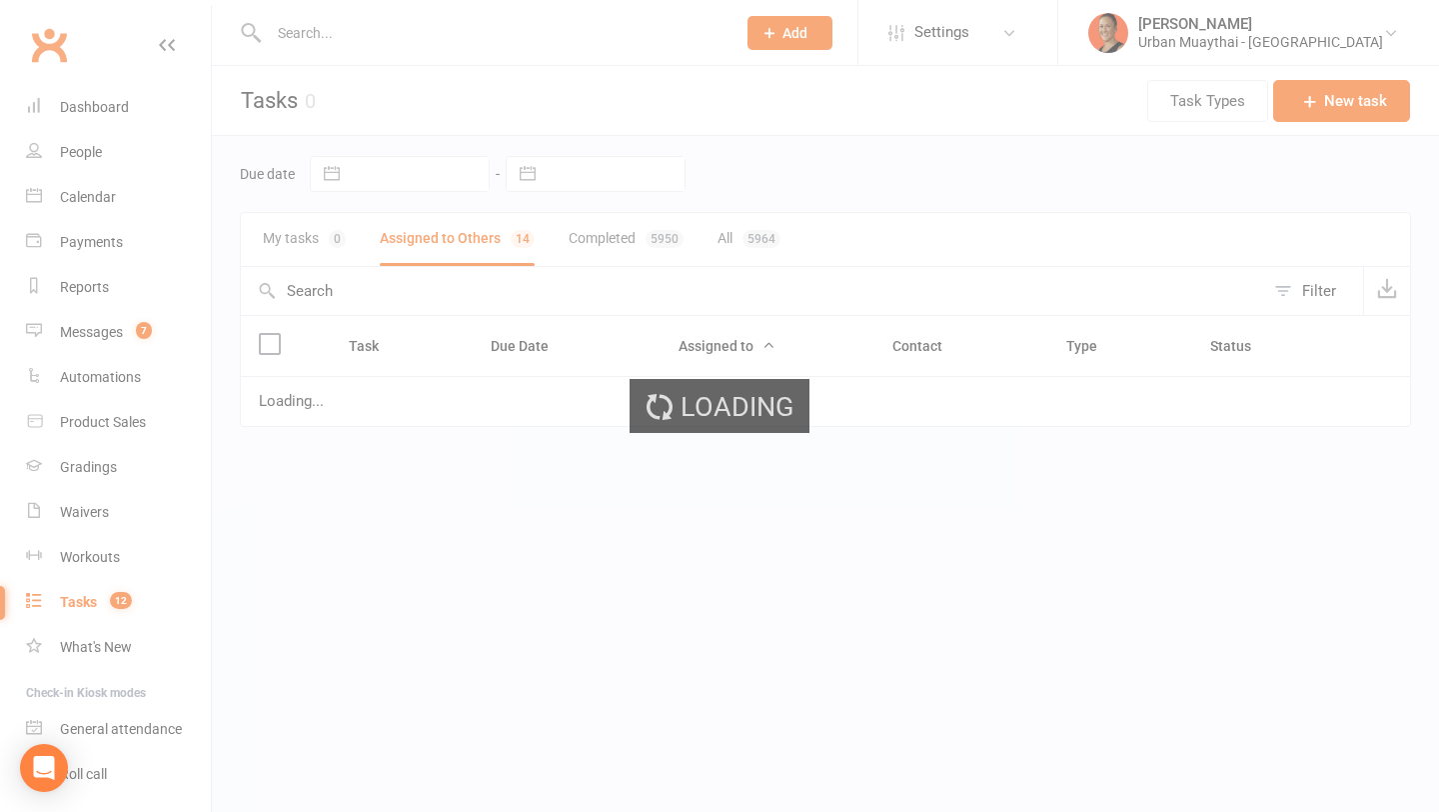
select select "started"
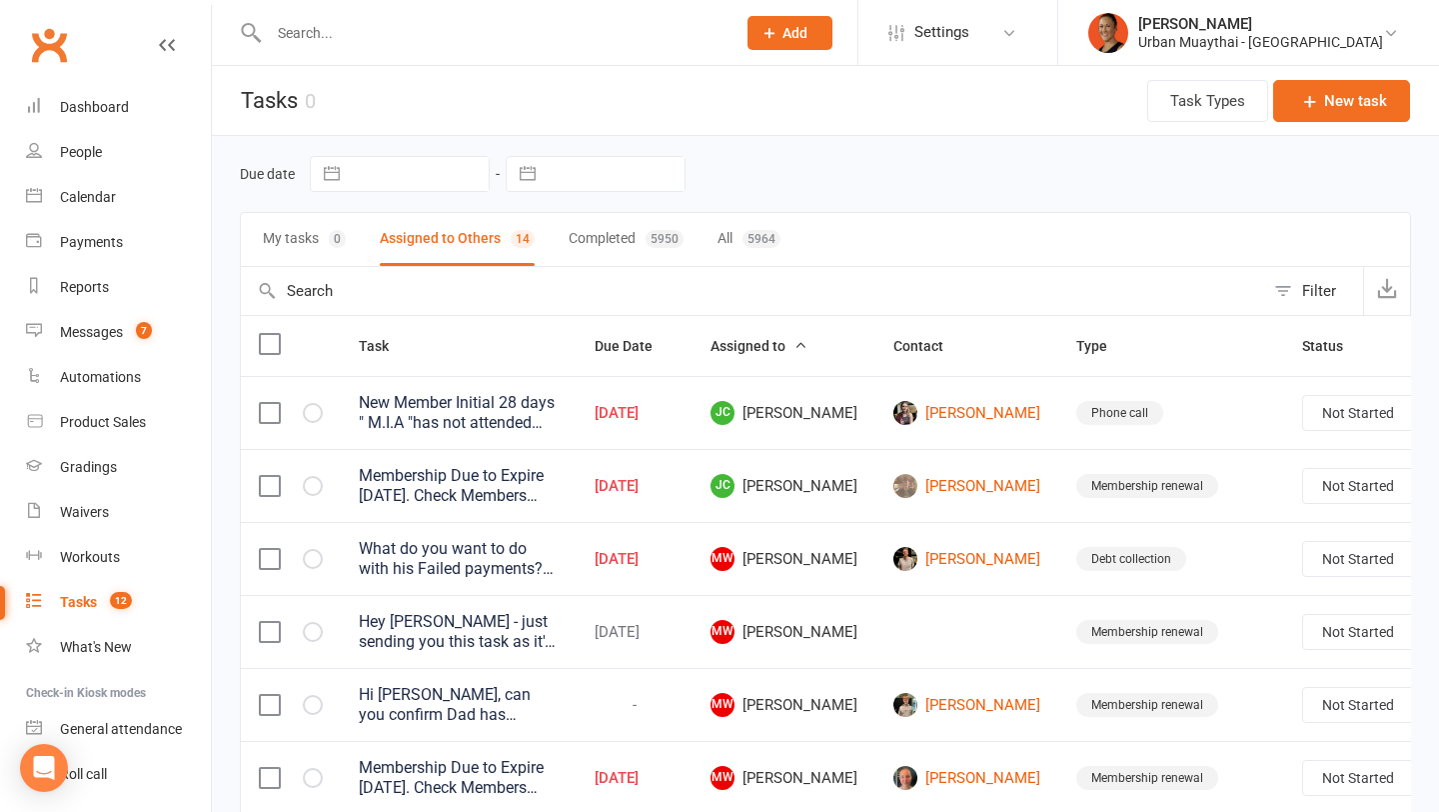
select select "started"
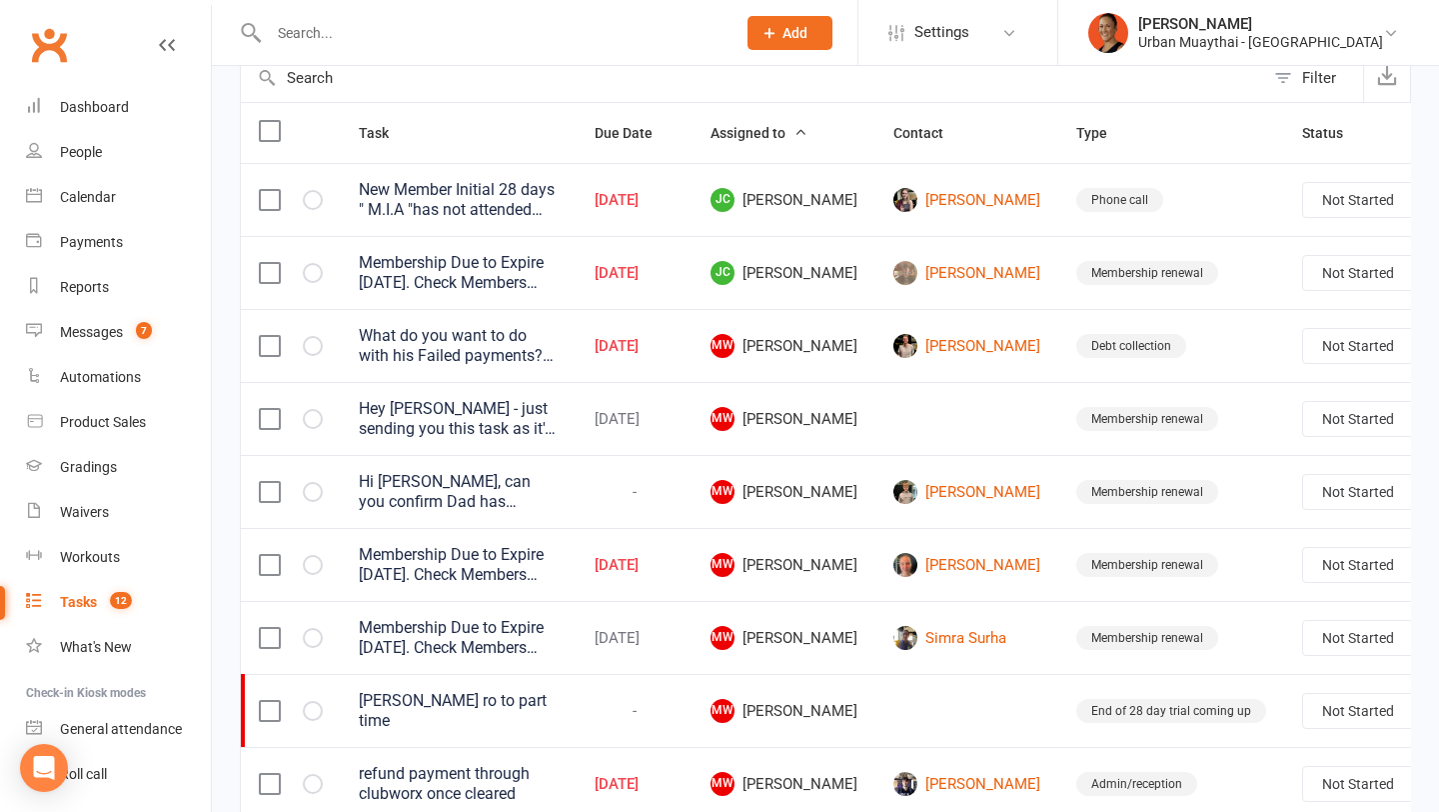
scroll to position [219, 0]
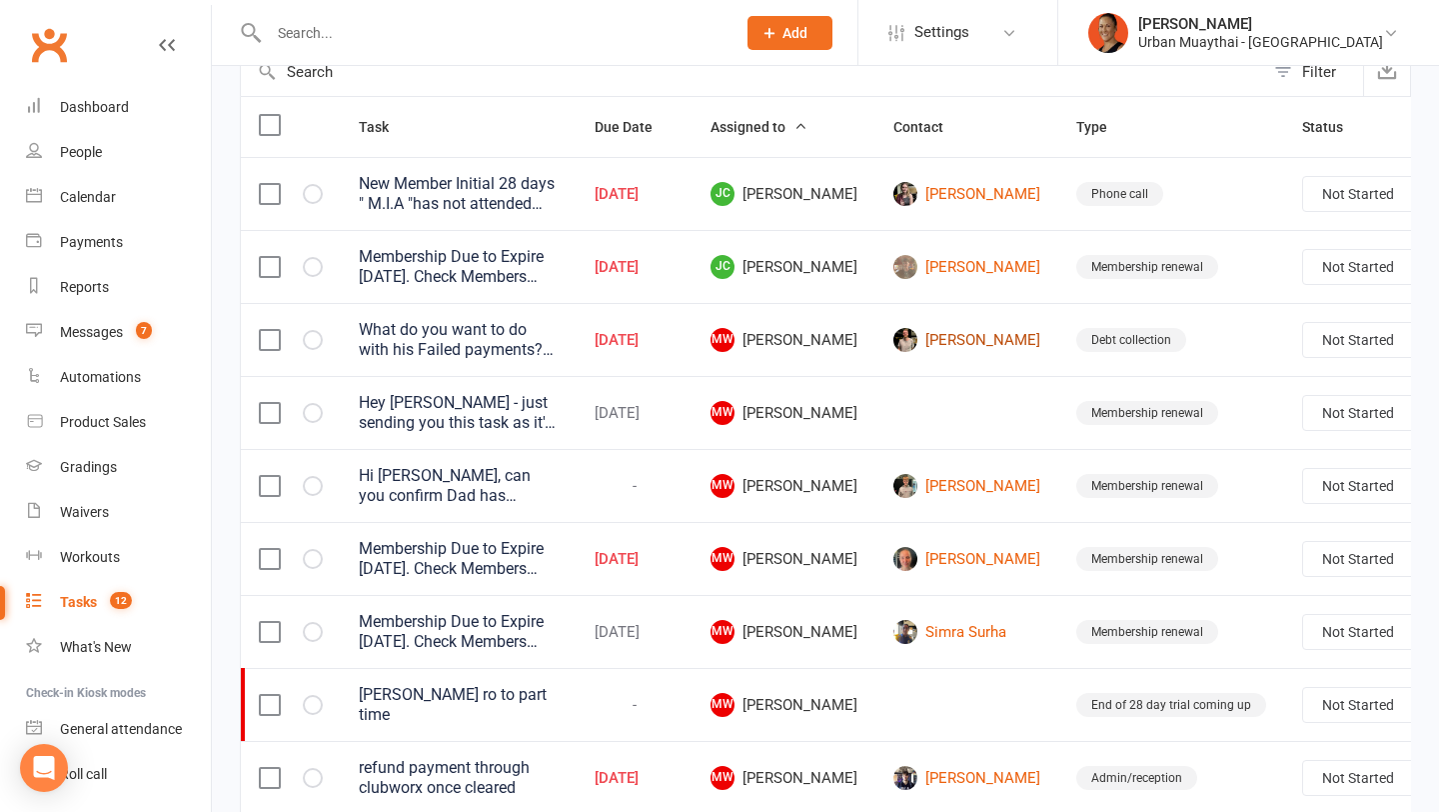
click at [896, 343] on link "Max Gilbert" at bounding box center [967, 340] width 147 height 24
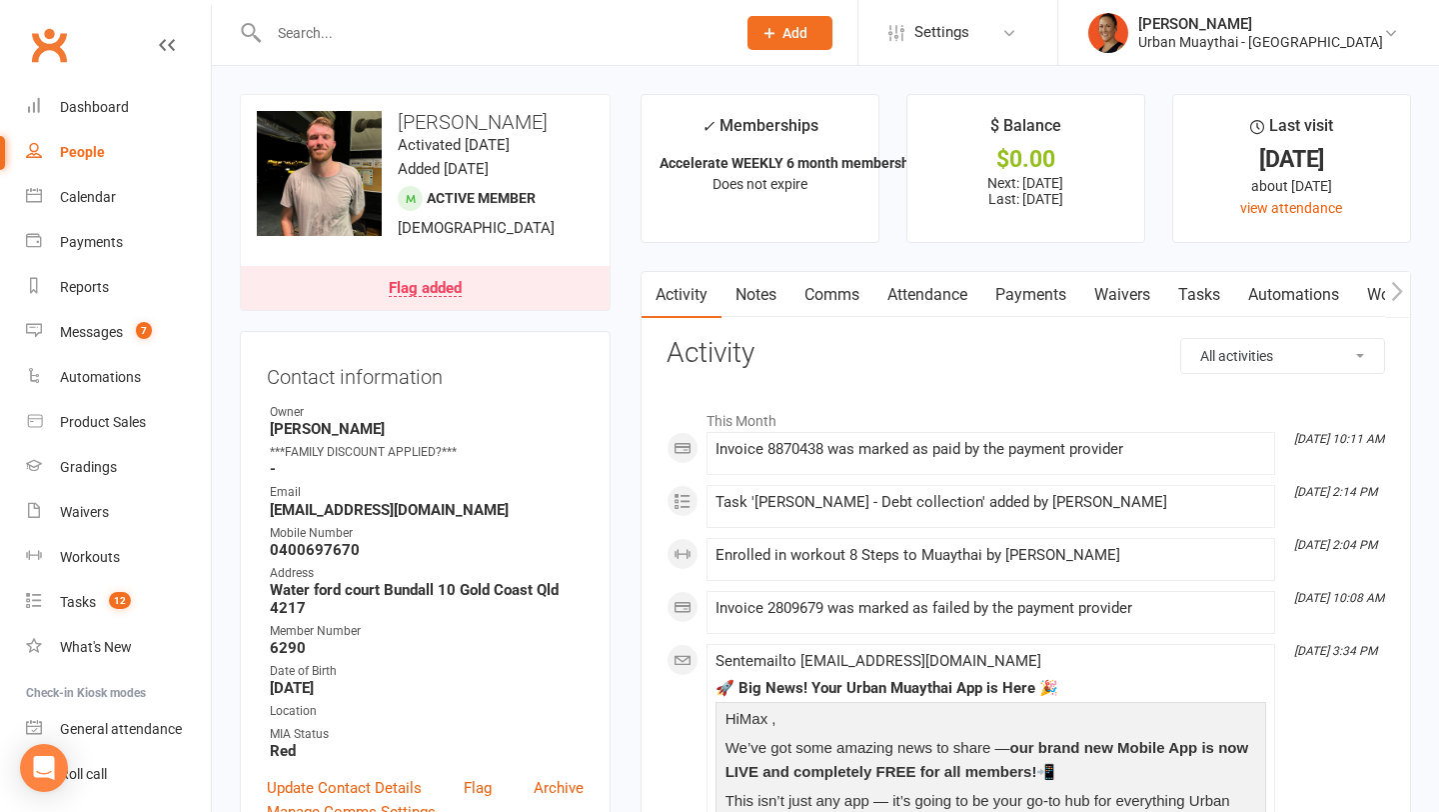
click at [1037, 300] on link "Payments" at bounding box center [1030, 295] width 99 height 46
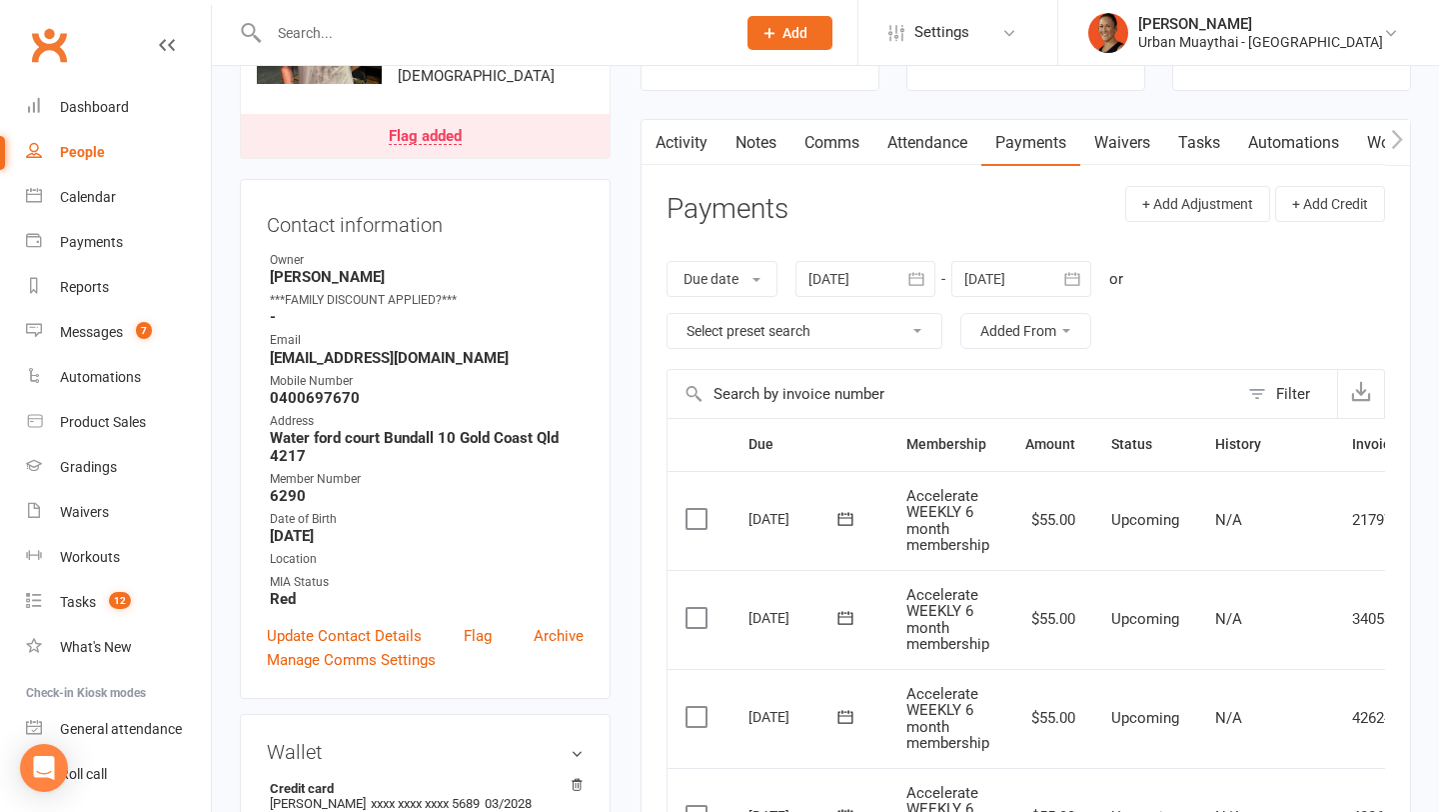
scroll to position [32, 0]
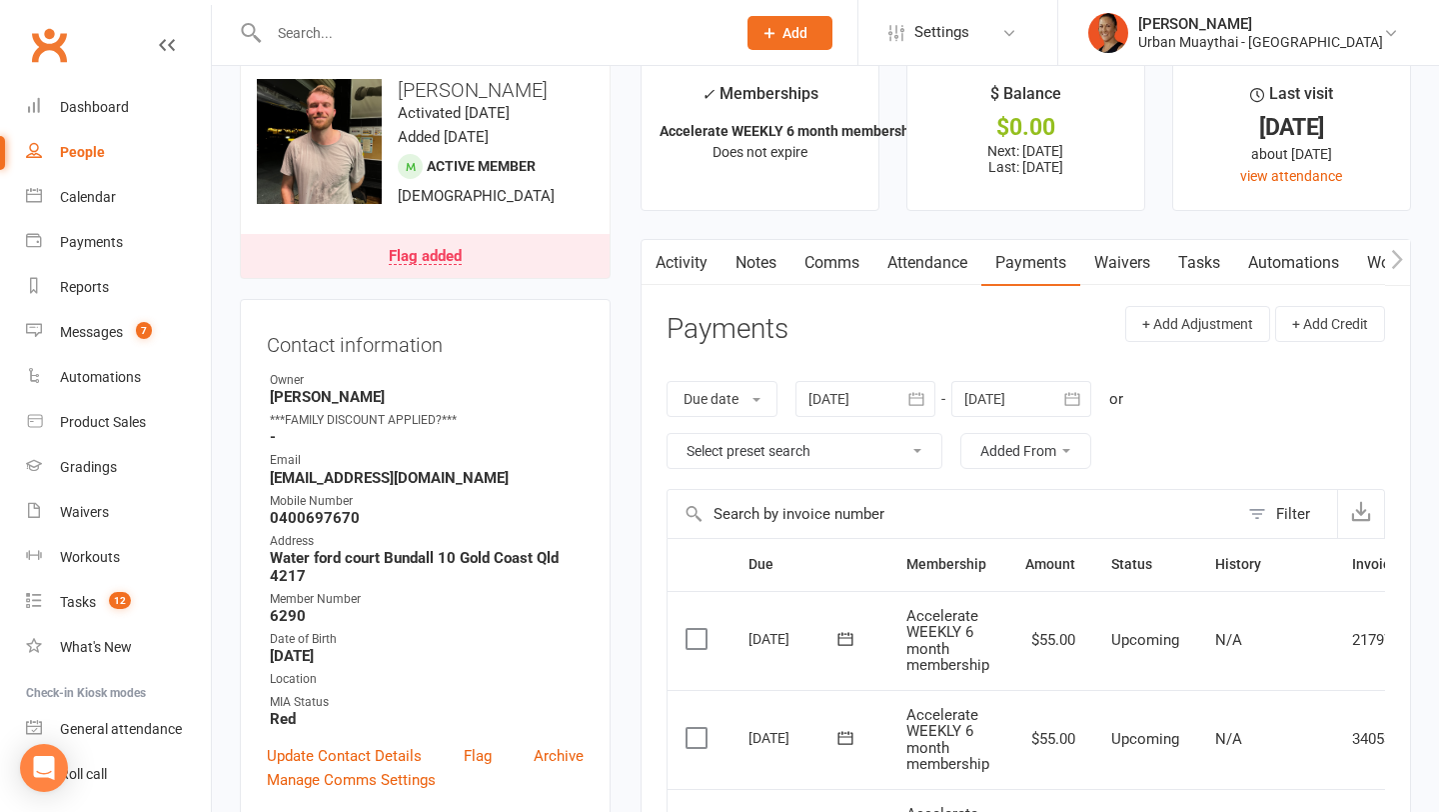
click at [815, 449] on select "Select preset search All failures All skipped payments All pending payments Suc…" at bounding box center [805, 451] width 274 height 34
select select "0"
type input "11 Aug 2025"
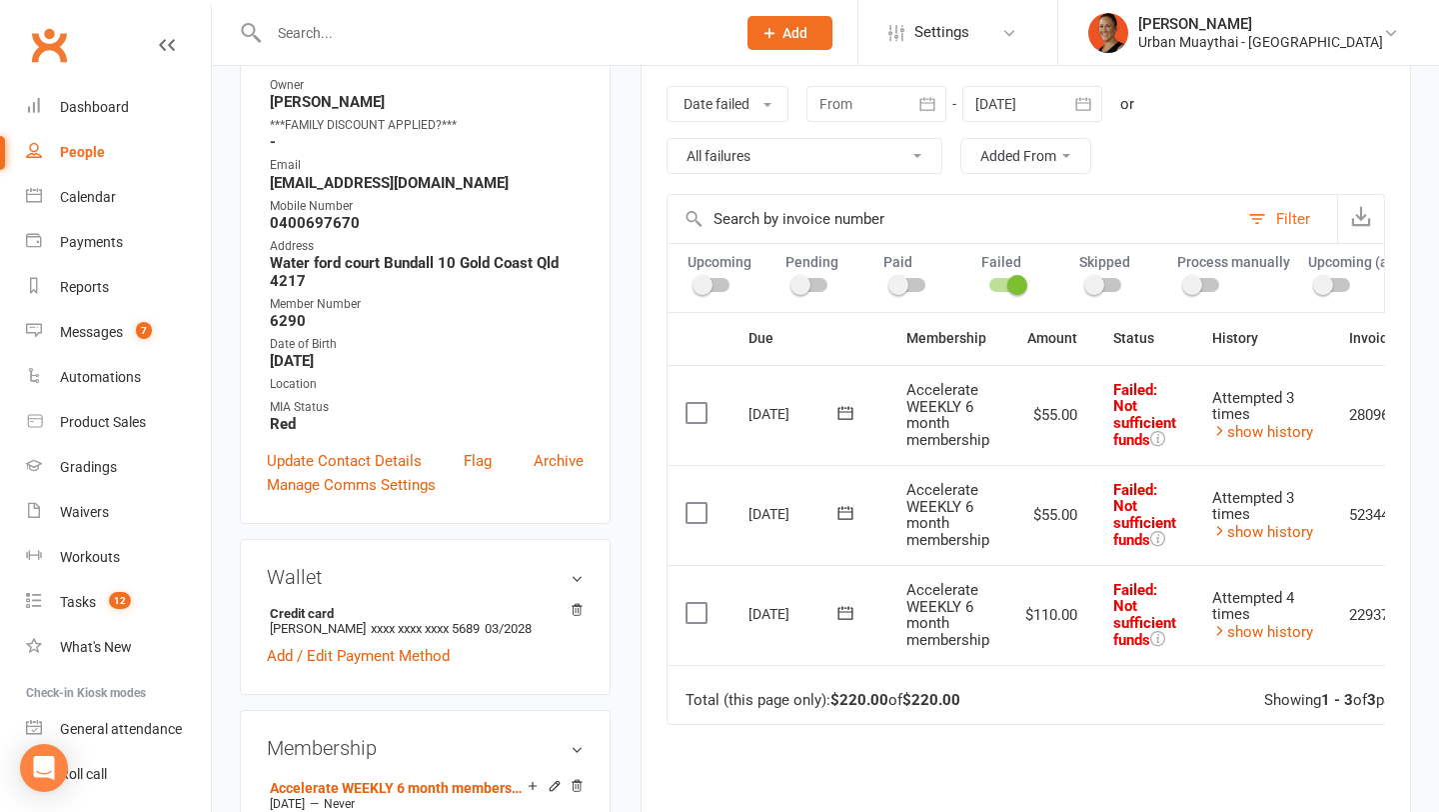
scroll to position [0, 0]
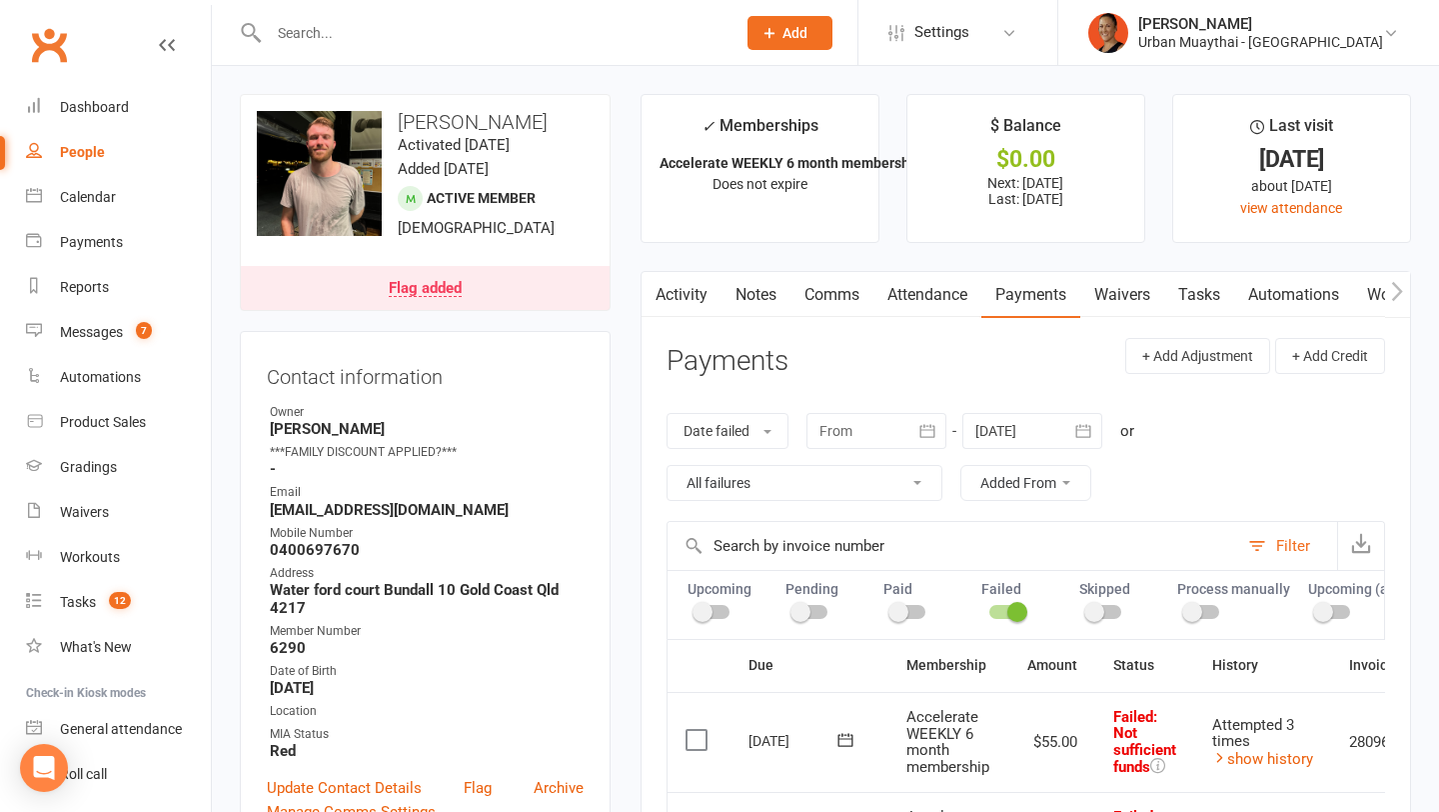
click at [1204, 295] on link "Tasks" at bounding box center [1199, 295] width 70 height 46
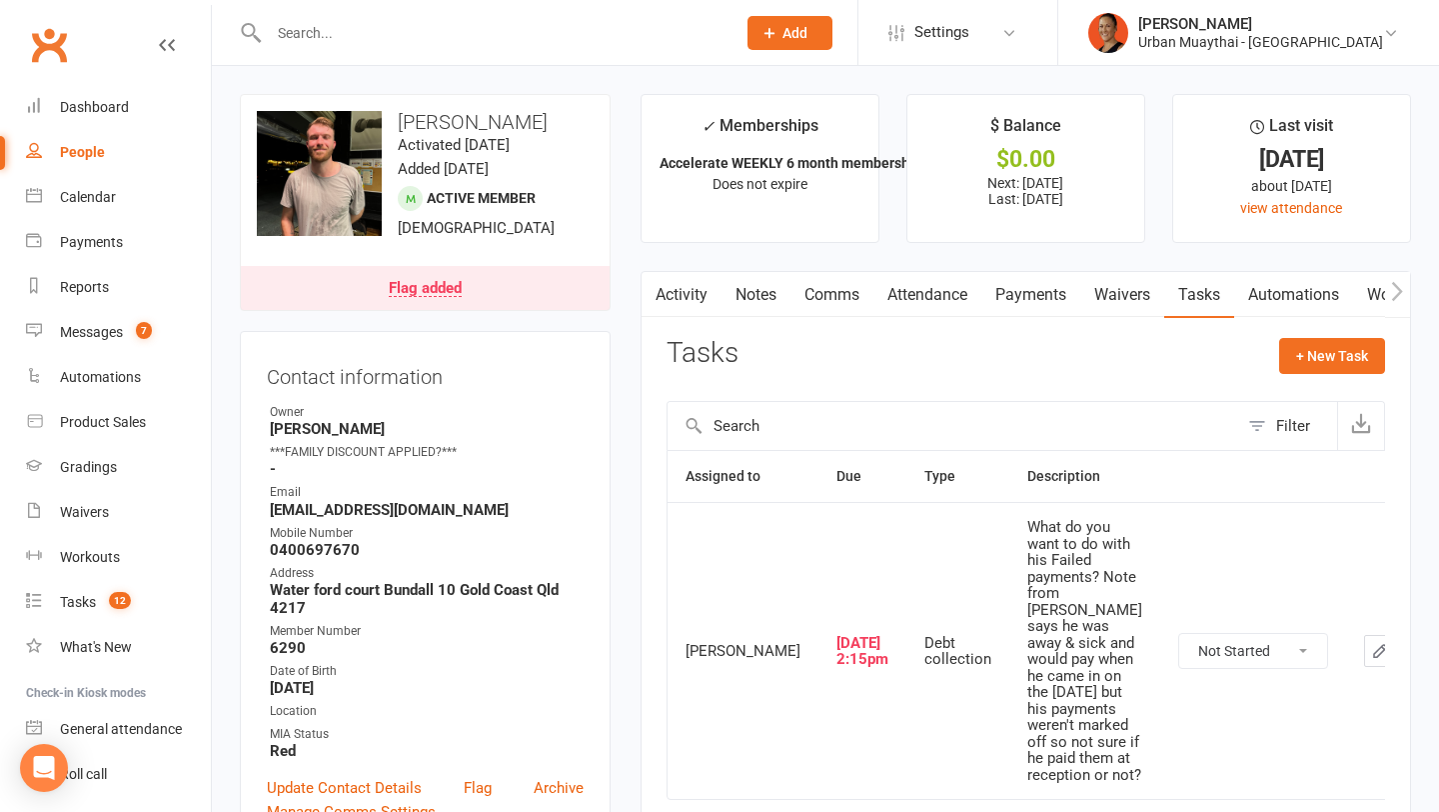
scroll to position [90, 0]
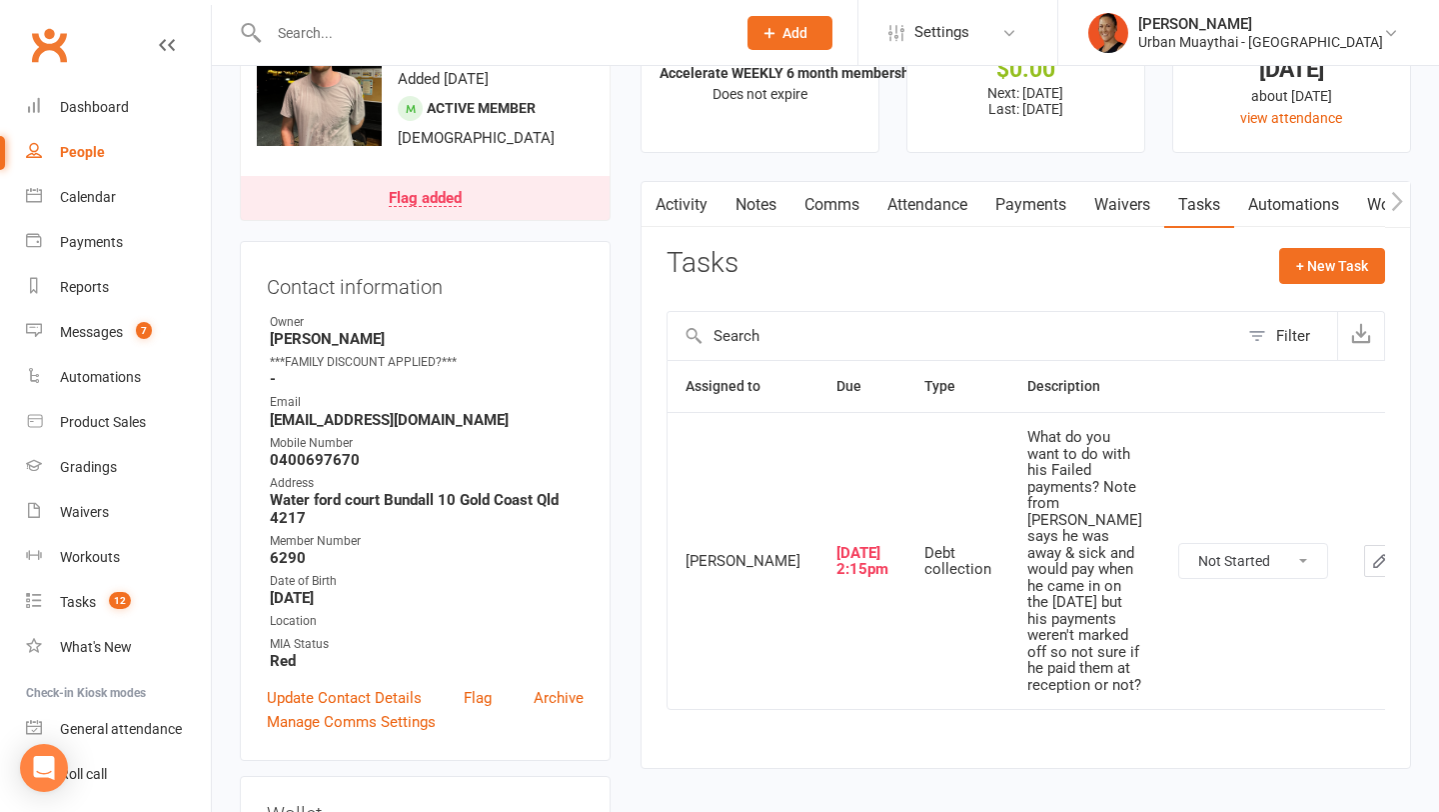
click at [1371, 570] on icon "button" at bounding box center [1380, 561] width 18 height 18
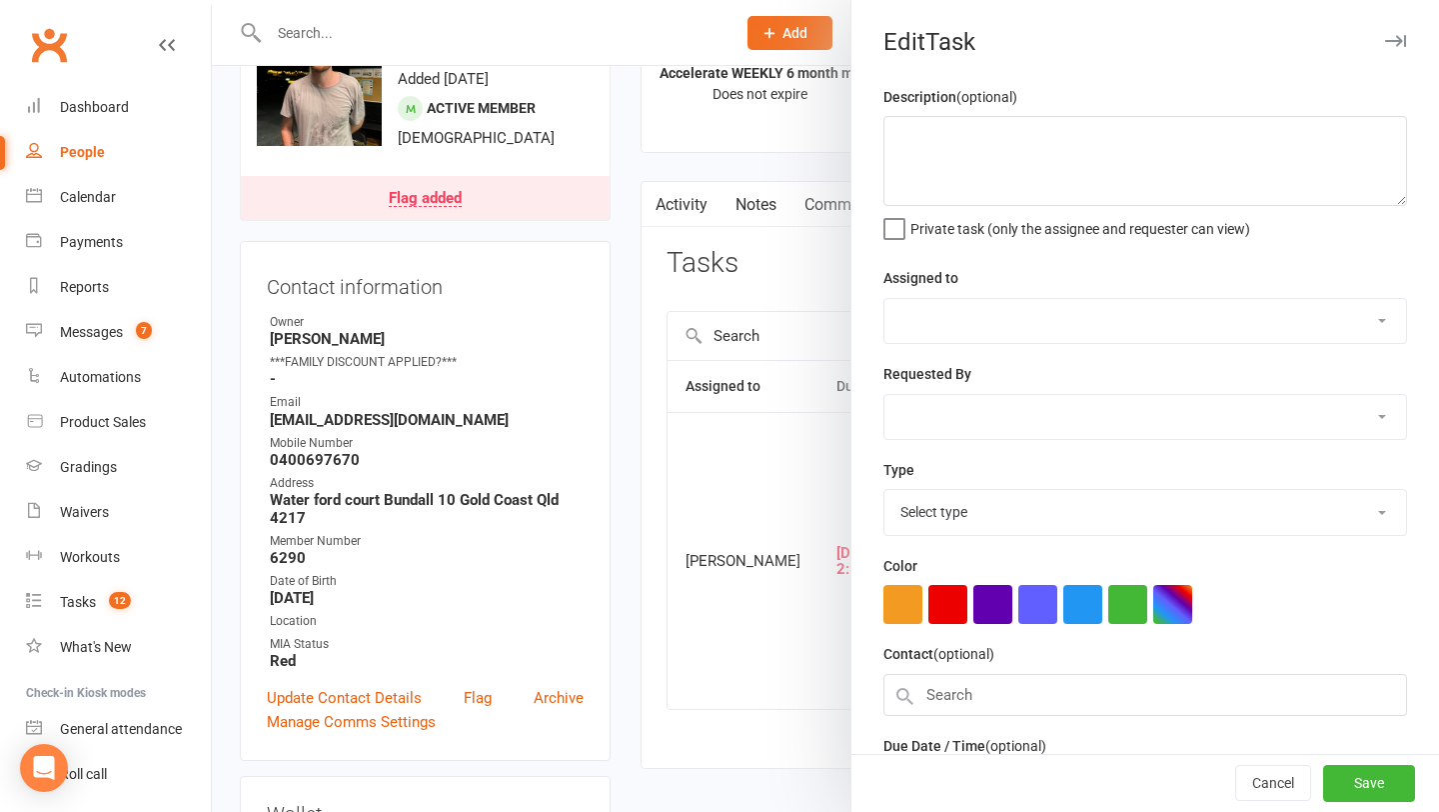
type textarea "What do you want to do with his Failed payments? Note from Jess says he was awa…"
select select "3657"
select select "3833"
type input "08 Aug 2025"
type input "2:15pm"
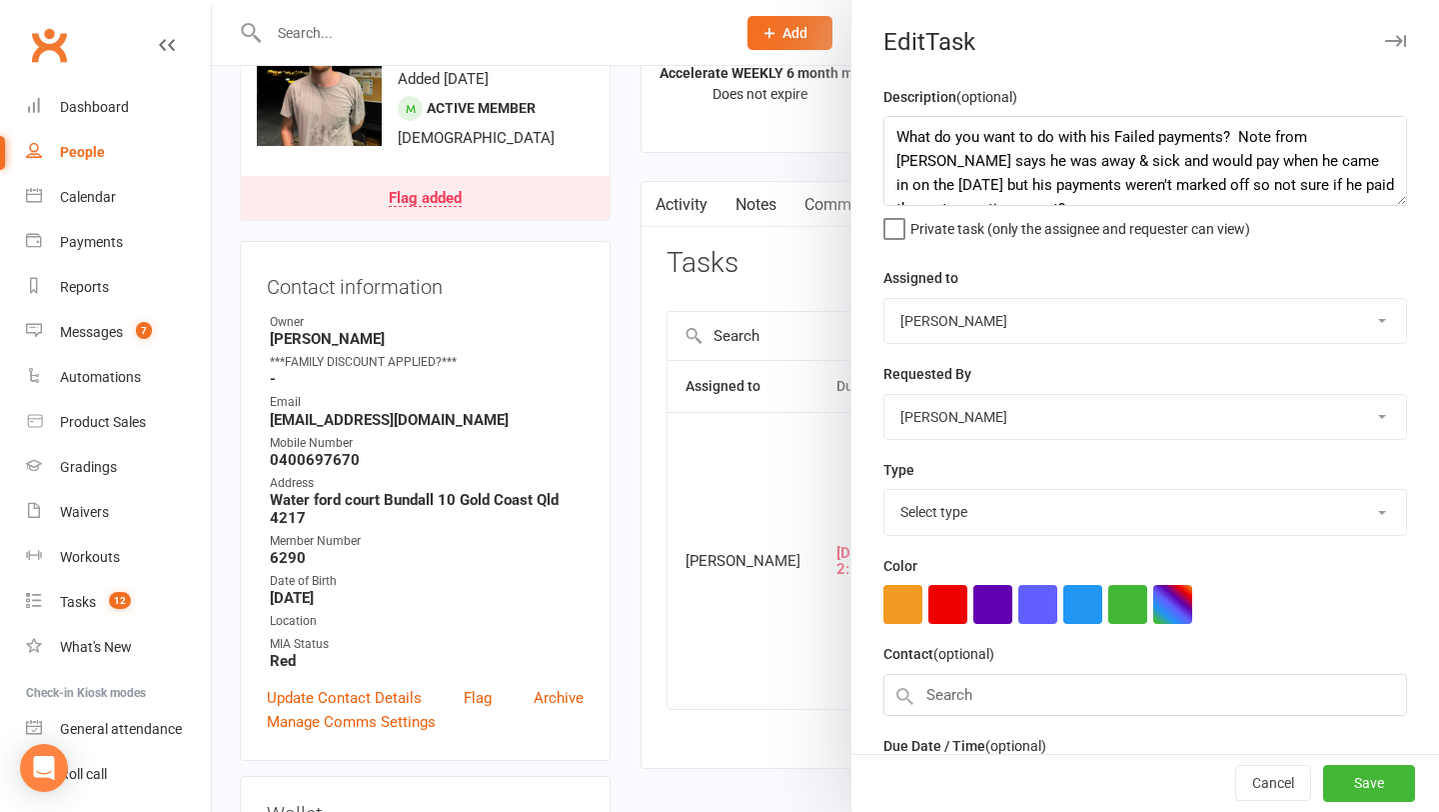
select select "11403"
click at [1218, 136] on textarea "What do you want to do with his Failed payments? Note from Jess says he was awa…" at bounding box center [1146, 161] width 524 height 90
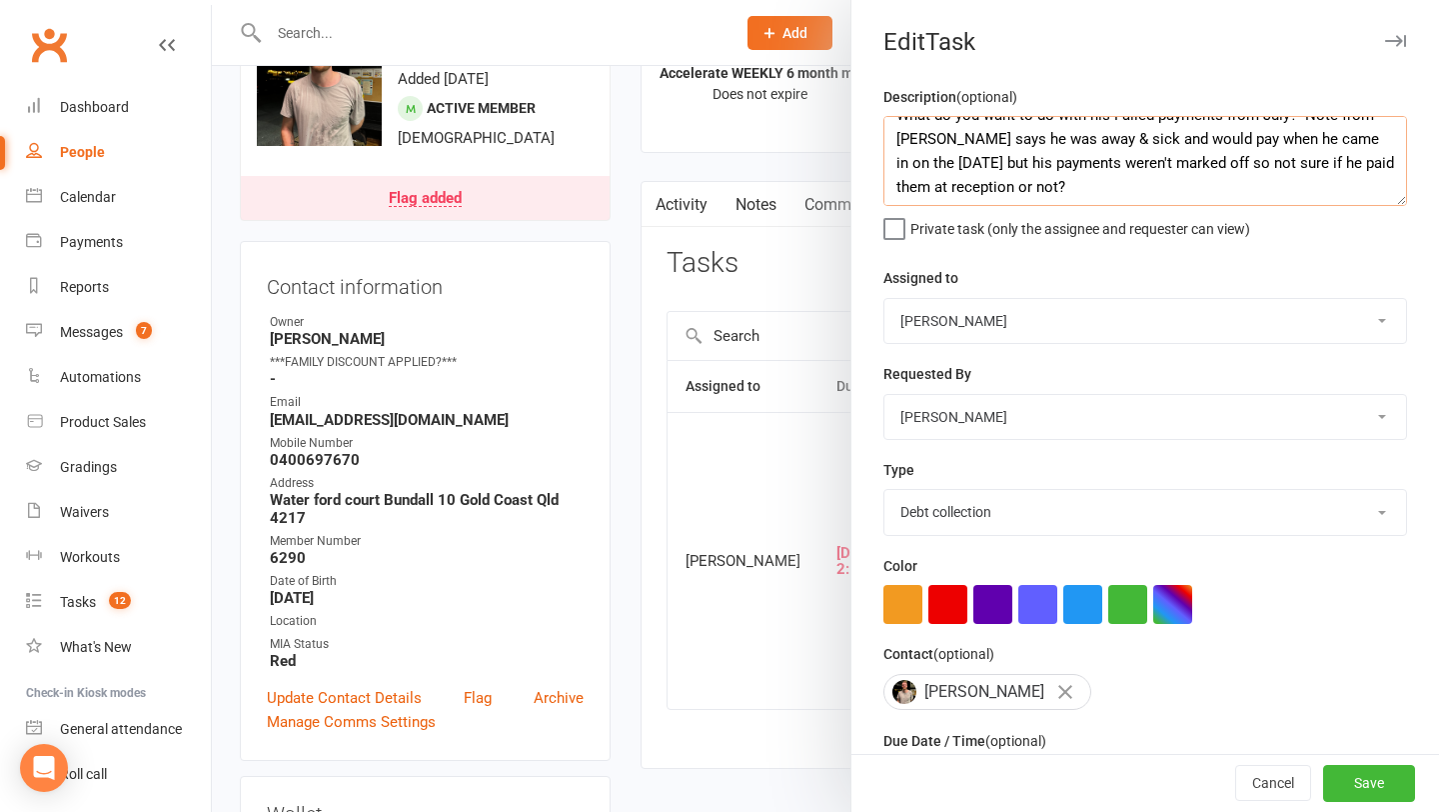
scroll to position [24, 0]
type textarea "What do you want to do with his Failed payments from July? Note from Jess says …"
click at [1363, 781] on button "Save" at bounding box center [1369, 784] width 92 height 36
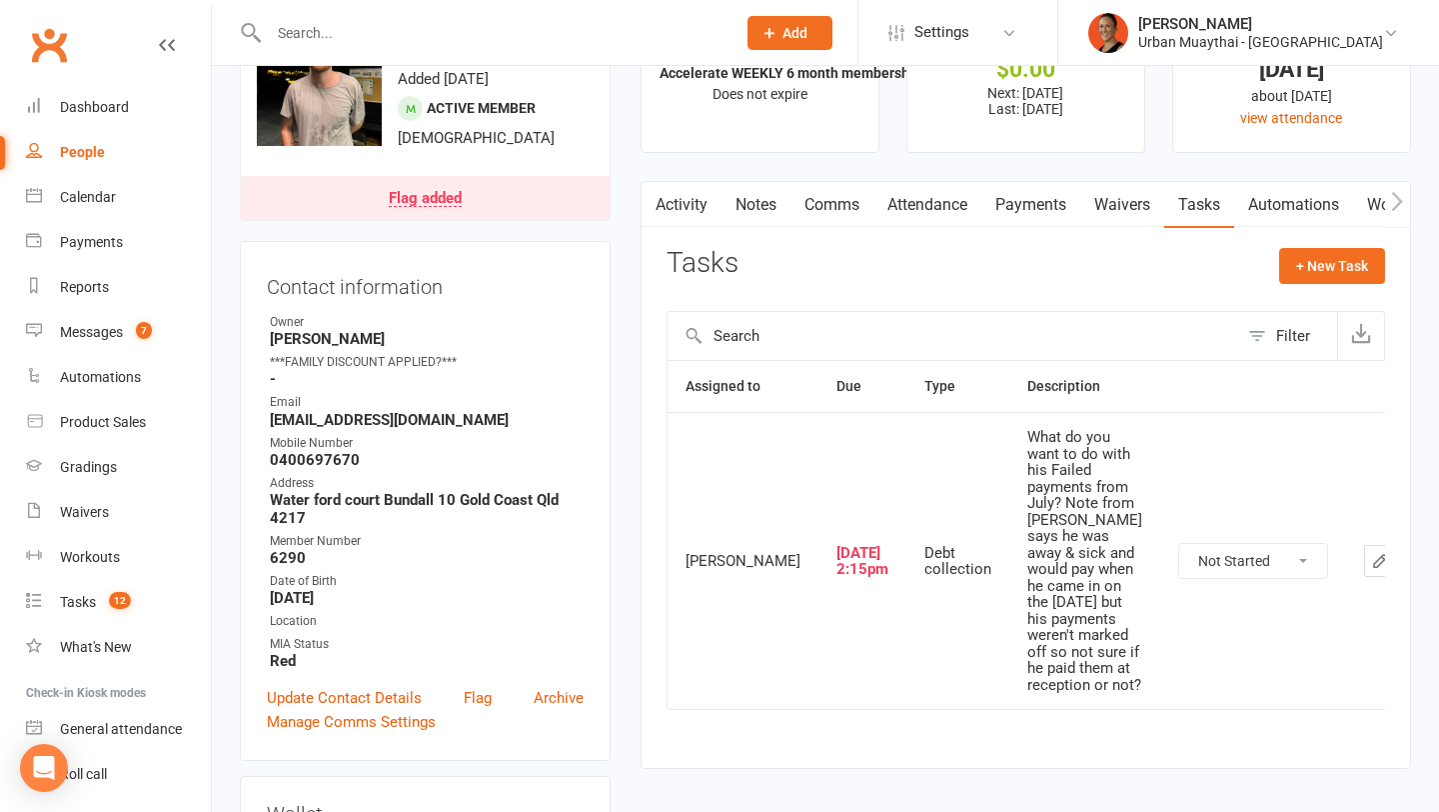
click at [1054, 209] on link "Payments" at bounding box center [1030, 205] width 99 height 46
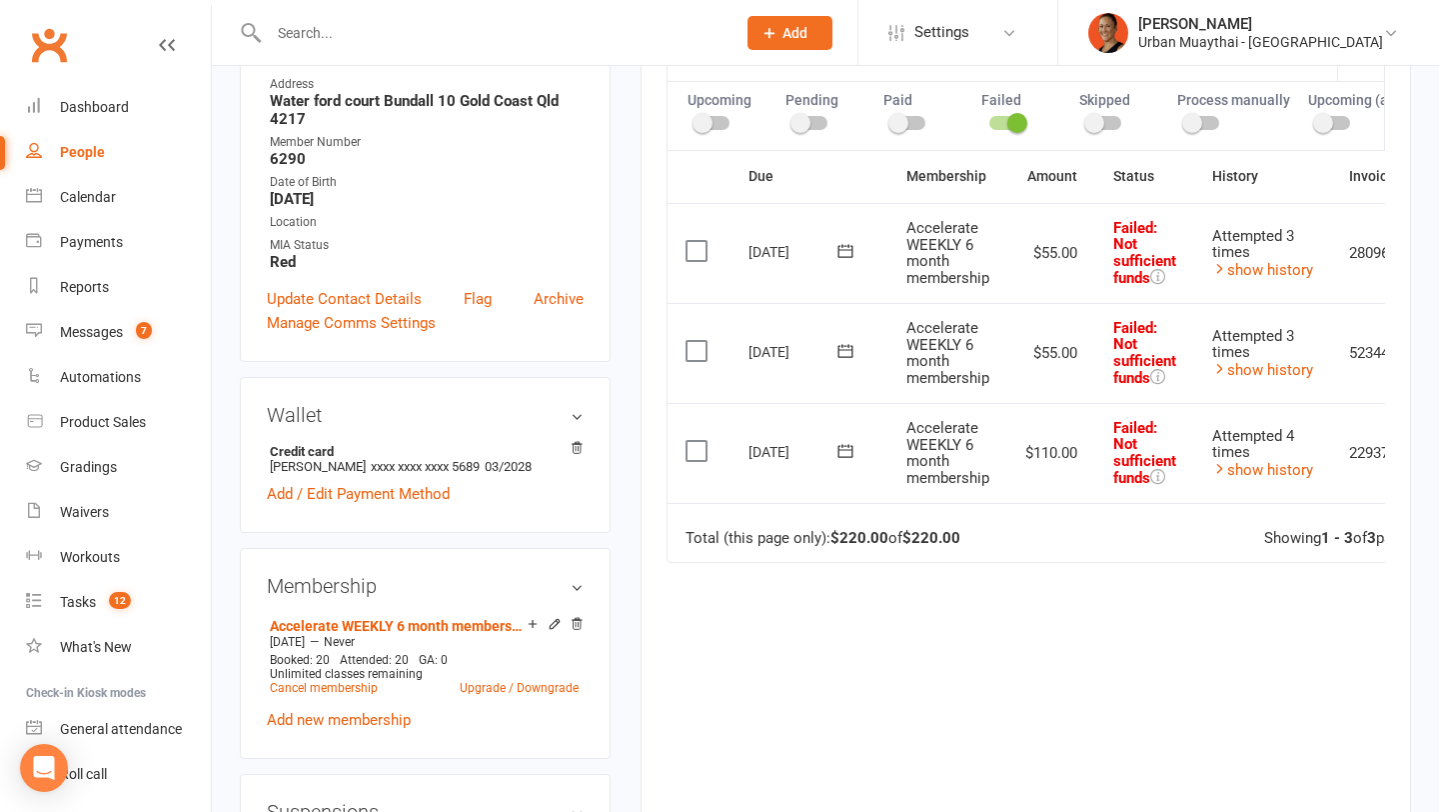
scroll to position [496, 0]
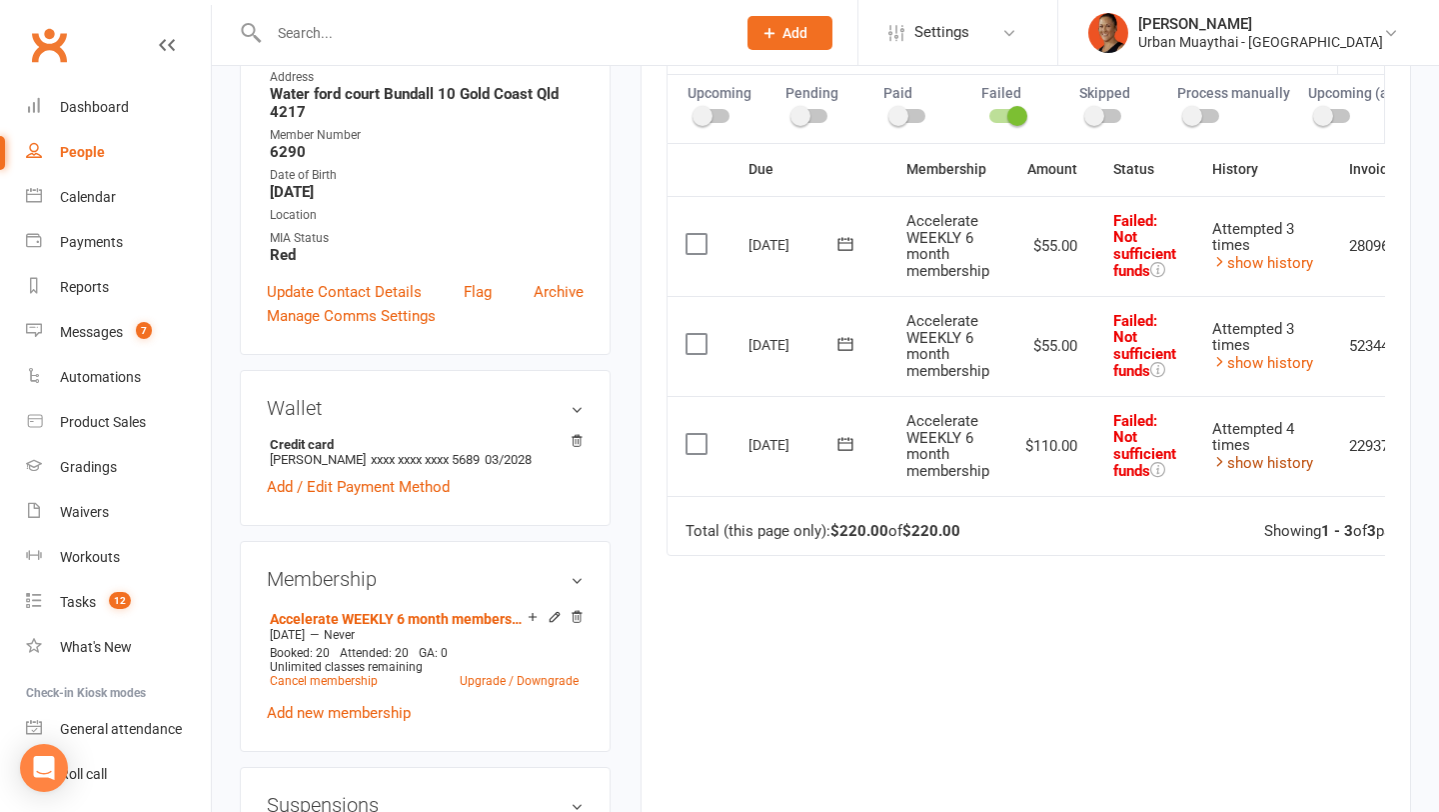
click at [1267, 469] on link "show history" at bounding box center [1262, 463] width 101 height 18
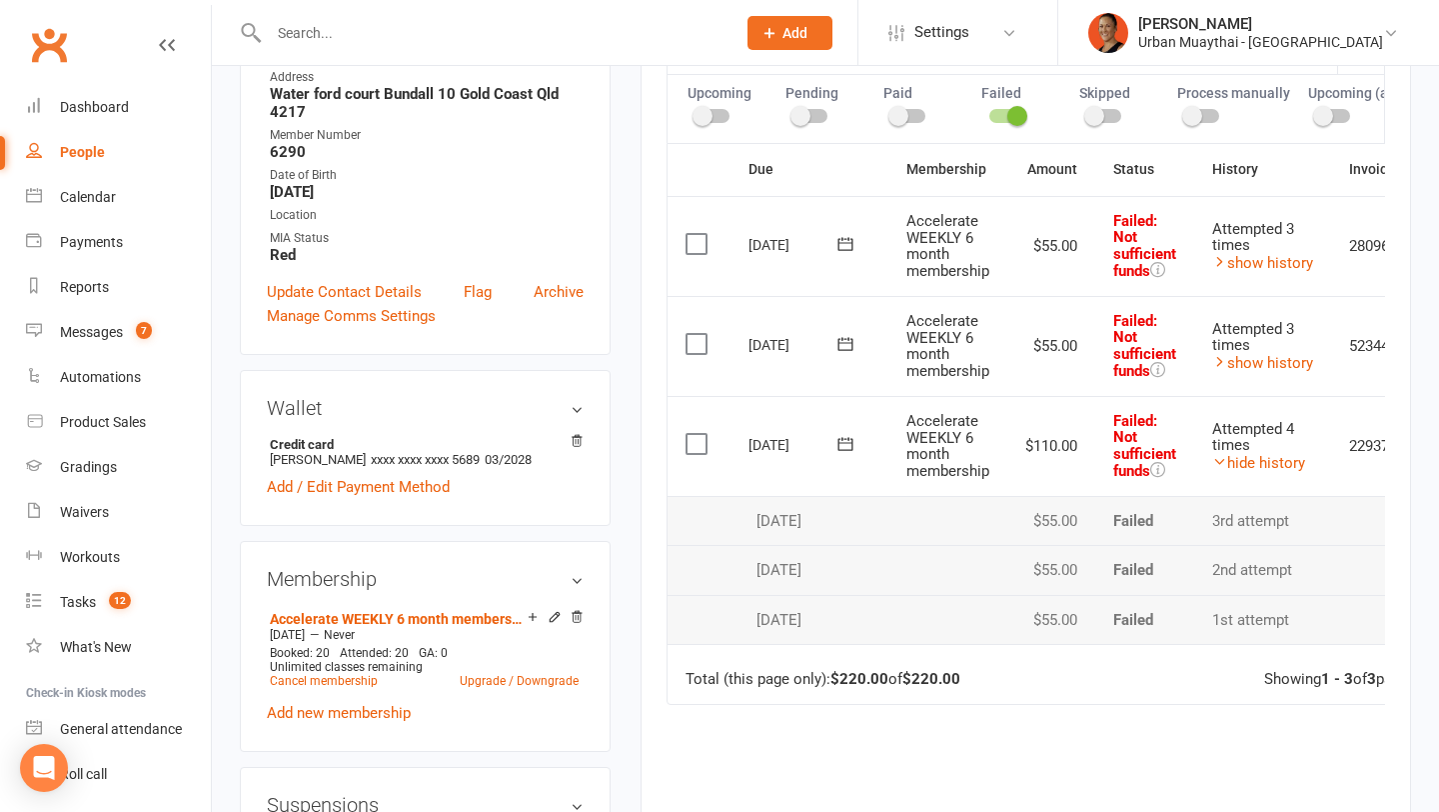
click at [834, 438] on button at bounding box center [846, 444] width 40 height 21
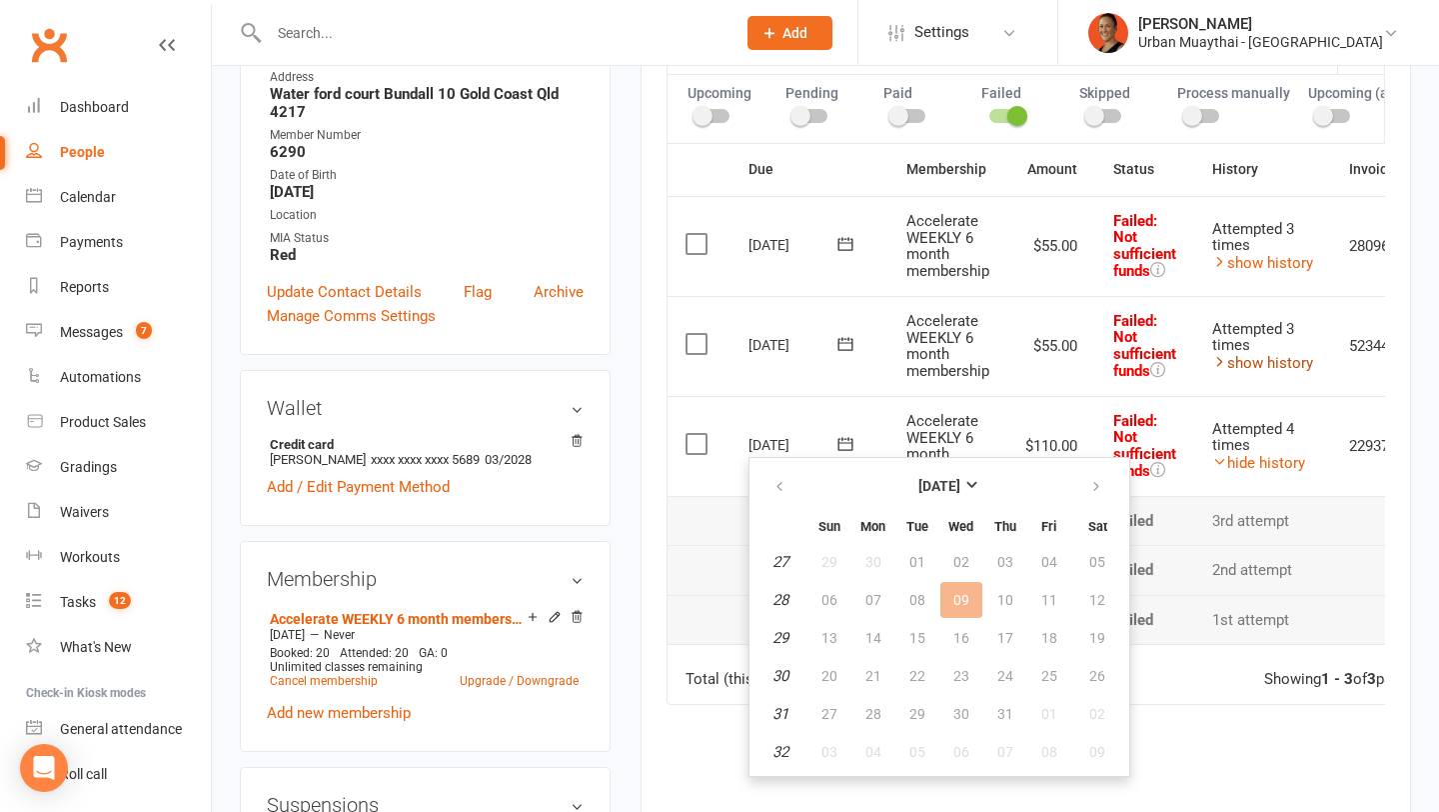
click at [1292, 367] on link "show history" at bounding box center [1262, 363] width 101 height 18
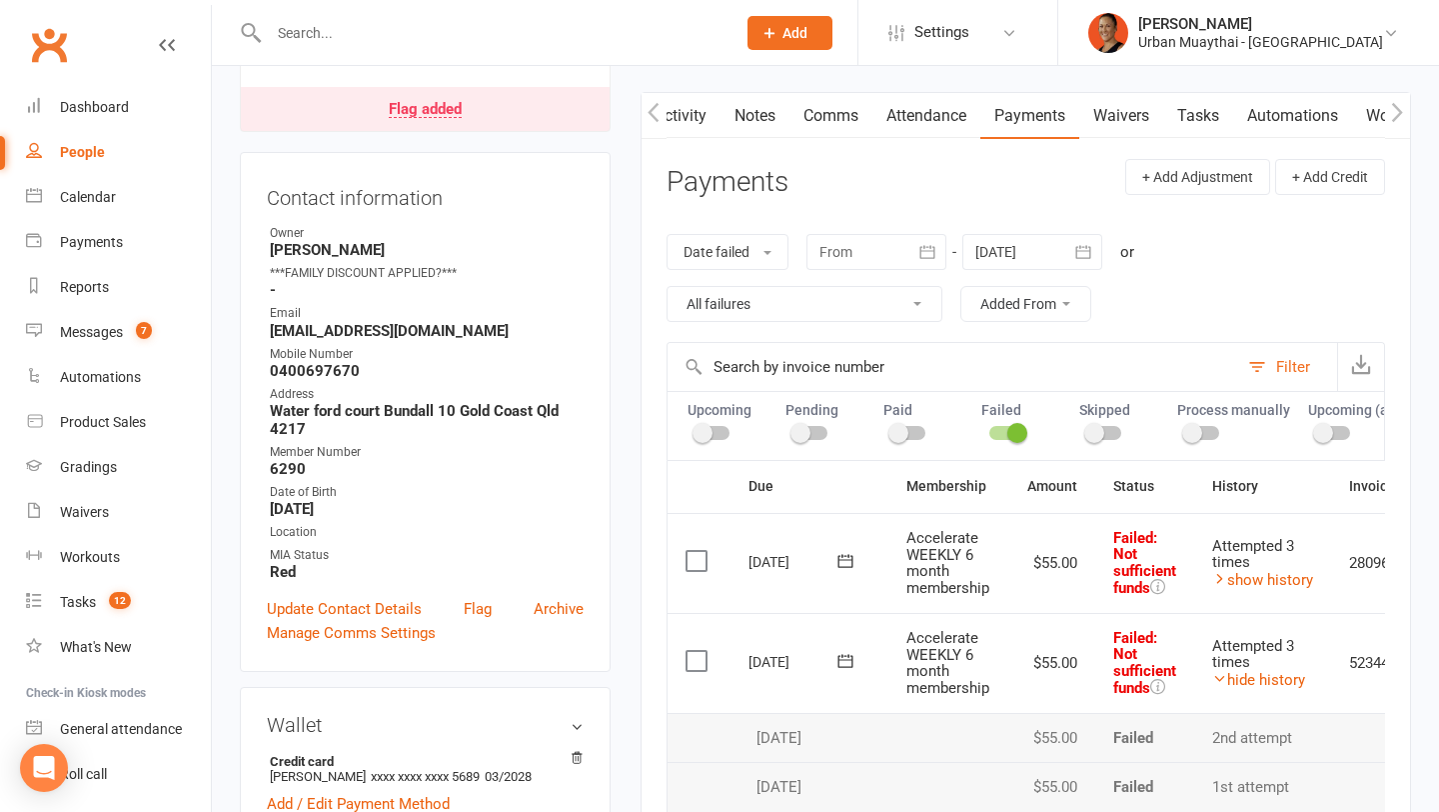
scroll to position [0, 0]
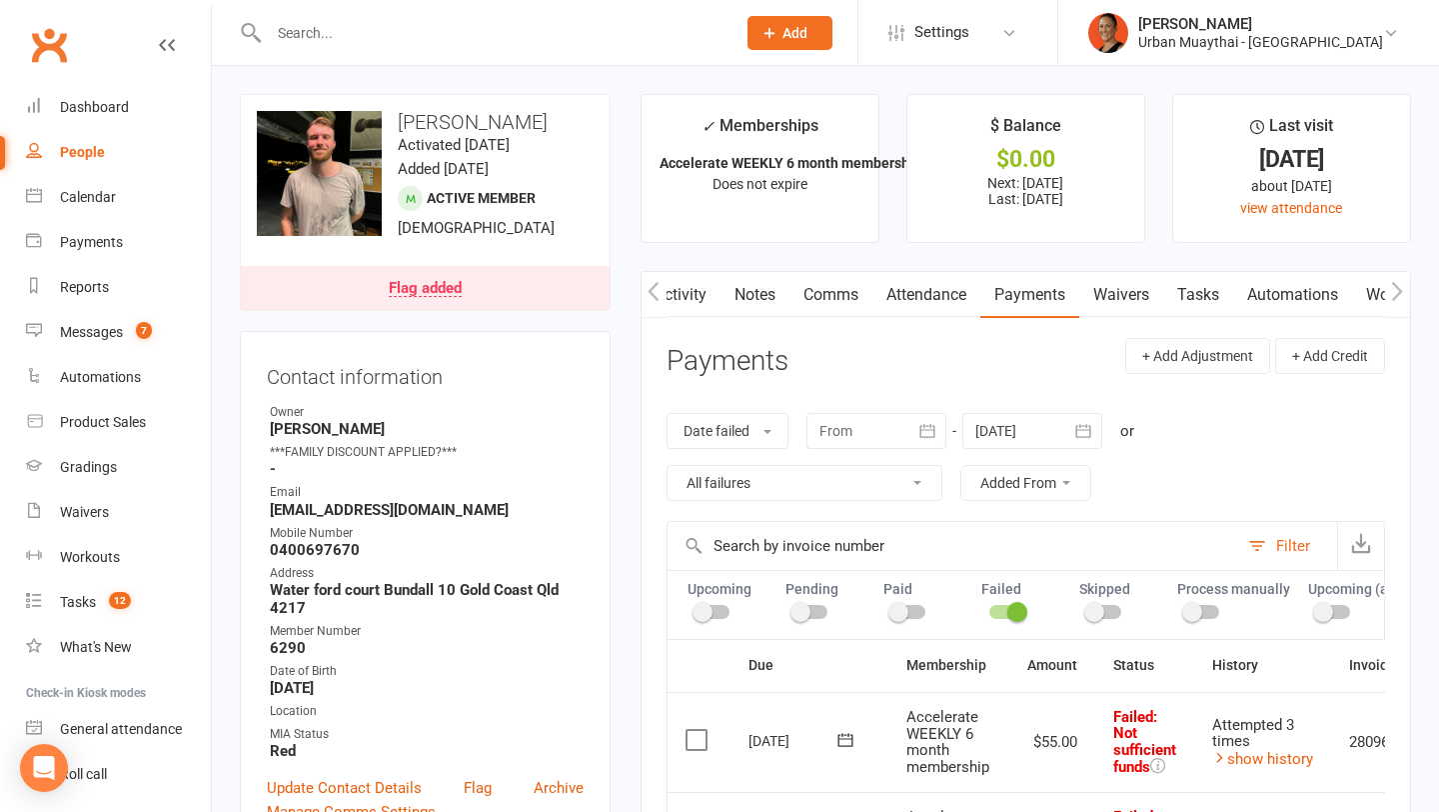
click at [755, 286] on link "Notes" at bounding box center [755, 295] width 69 height 46
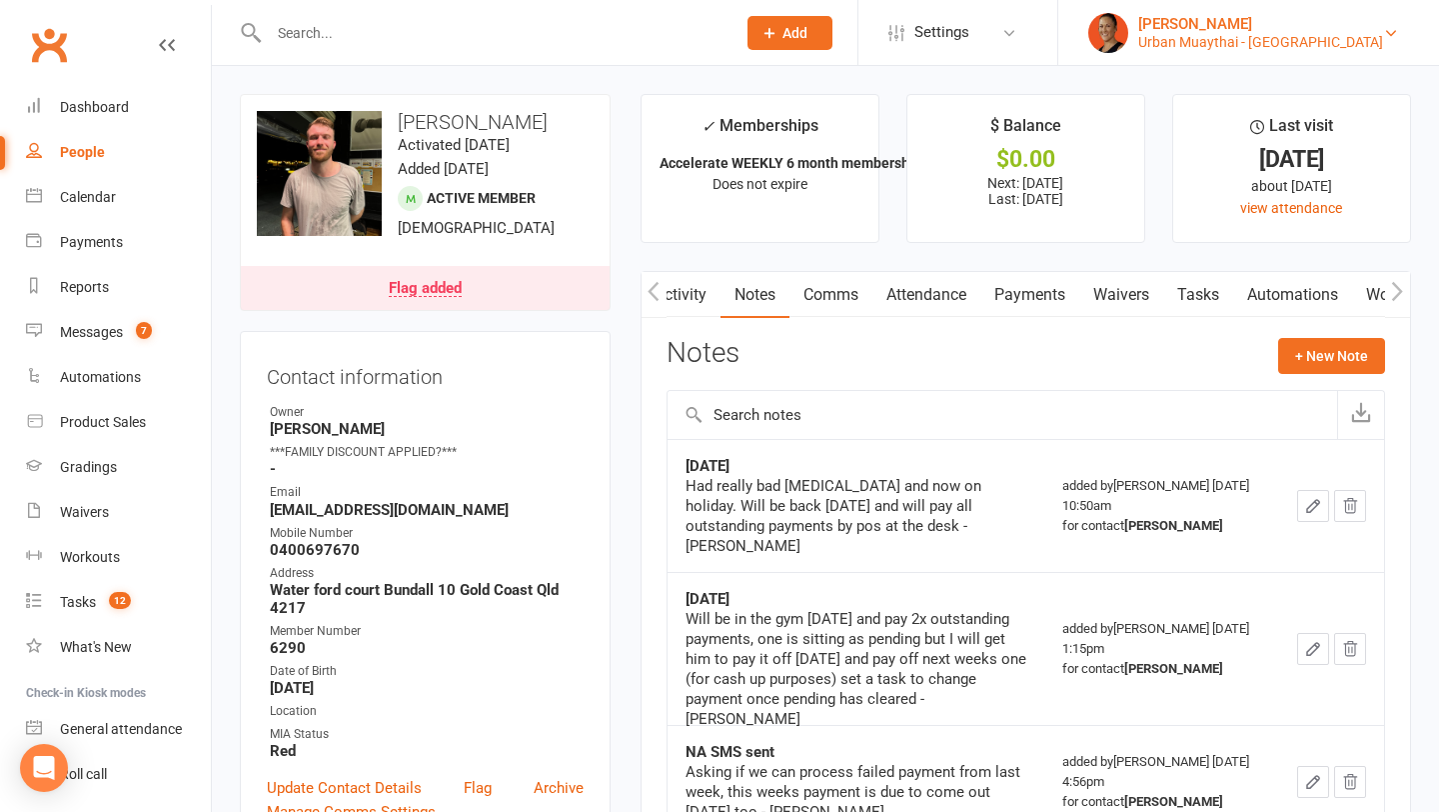
click at [1323, 45] on div "Urban Muaythai - Miami" at bounding box center [1260, 42] width 245 height 18
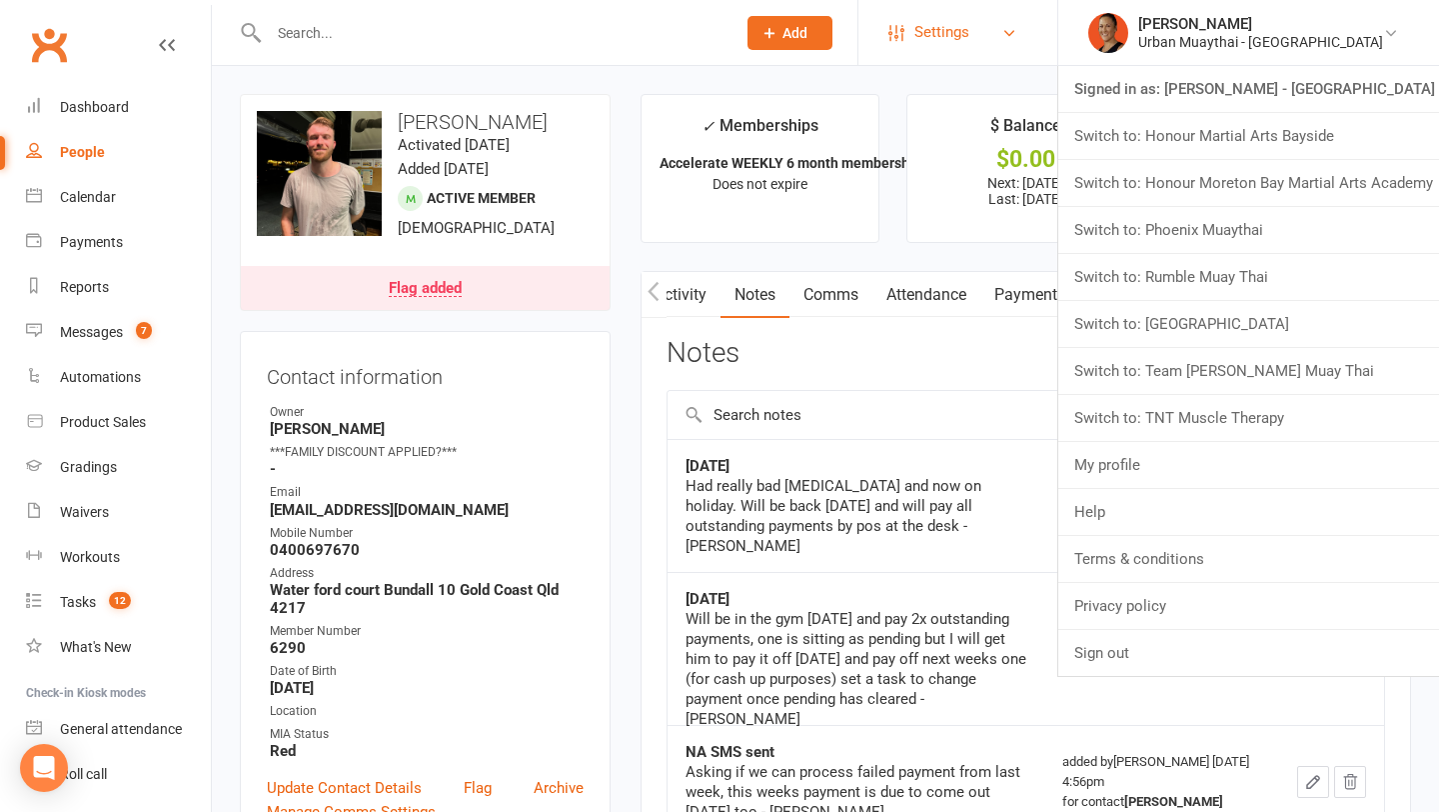
click at [969, 12] on span "Settings" at bounding box center [941, 32] width 55 height 45
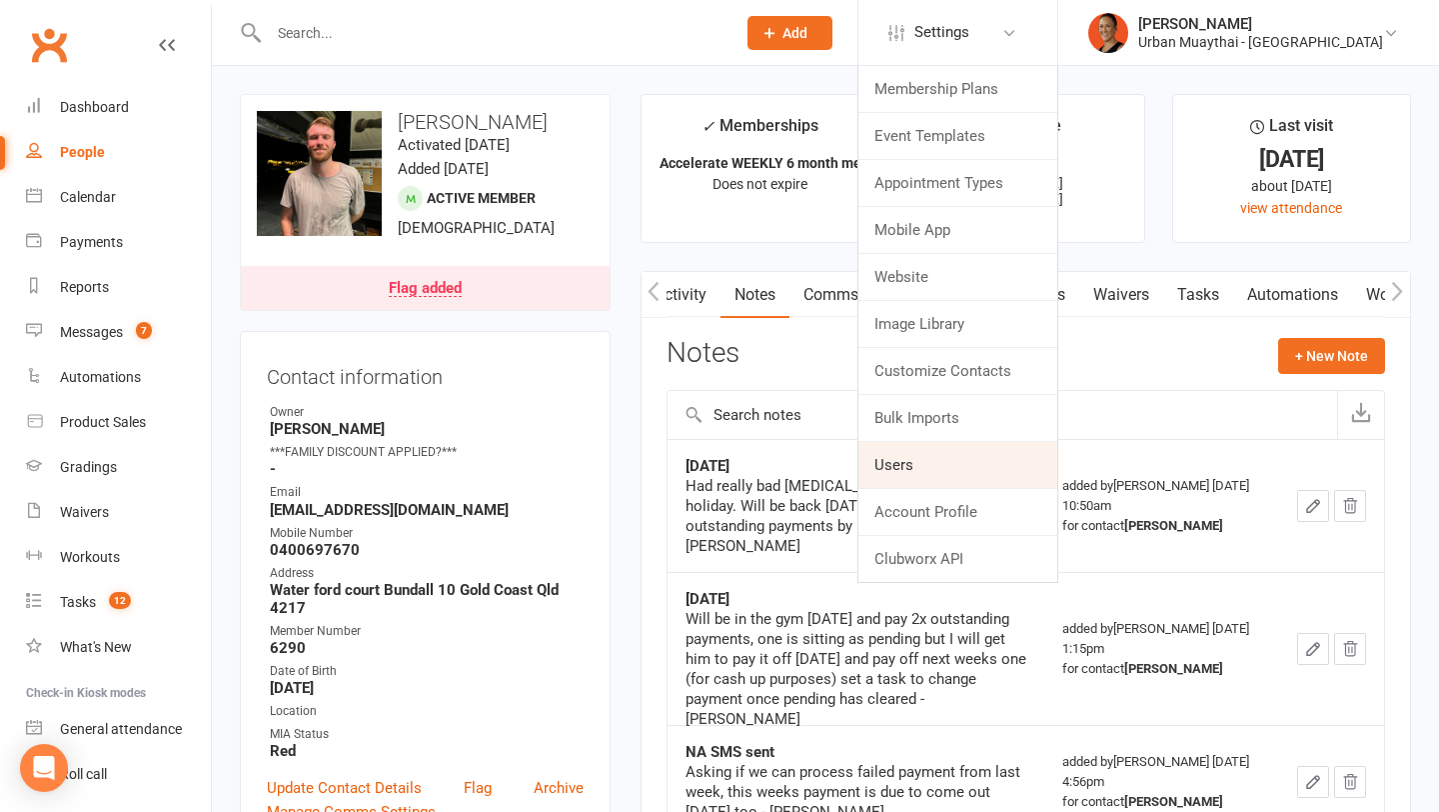
click at [1013, 466] on link "Users" at bounding box center [958, 465] width 199 height 46
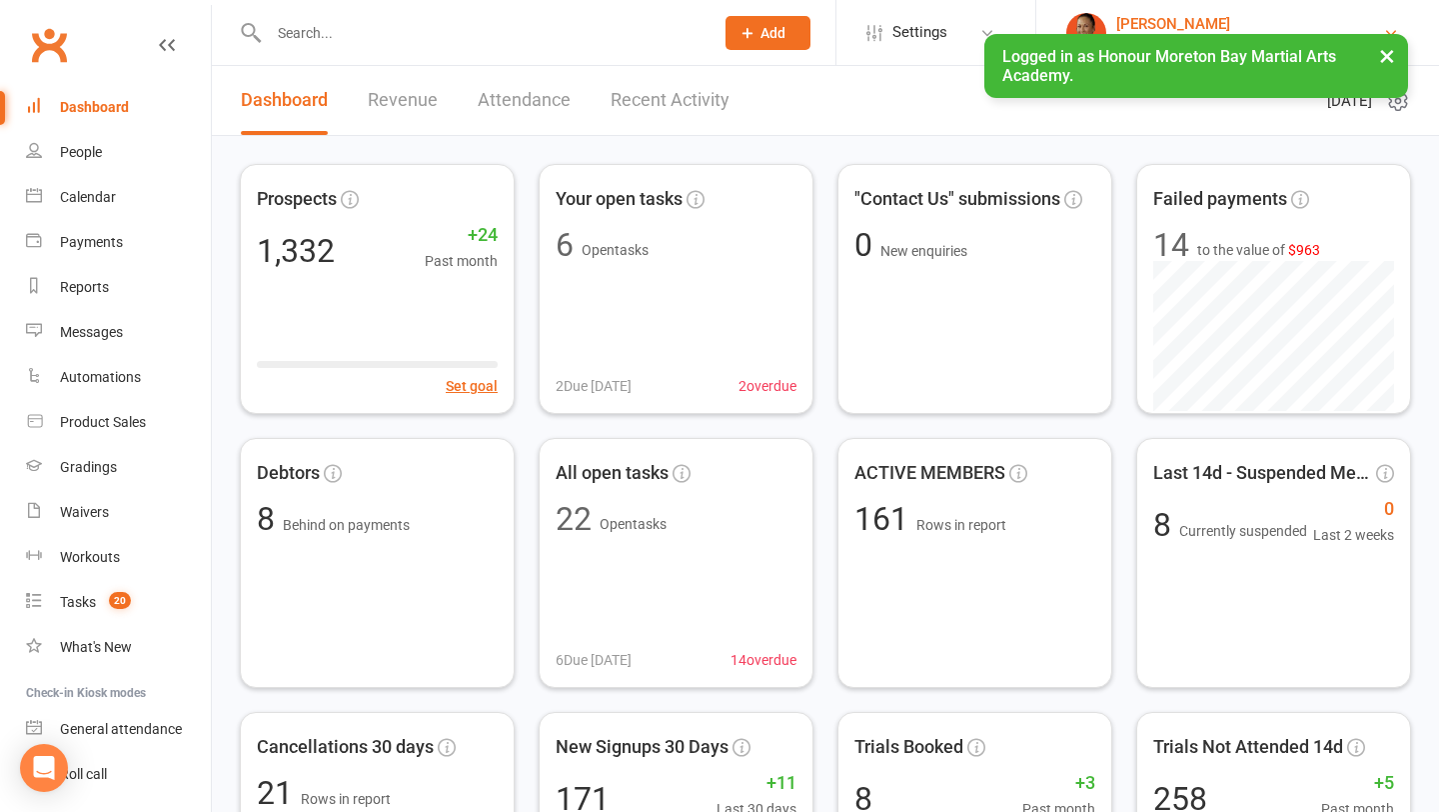
click at [1257, 24] on div "[PERSON_NAME]" at bounding box center [1249, 24] width 267 height 18
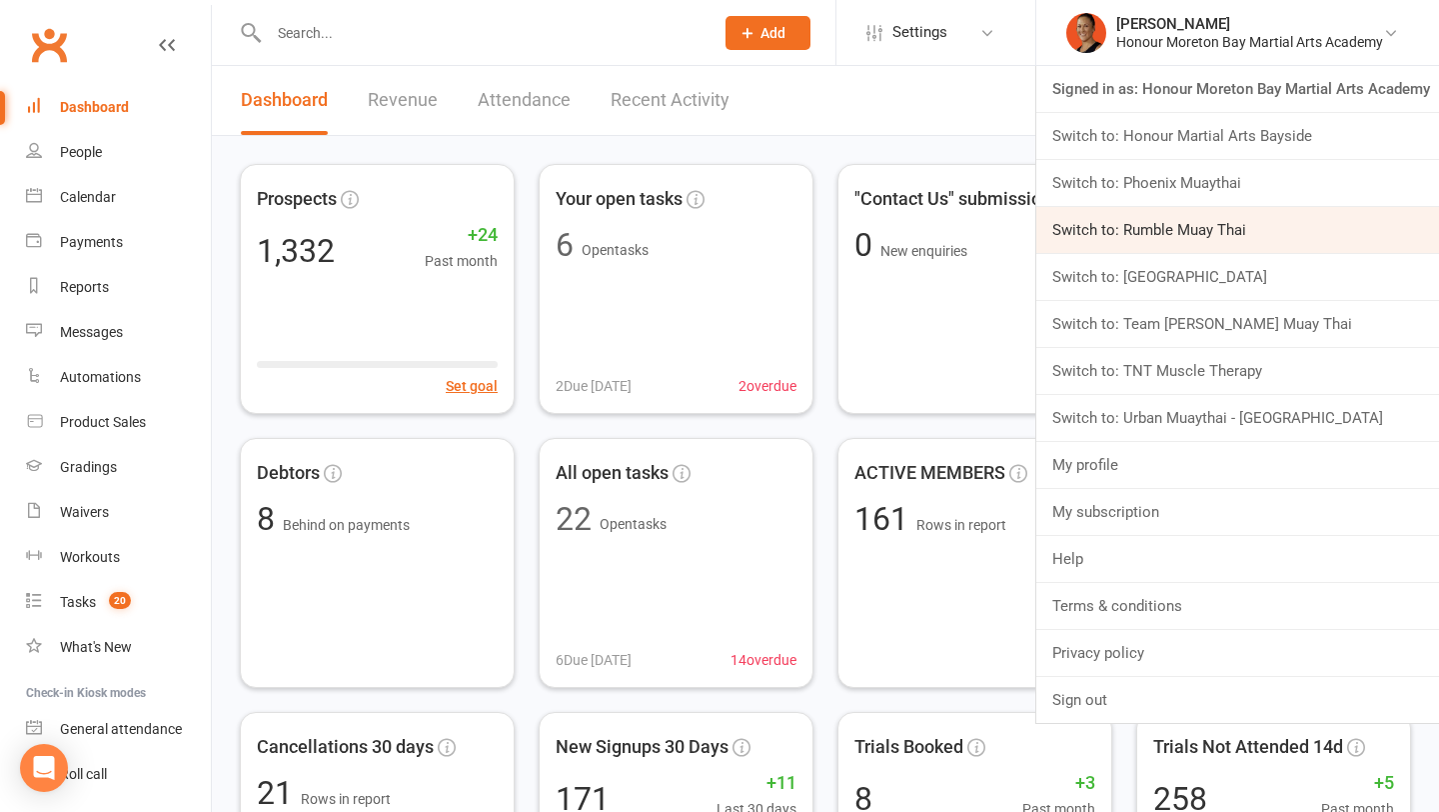
click at [1222, 243] on link "Switch to: Rumble Muay Thai" at bounding box center [1237, 230] width 403 height 46
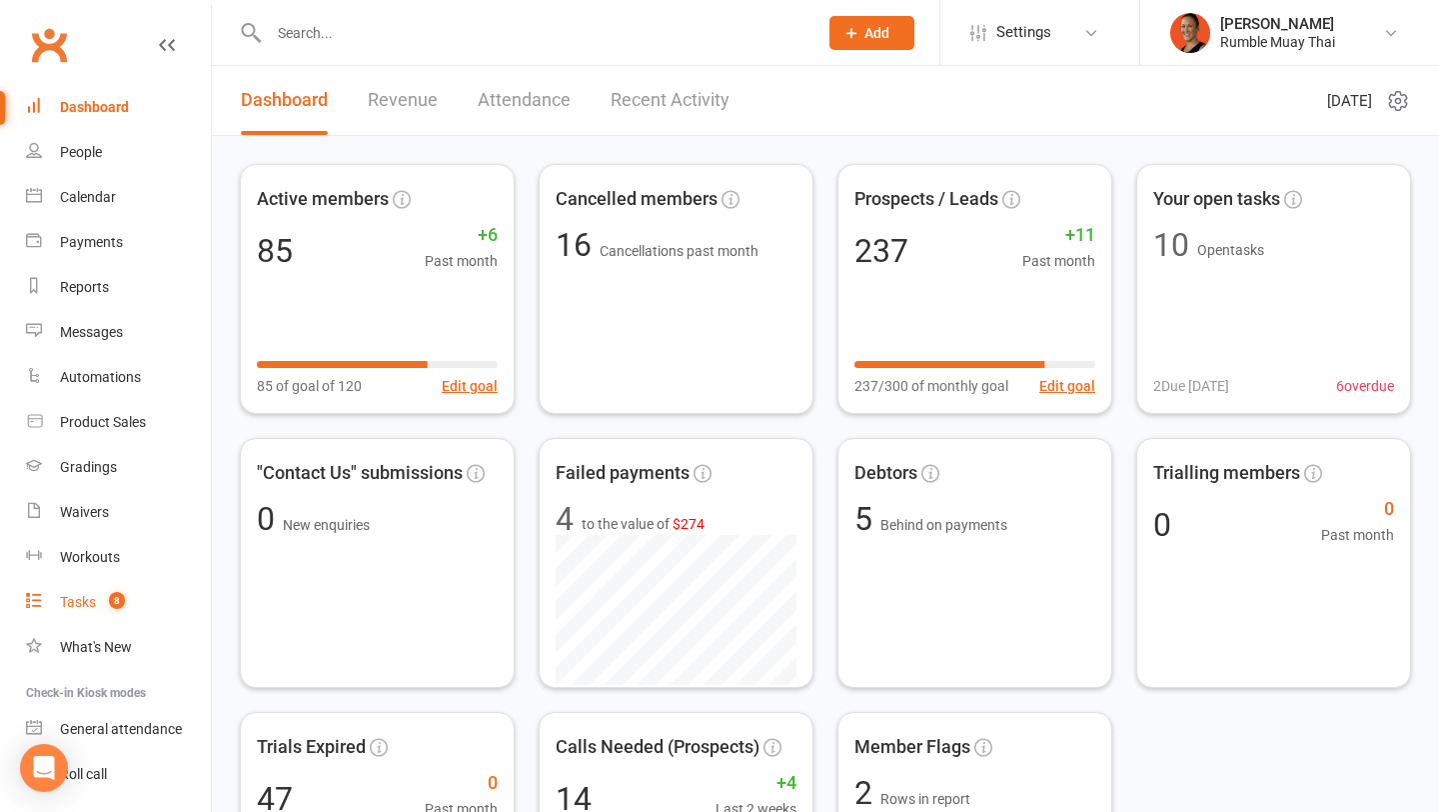
click at [109, 603] on count-badge "8" at bounding box center [112, 602] width 26 height 16
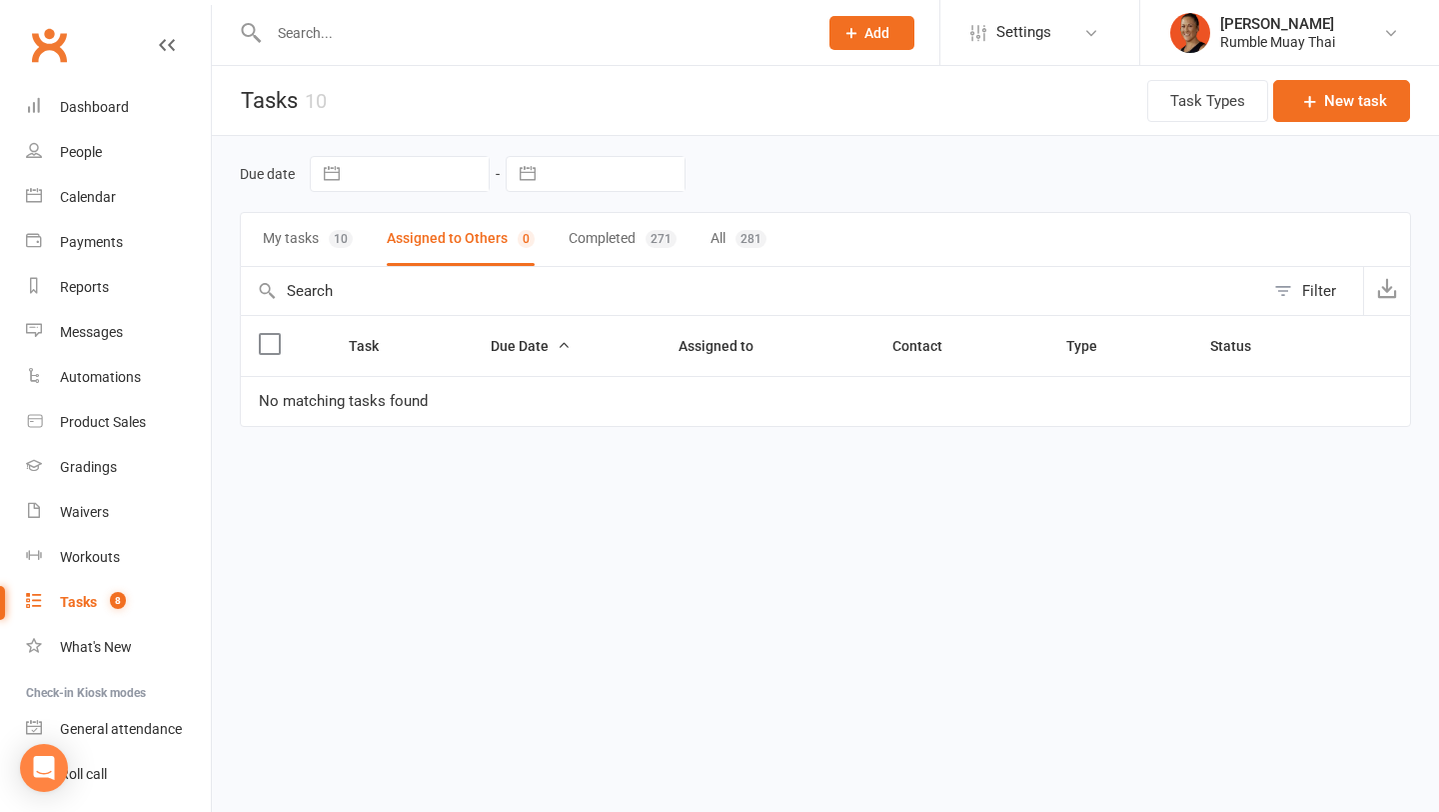
click at [350, 267] on input "text" at bounding box center [752, 291] width 1023 height 48
click at [318, 252] on button "My tasks 10" at bounding box center [308, 239] width 90 height 53
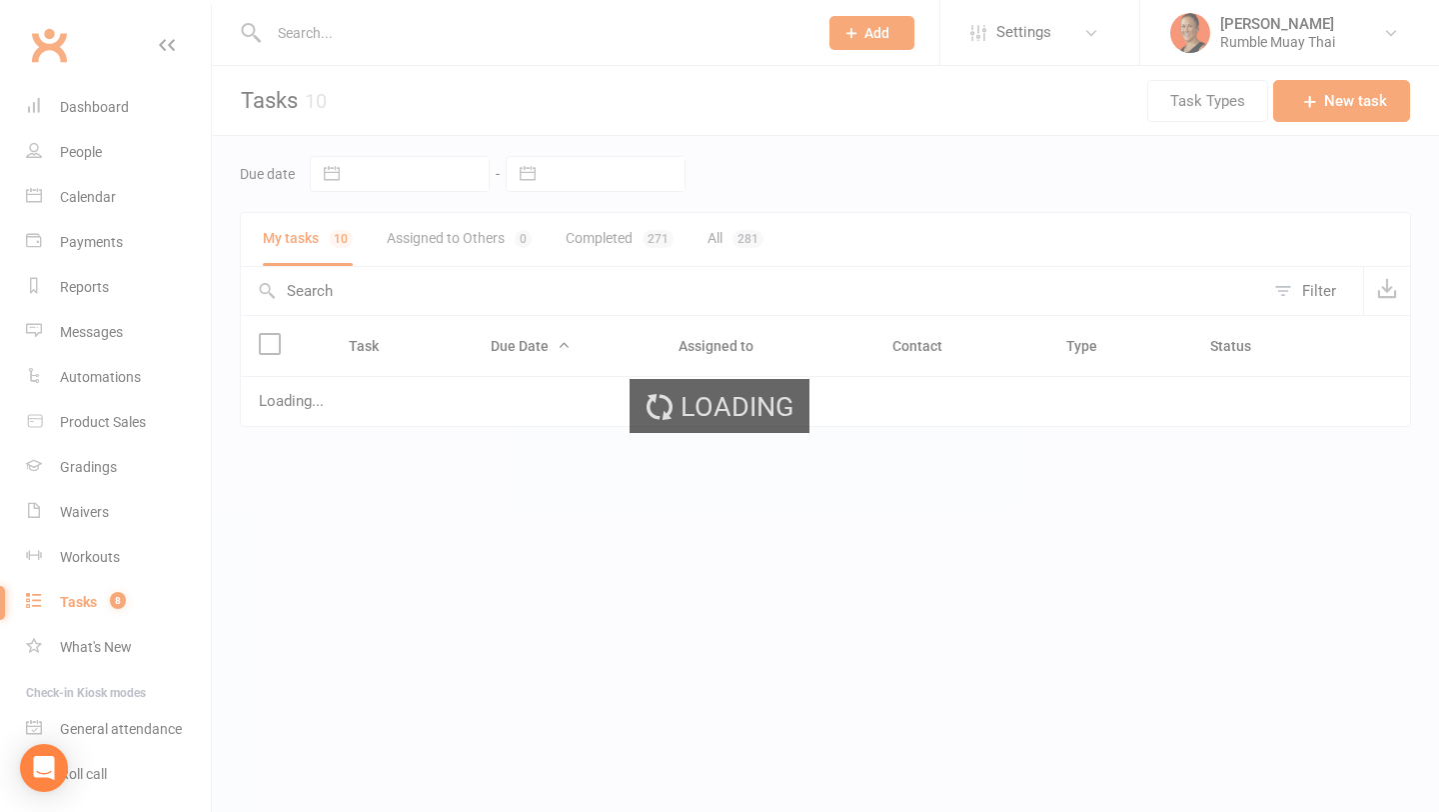
select select "waiting"
select select "started"
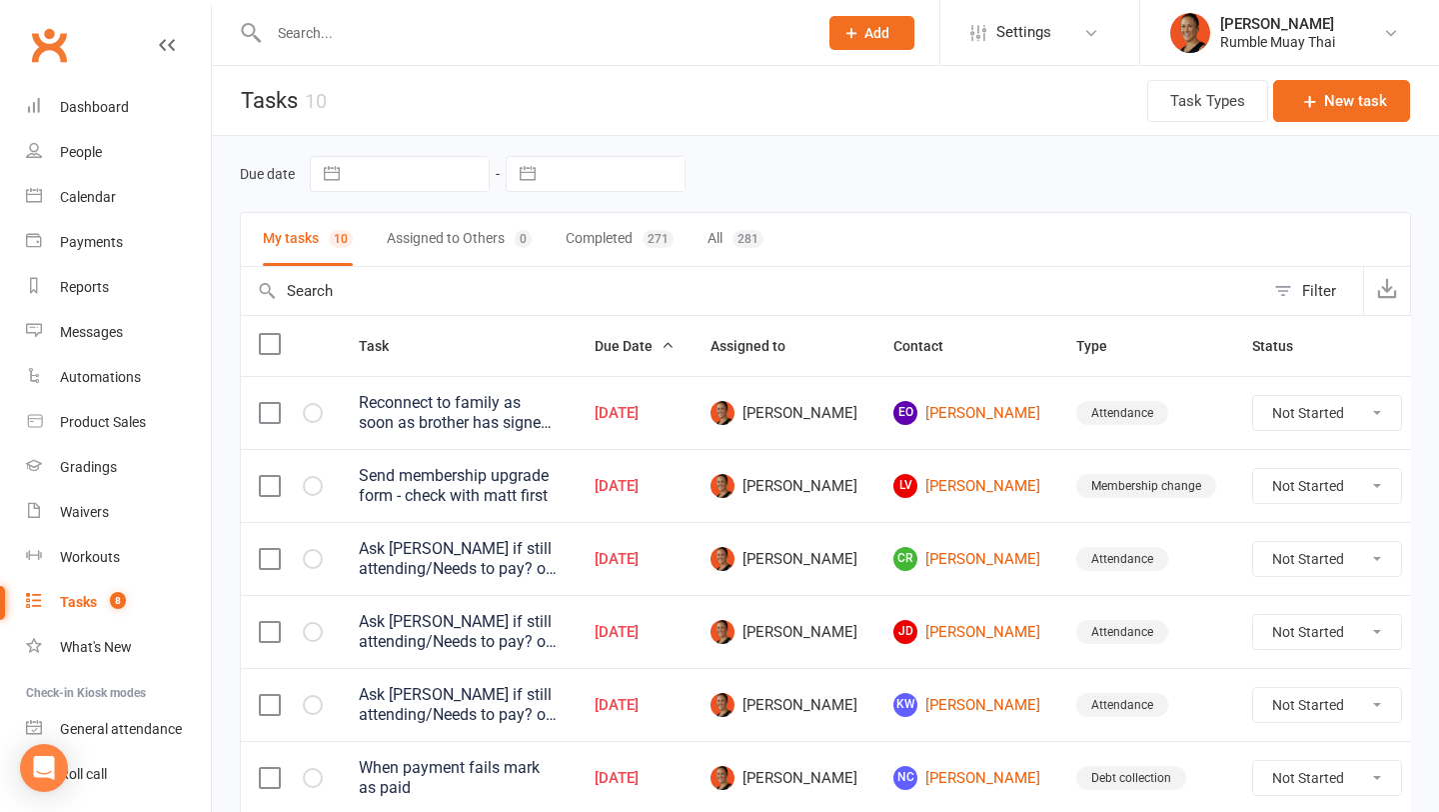
select select "waiting"
select select "started"
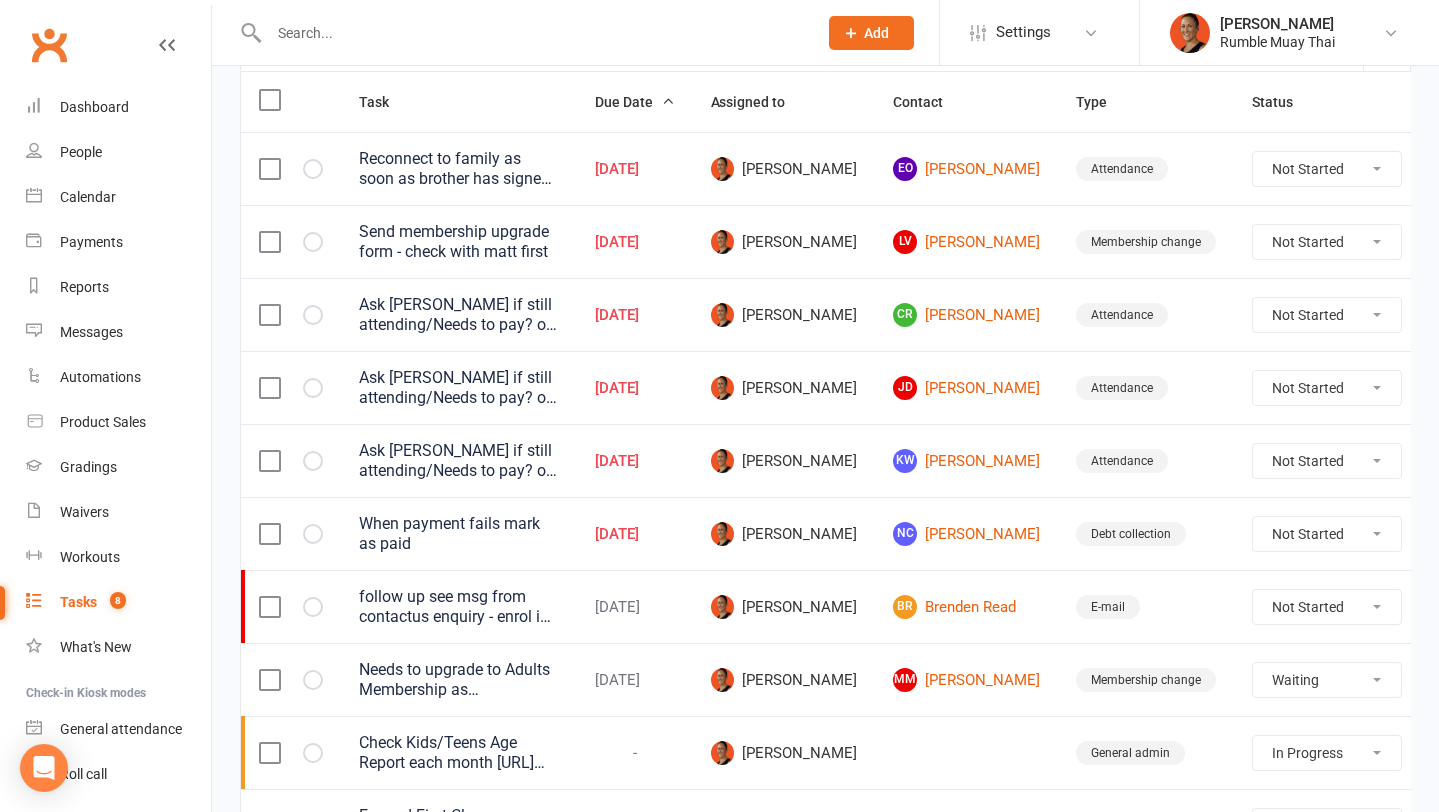
scroll to position [245, 0]
click at [1263, 323] on select "Not Started In Progress Waiting Complete" at bounding box center [1327, 314] width 148 height 34
select select "unstarted"
select select "waiting"
select select "started"
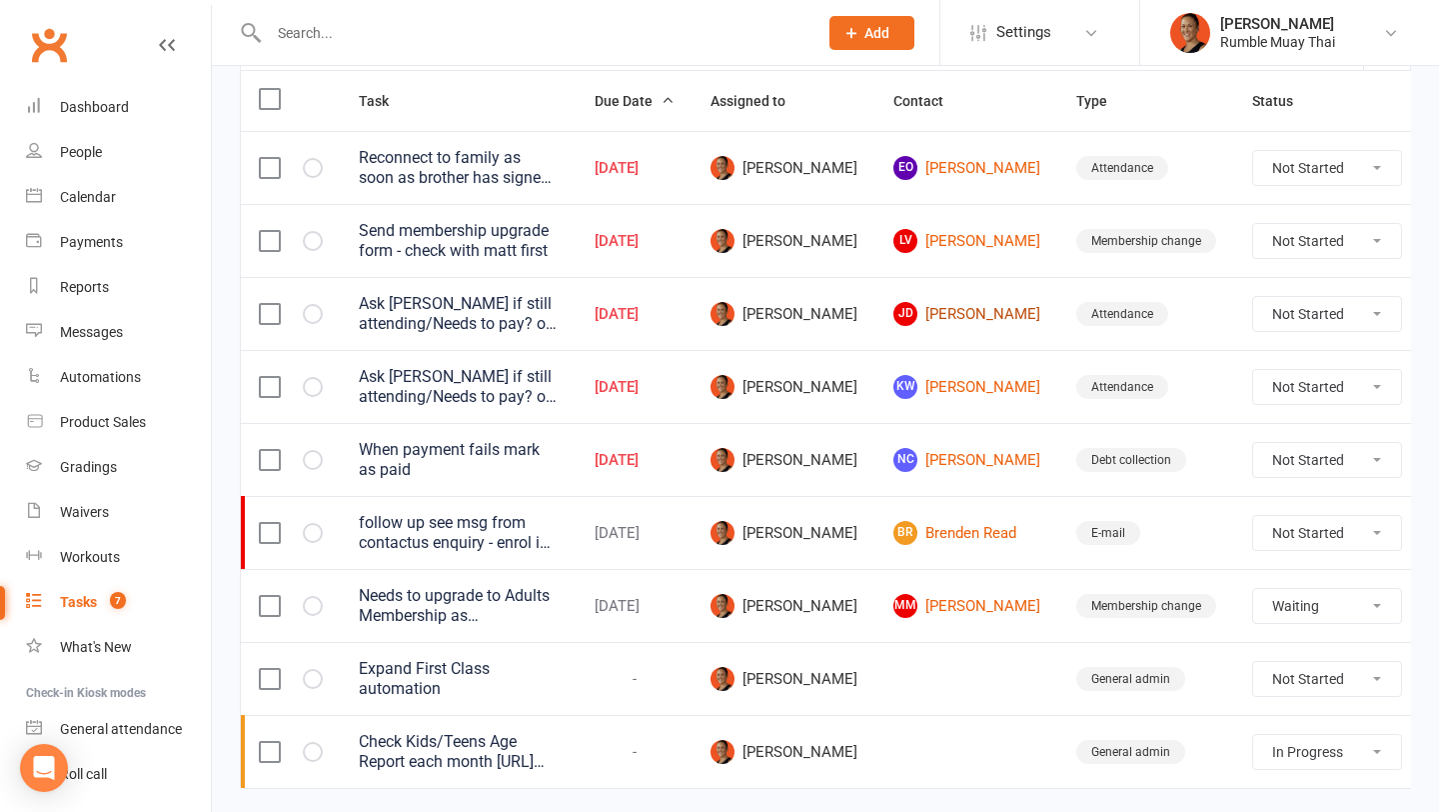
click at [948, 319] on link "[PERSON_NAME]" at bounding box center [967, 314] width 147 height 24
click at [1255, 312] on select "Not Started In Progress Waiting Complete" at bounding box center [1327, 314] width 148 height 34
select select "unstarted"
select select "started"
select select "waiting"
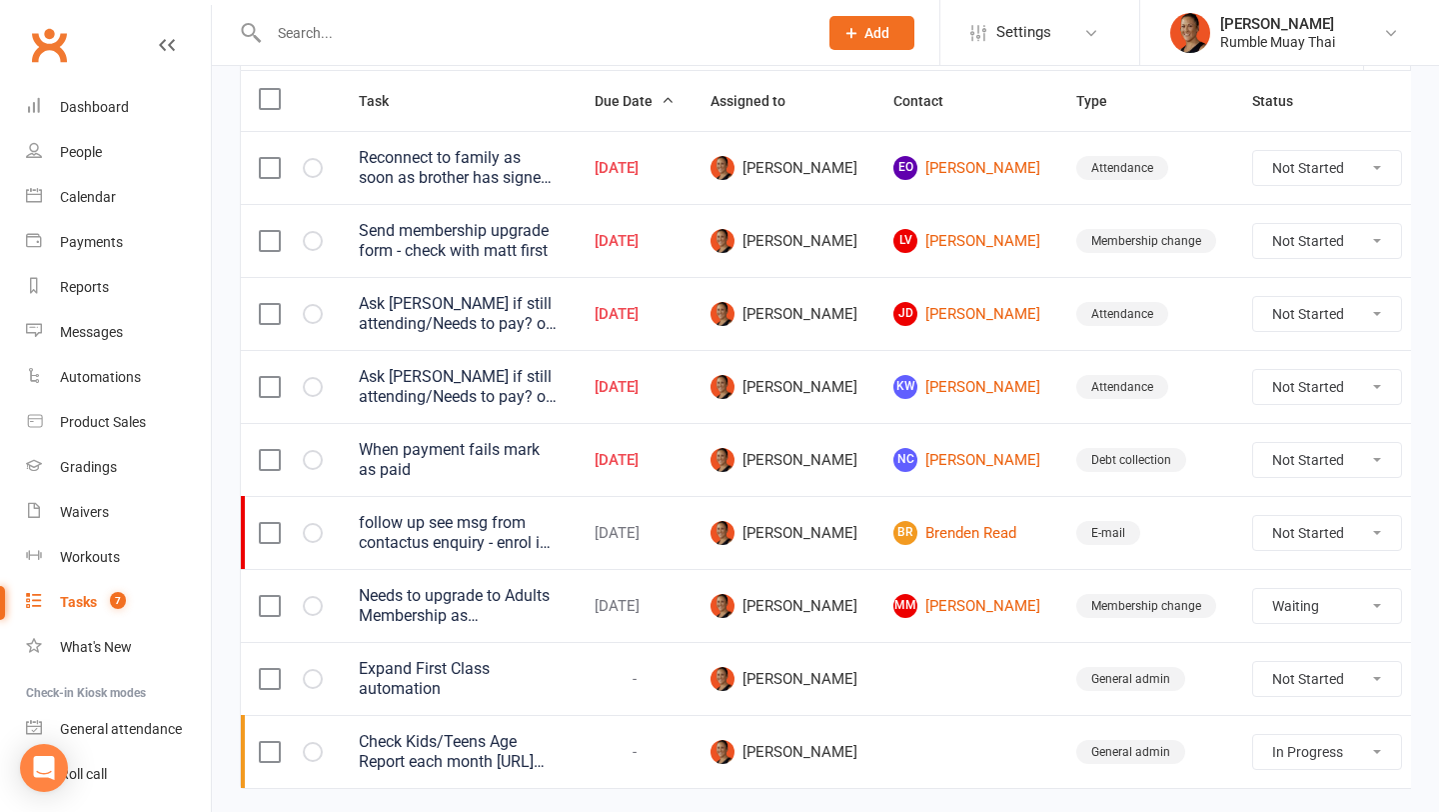
scroll to position [230, 0]
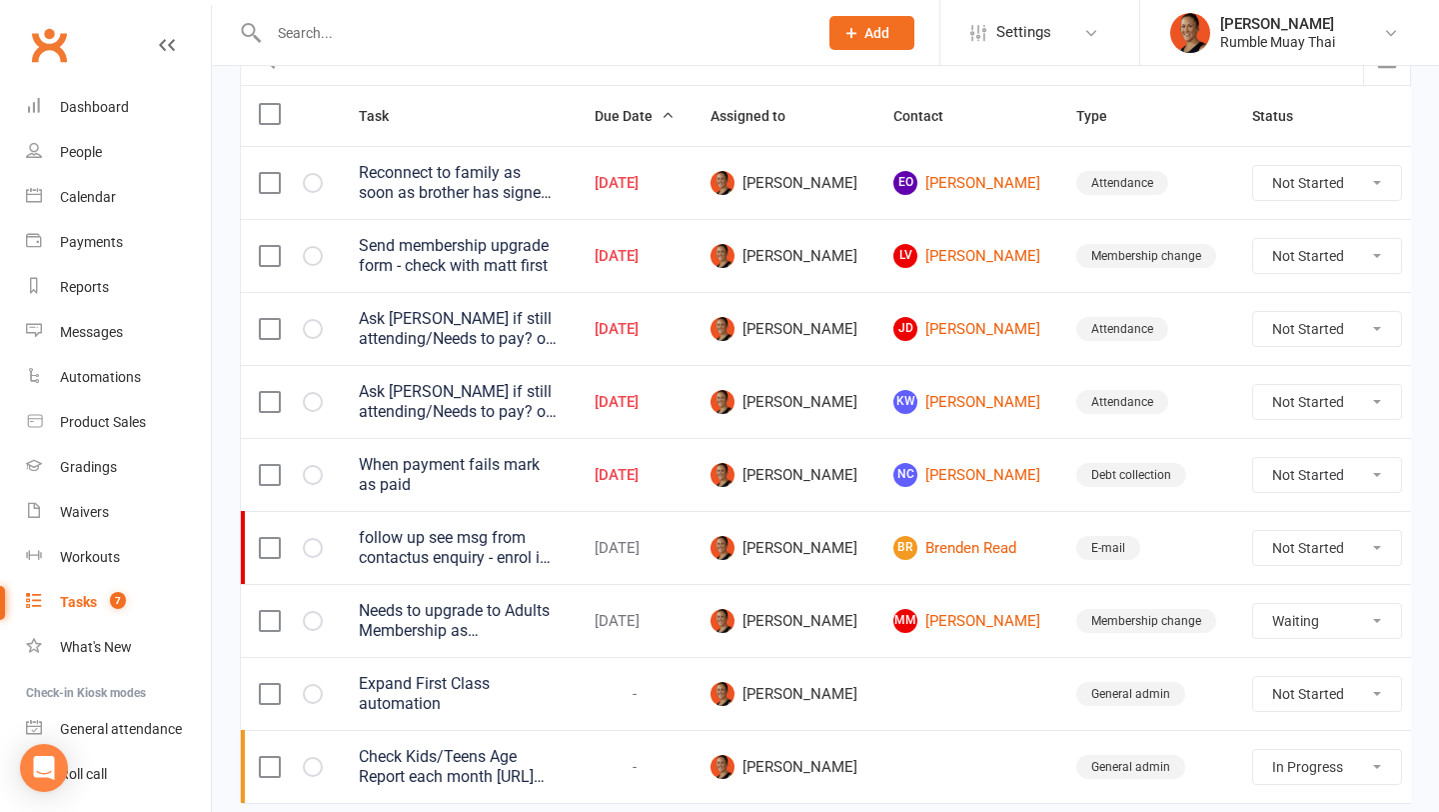
select select "waiting"
select select "started"
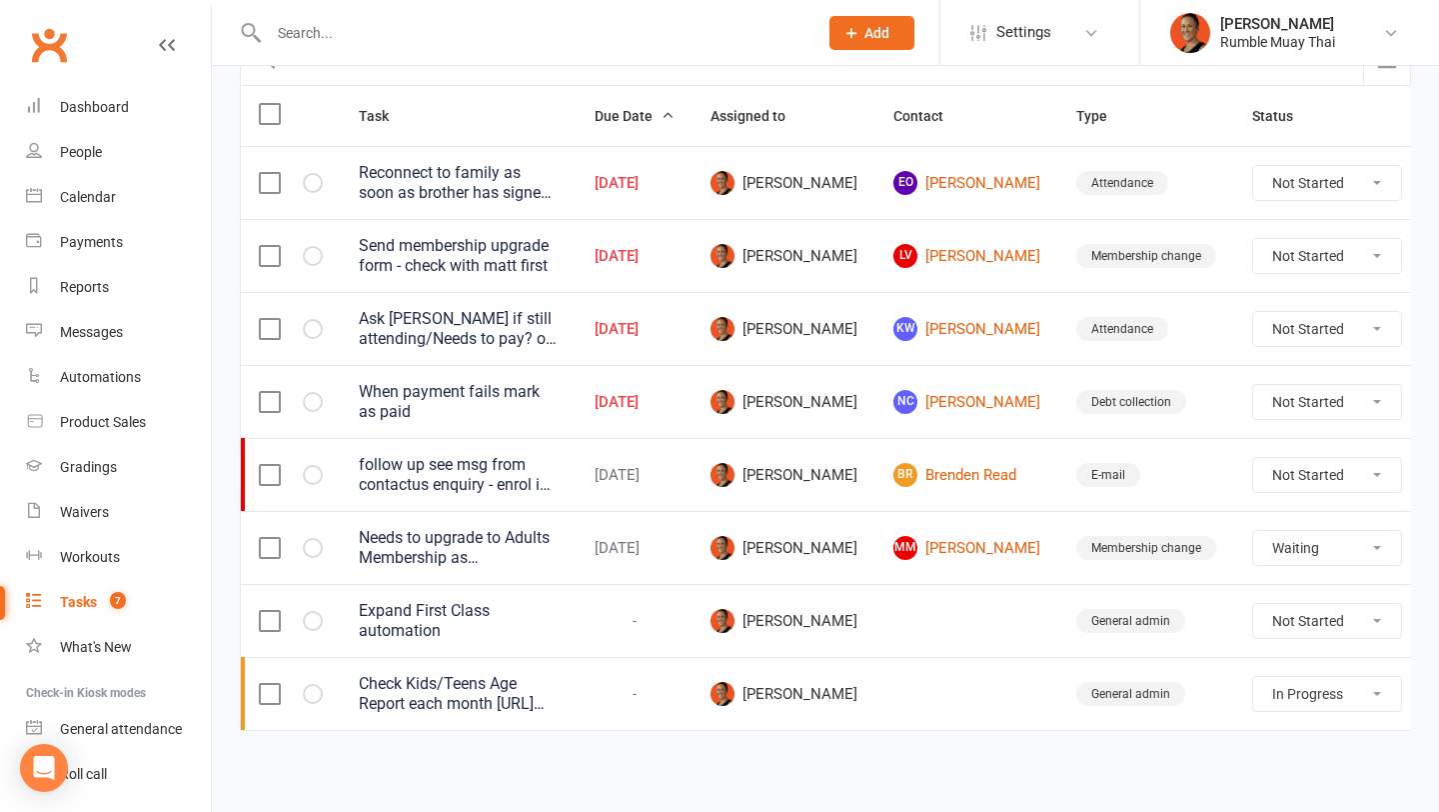
click at [1253, 326] on select "Not Started In Progress Waiting Complete" at bounding box center [1327, 329] width 148 height 34
select select "unstarted"
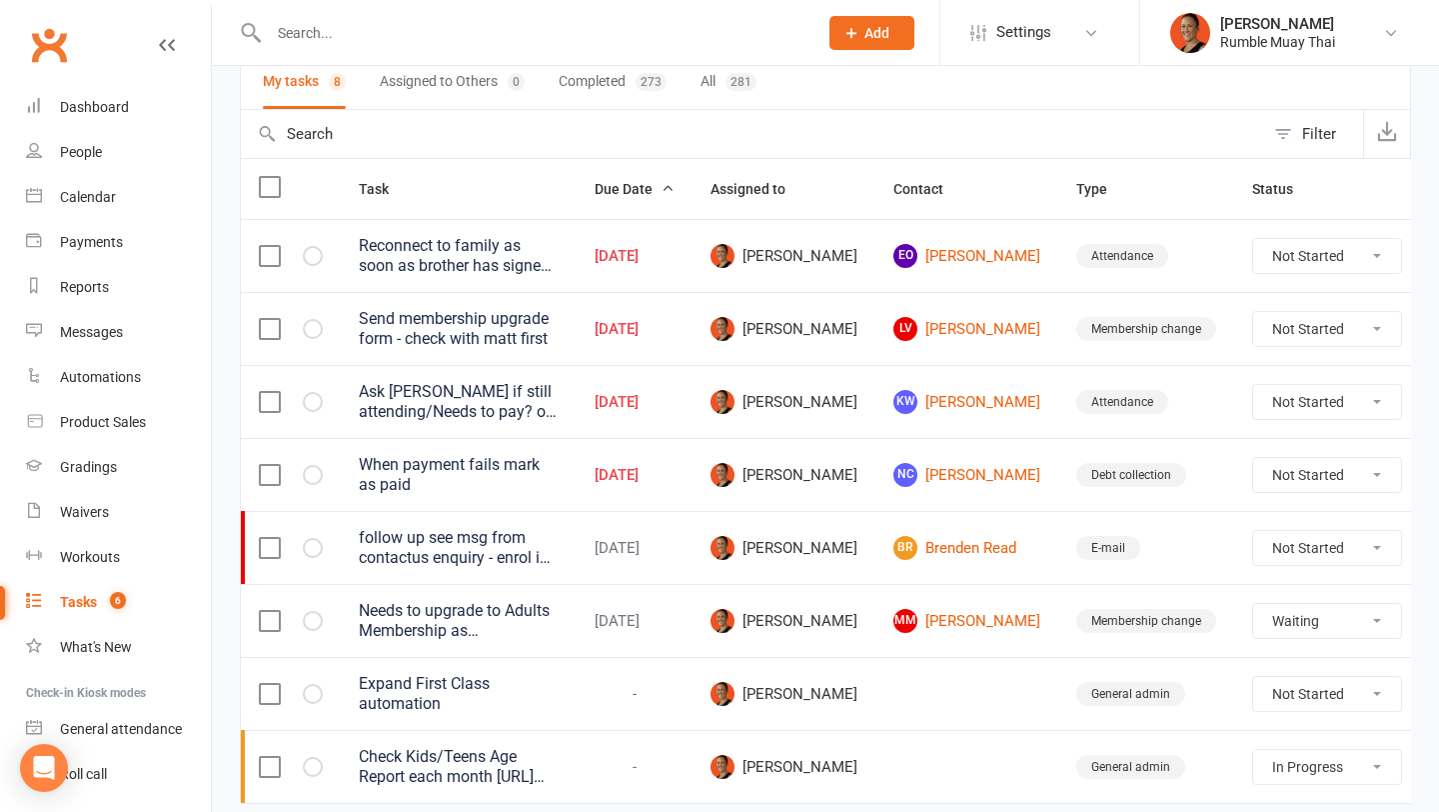
select select "waiting"
select select "started"
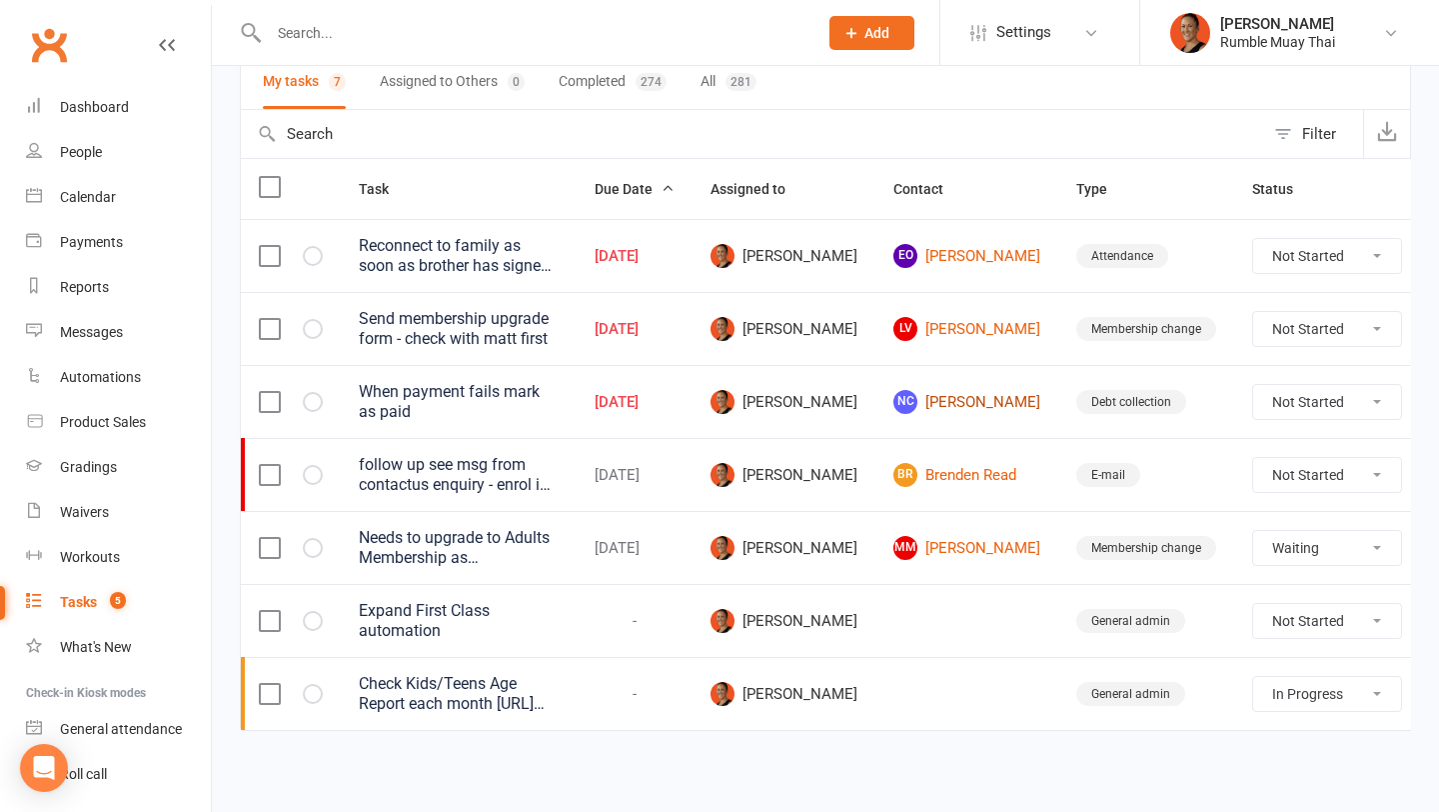
click at [928, 395] on link "NC [PERSON_NAME]" at bounding box center [967, 402] width 147 height 24
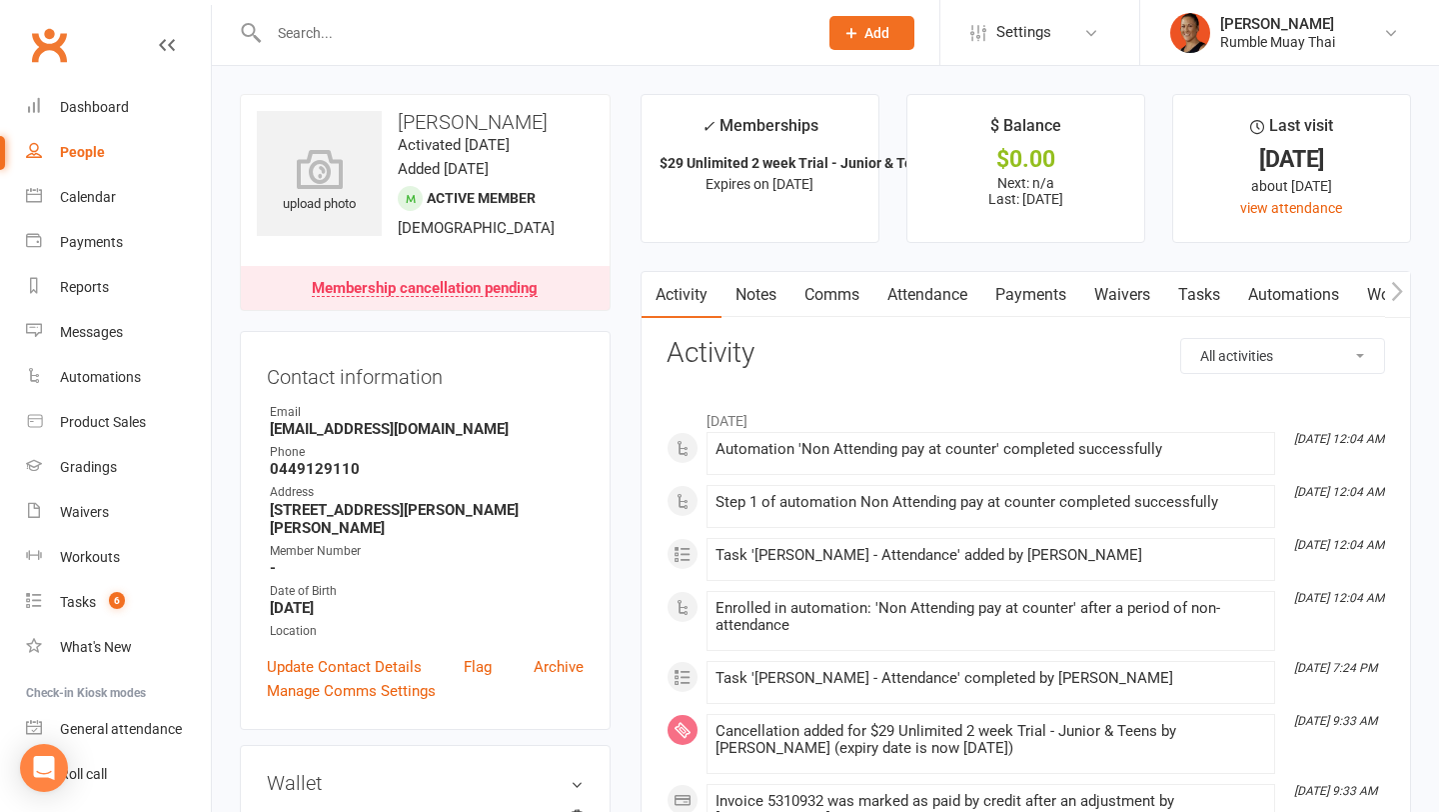
click at [1036, 312] on link "Payments" at bounding box center [1030, 295] width 99 height 46
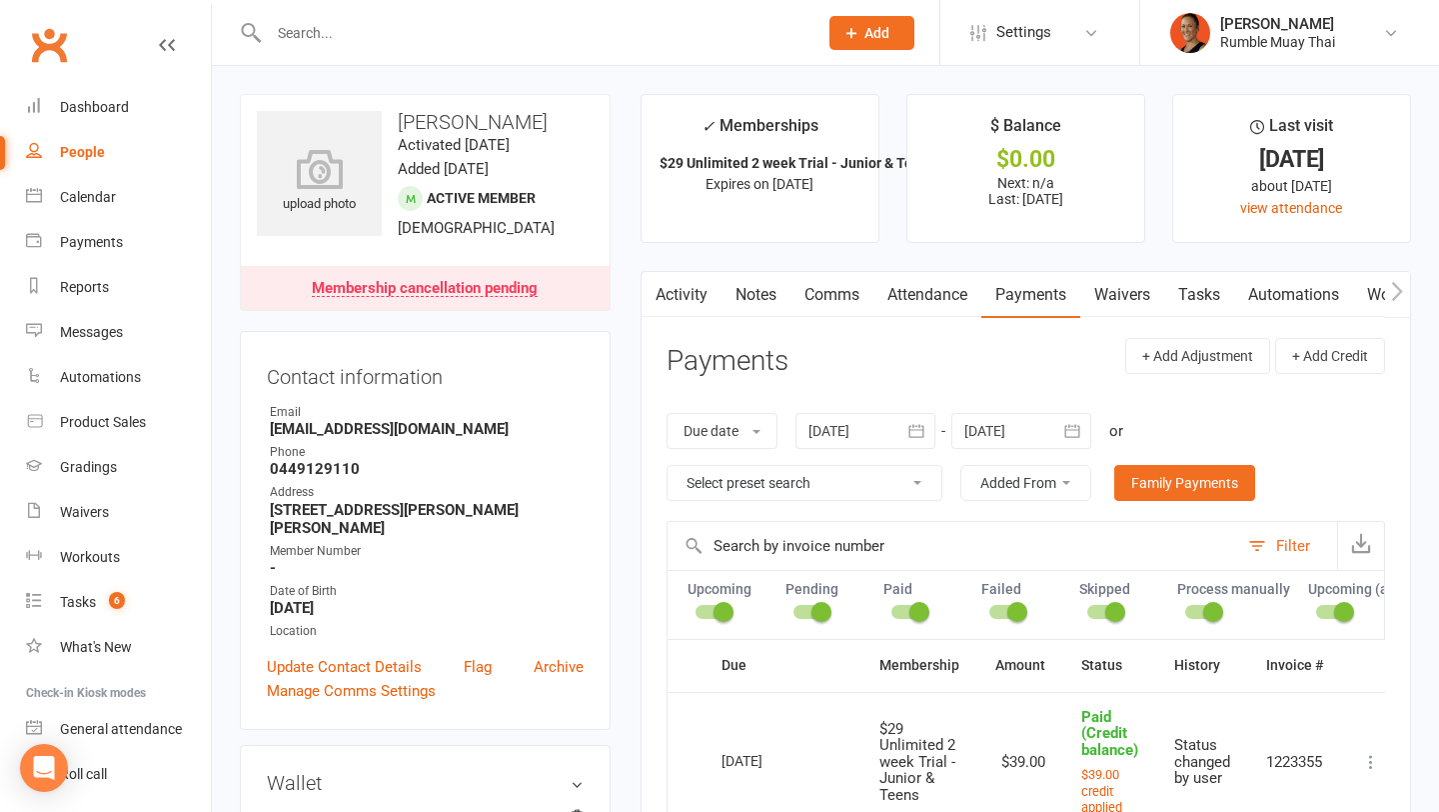
click at [1206, 301] on link "Tasks" at bounding box center [1199, 295] width 70 height 46
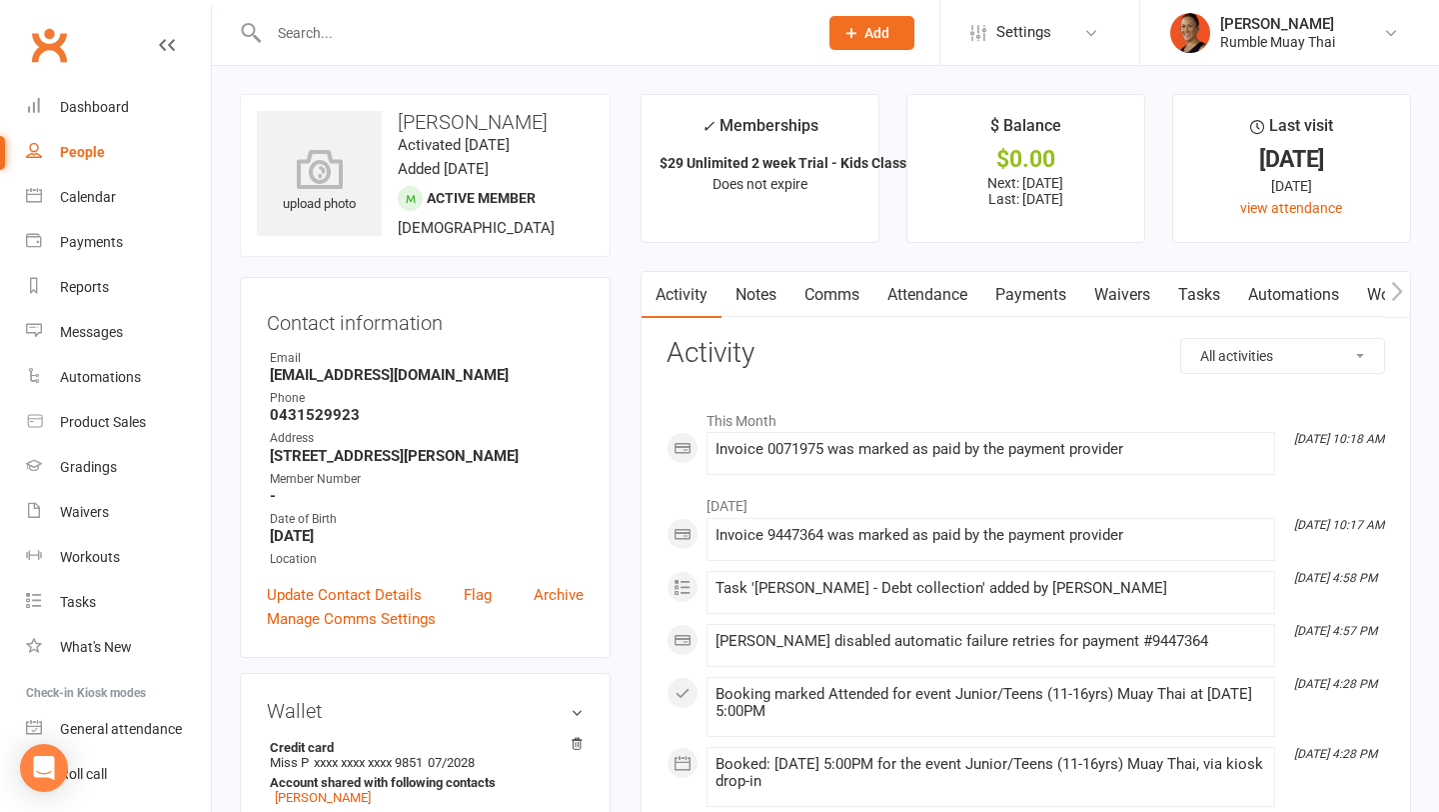
click at [1026, 291] on link "Payments" at bounding box center [1030, 295] width 99 height 46
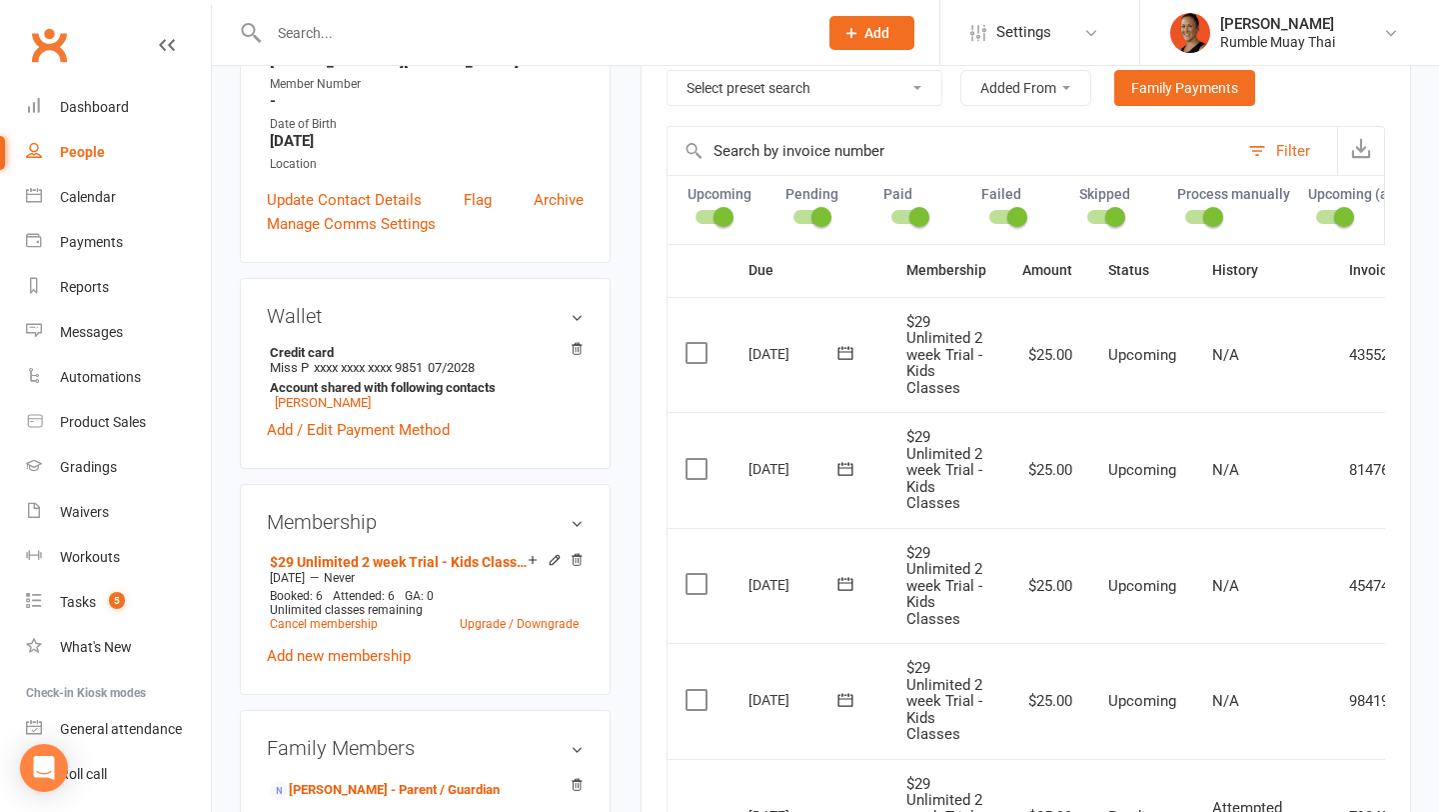
scroll to position [122, 0]
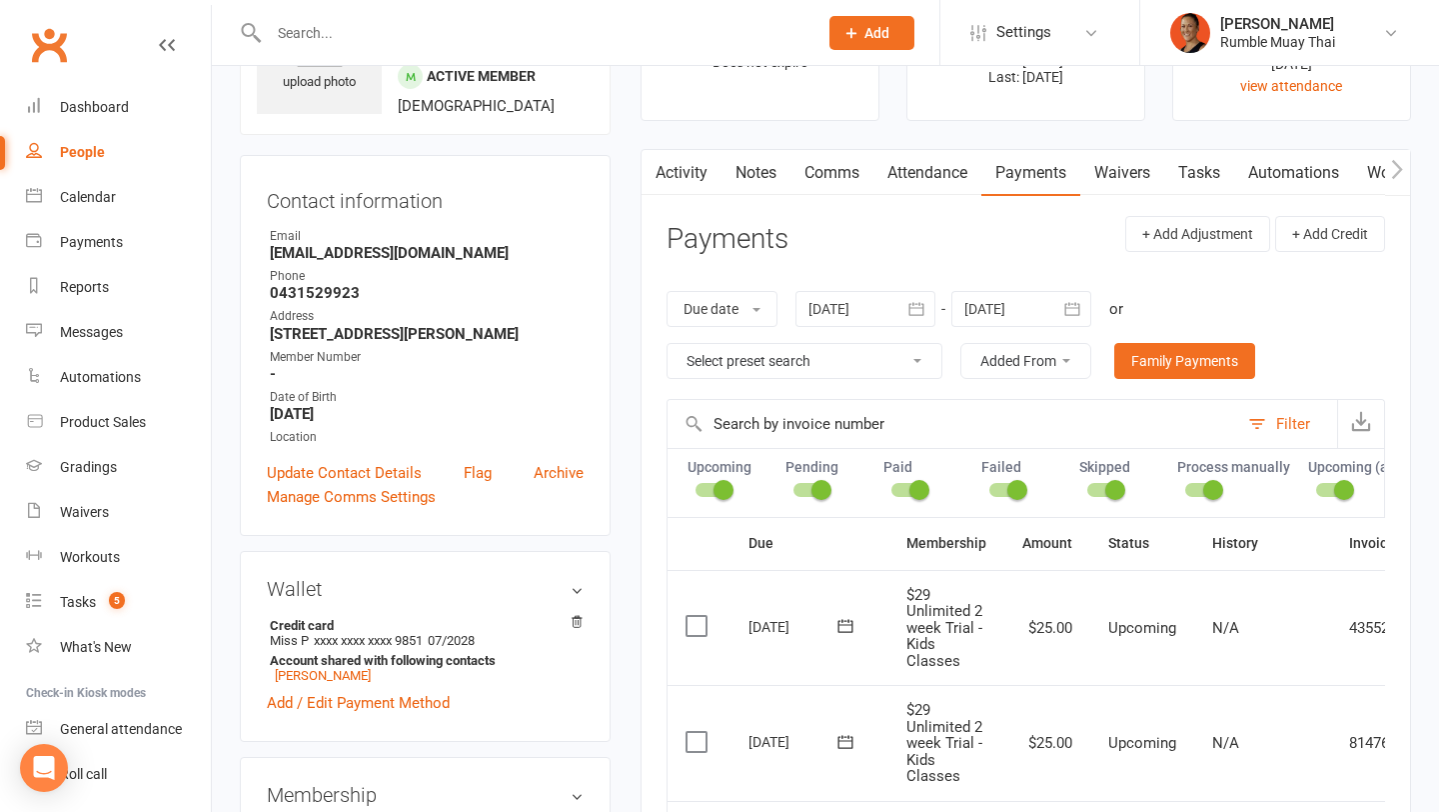
click at [754, 178] on link "Notes" at bounding box center [756, 173] width 69 height 46
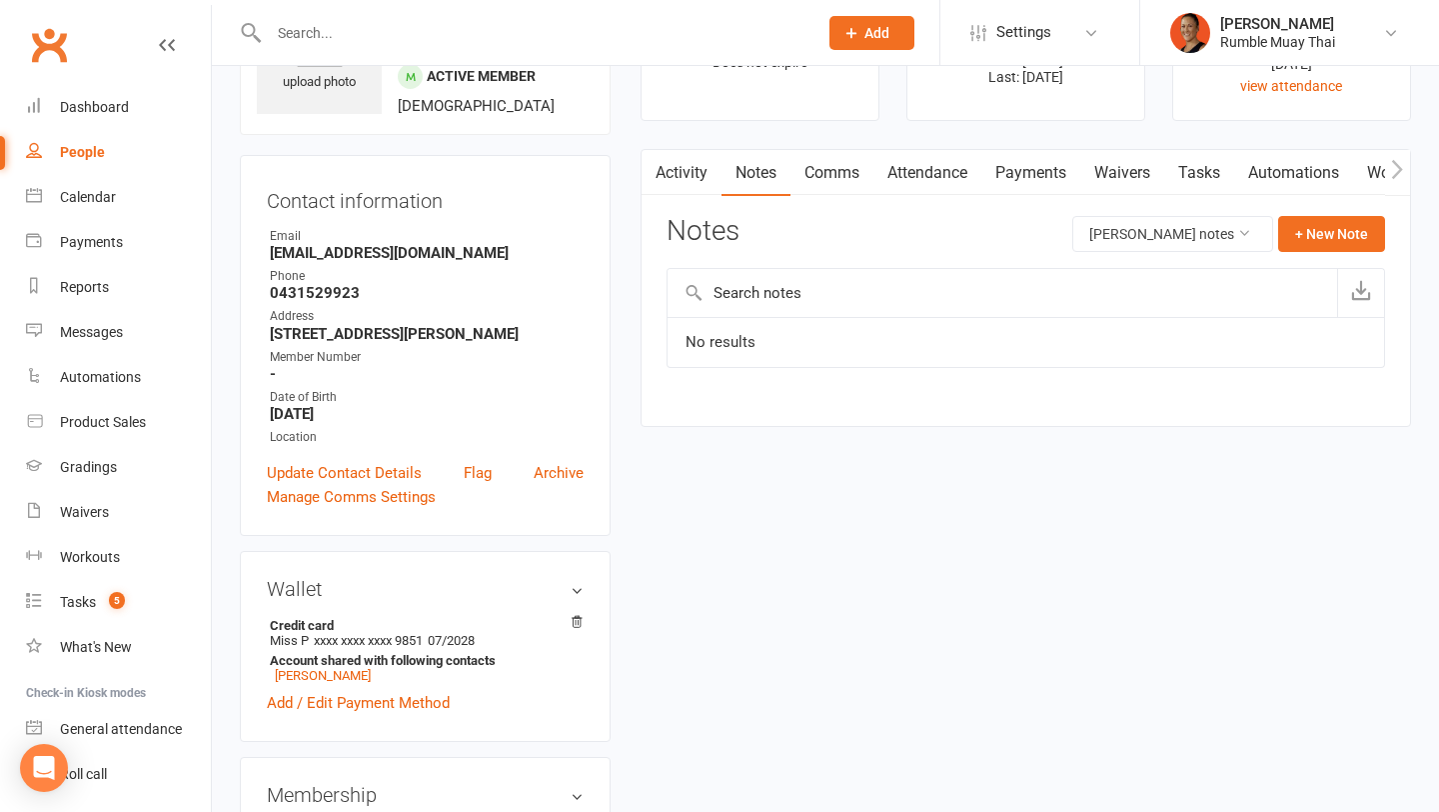
click at [662, 163] on button "button" at bounding box center [654, 172] width 25 height 45
click at [698, 187] on link "Activity" at bounding box center [682, 173] width 80 height 46
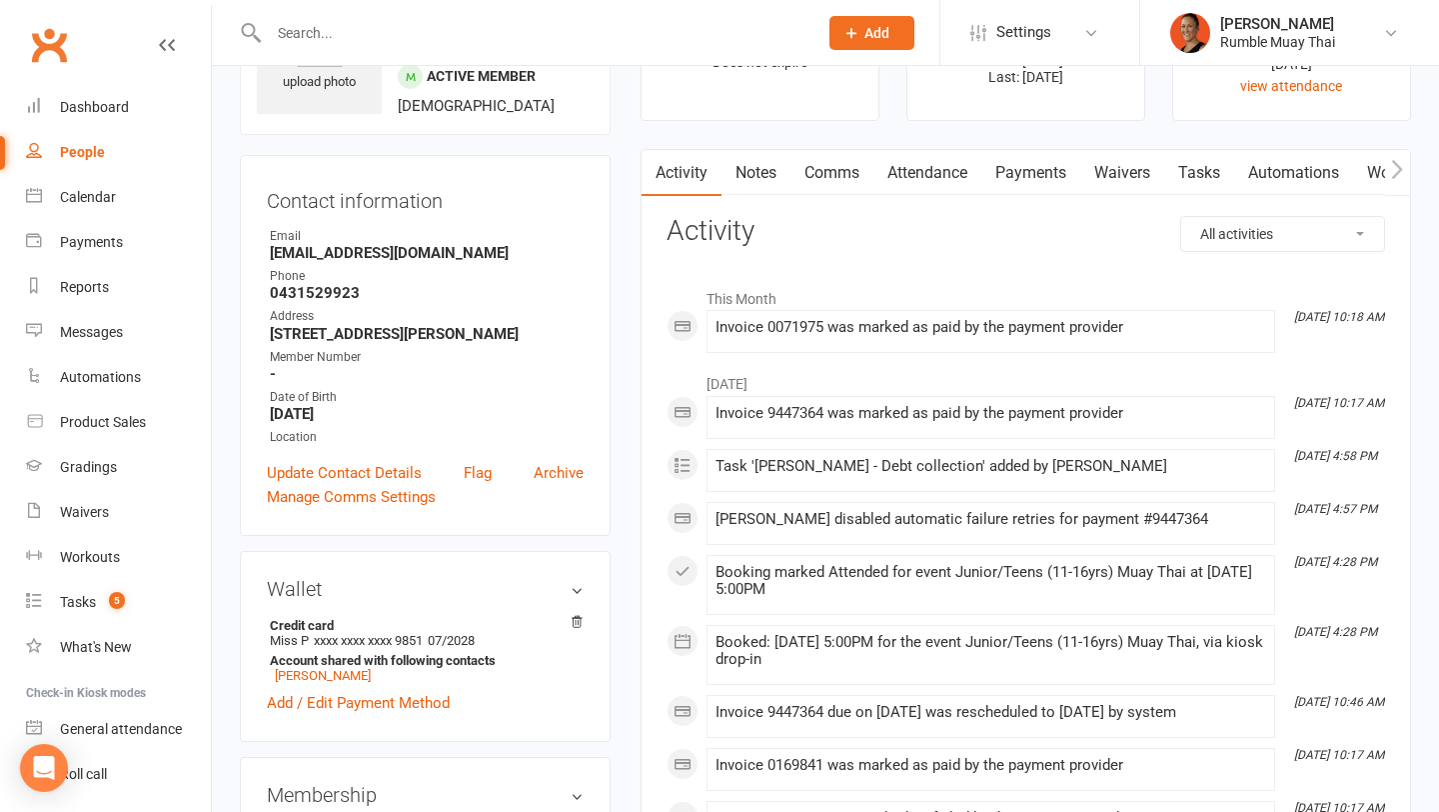
click at [1201, 165] on link "Tasks" at bounding box center [1199, 173] width 70 height 46
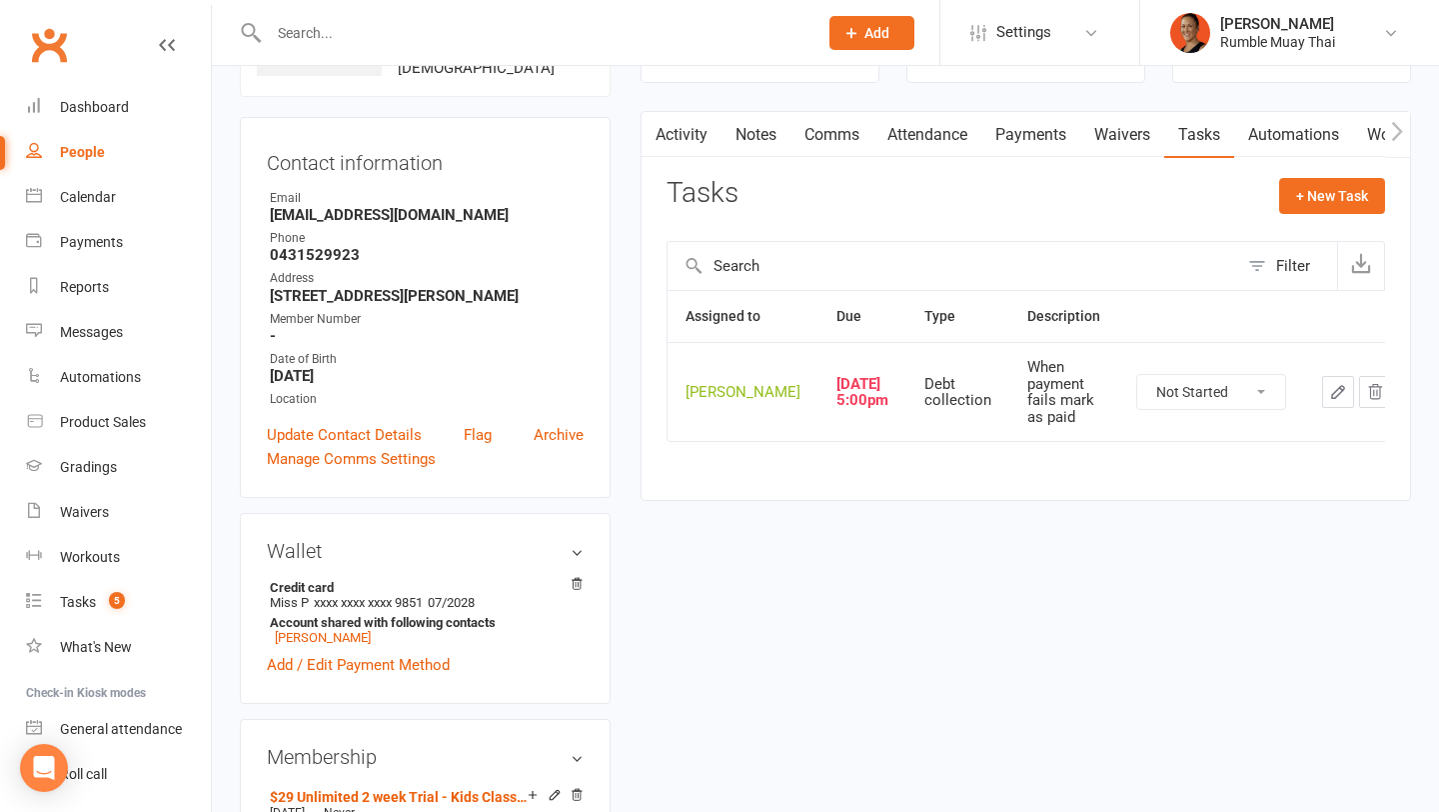
scroll to position [146, 0]
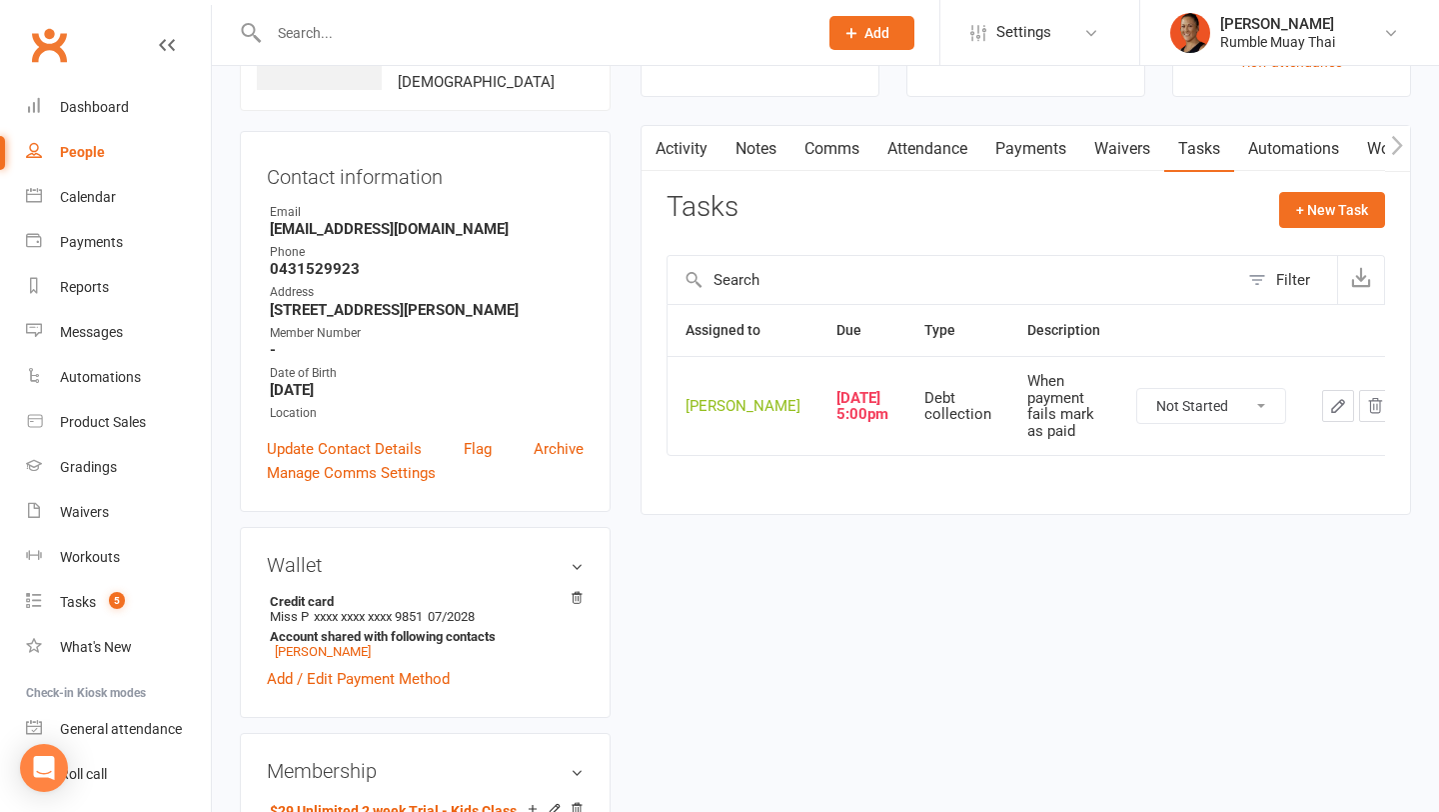
click at [1199, 421] on select "Not Started In Progress Waiting Complete" at bounding box center [1211, 406] width 148 height 34
select select "unstarted"
click at [1027, 149] on link "Payments" at bounding box center [1030, 149] width 99 height 46
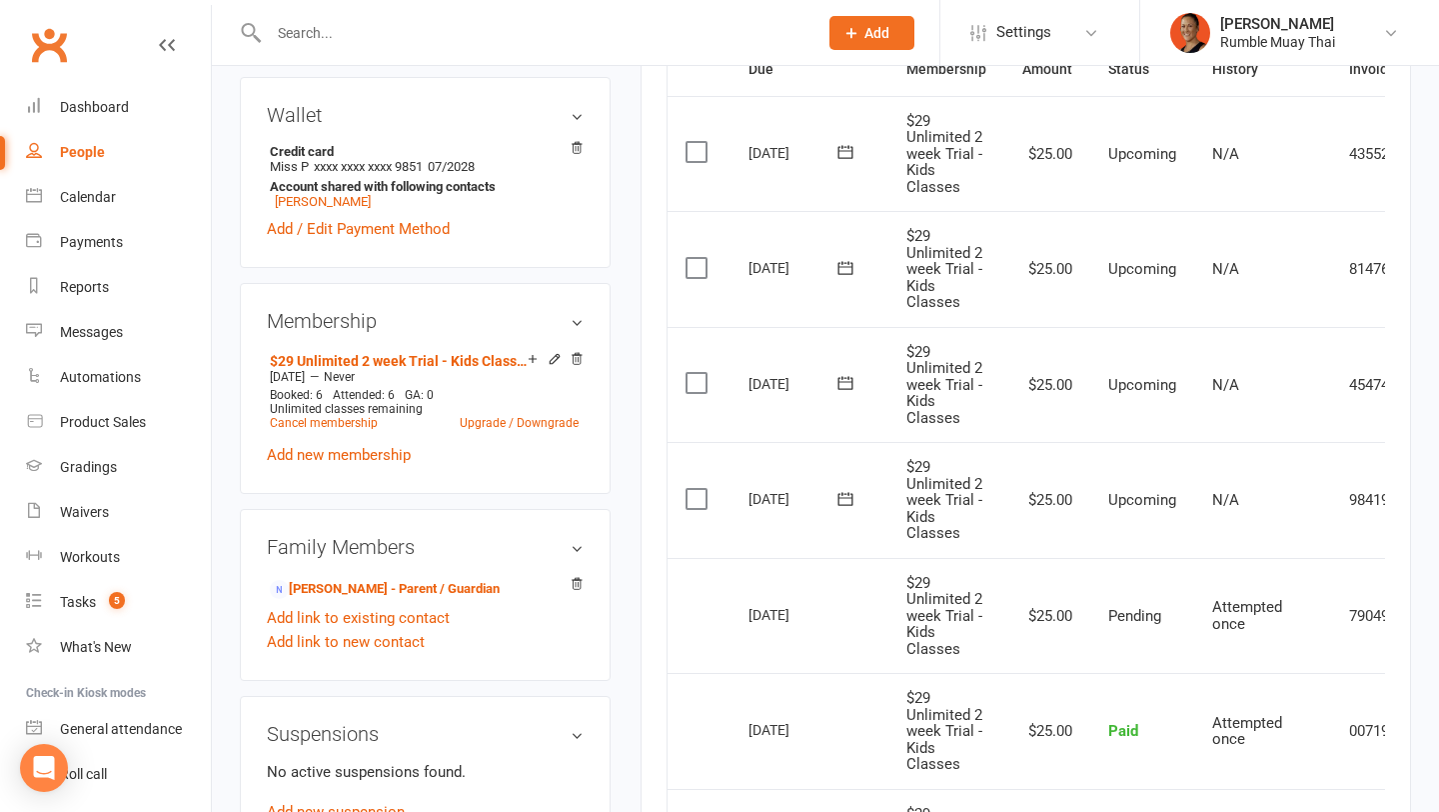
scroll to position [787, 0]
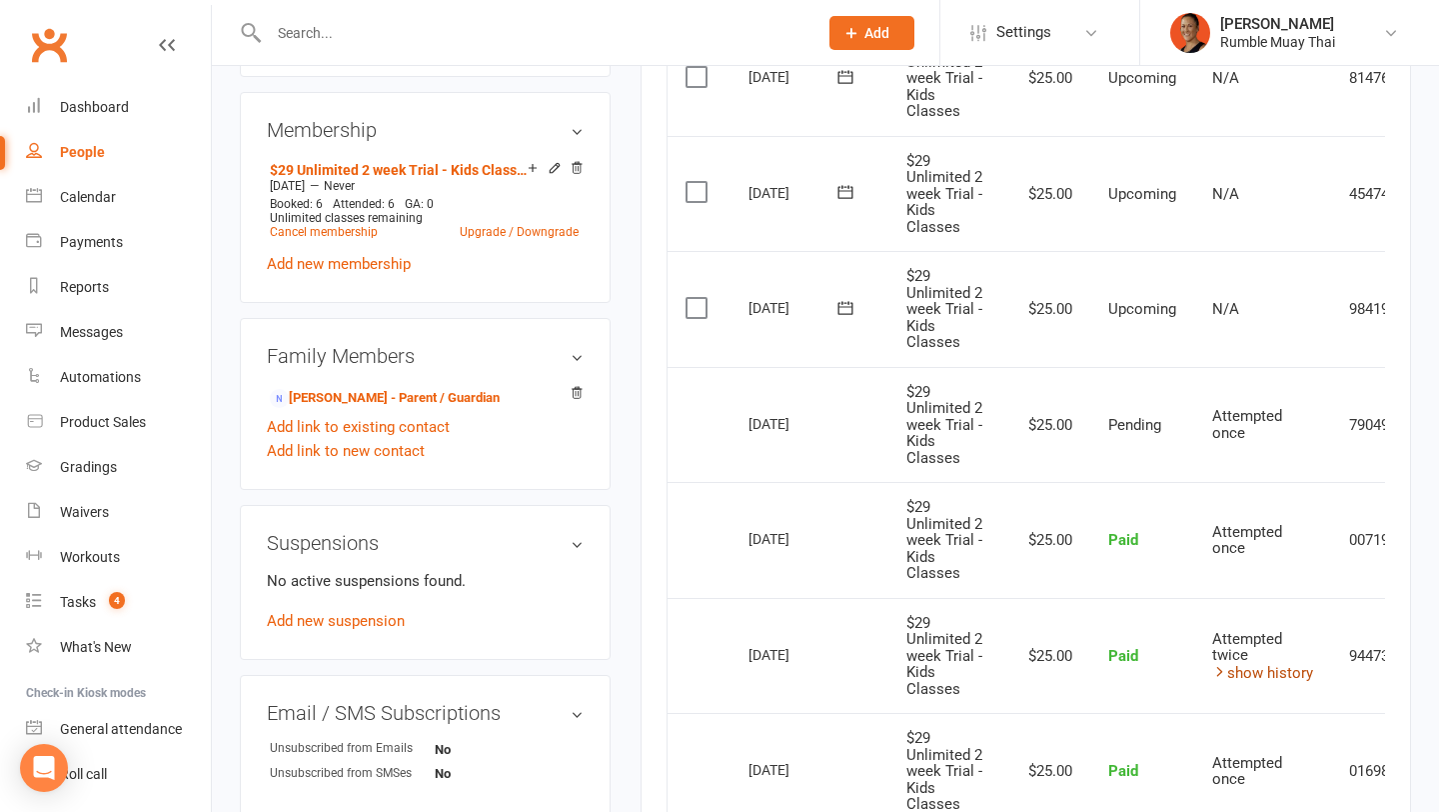
click at [1291, 674] on link "show history" at bounding box center [1262, 673] width 101 height 18
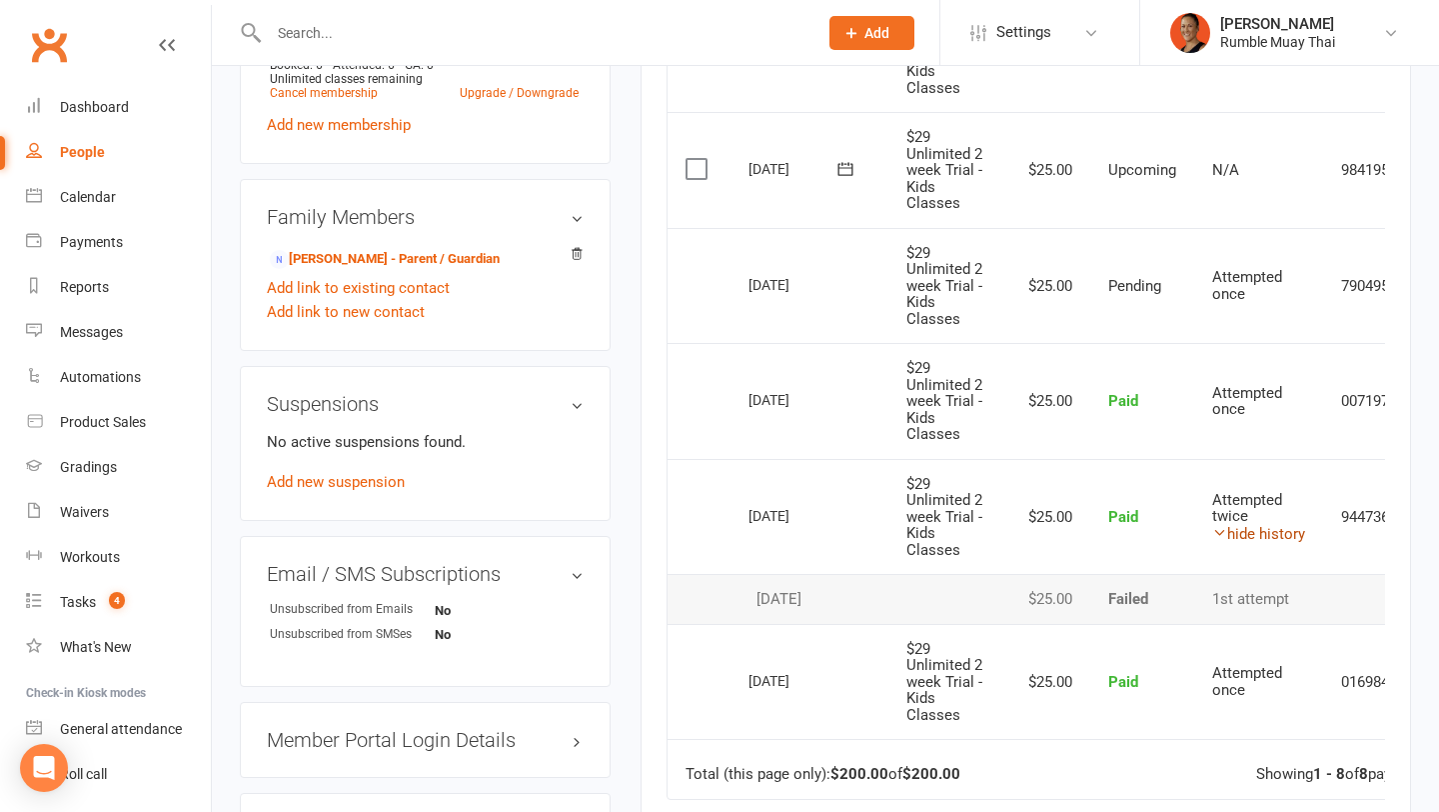
scroll to position [928, 0]
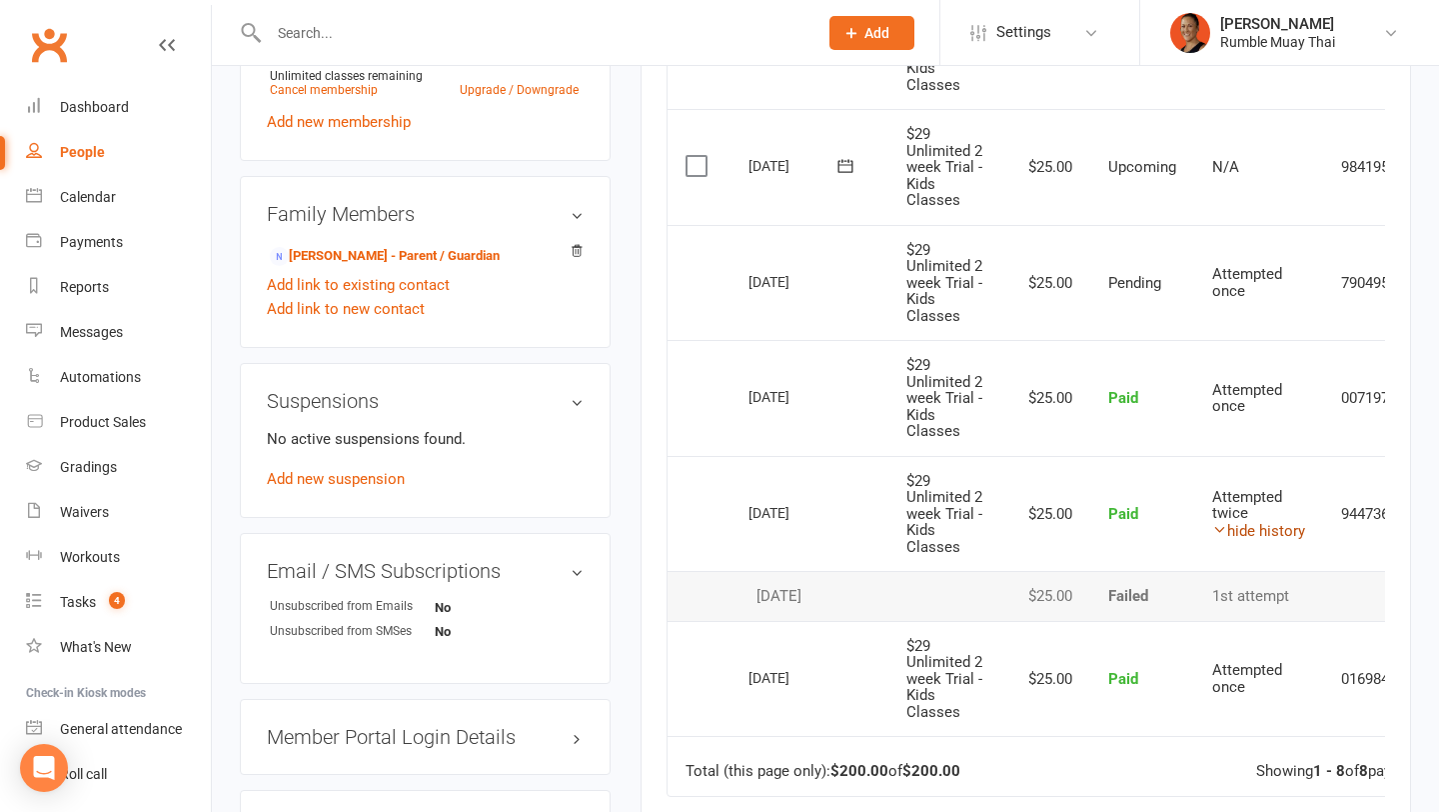
click at [1282, 523] on link "hide history" at bounding box center [1258, 531] width 93 height 18
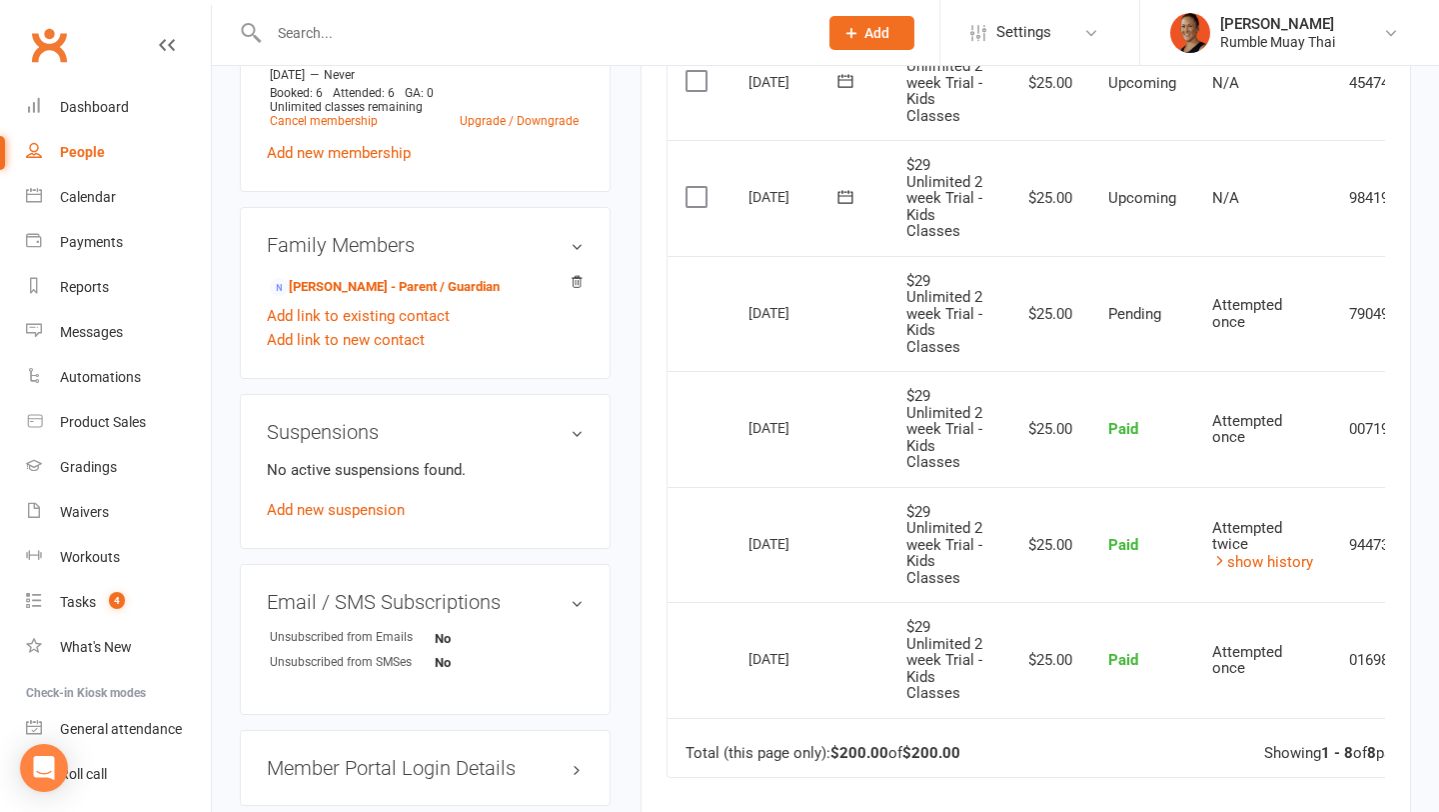
scroll to position [895, 0]
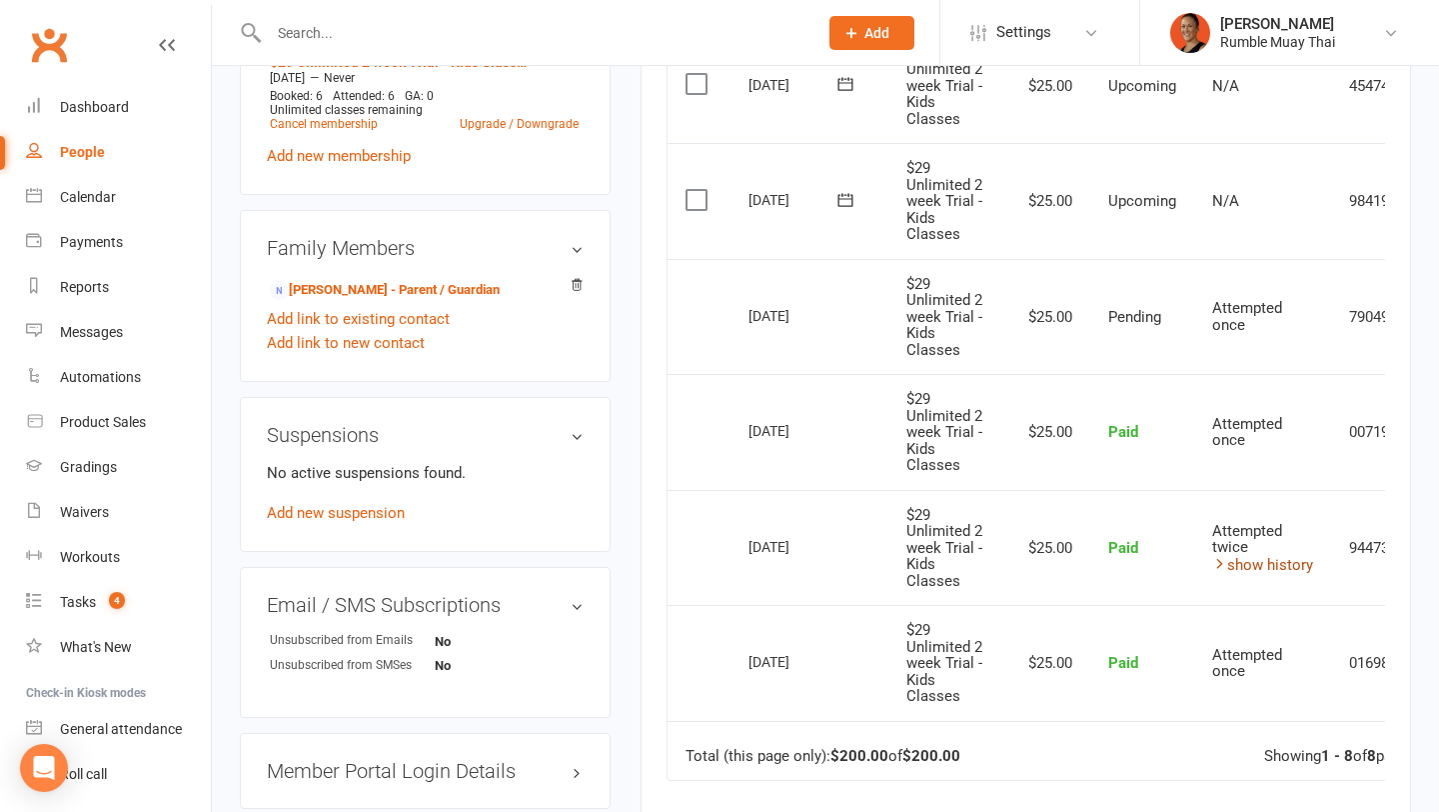
click at [1257, 559] on link "show history" at bounding box center [1262, 565] width 101 height 18
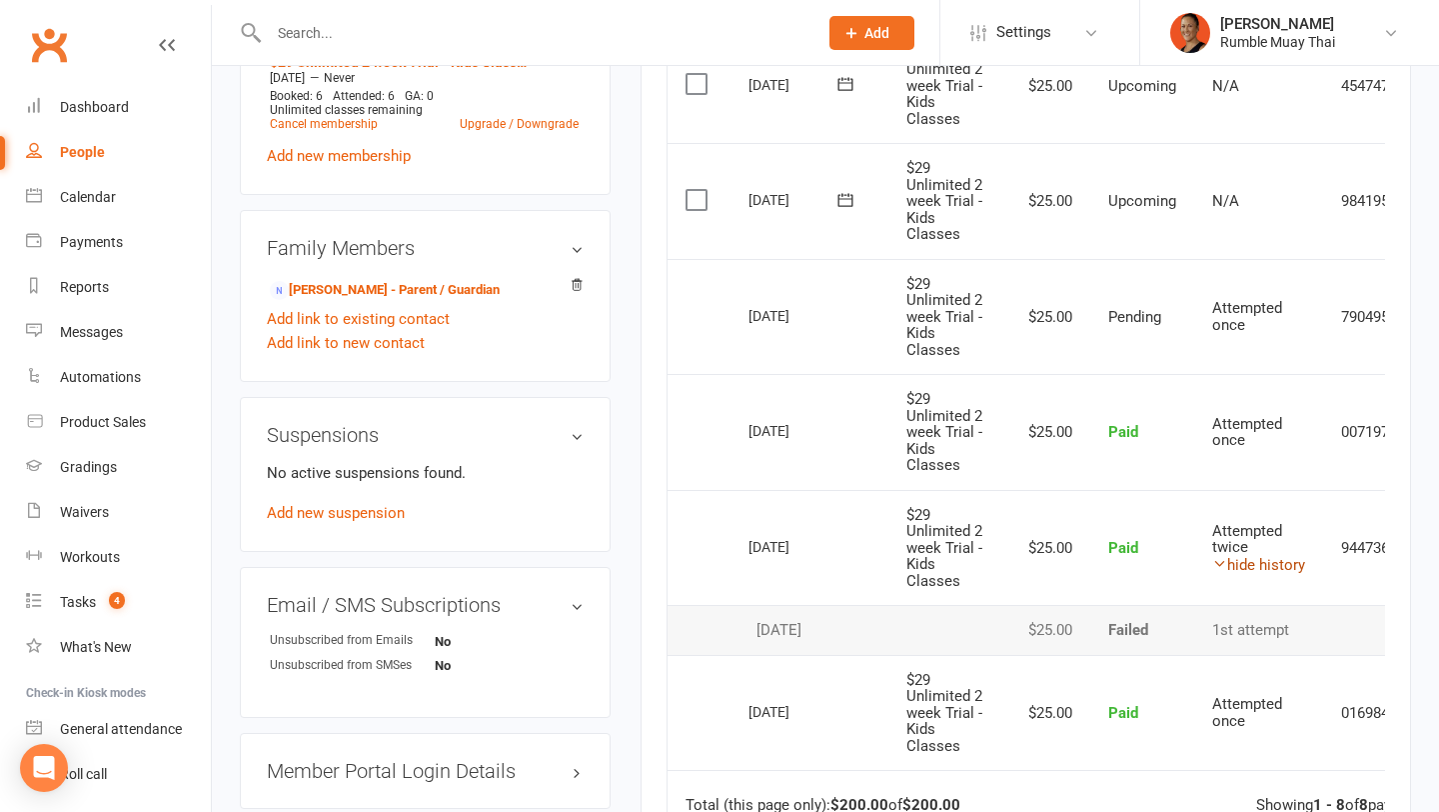
click at [1257, 559] on link "hide history" at bounding box center [1258, 565] width 93 height 18
